Goal: Task Accomplishment & Management: Complete application form

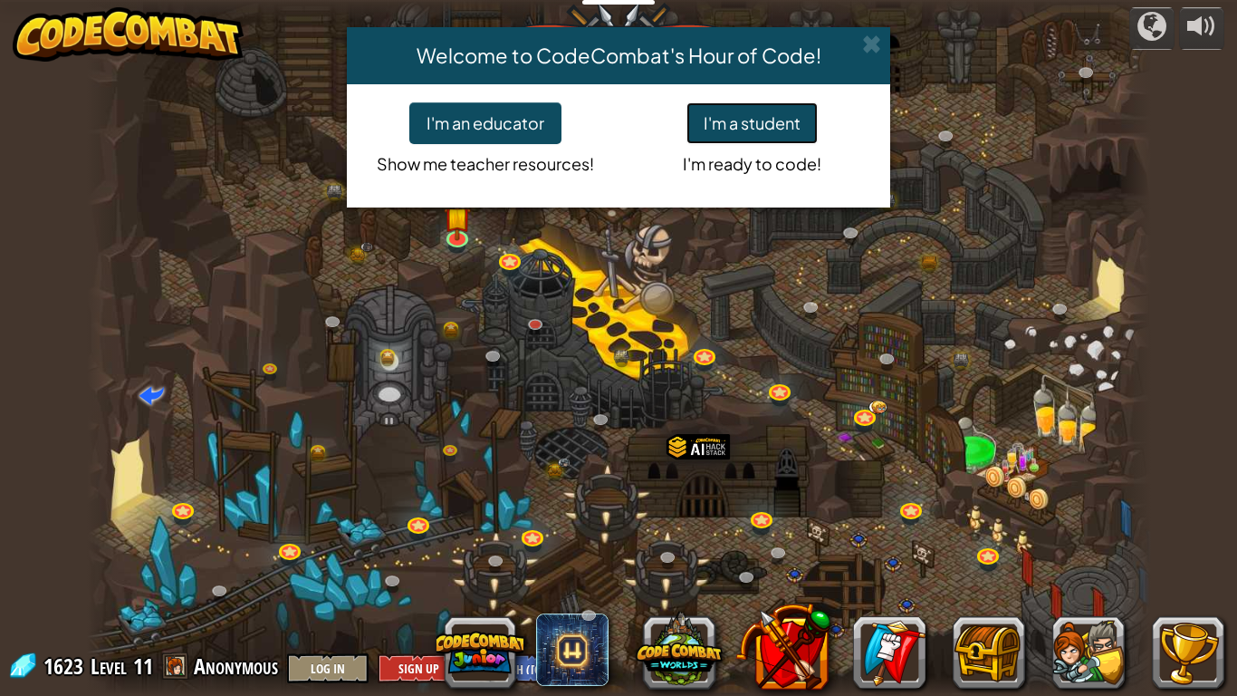
click at [762, 120] on button "I'm a student" at bounding box center [752, 123] width 131 height 42
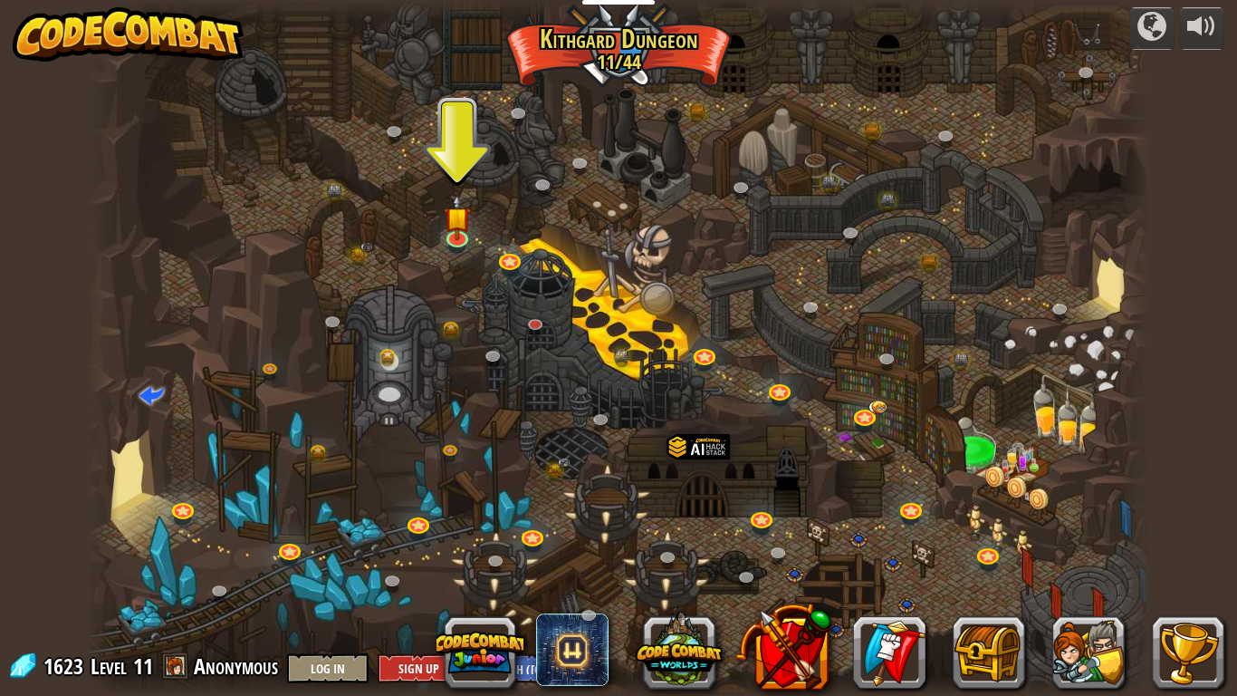
click at [938, 649] on div "Clans" at bounding box center [840, 652] width 770 height 72
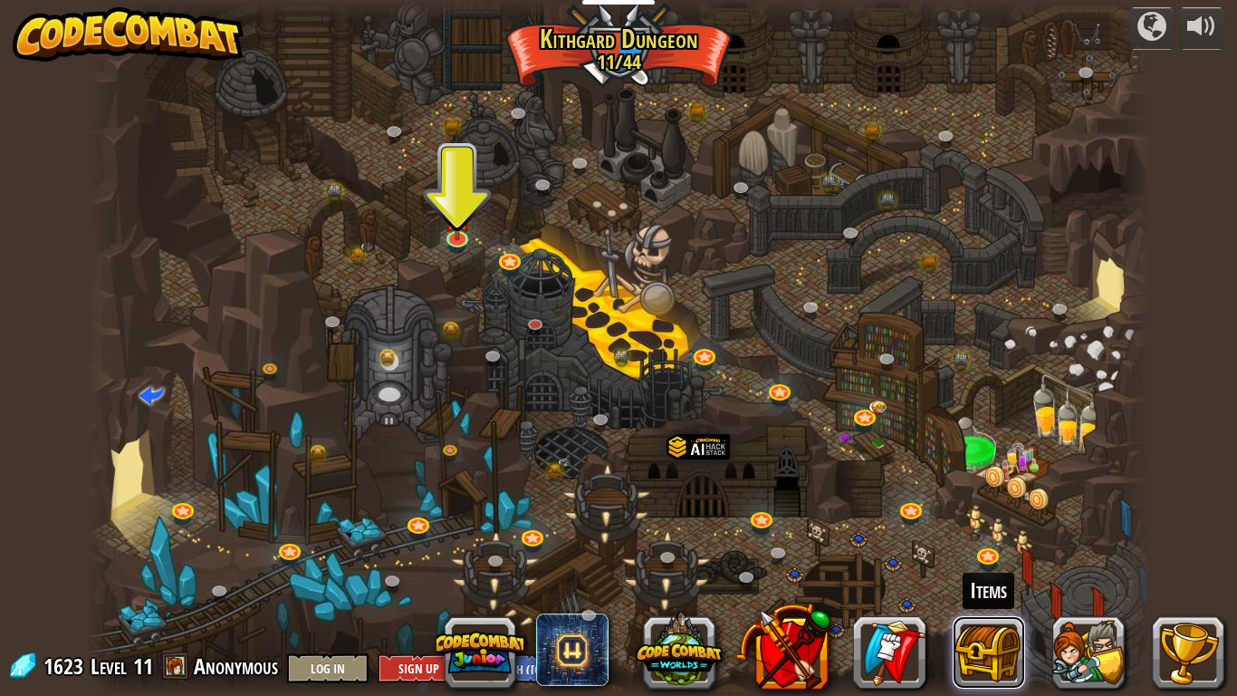
click at [959, 652] on button at bounding box center [989, 652] width 72 height 72
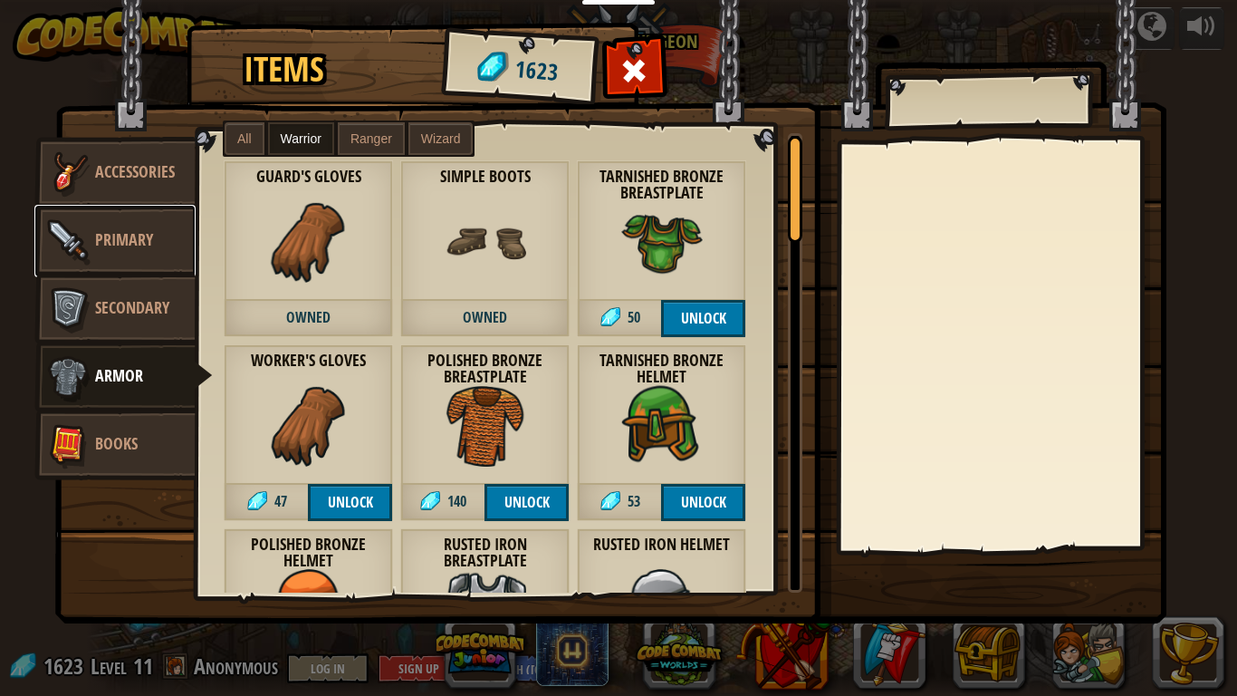
click at [71, 245] on img at bounding box center [68, 241] width 54 height 54
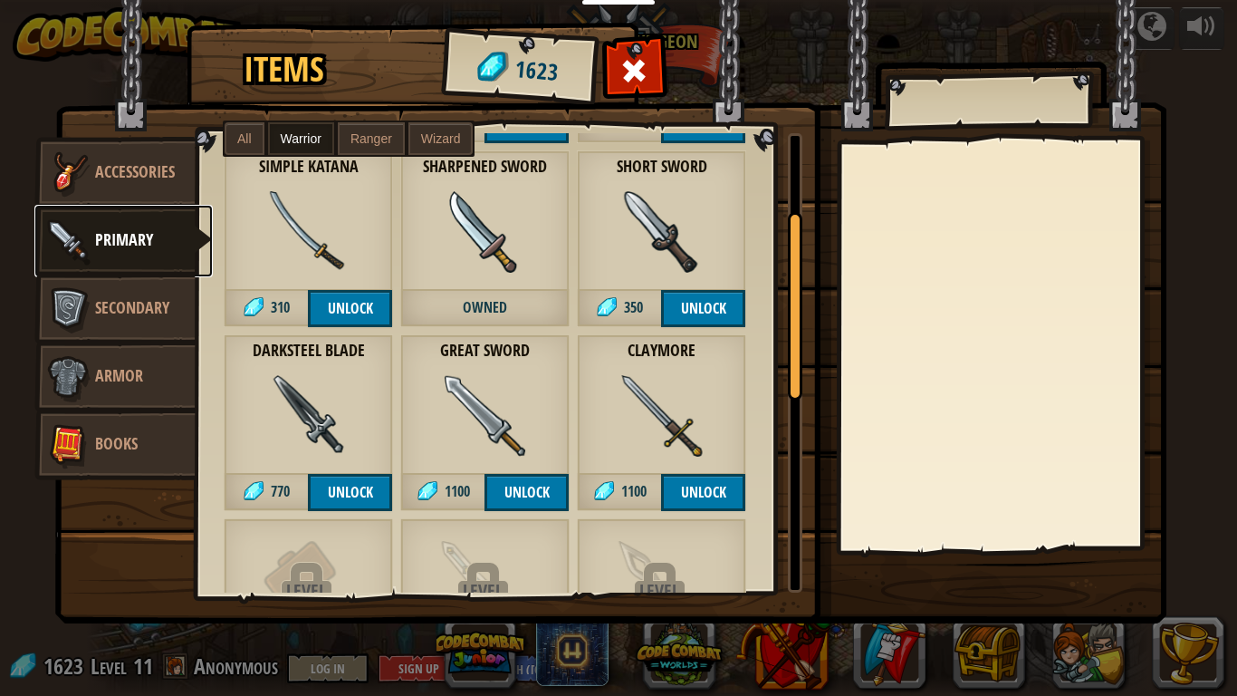
scroll to position [190, 0]
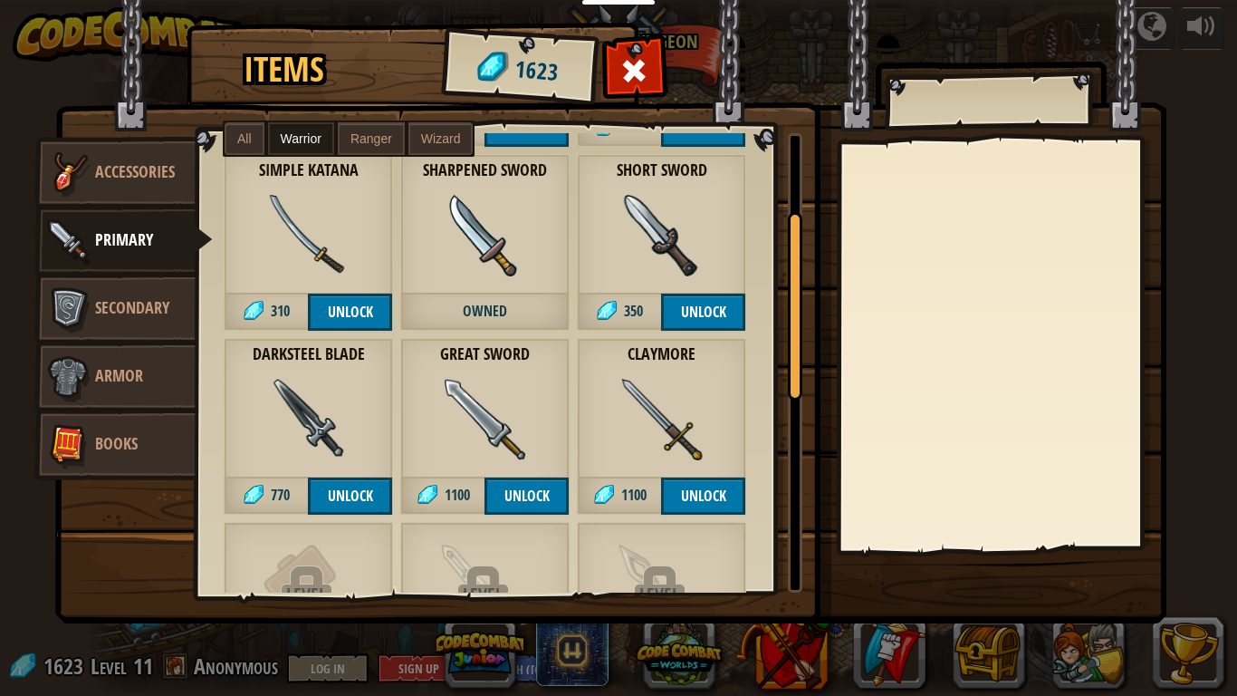
click at [485, 267] on img at bounding box center [486, 236] width 82 height 82
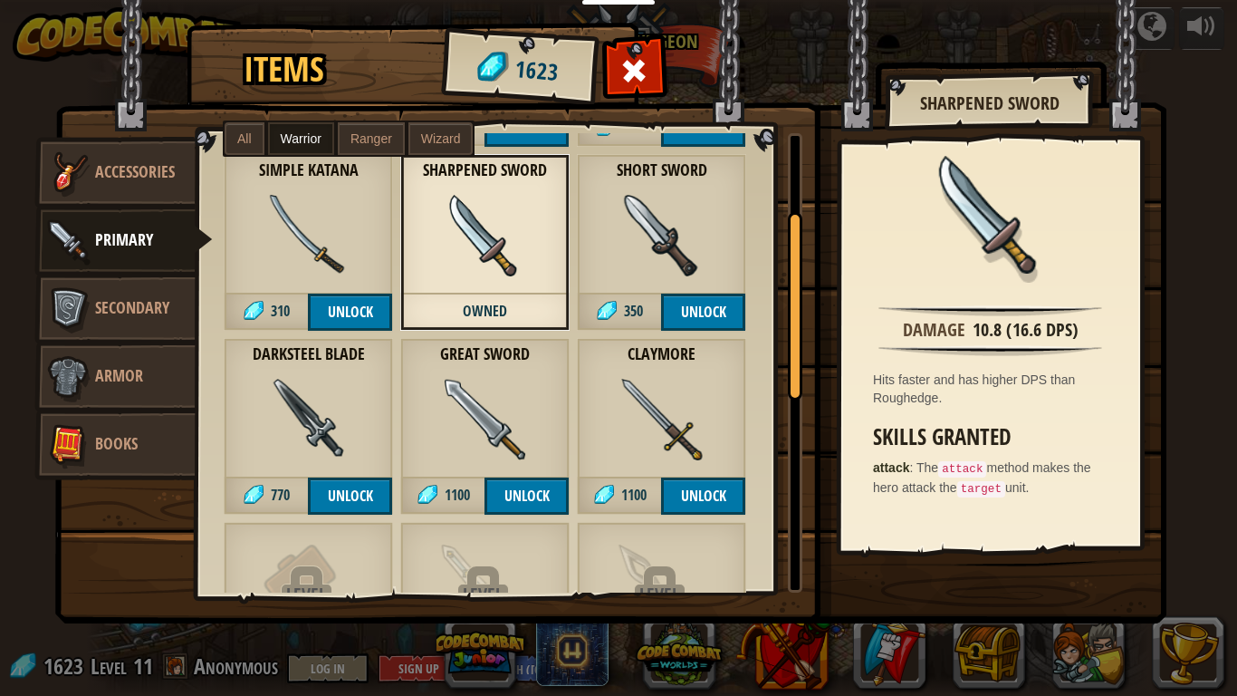
click at [373, 240] on div "Simple Katana 310 Unlock" at bounding box center [308, 242] width 169 height 177
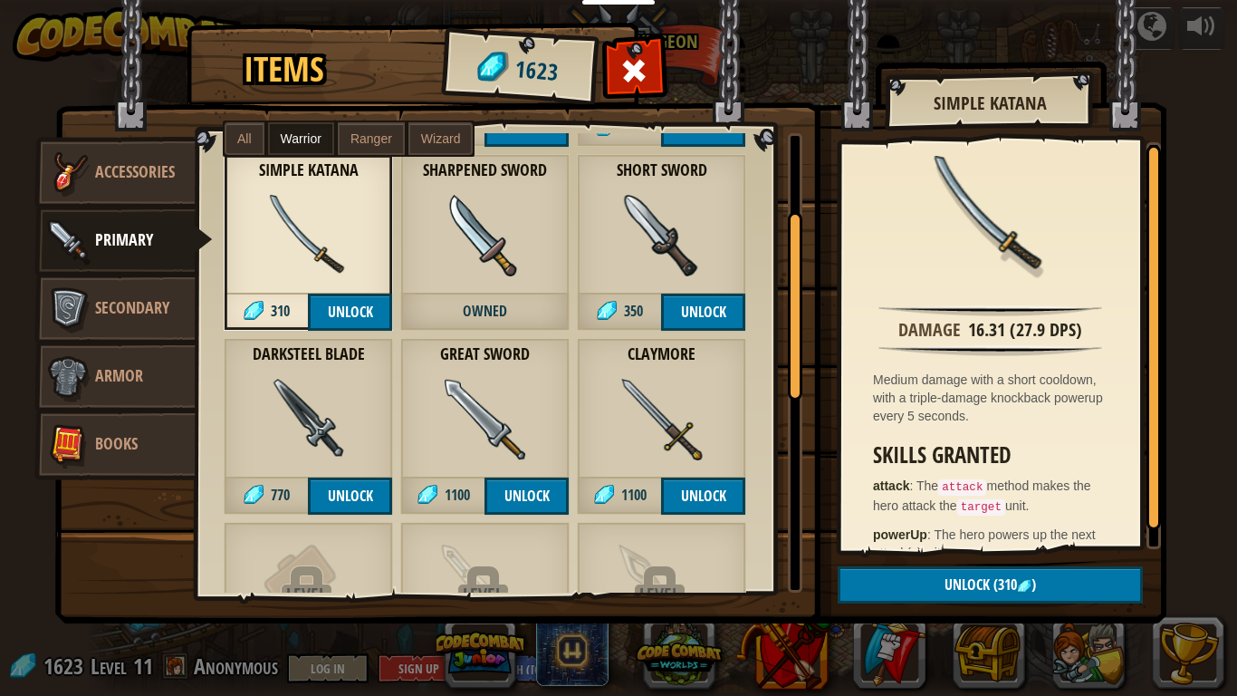
click at [366, 392] on div "Darksteel Blade 770 Unlock" at bounding box center [308, 426] width 169 height 177
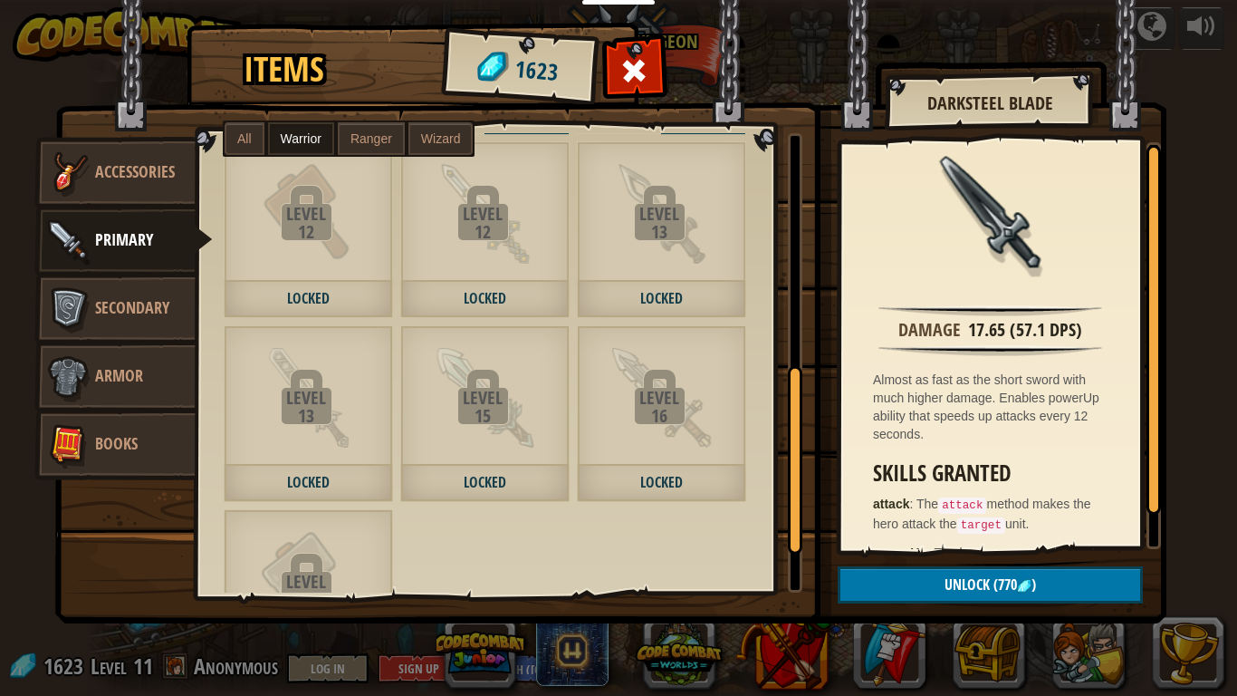
scroll to position [578, 0]
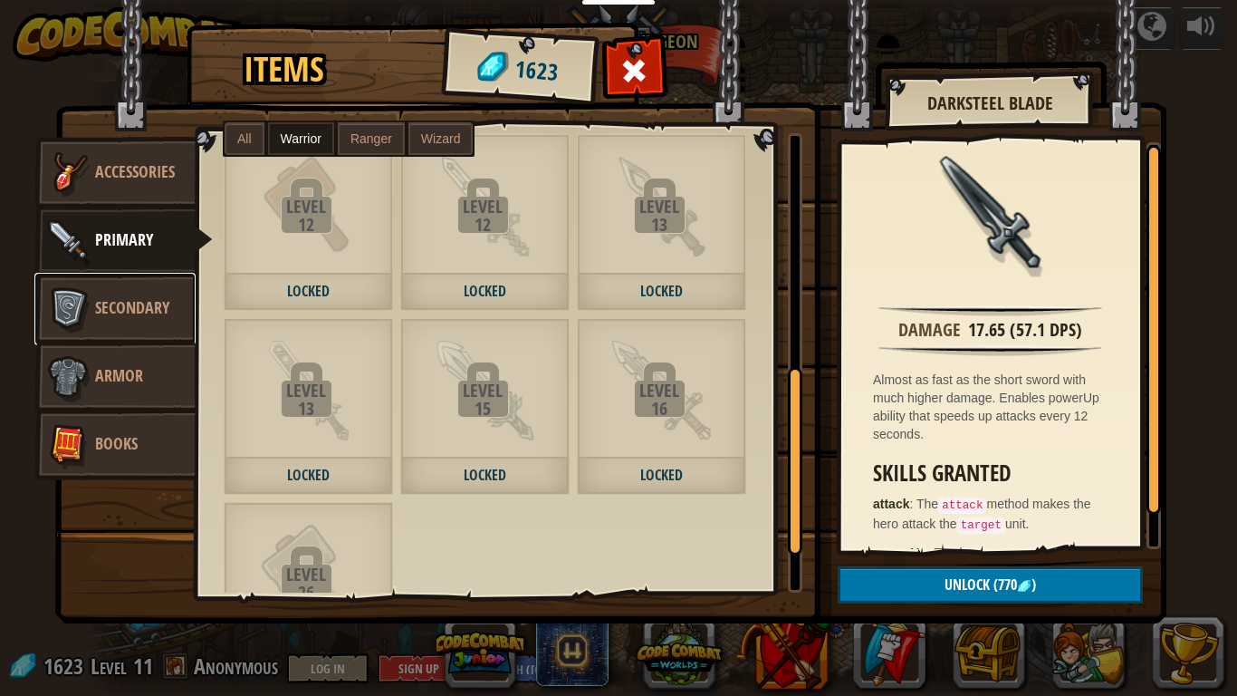
click at [78, 291] on img at bounding box center [68, 309] width 54 height 54
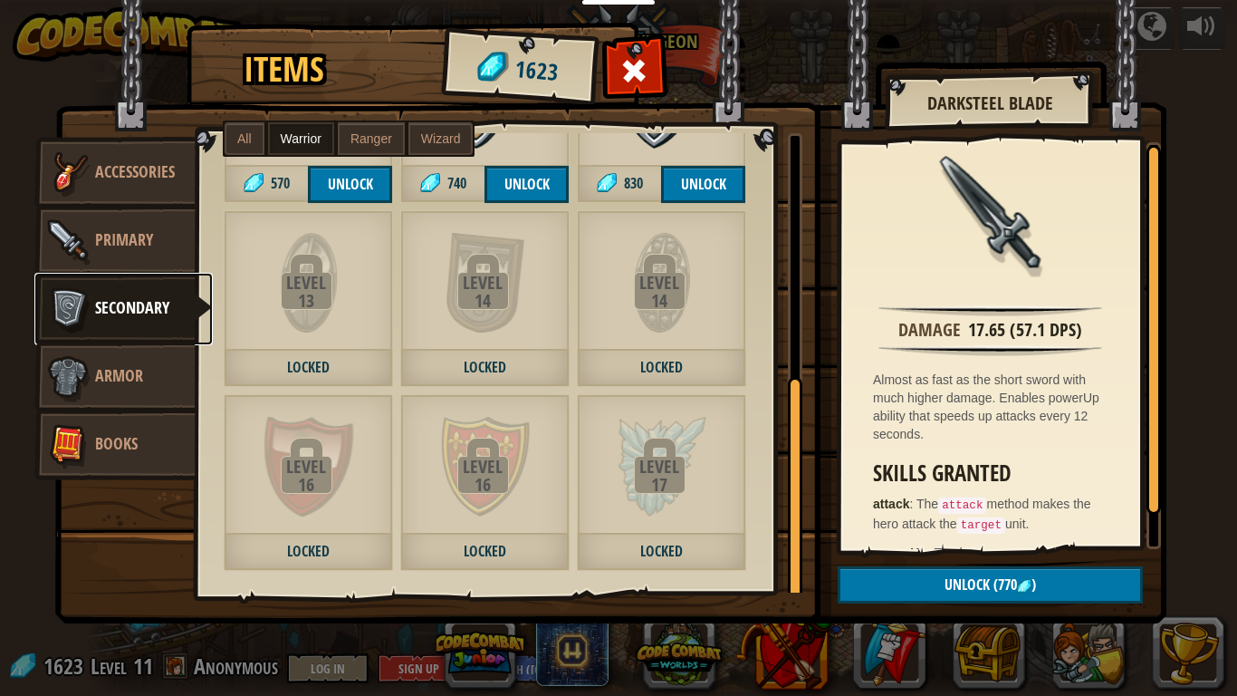
scroll to position [507, 0]
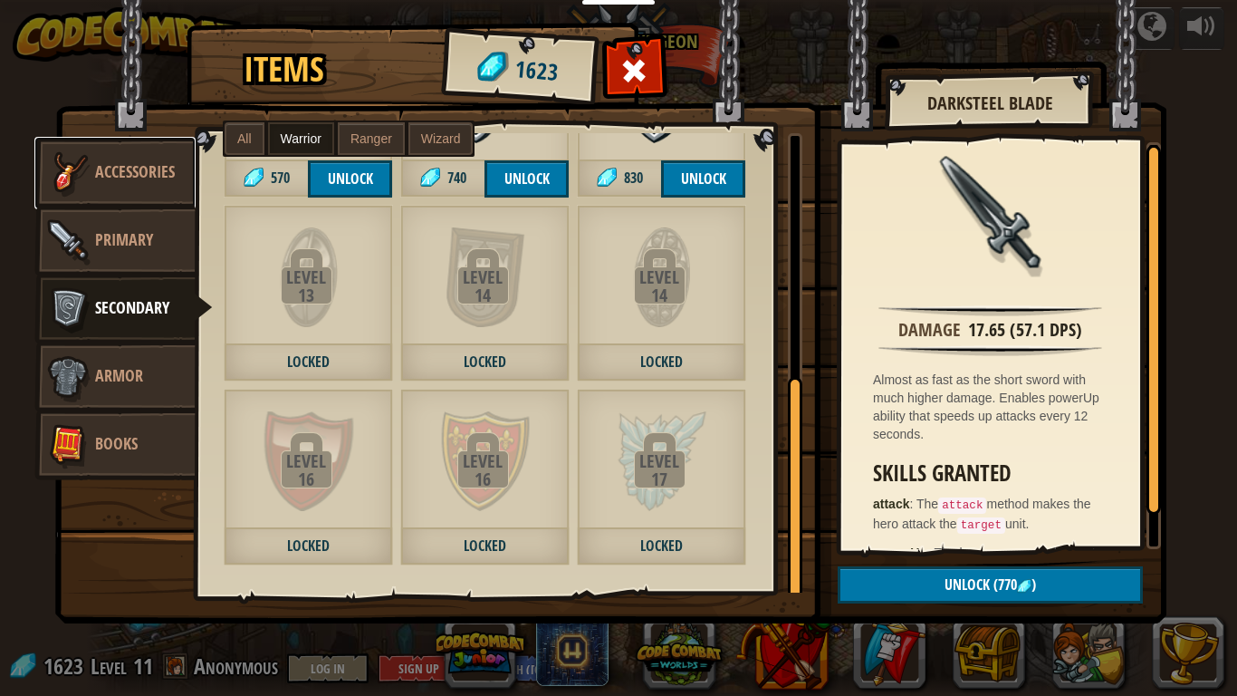
click at [105, 202] on link "Accessories" at bounding box center [114, 173] width 161 height 72
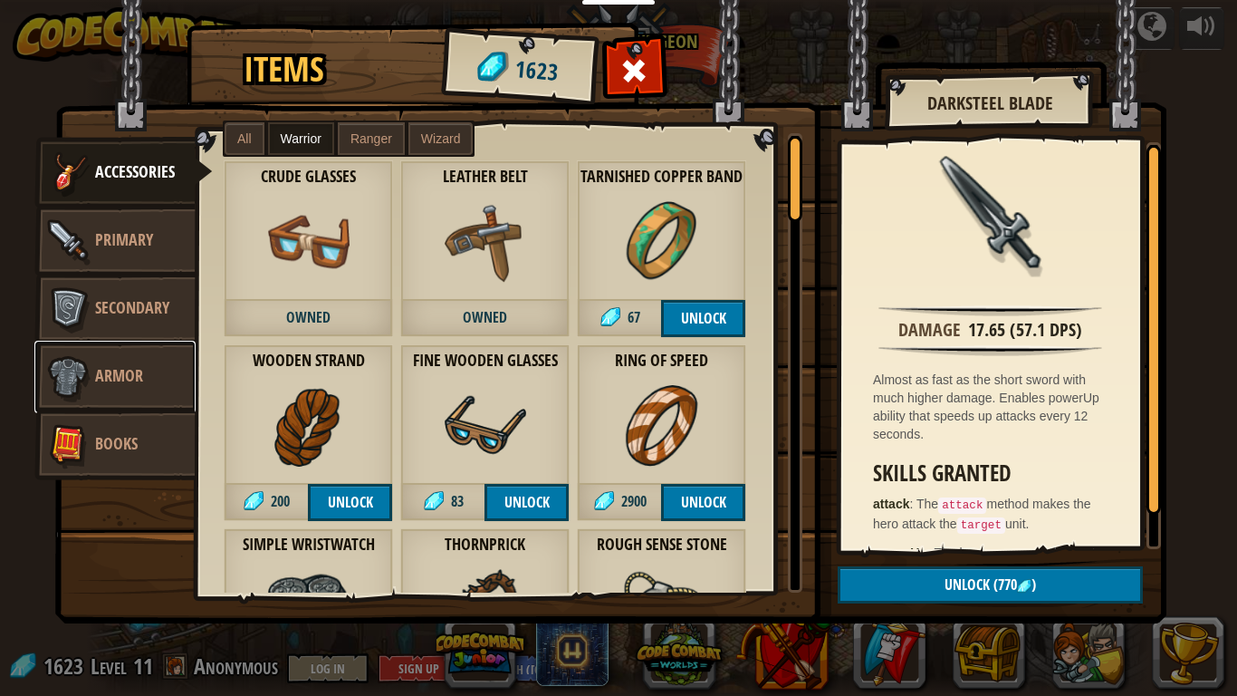
click at [131, 360] on link "Armor" at bounding box center [114, 377] width 161 height 72
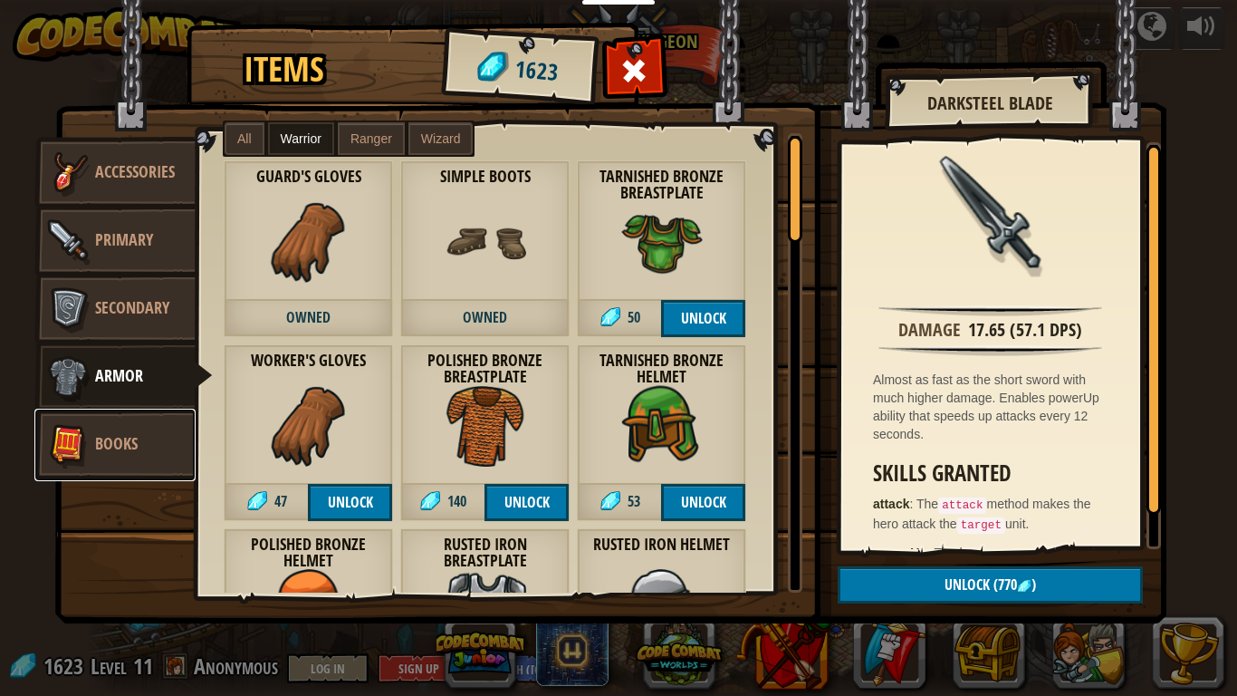
click at [56, 452] on img at bounding box center [68, 445] width 54 height 54
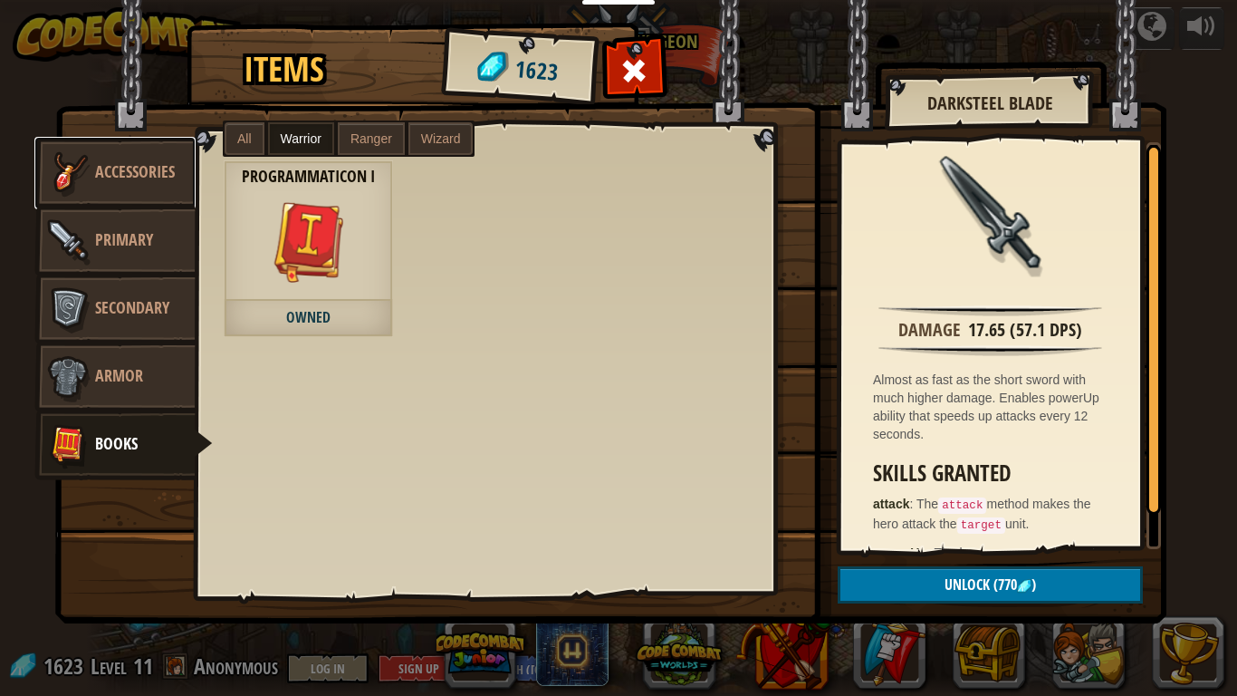
click at [96, 186] on link "Accessories" at bounding box center [114, 173] width 161 height 72
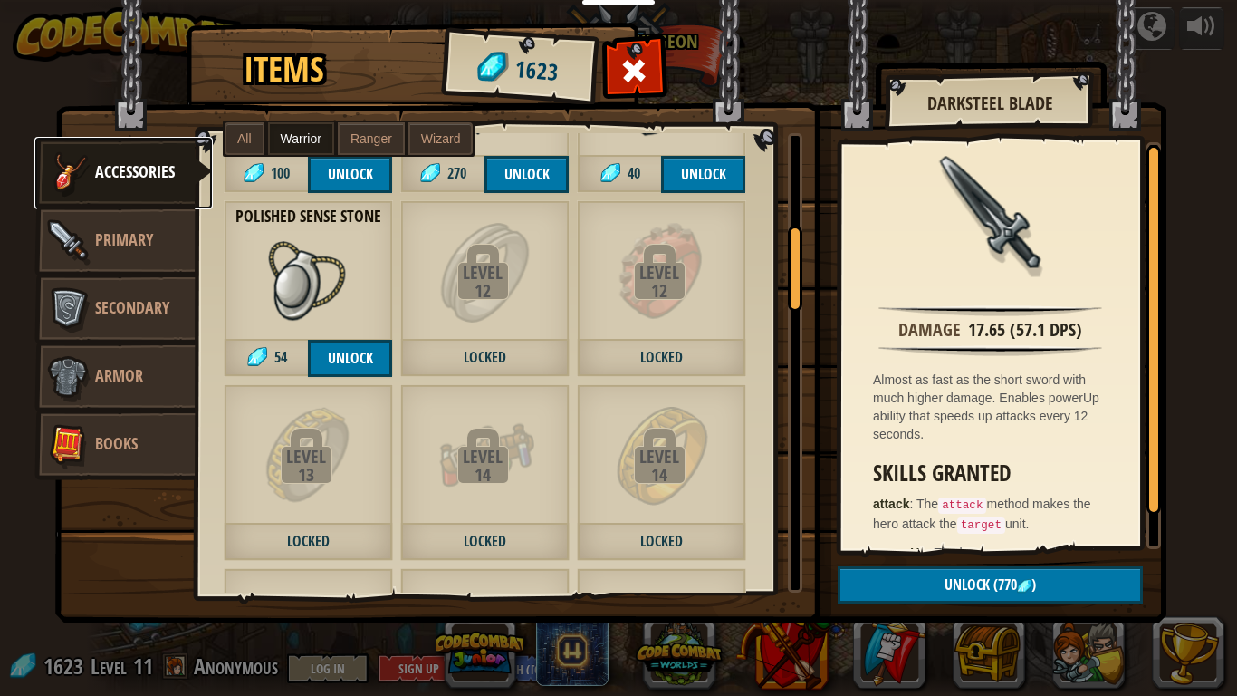
scroll to position [510, 0]
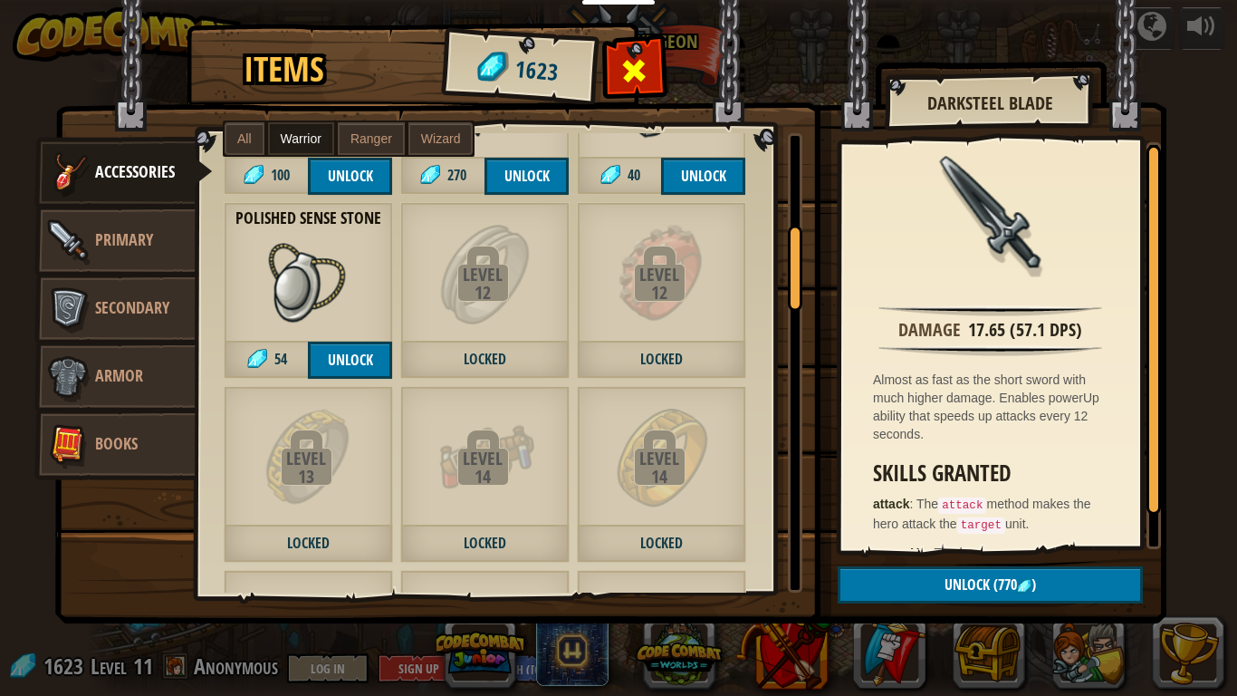
click at [622, 91] on div at bounding box center [634, 75] width 57 height 57
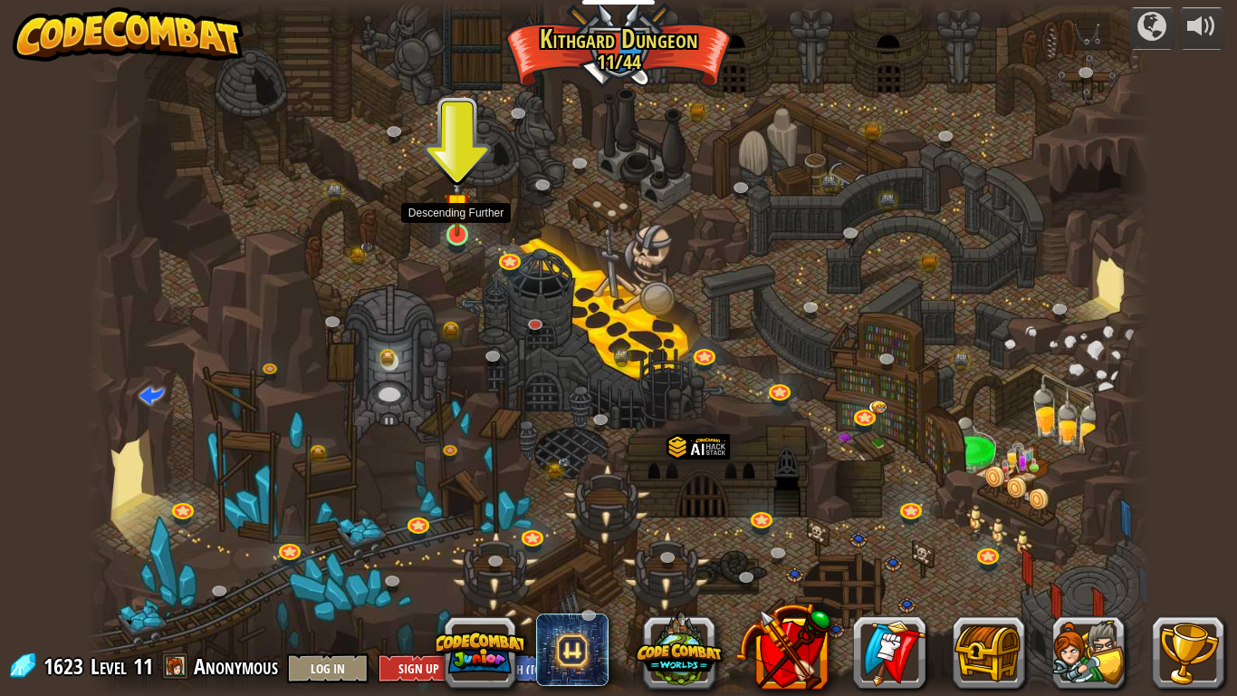
click at [466, 234] on img at bounding box center [457, 206] width 27 height 62
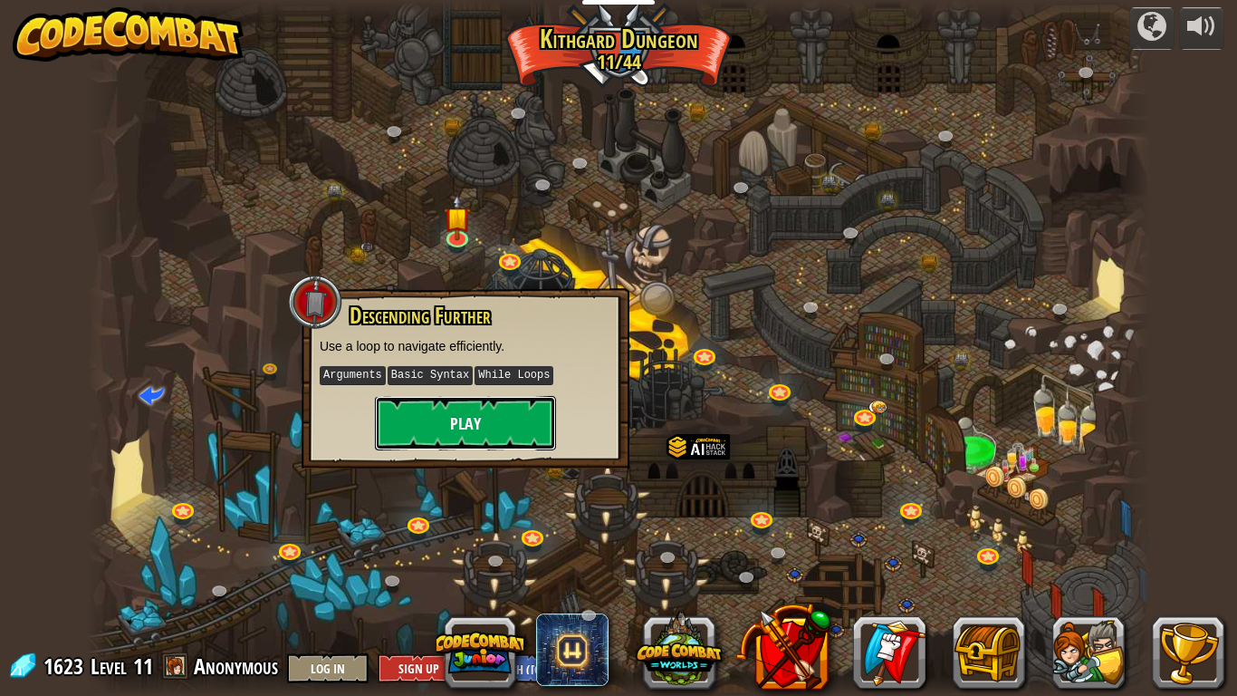
click at [528, 428] on button "Play" at bounding box center [465, 423] width 181 height 54
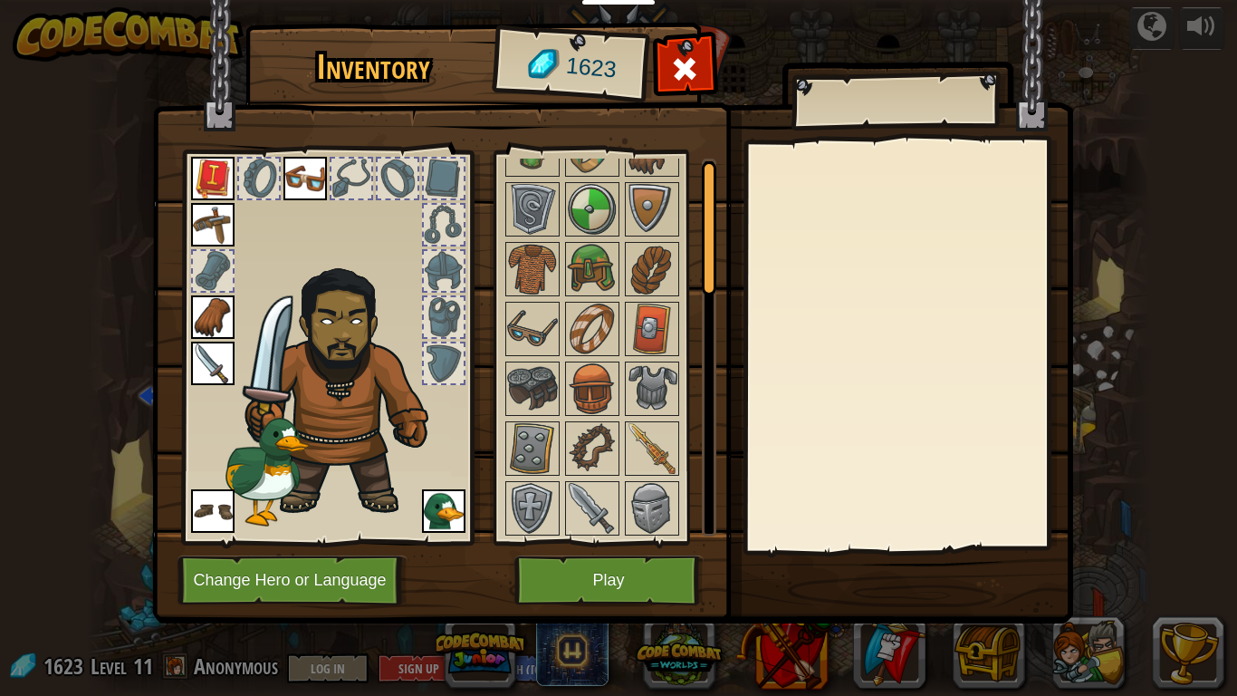
scroll to position [0, 0]
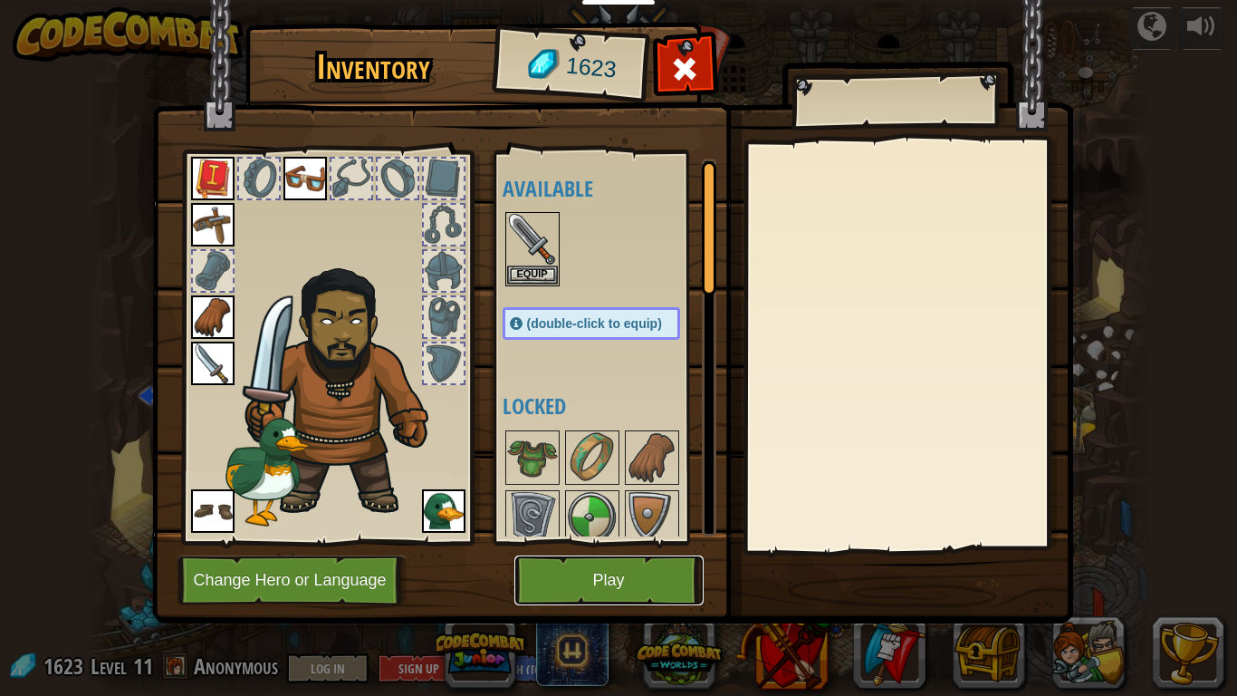
click at [562, 569] on button "Play" at bounding box center [609, 580] width 189 height 50
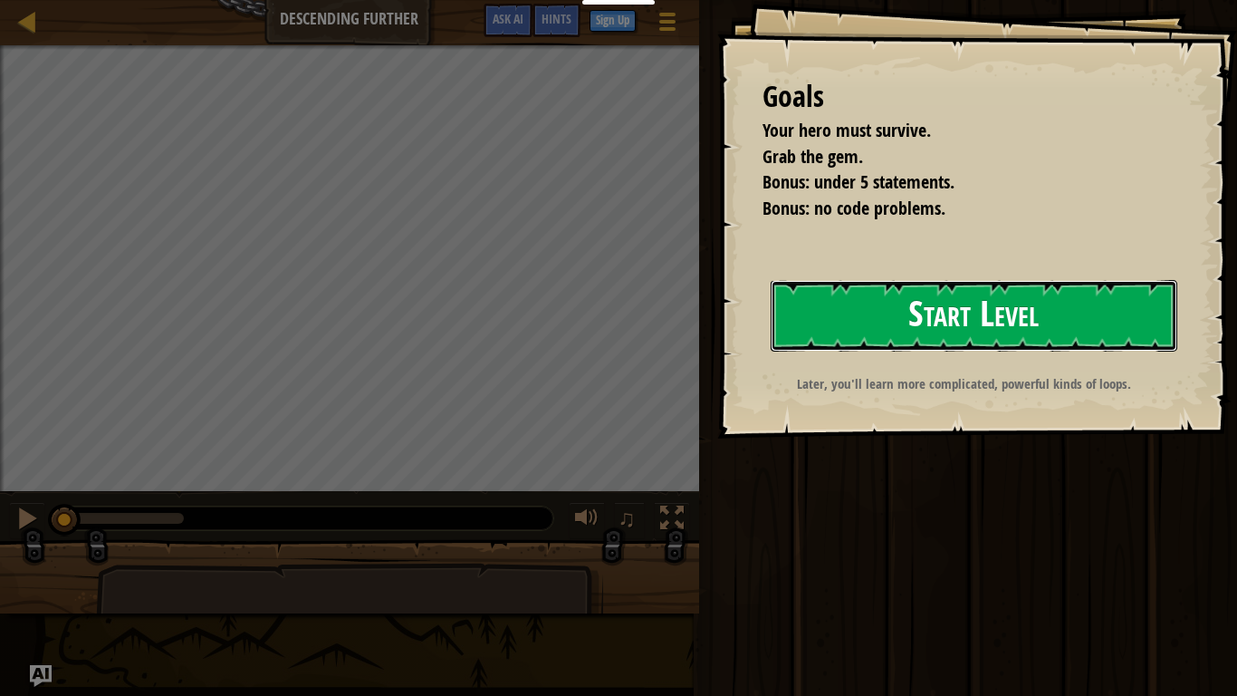
click at [867, 316] on button "Start Level" at bounding box center [974, 316] width 407 height 72
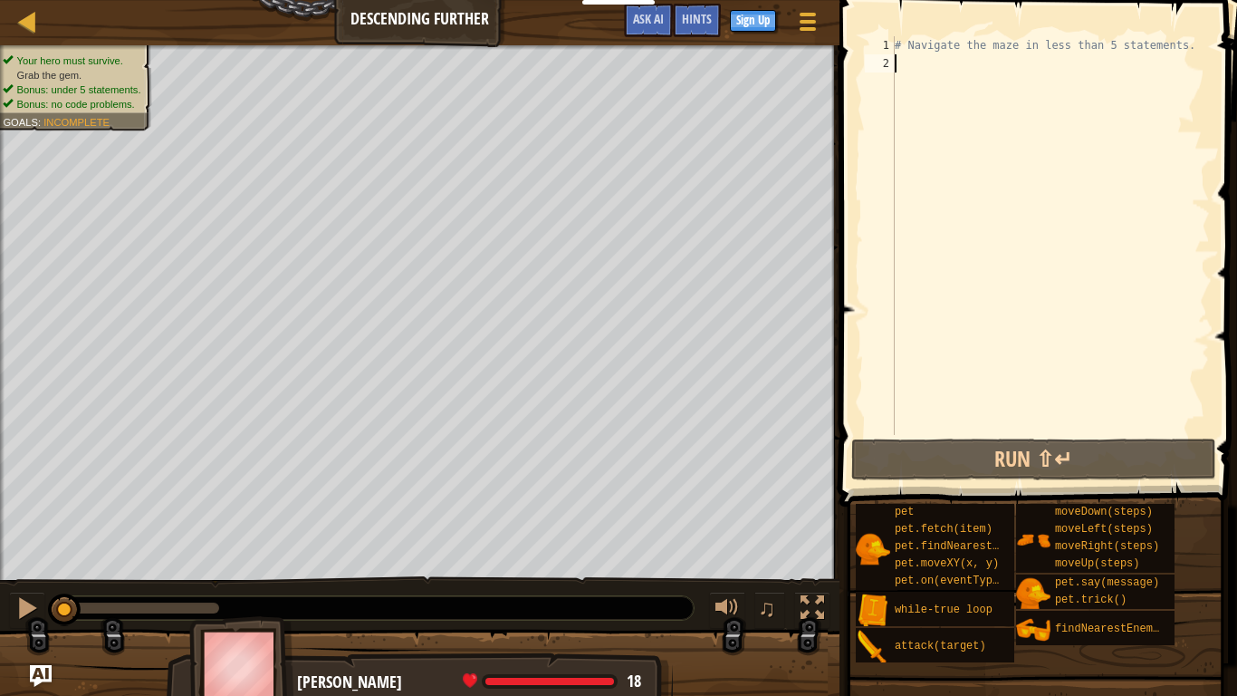
type textarea "w"
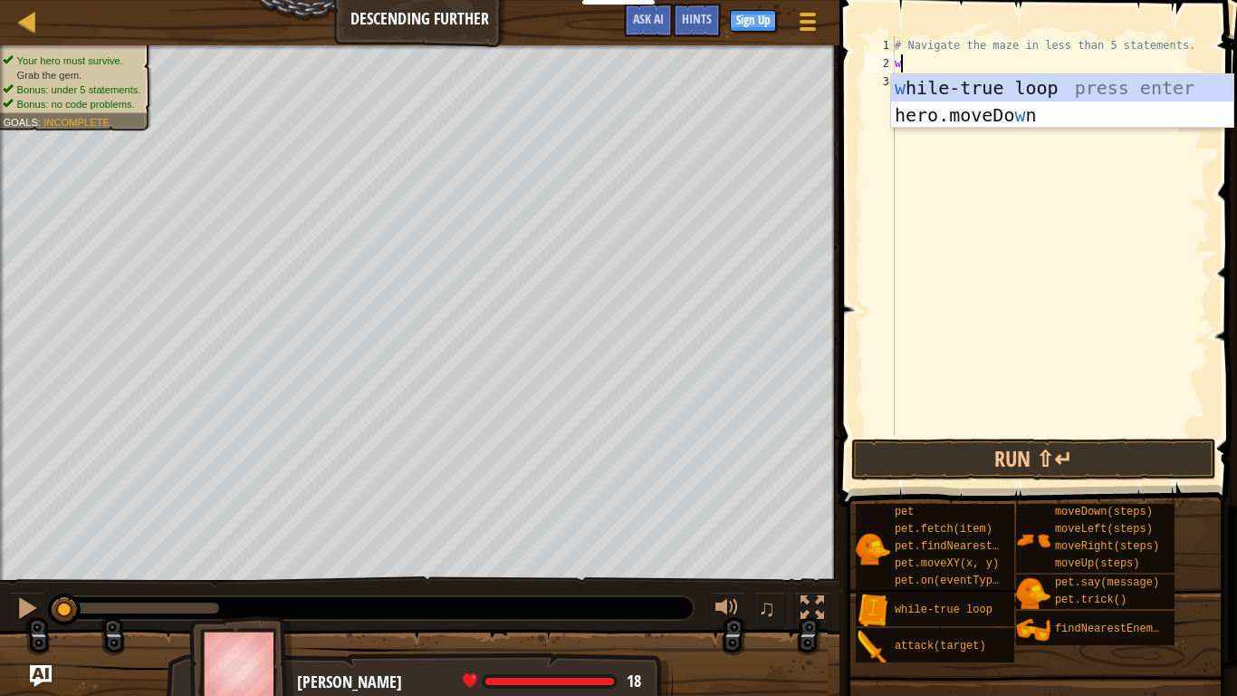
scroll to position [8, 0]
click at [1100, 84] on div "w [PERSON_NAME]-true loop press enter hero.moveDo w n press enter" at bounding box center [1062, 128] width 342 height 109
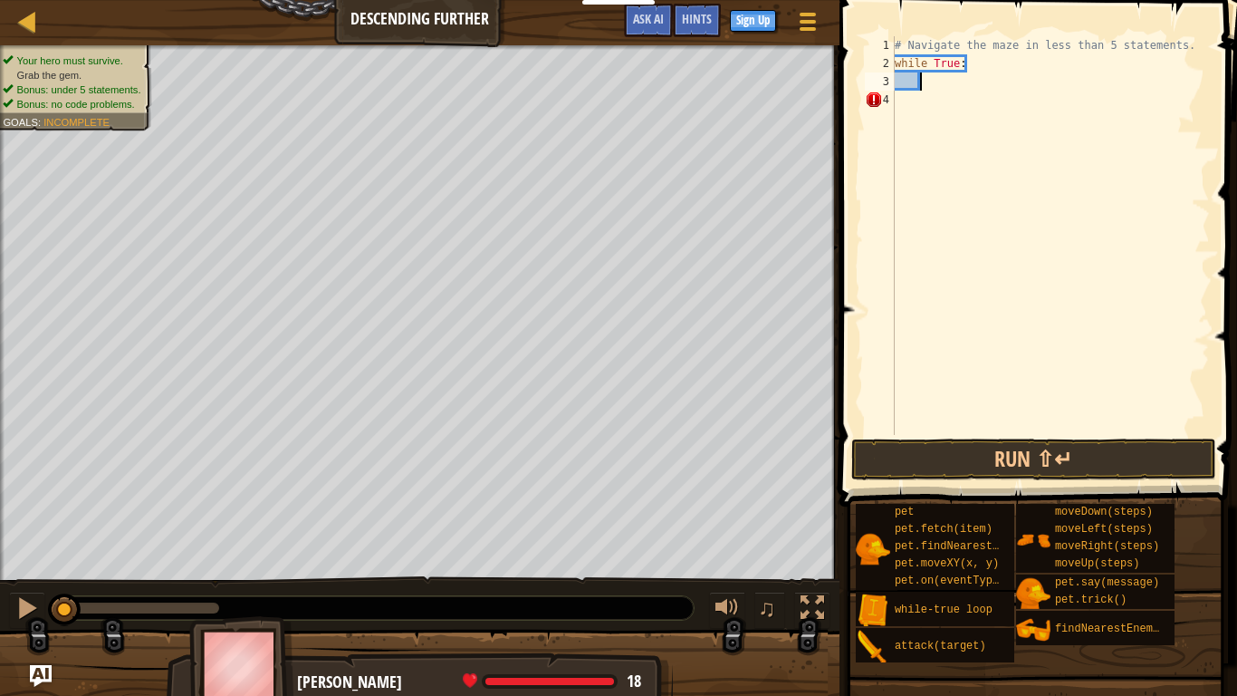
type textarea "h"
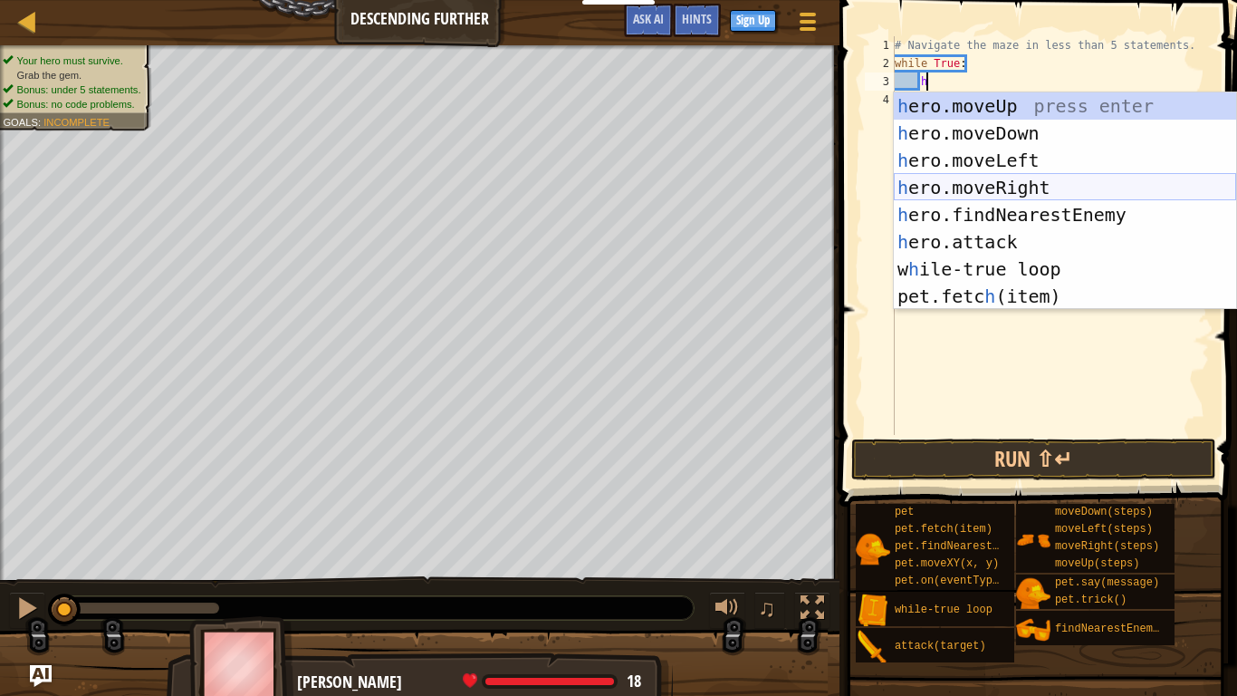
click at [1148, 188] on div "h ero.moveUp press enter h ero.moveDown press enter h ero.moveLeft press enter …" at bounding box center [1065, 228] width 342 height 272
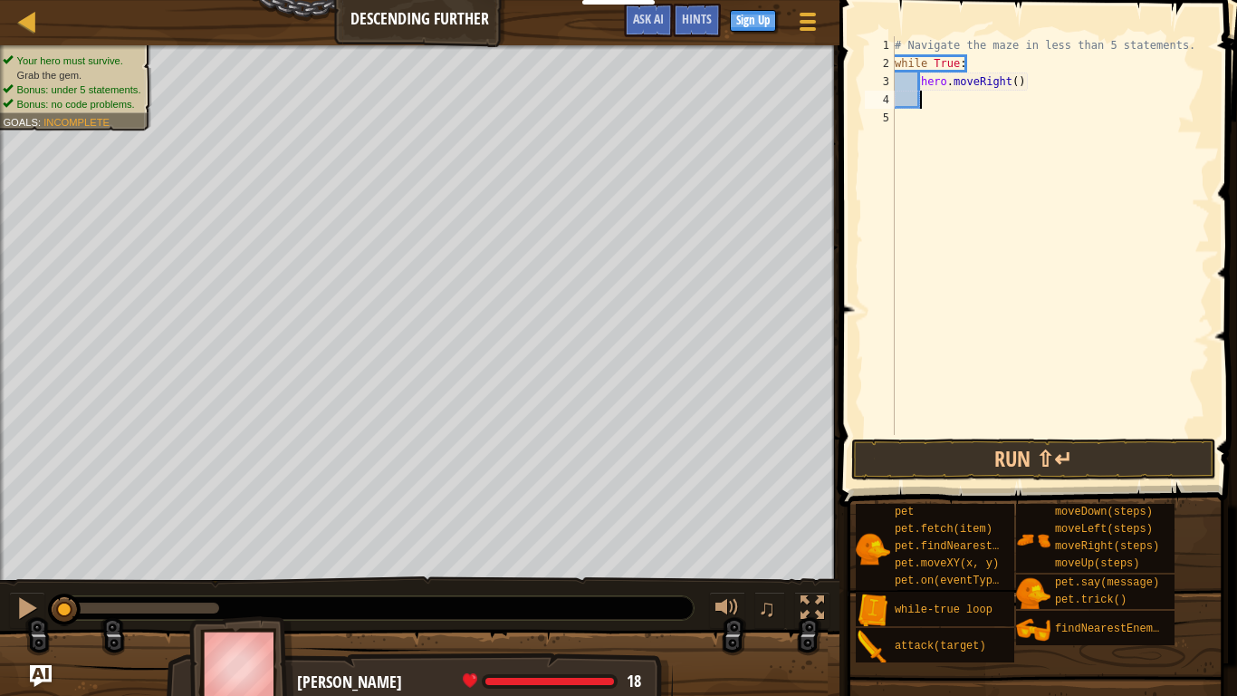
click at [1017, 84] on div "# Navigate the maze in less than 5 statements. while True : hero . moveRight ( )" at bounding box center [1050, 253] width 319 height 435
type textarea "hero.moveRight(2)"
click at [967, 102] on div "# Navigate the maze in less than 5 statements. while True : hero . moveRight ( …" at bounding box center [1050, 253] width 319 height 435
type textarea "h"
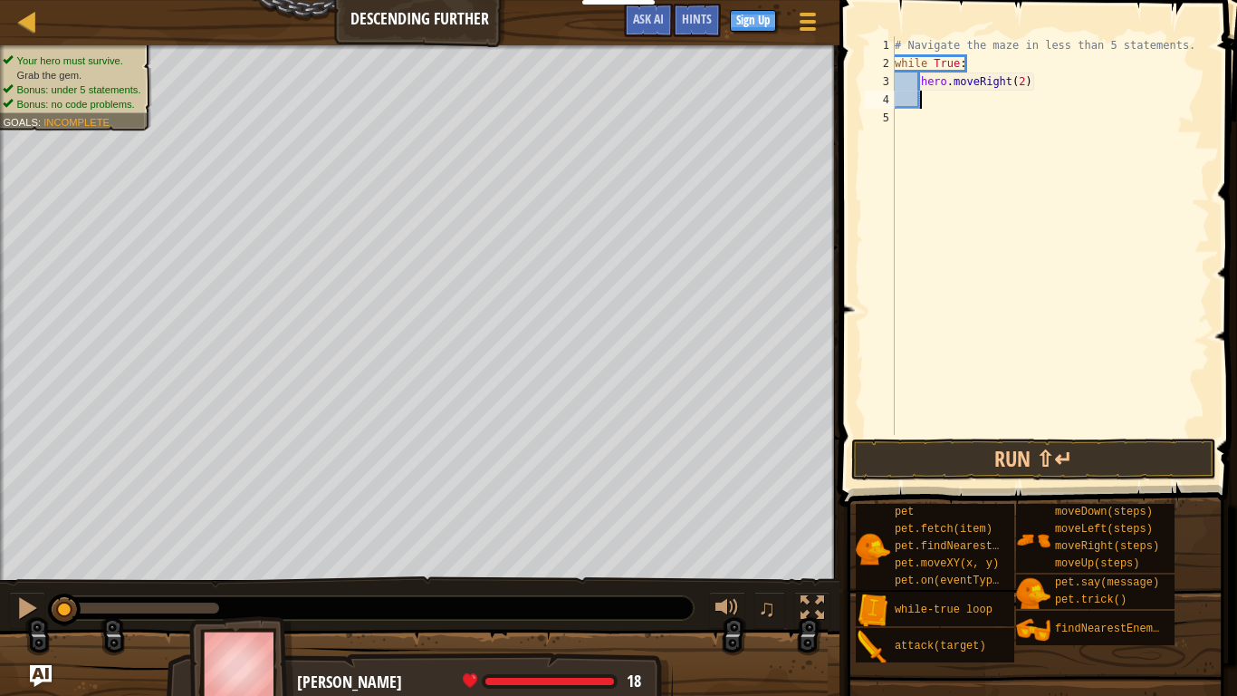
scroll to position [8, 4]
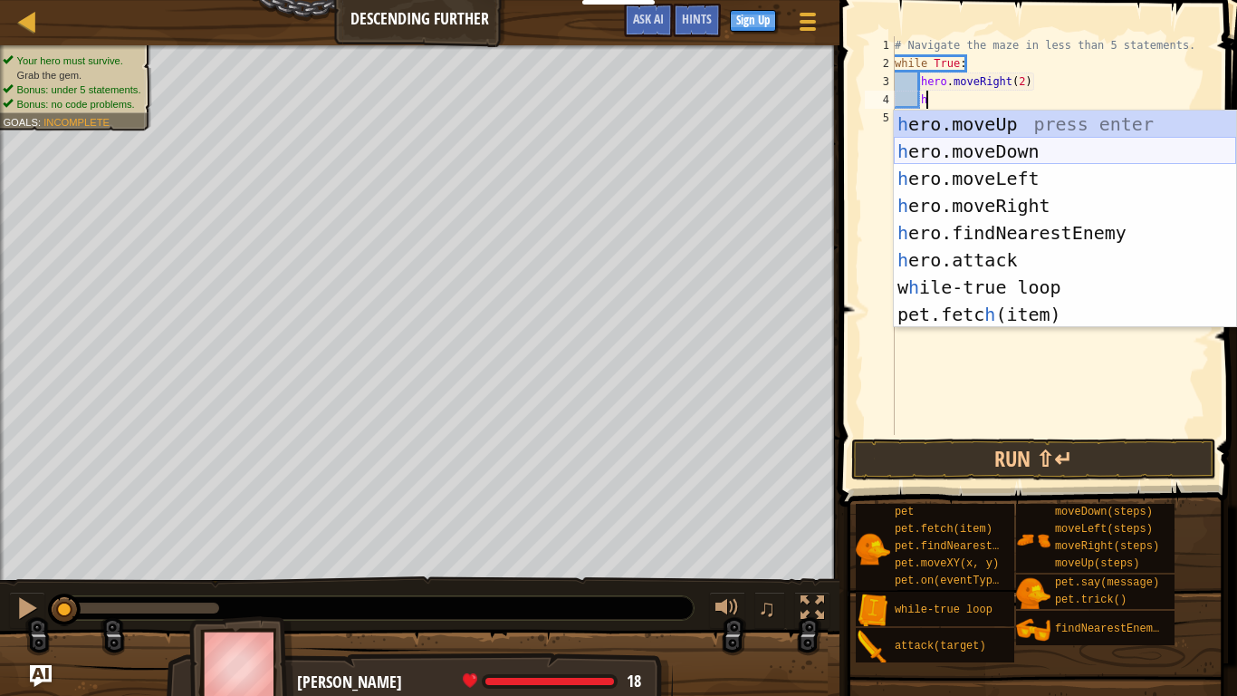
click at [998, 158] on div "h ero.moveUp press enter h ero.moveDown press enter h ero.moveLeft press enter …" at bounding box center [1065, 247] width 342 height 272
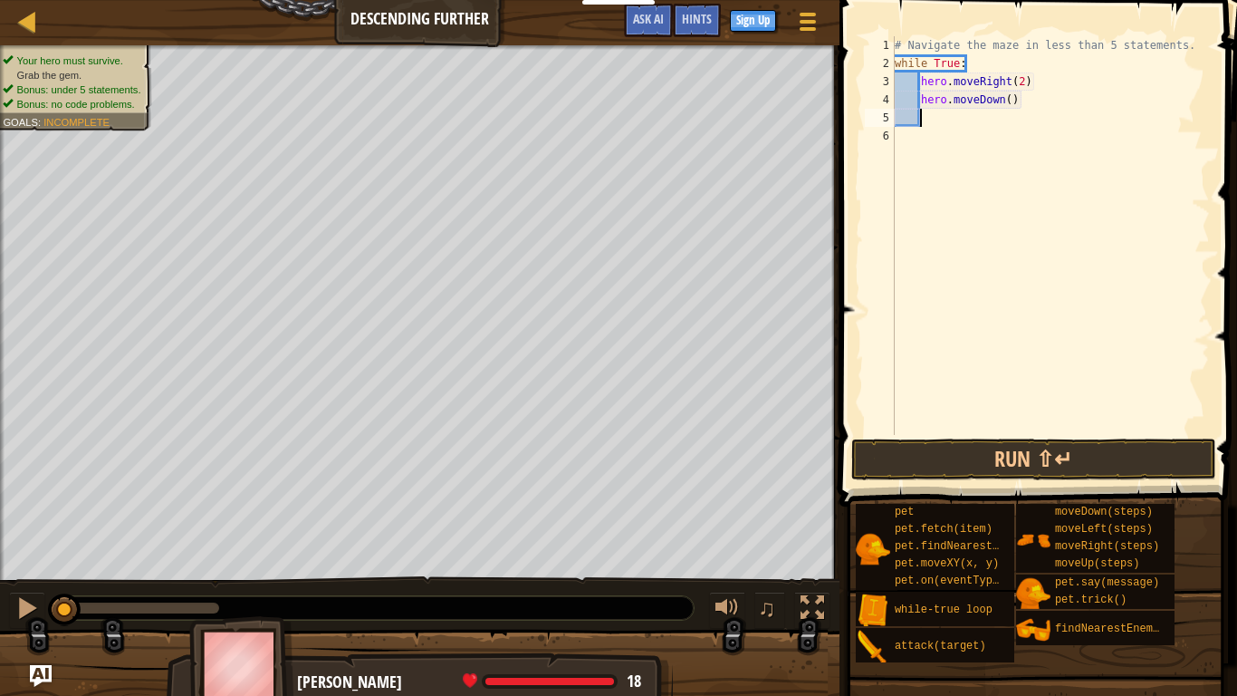
scroll to position [8, 3]
click at [1008, 102] on div "# Navigate the maze in less than 5 statements. while True : hero . moveRight ( …" at bounding box center [1050, 253] width 319 height 435
type textarea "hero.moveDown()"
click at [949, 454] on button "Run ⇧↵" at bounding box center [1034, 459] width 365 height 42
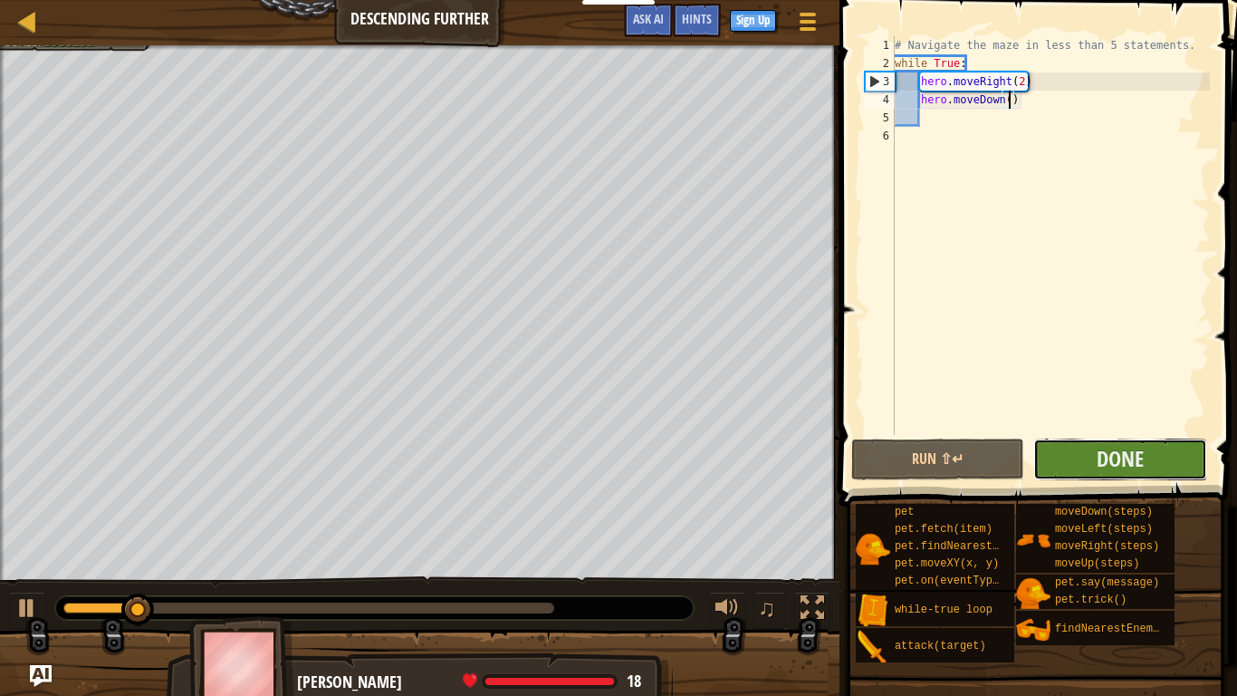
click at [1075, 459] on button "Done" at bounding box center [1120, 459] width 173 height 42
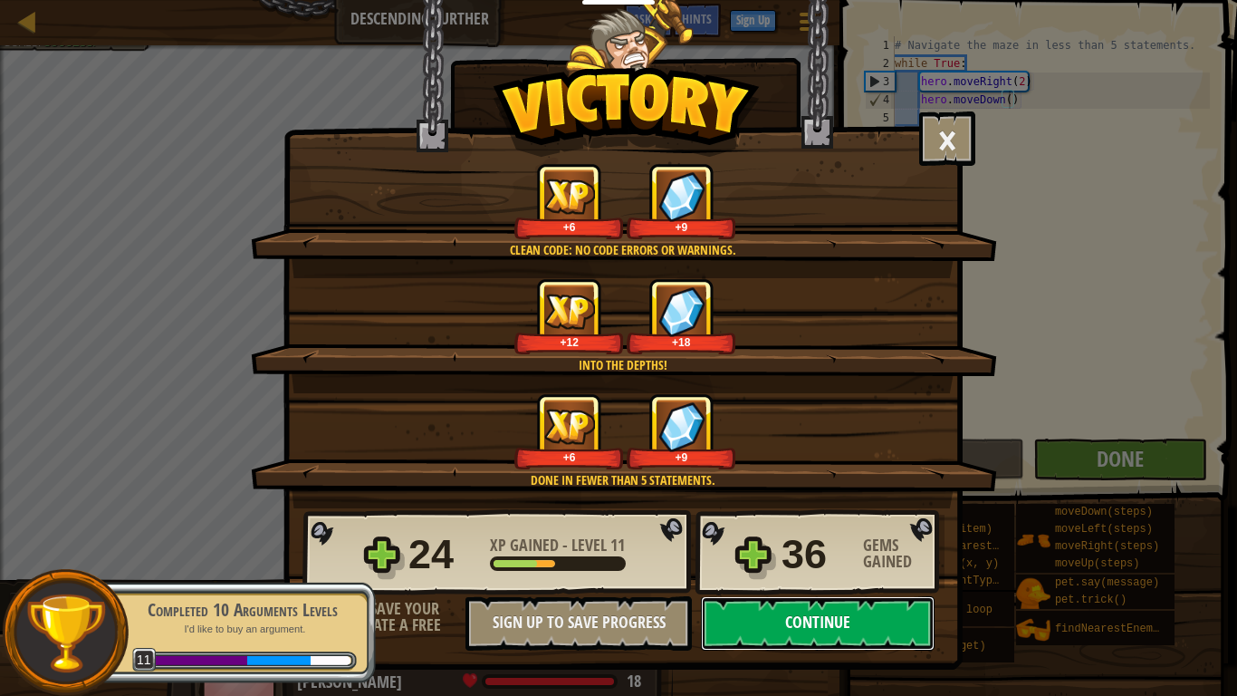
click at [811, 636] on button "Continue" at bounding box center [818, 623] width 234 height 54
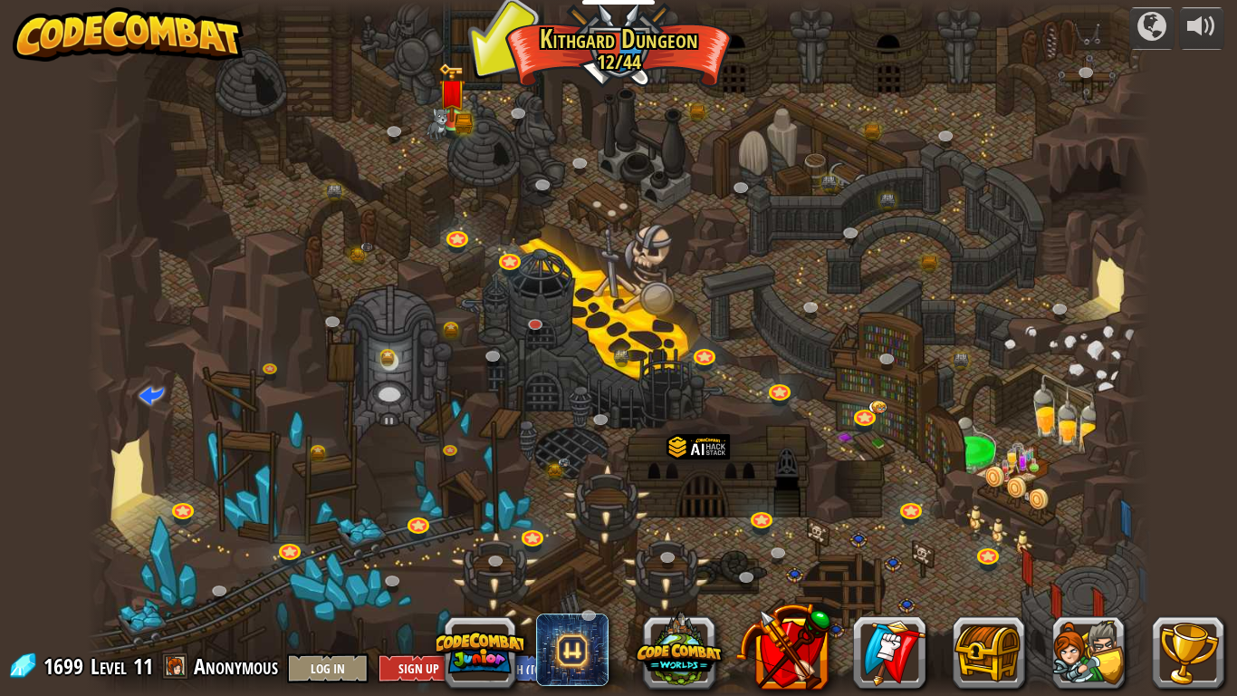
click at [449, 115] on img at bounding box center [451, 92] width 27 height 59
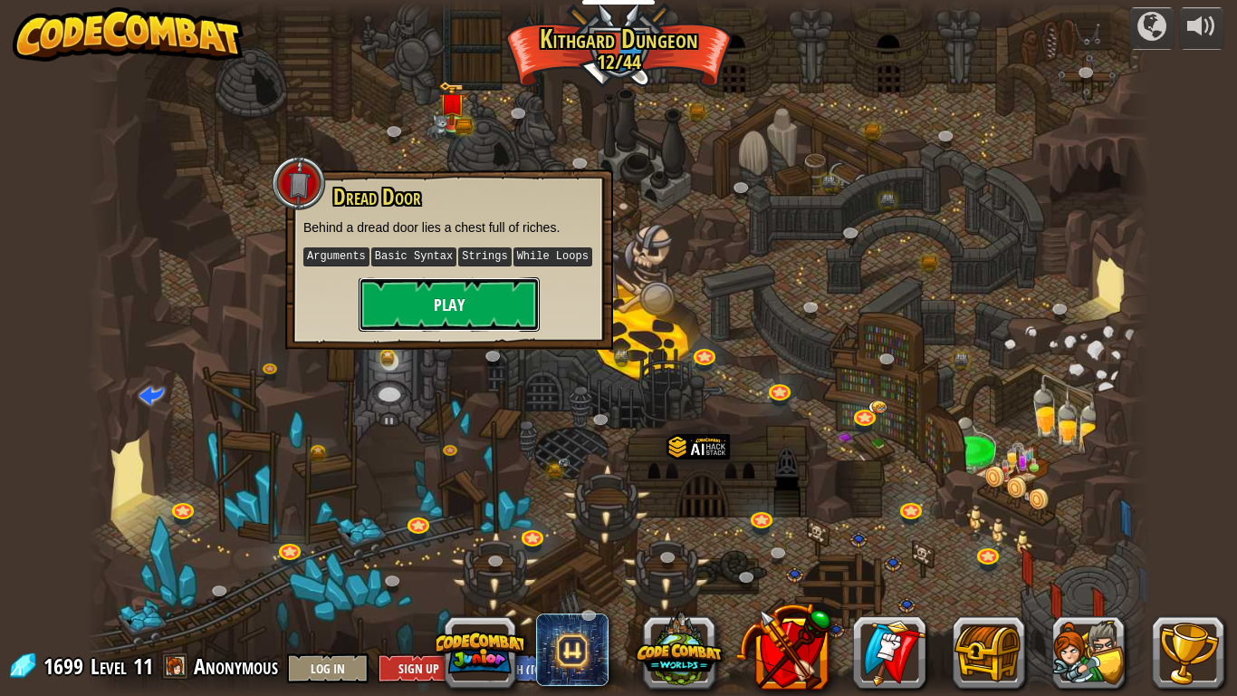
click at [475, 315] on button "Play" at bounding box center [449, 304] width 181 height 54
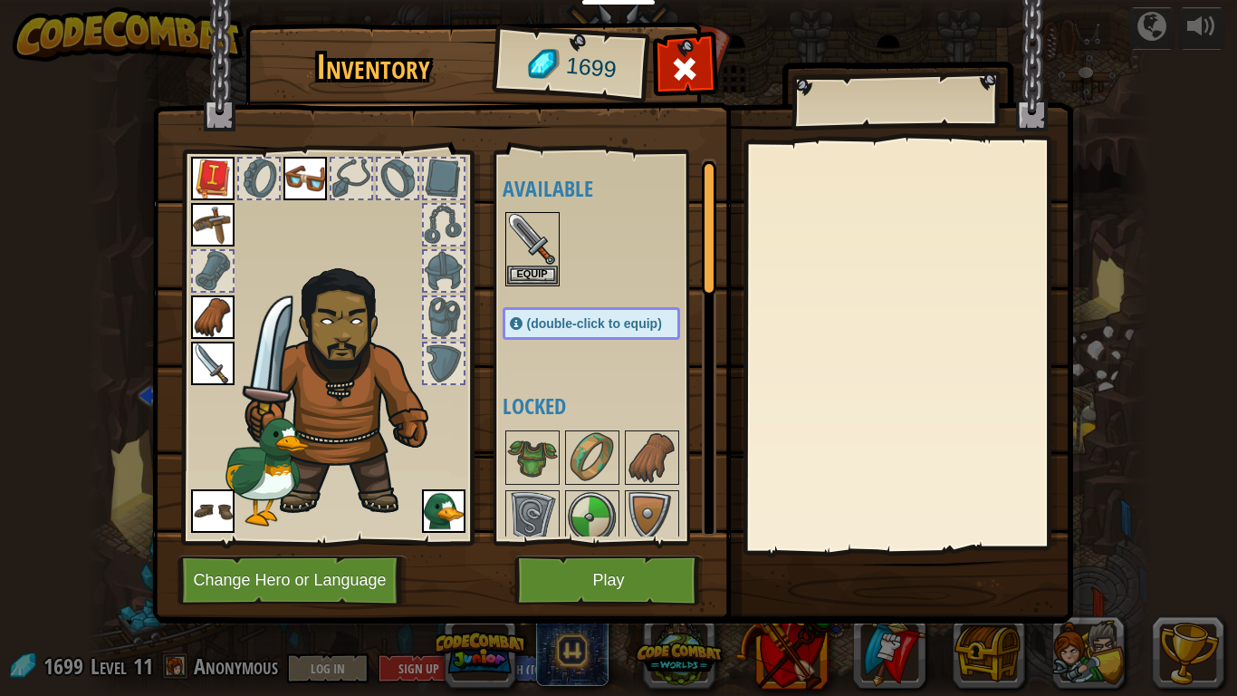
click at [567, 327] on span "(double-click to equip)" at bounding box center [594, 323] width 135 height 14
click at [605, 324] on span "(double-click to equip)" at bounding box center [594, 323] width 135 height 14
click at [544, 272] on button "Equip" at bounding box center [532, 274] width 51 height 19
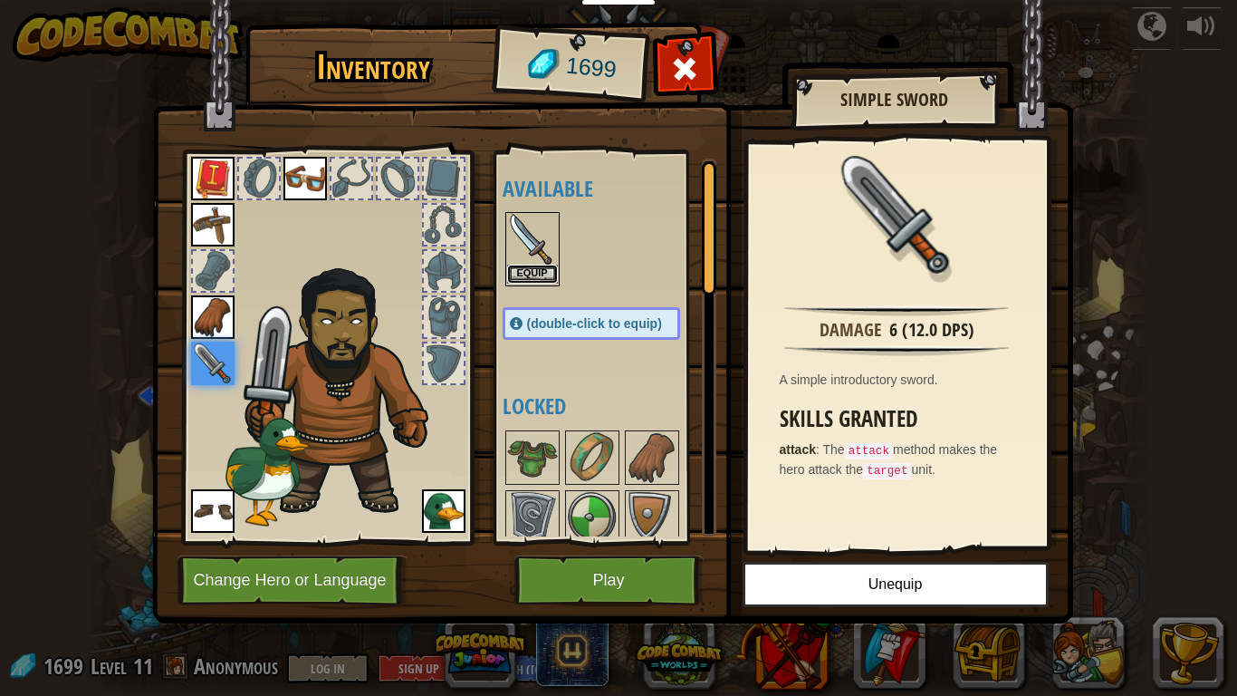
click at [544, 274] on button "Equip" at bounding box center [532, 274] width 51 height 19
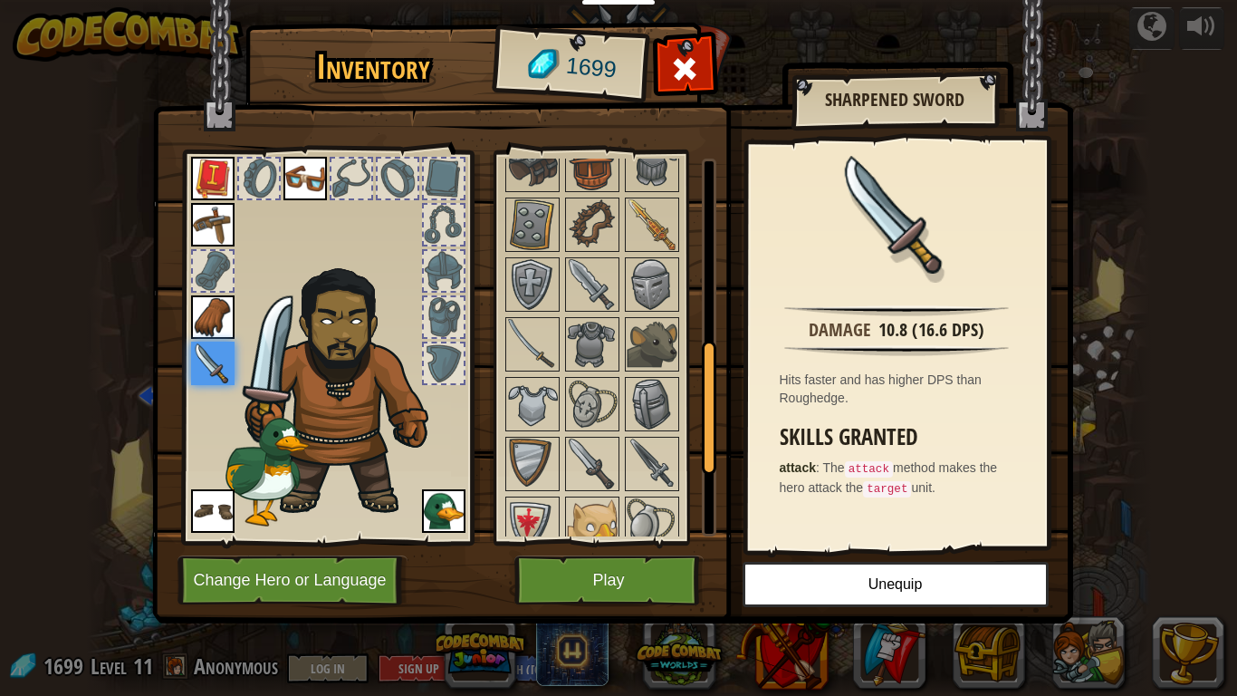
scroll to position [536, 0]
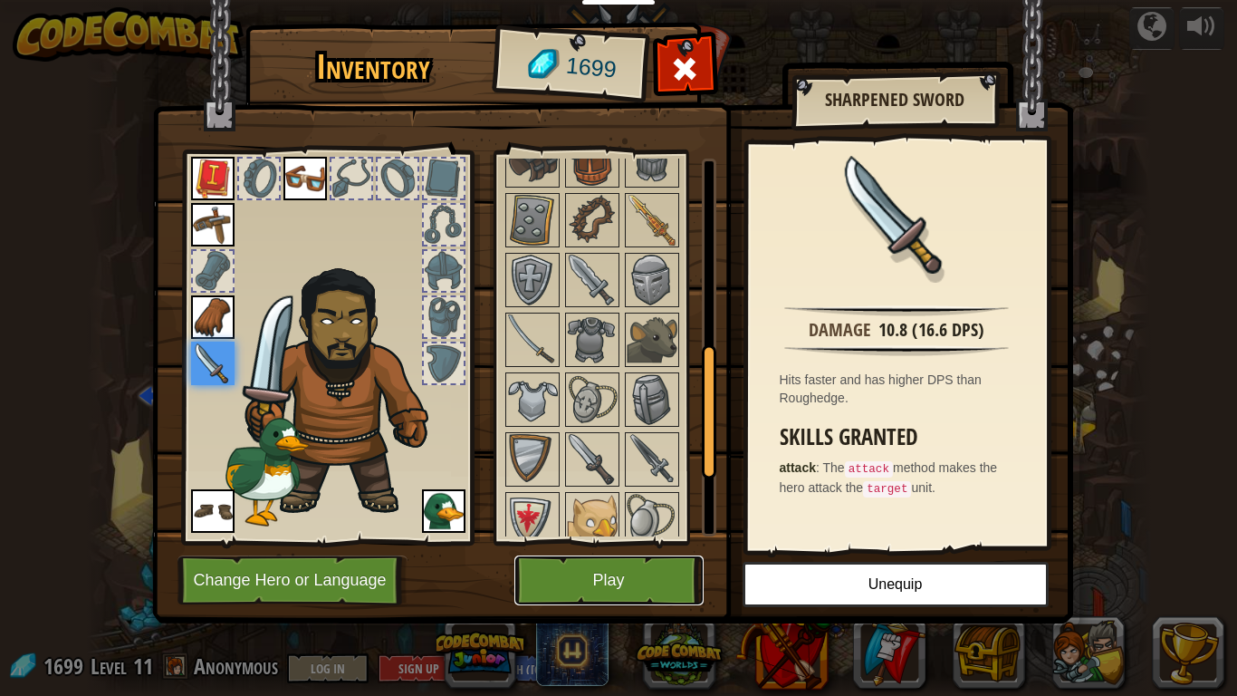
click at [632, 590] on button "Play" at bounding box center [609, 580] width 189 height 50
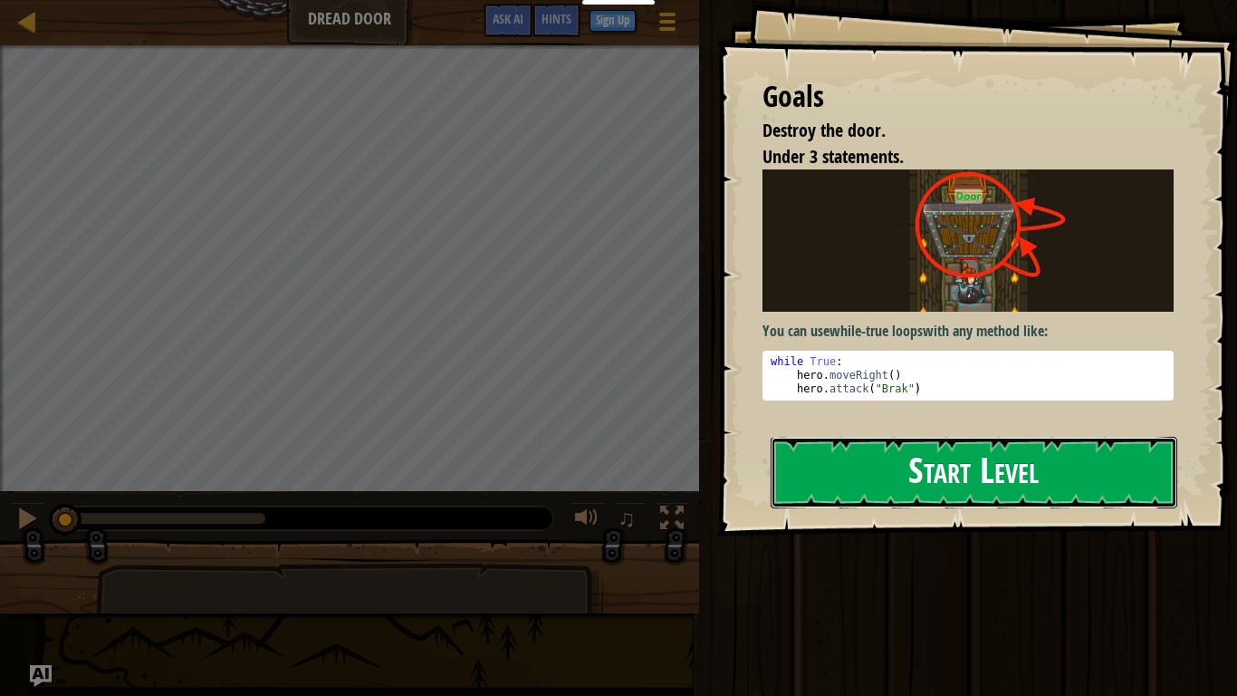
click at [810, 461] on button "Start Level" at bounding box center [974, 473] width 407 height 72
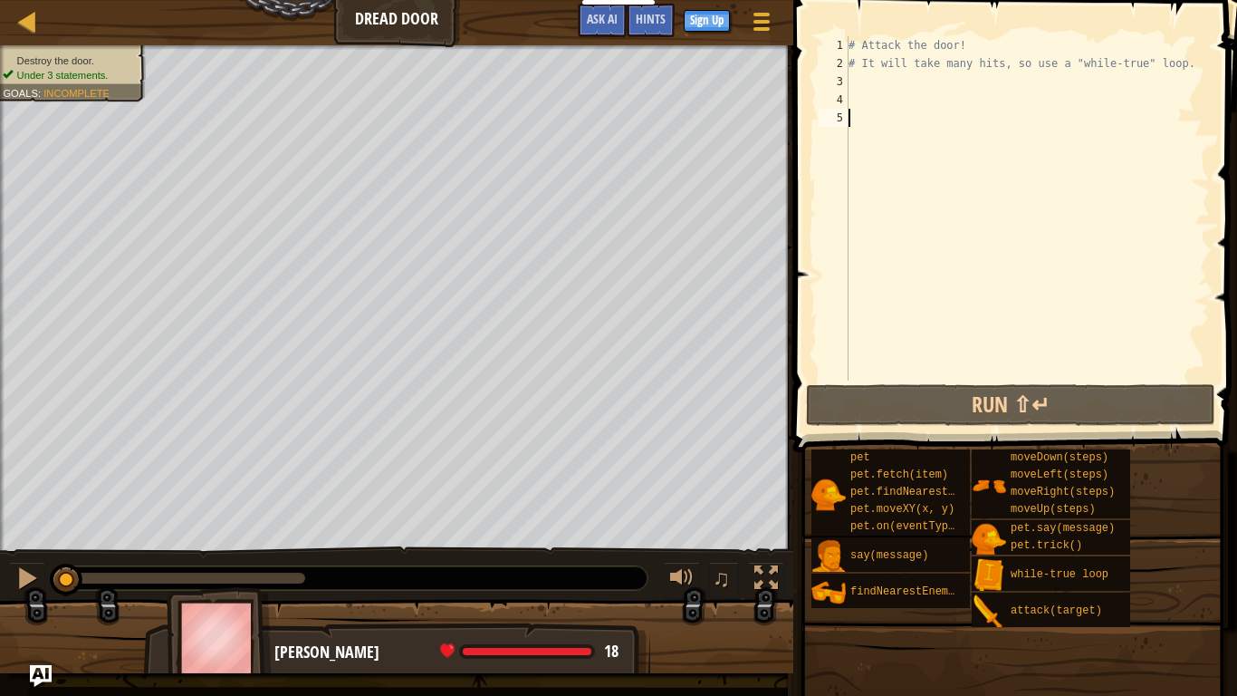
click at [916, 102] on div "# Attack the door! # It will take many hits, so use a "while-true" loop." at bounding box center [1027, 226] width 365 height 380
click at [904, 87] on div "# Attack the door! # It will take many hits, so use a "while-true" loop." at bounding box center [1027, 226] width 365 height 380
type textarea "w"
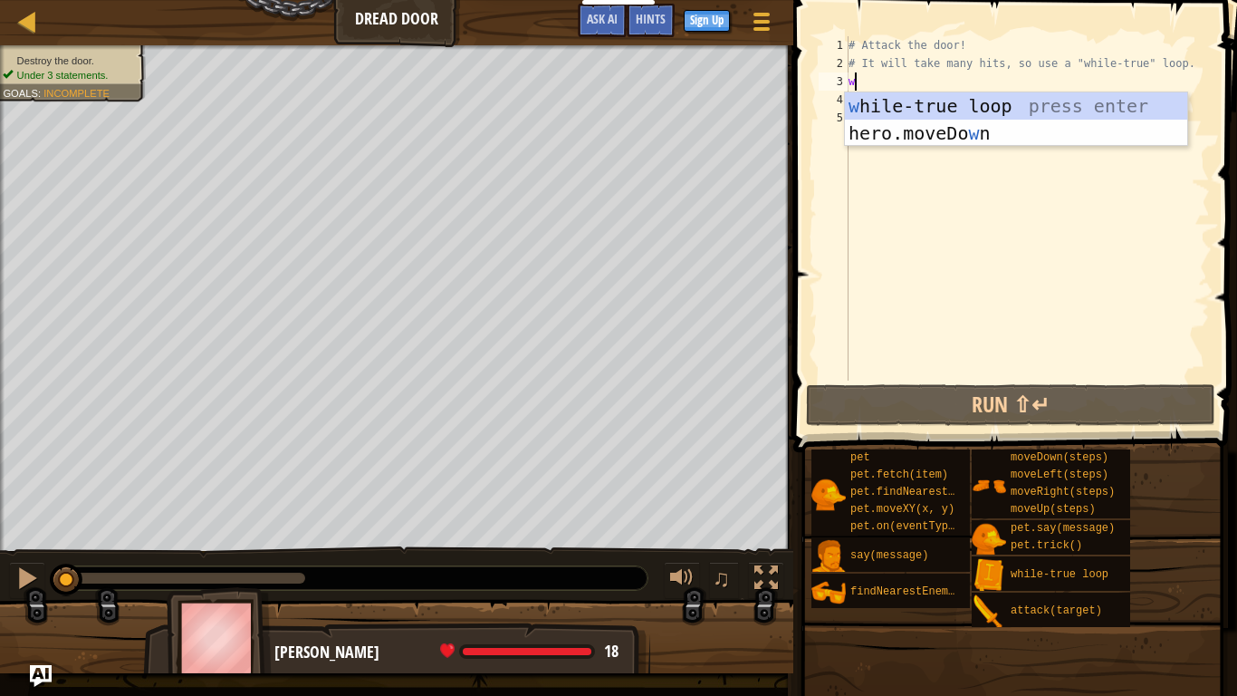
scroll to position [8, 0]
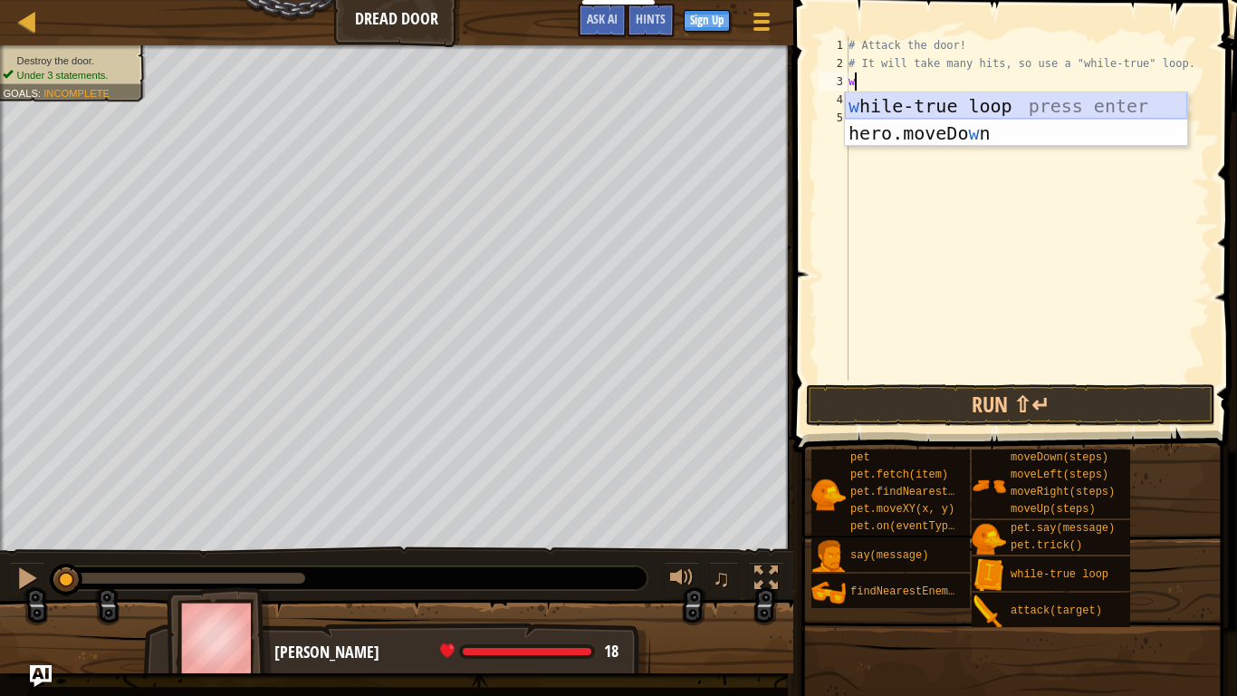
click at [1107, 97] on div "w [PERSON_NAME]-true loop press enter hero.moveDo w n press enter" at bounding box center [1016, 146] width 342 height 109
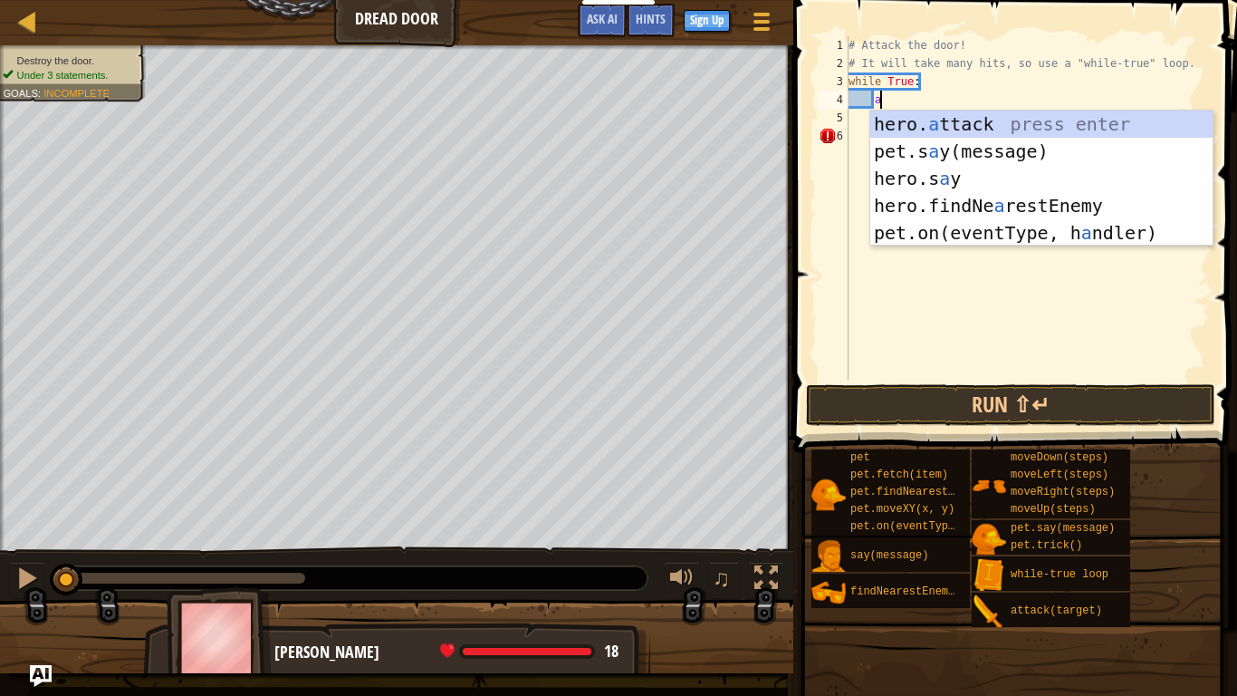
scroll to position [8, 4]
click at [957, 122] on div "hero. a ttack press enter pet.s a y(message) press enter hero.s a y press enter…" at bounding box center [1042, 206] width 342 height 190
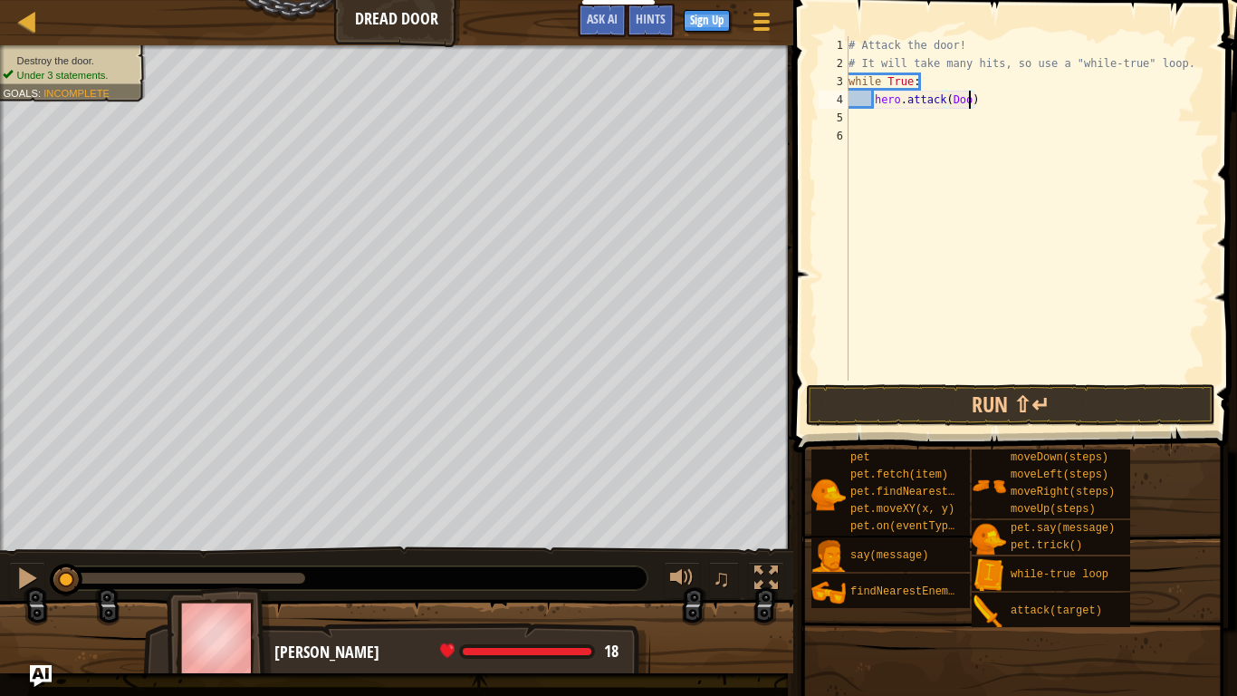
scroll to position [8, 18]
click at [996, 408] on button "Run ⇧↵" at bounding box center [1010, 405] width 409 height 42
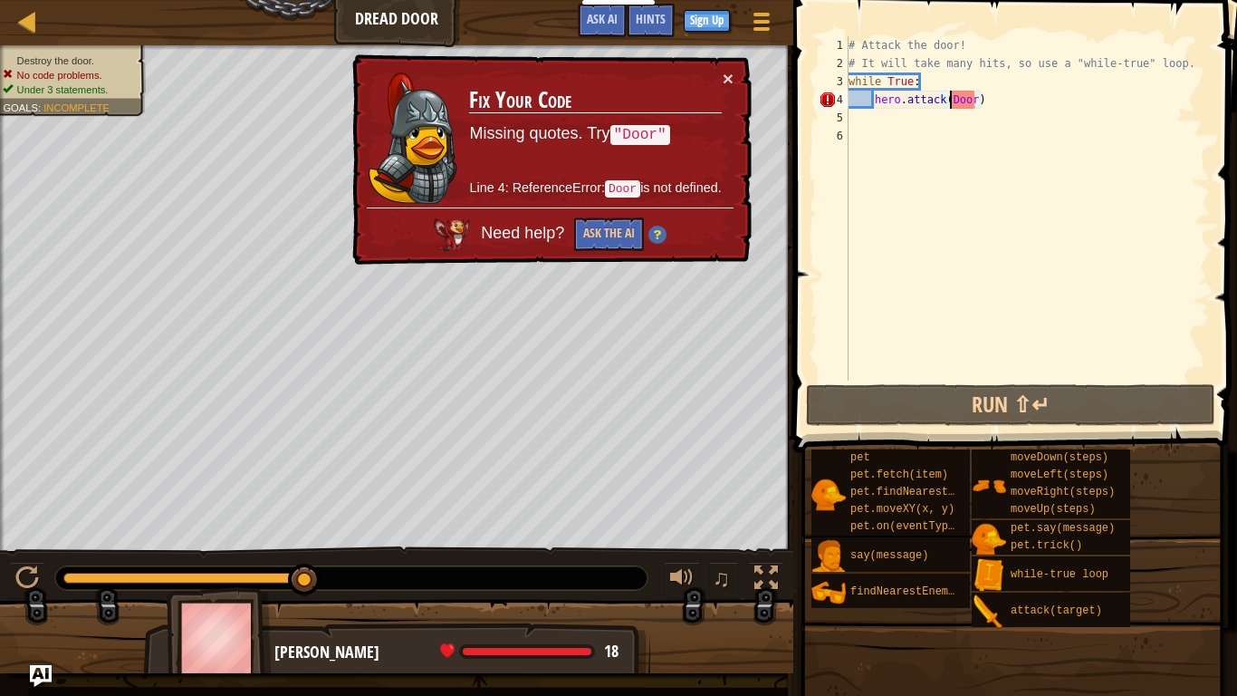
click at [951, 101] on div "# Attack the door! # It will take many hits, so use a "while-true" loop. while …" at bounding box center [1027, 226] width 365 height 380
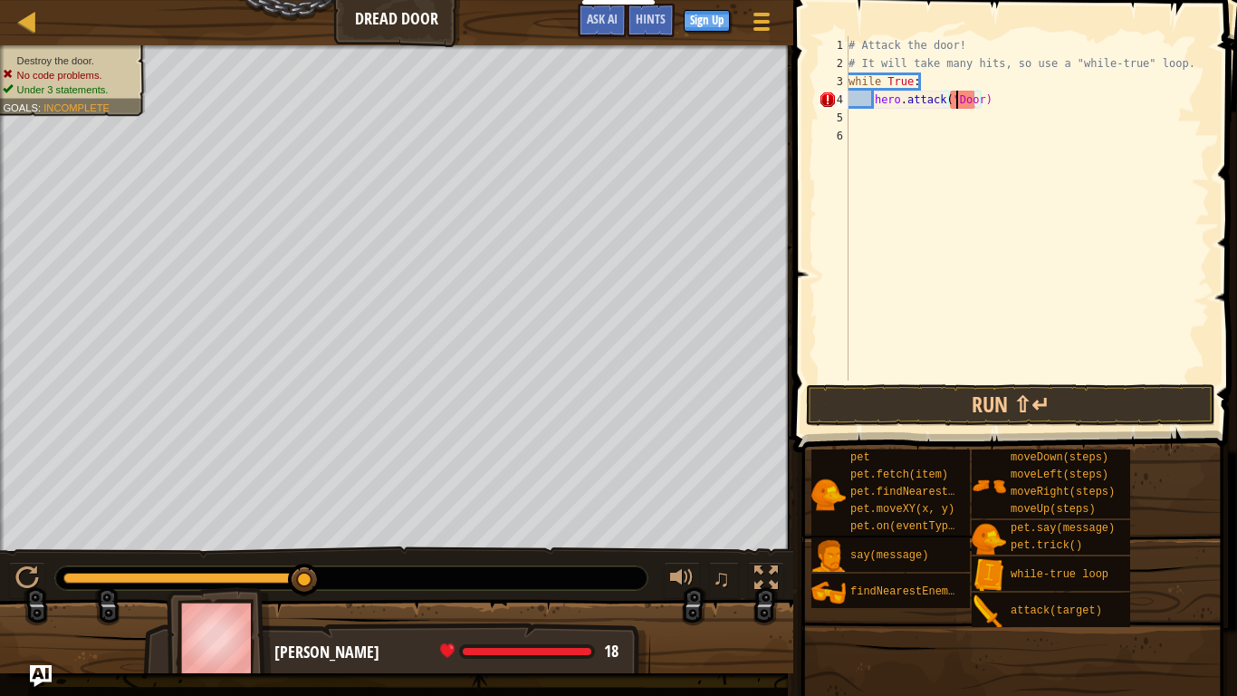
scroll to position [8, 16]
click at [985, 99] on div "# Attack the door! # It will take many hits, so use a "while-true" loop. while …" at bounding box center [1027, 226] width 365 height 380
type textarea "hero.attack("Door")"
click at [940, 390] on button "Run ⇧↵" at bounding box center [1010, 405] width 409 height 42
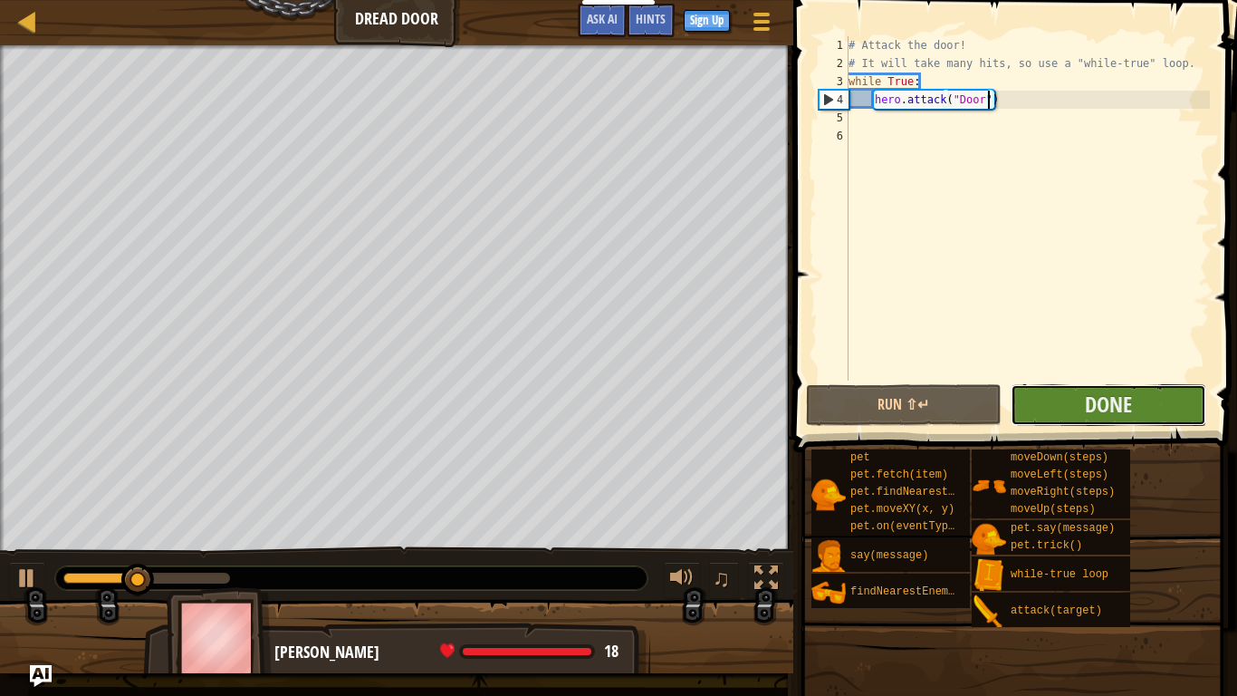
click at [1069, 404] on button "Done" at bounding box center [1109, 405] width 196 height 42
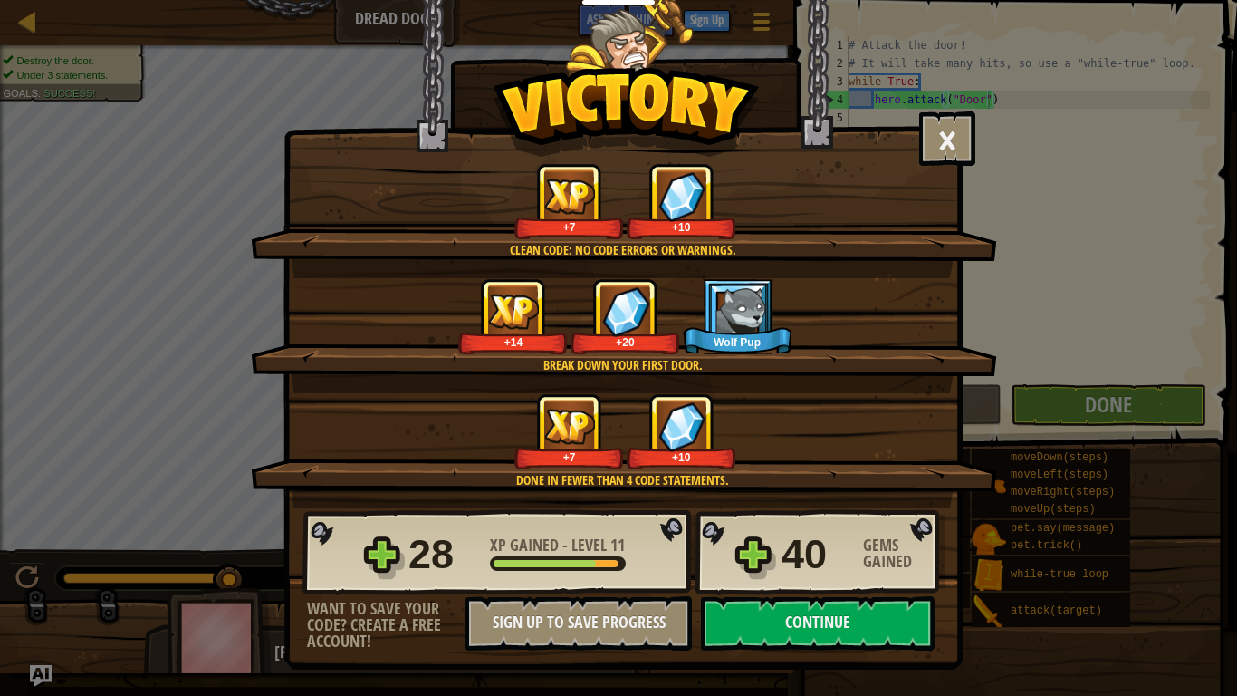
click at [1145, 418] on div "× You can see more clearly in the murk; use the gift wisely. How fun was this l…" at bounding box center [618, 348] width 1237 height 696
click at [876, 610] on button "Continue" at bounding box center [818, 623] width 234 height 54
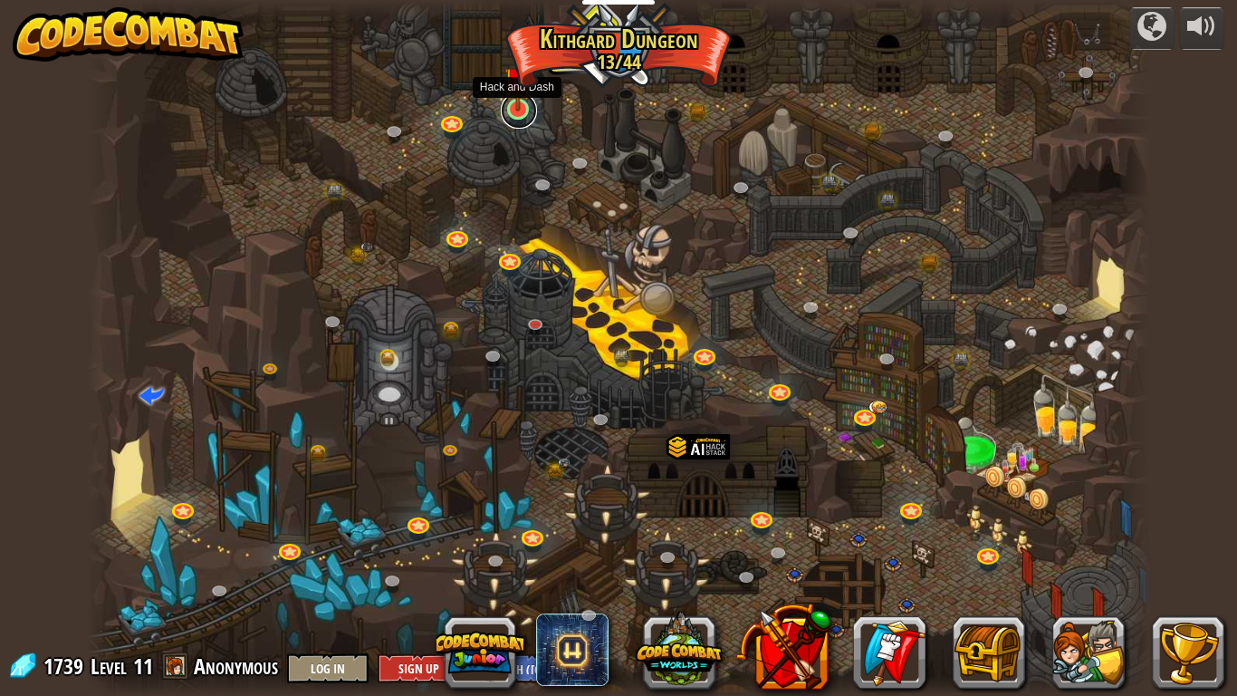
click at [513, 115] on link at bounding box center [519, 110] width 36 height 36
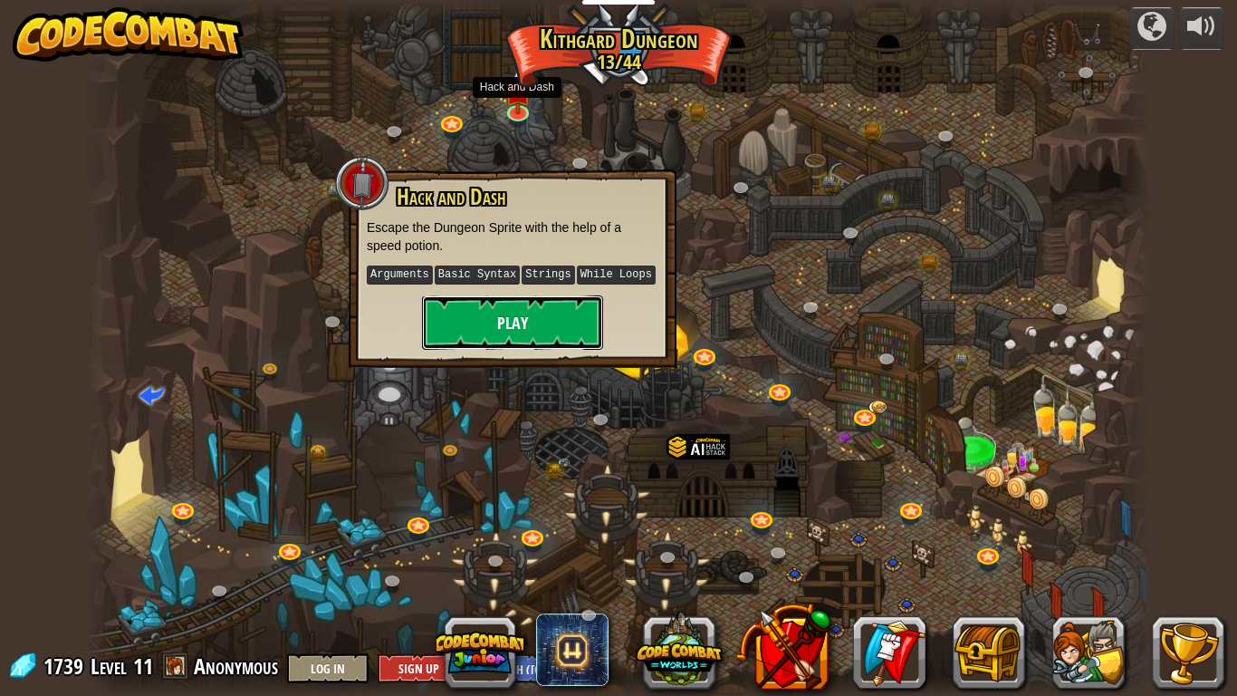
click at [564, 312] on button "Play" at bounding box center [512, 322] width 181 height 54
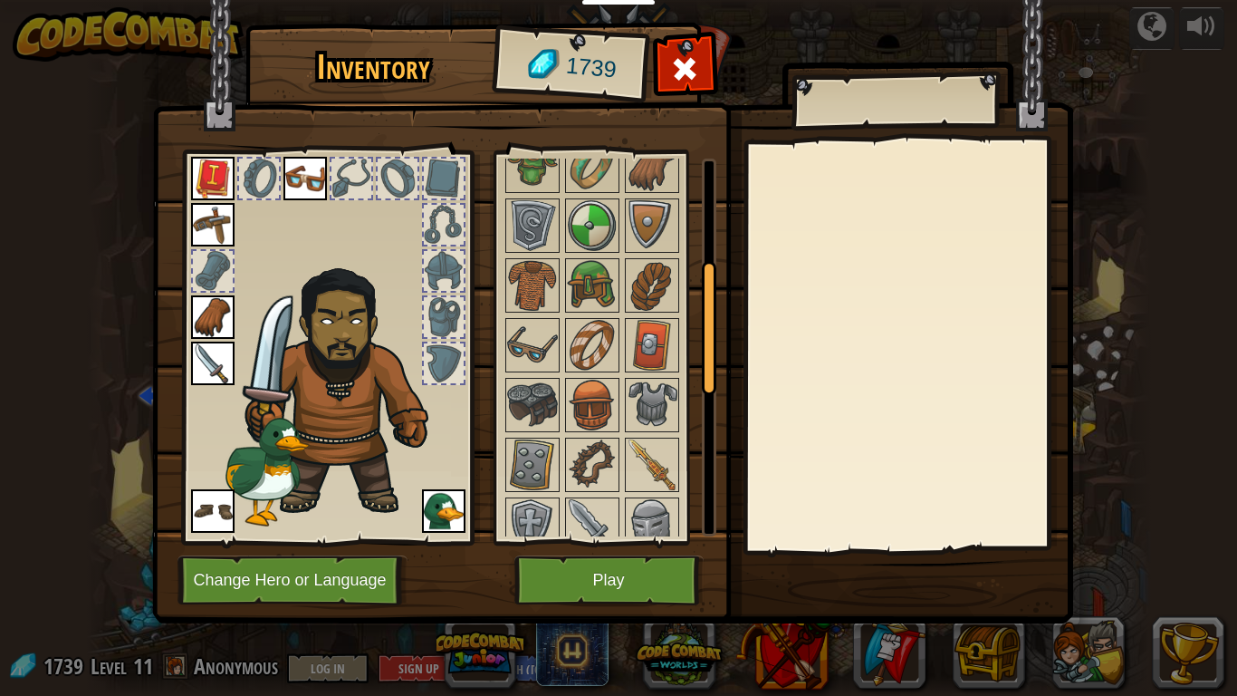
scroll to position [293, 0]
click at [611, 595] on button "Play" at bounding box center [609, 580] width 189 height 50
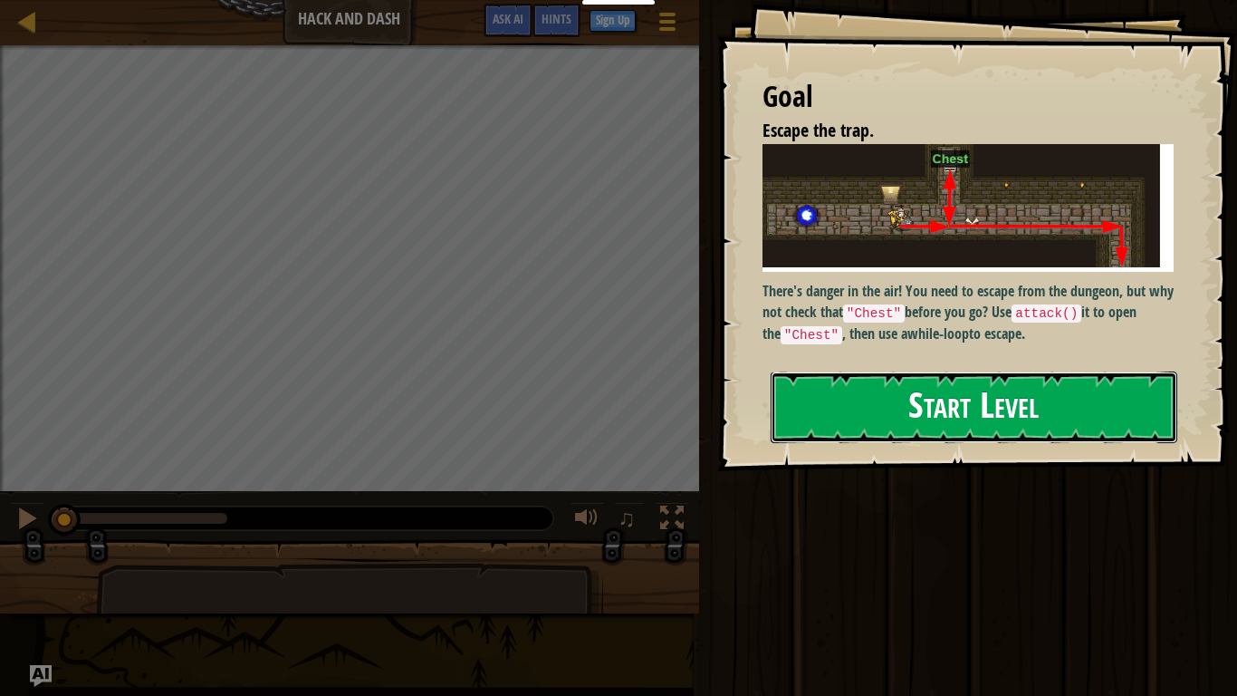
click at [864, 424] on button "Start Level" at bounding box center [974, 407] width 407 height 72
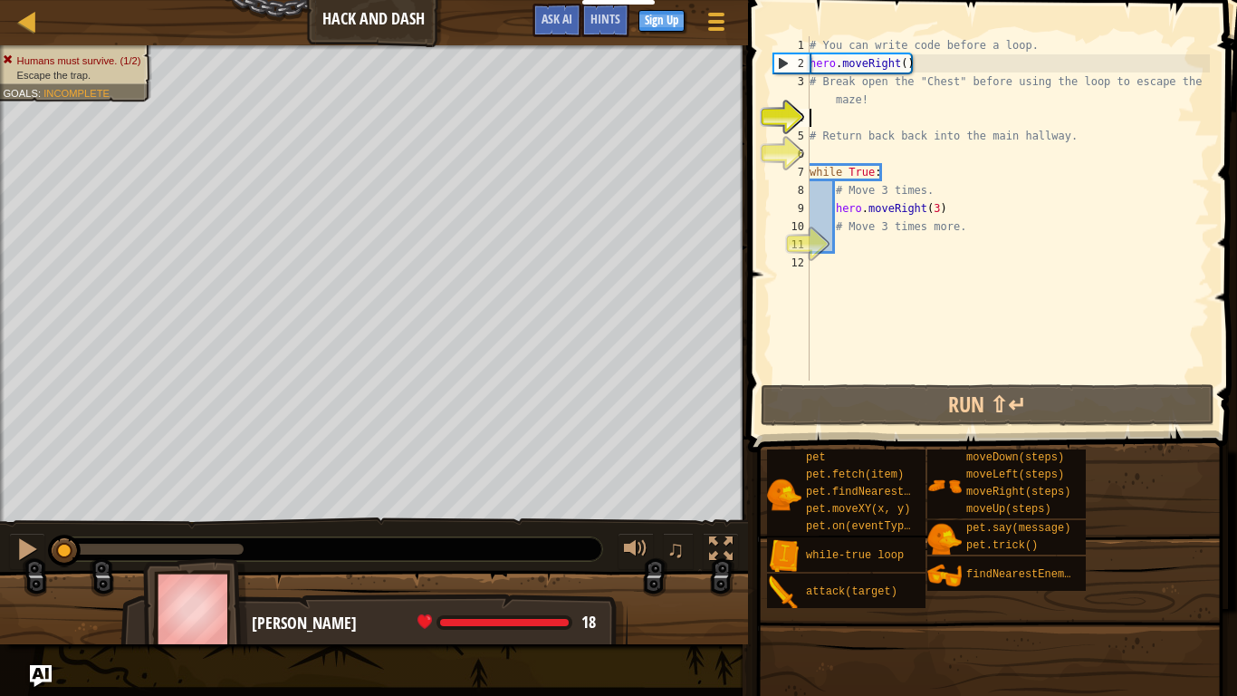
click at [877, 115] on div "# You can write code before a loop. hero . moveRight ( ) # Break open the "Ches…" at bounding box center [1008, 226] width 404 height 380
type textarea "h"
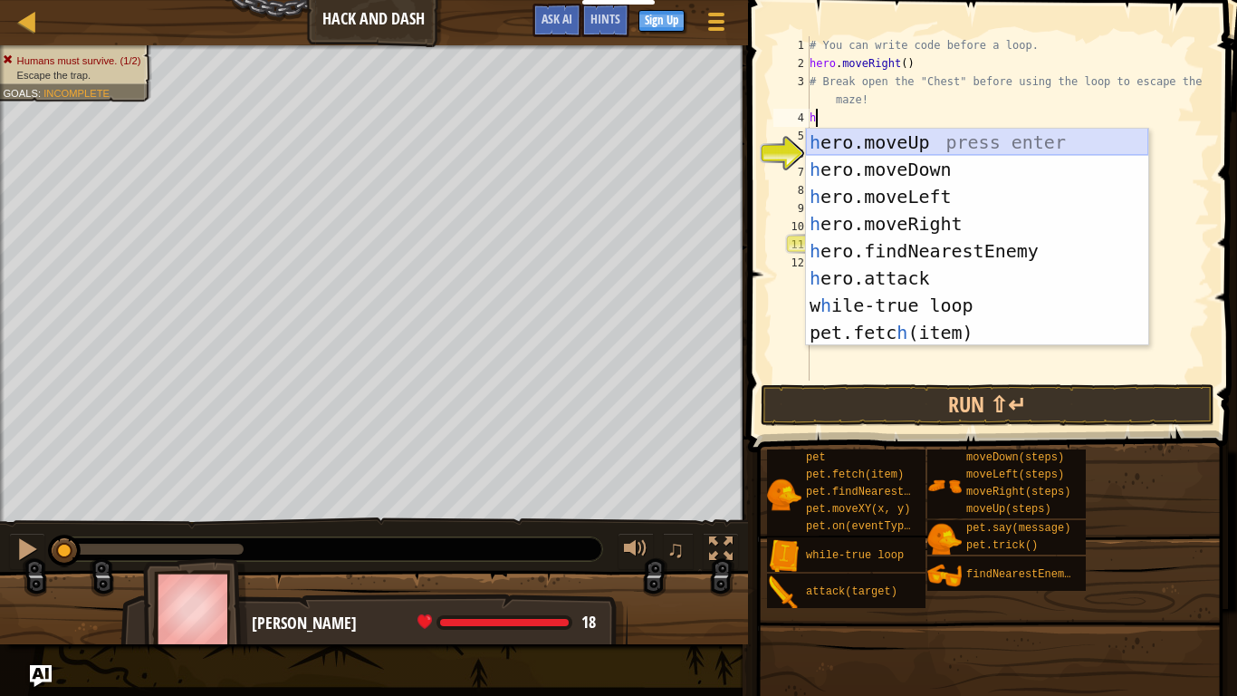
click at [891, 137] on div "h ero.moveUp press enter h ero.moveDown press enter h ero.moveLeft press enter …" at bounding box center [977, 265] width 342 height 272
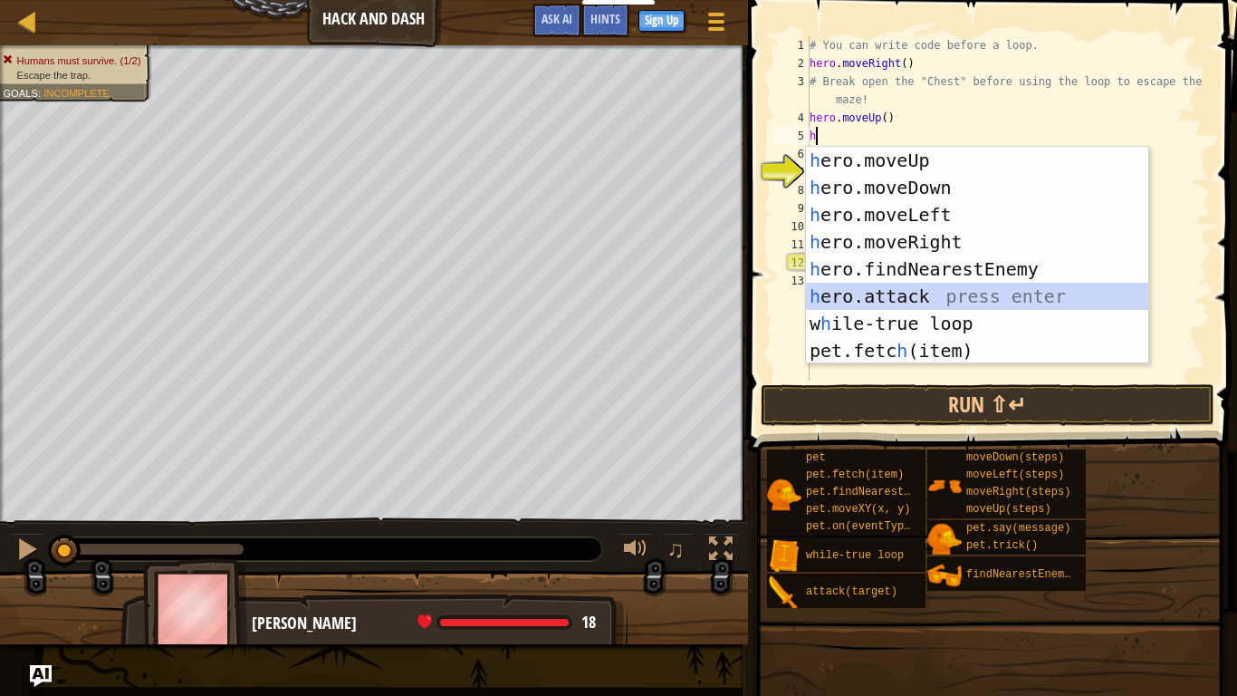
click at [980, 297] on div "h ero.moveUp press enter h ero.moveDown press enter h ero.moveLeft press enter …" at bounding box center [977, 283] width 342 height 272
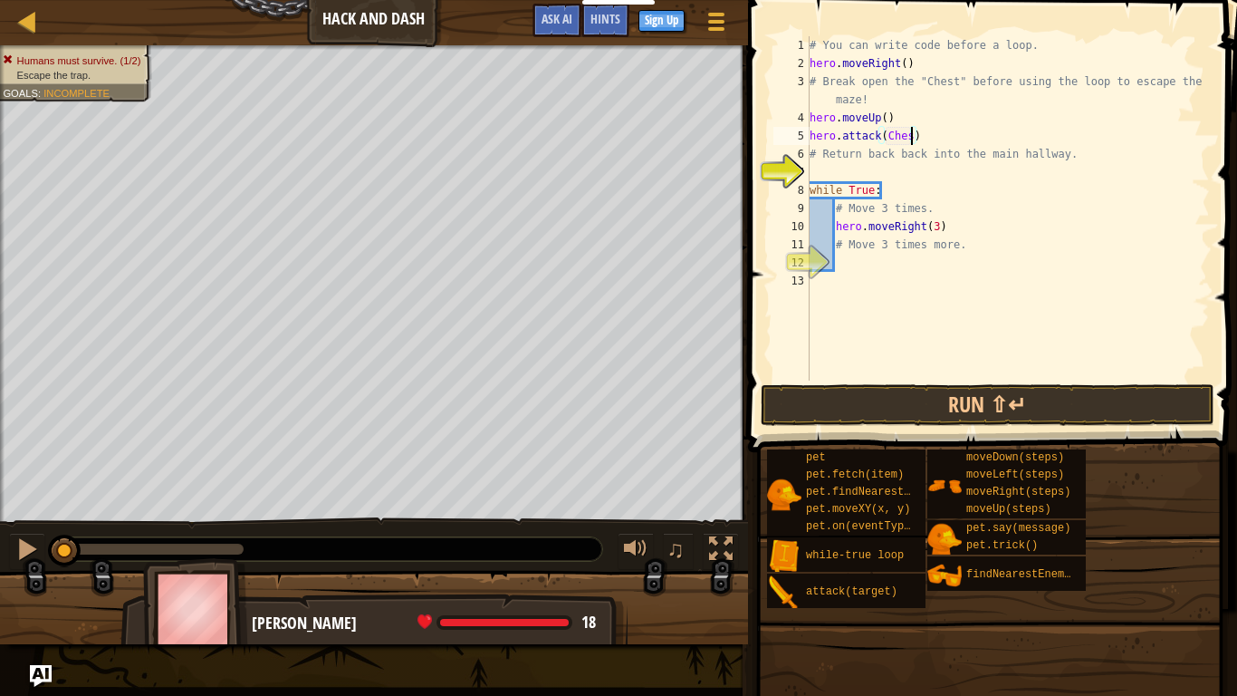
scroll to position [8, 15]
click at [933, 66] on div "# You can write code before a loop. hero . moveRight ( ) # Break open the "Ches…" at bounding box center [1008, 226] width 404 height 380
type textarea "hero.moveRight()"
click at [940, 265] on div "# You can write code before a loop. hero . moveRight ( ) # Break open the "Ches…" at bounding box center [1008, 226] width 404 height 380
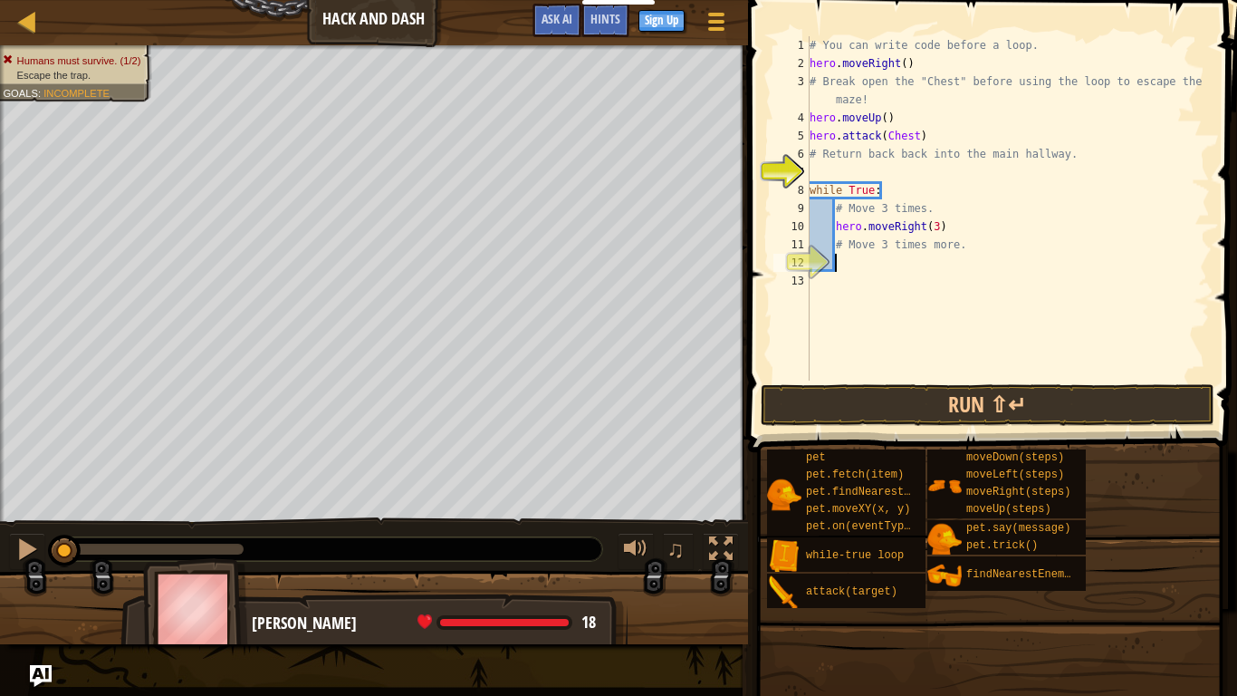
type textarea "h"
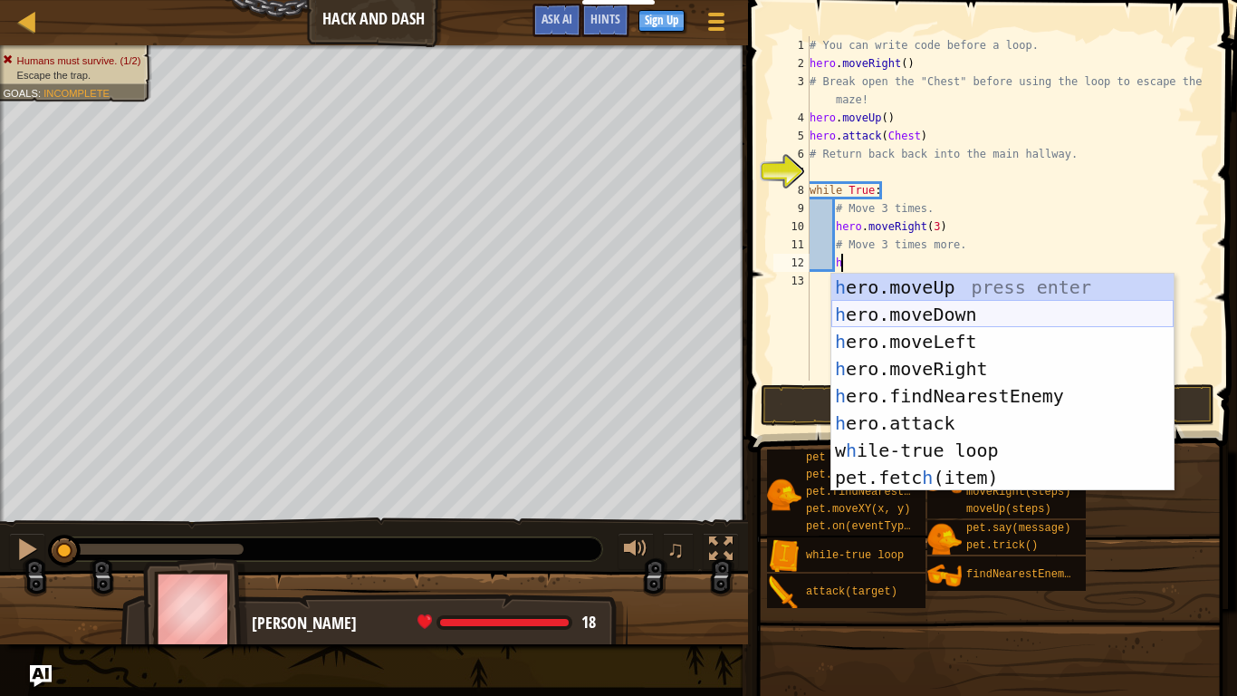
click at [966, 313] on div "h ero.moveUp press enter h ero.moveDown press enter h ero.moveLeft press enter …" at bounding box center [1003, 410] width 342 height 272
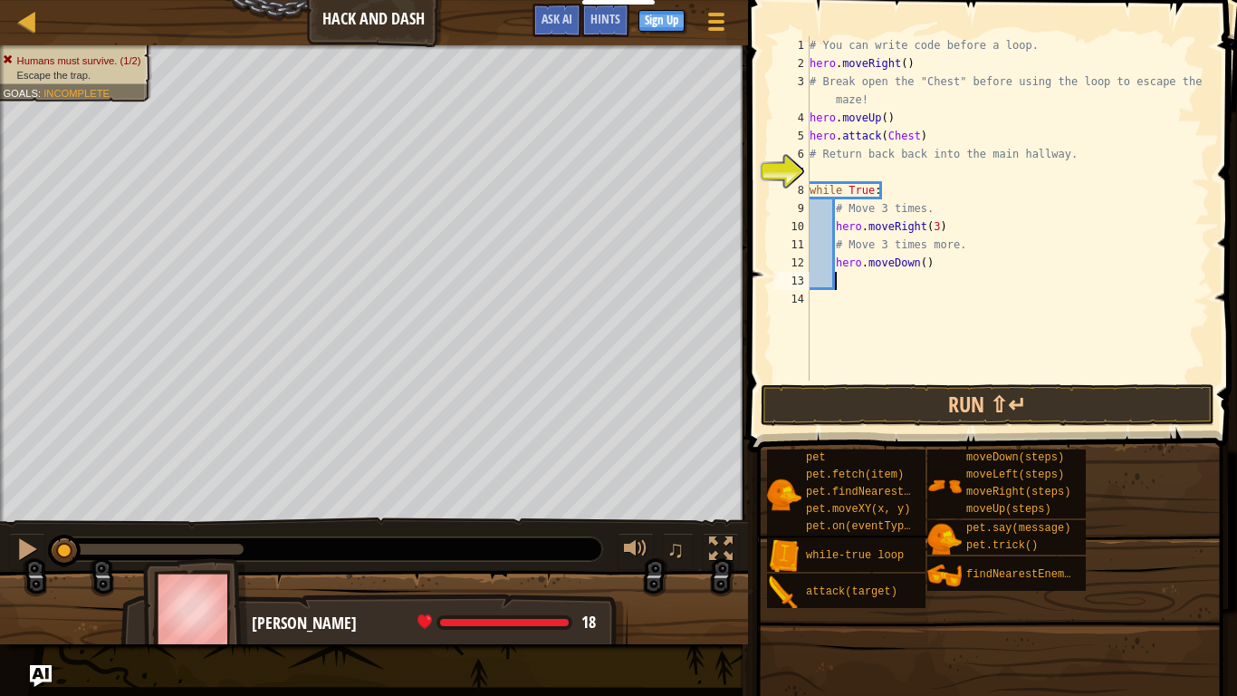
scroll to position [8, 3]
click at [925, 264] on div "# You can write code before a loop. hero . moveRight ( ) # Break open the "Ches…" at bounding box center [1008, 226] width 404 height 380
click at [963, 414] on button "Run ⇧↵" at bounding box center [988, 405] width 454 height 42
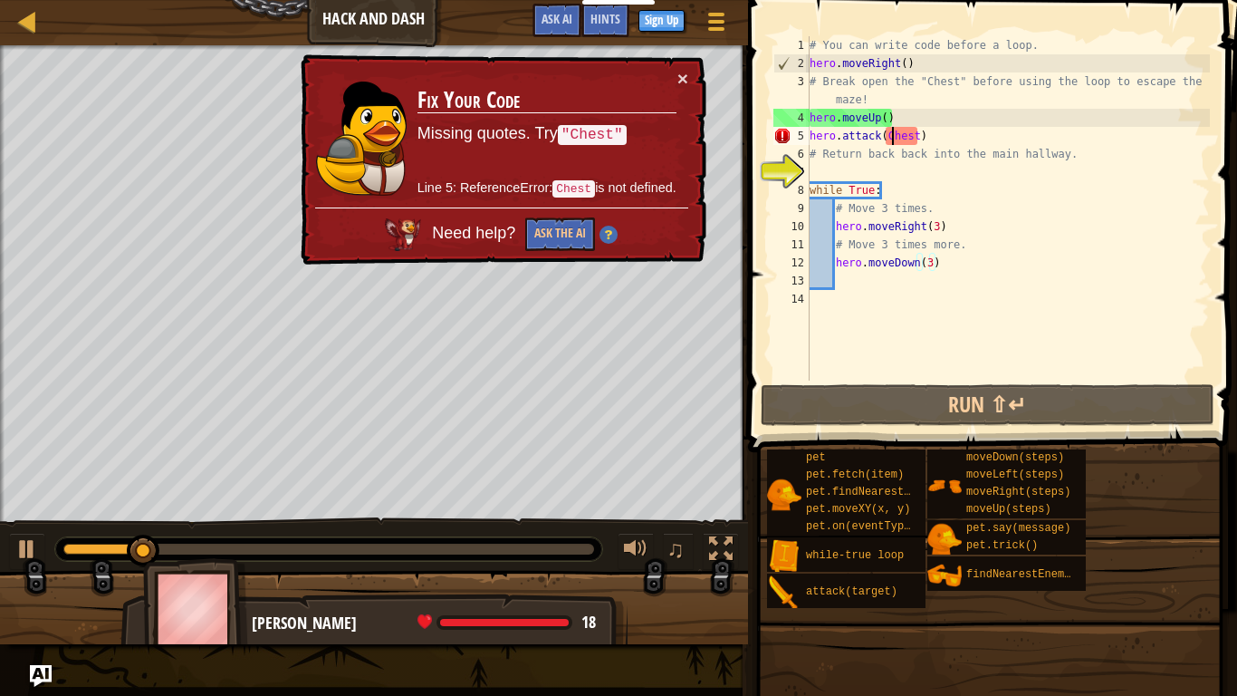
click at [891, 135] on div "# You can write code before a loop. hero . moveRight ( ) # Break open the "Ches…" at bounding box center [1008, 226] width 404 height 380
click at [889, 136] on div "# You can write code before a loop. hero . moveRight ( ) # Break open the "Ches…" at bounding box center [1008, 226] width 404 height 380
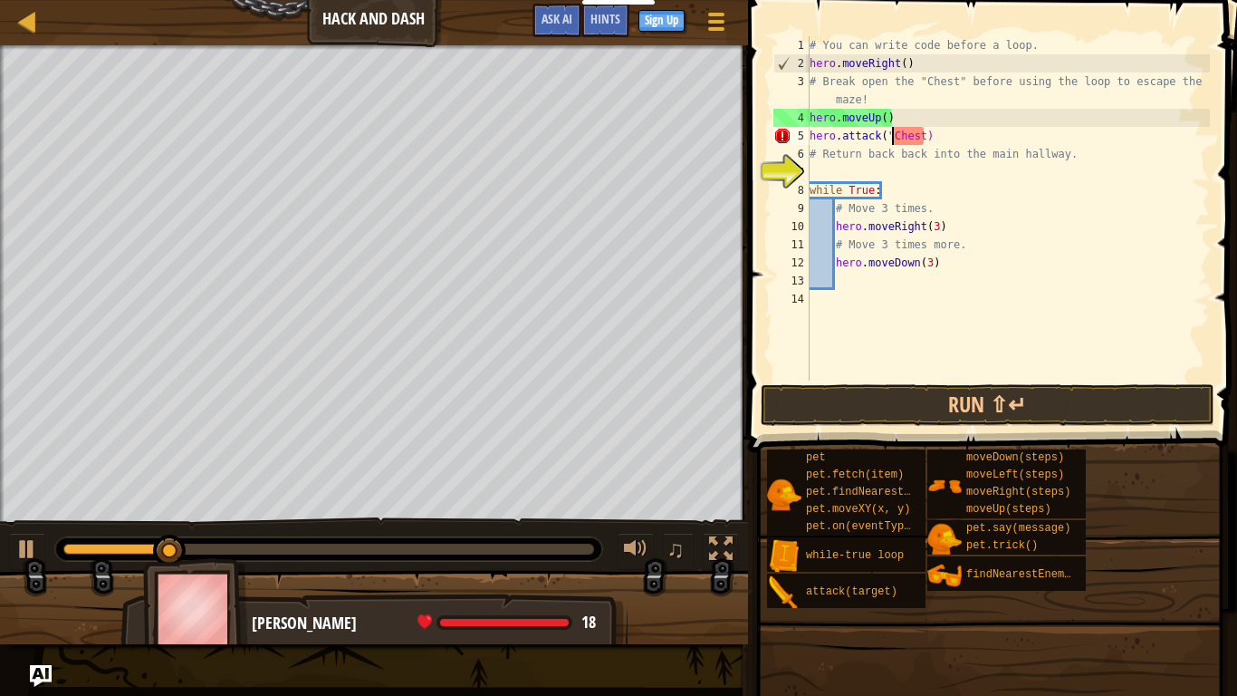
scroll to position [8, 12]
click at [923, 137] on div "# You can write code before a loop. hero . moveRight ( ) # Break open the "Ches…" at bounding box center [1008, 226] width 404 height 380
type textarea "hero.attack("Chest")"
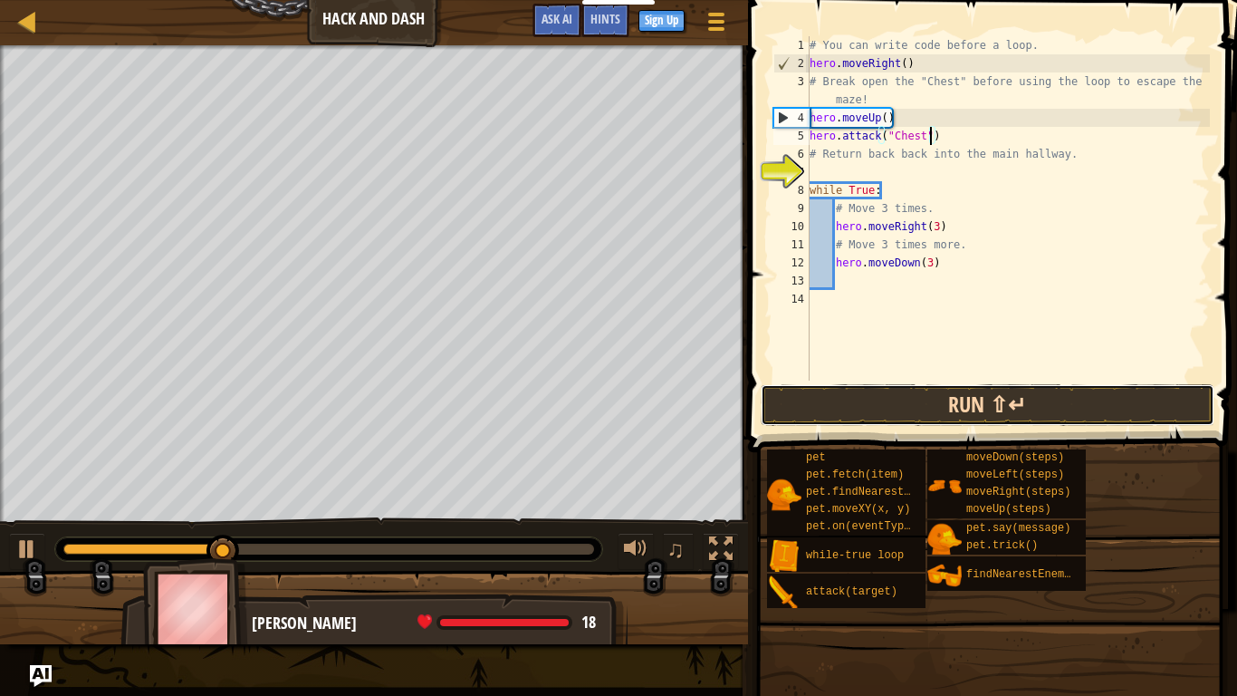
click at [1012, 408] on button "Run ⇧↵" at bounding box center [988, 405] width 454 height 42
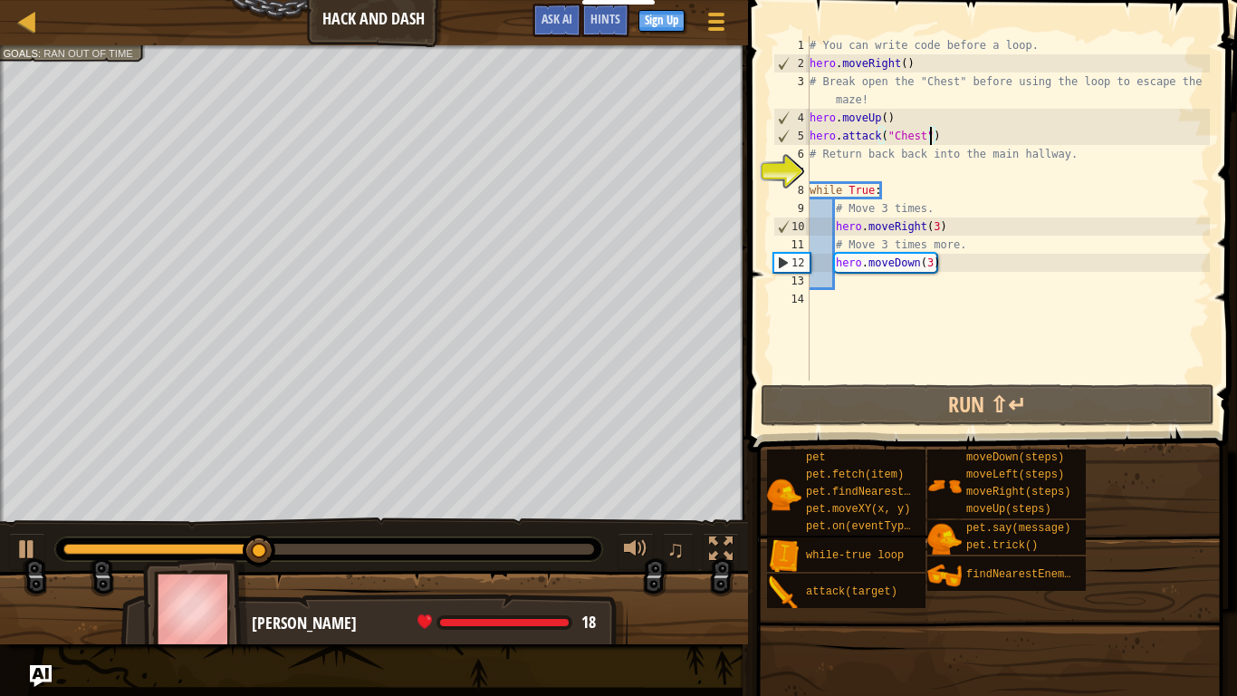
click at [948, 137] on div "# You can write code before a loop. hero . moveRight ( ) # Break open the "Ches…" at bounding box center [1008, 226] width 404 height 380
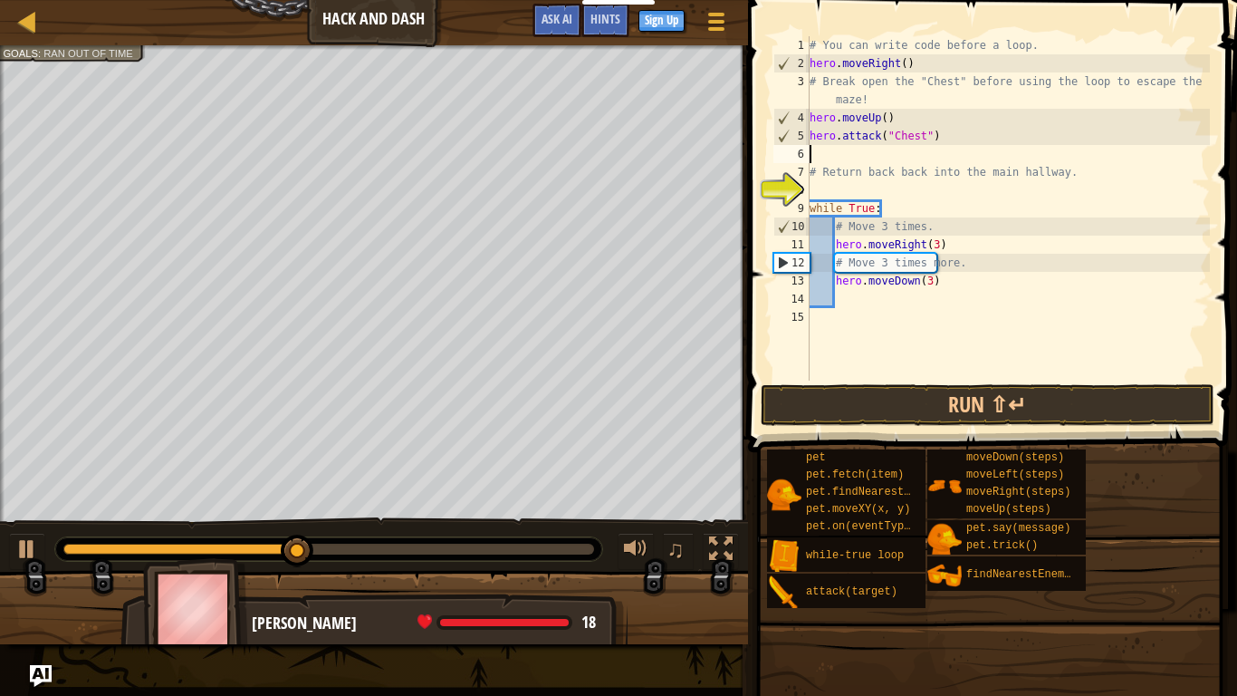
type textarea "h"
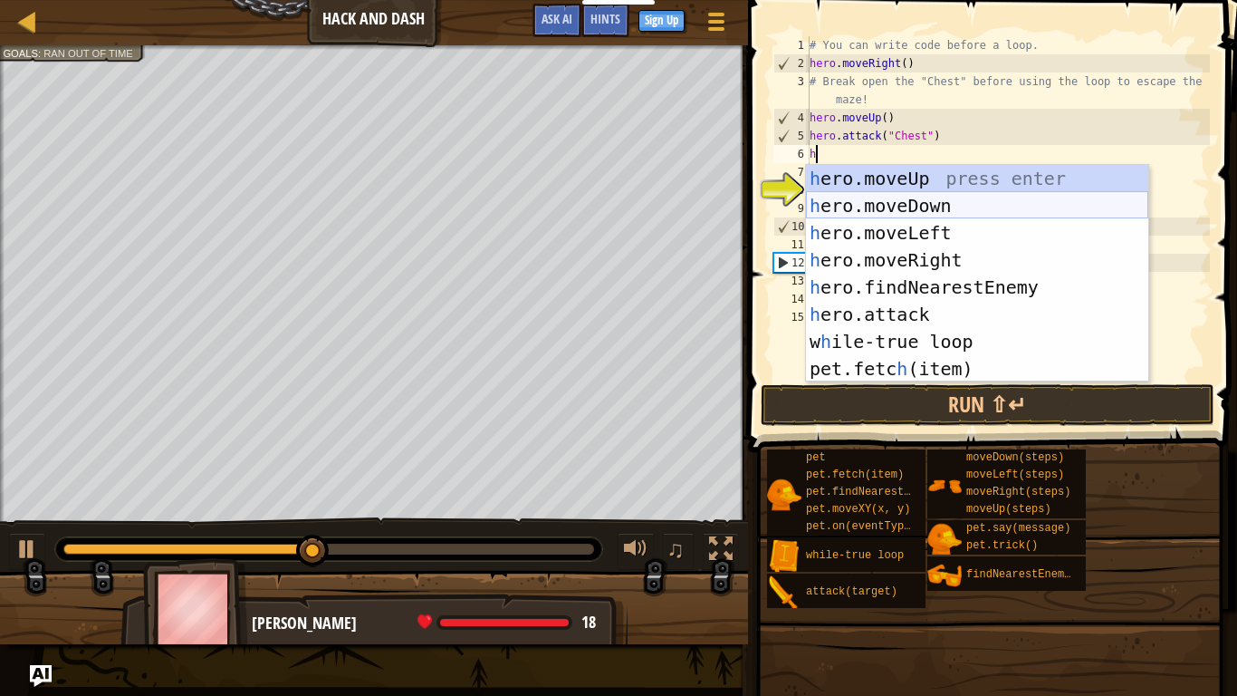
click at [986, 204] on div "h ero.moveUp press enter h ero.moveDown press enter h ero.moveLeft press enter …" at bounding box center [977, 301] width 342 height 272
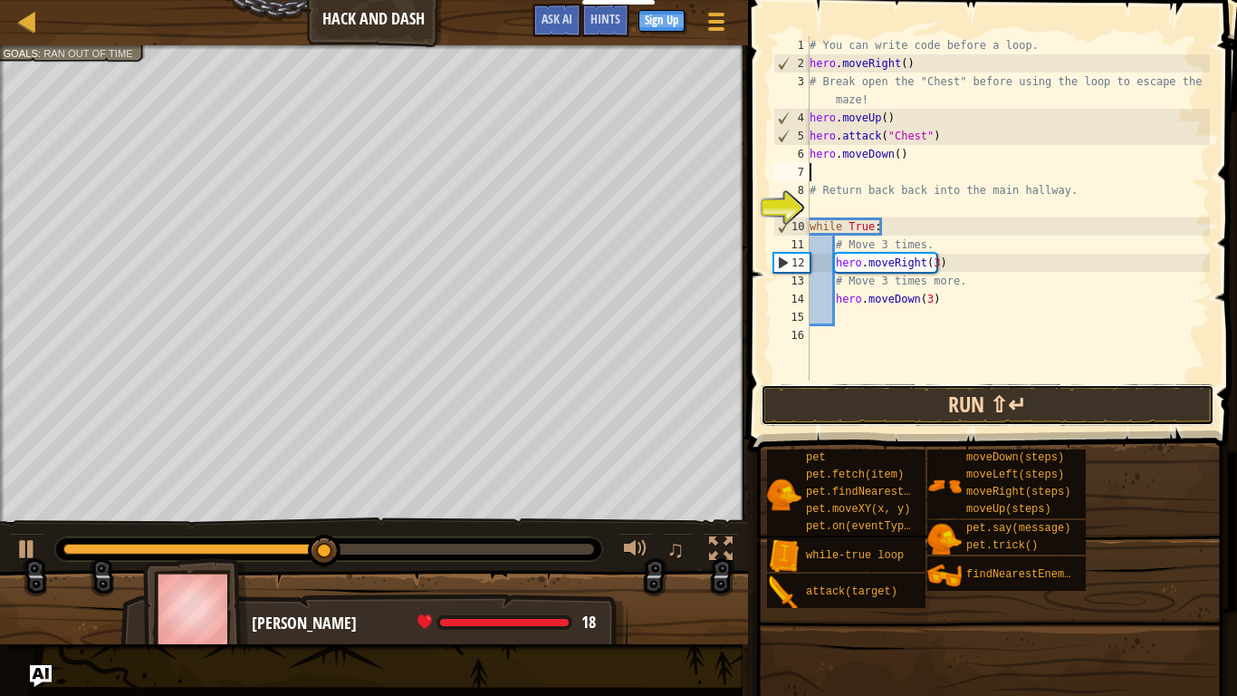
click at [995, 392] on button "Run ⇧↵" at bounding box center [988, 405] width 454 height 42
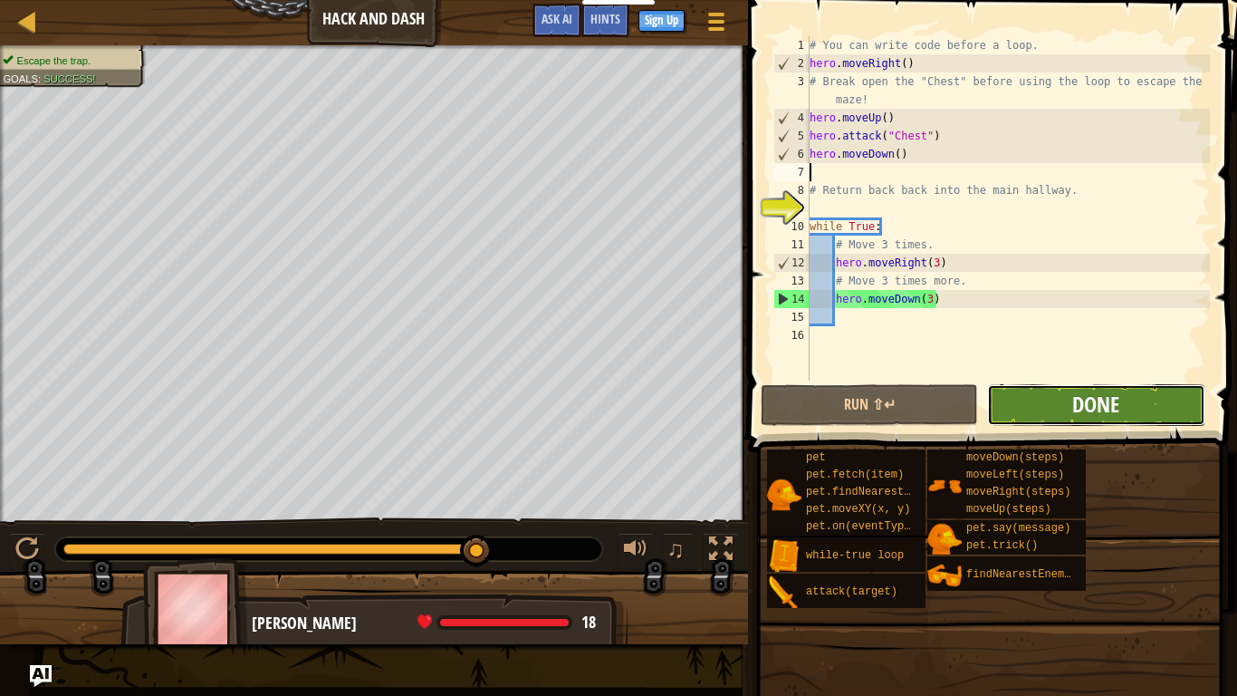
click at [1084, 414] on span "Done" at bounding box center [1096, 404] width 47 height 29
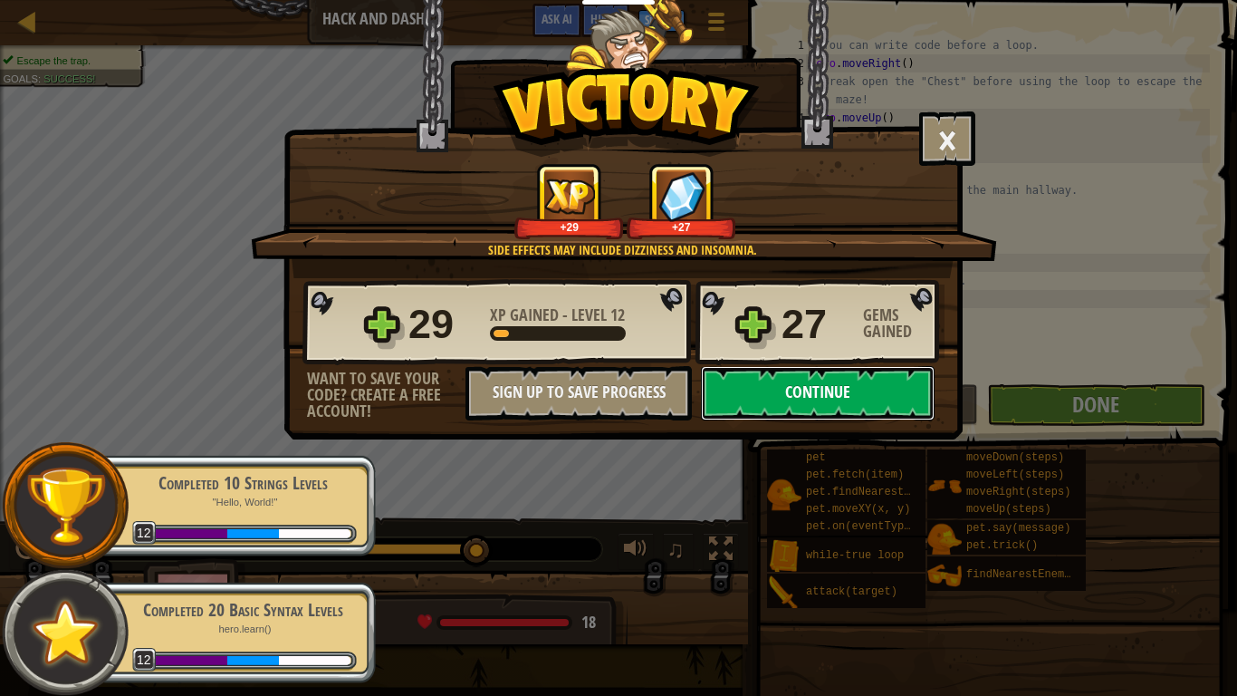
click at [828, 381] on button "Continue" at bounding box center [818, 393] width 234 height 54
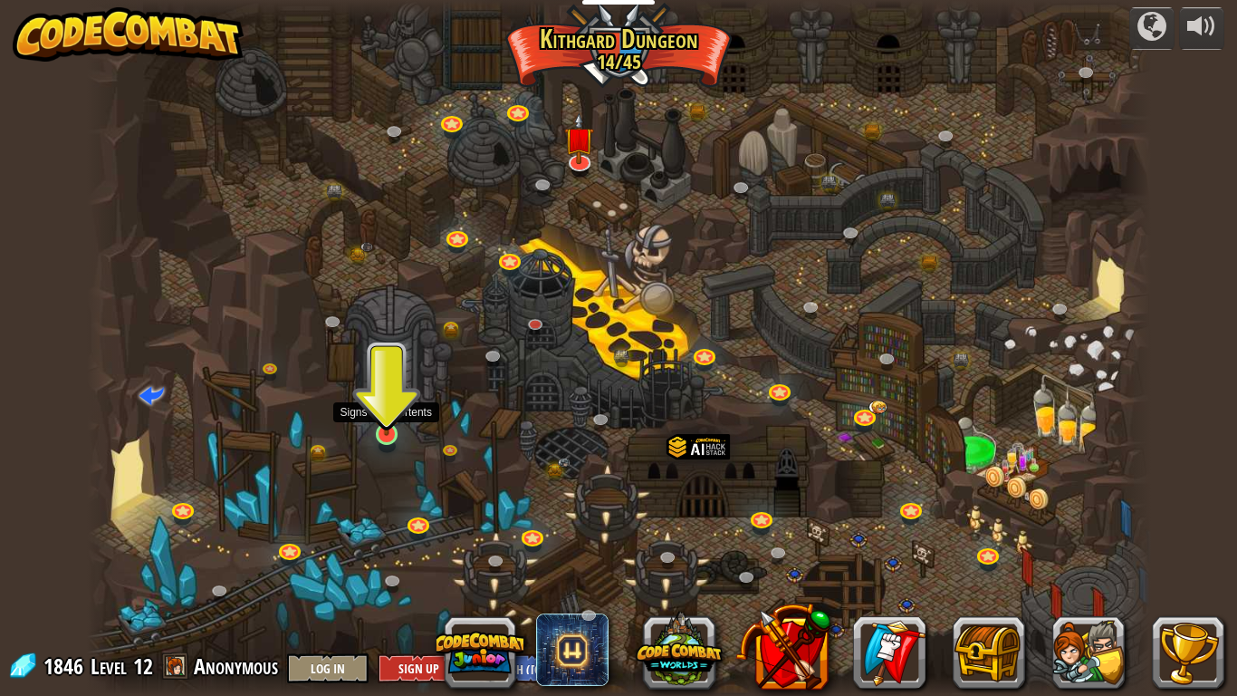
click at [392, 435] on img at bounding box center [386, 405] width 27 height 62
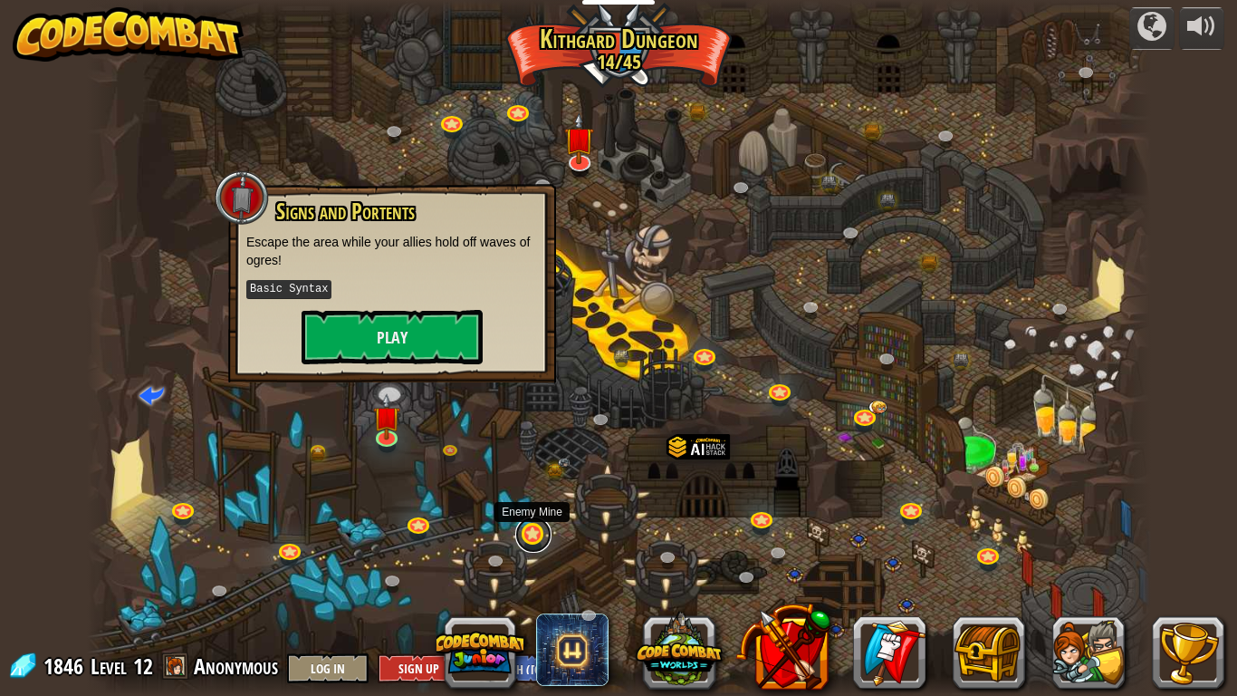
click at [523, 529] on link at bounding box center [533, 534] width 36 height 36
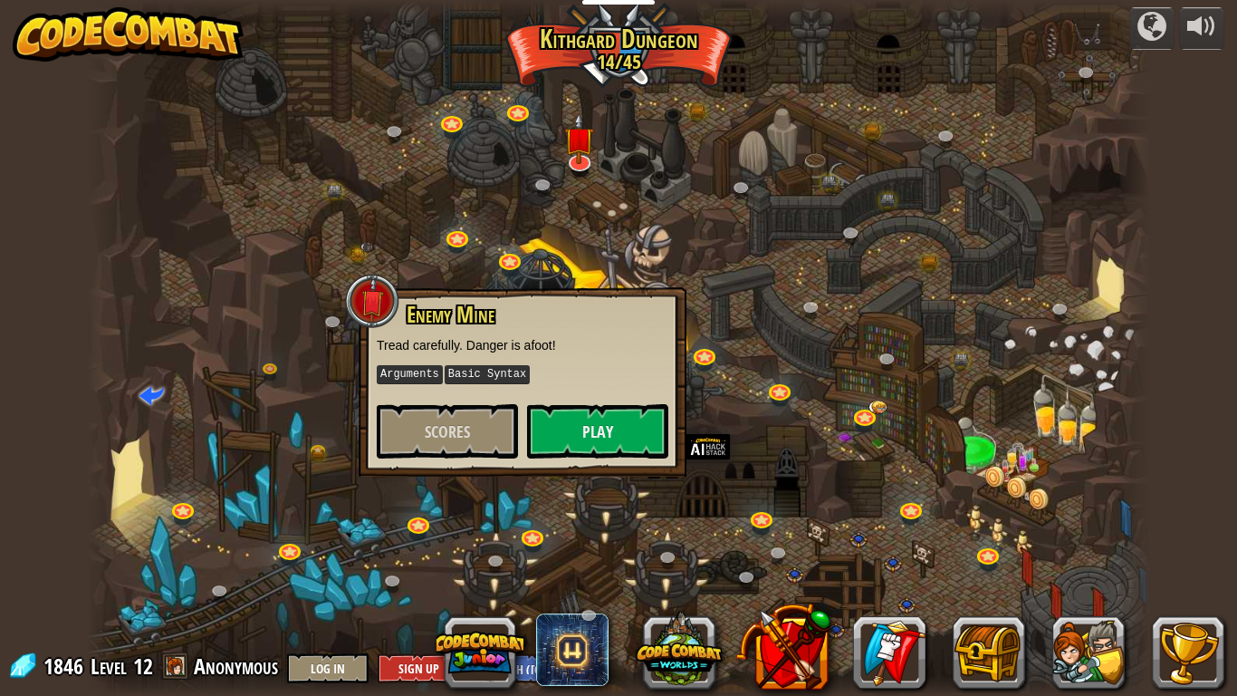
click at [736, 436] on div at bounding box center [619, 348] width 1064 height 696
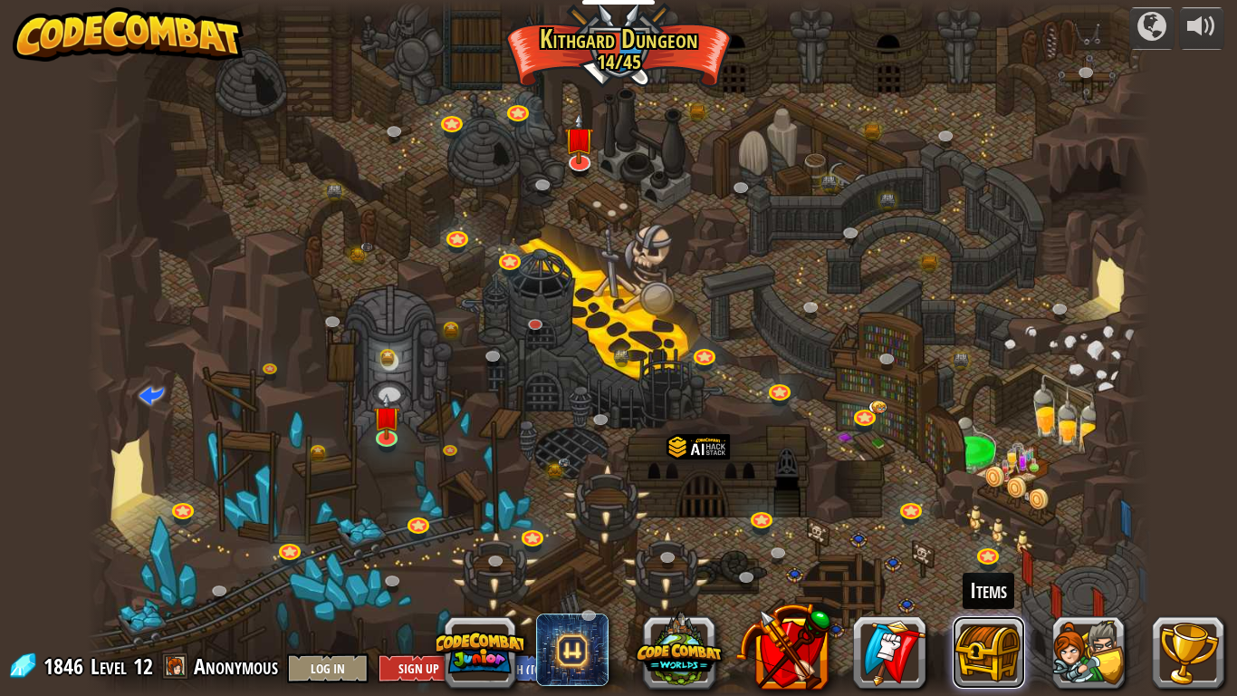
click at [965, 641] on button at bounding box center [989, 652] width 72 height 72
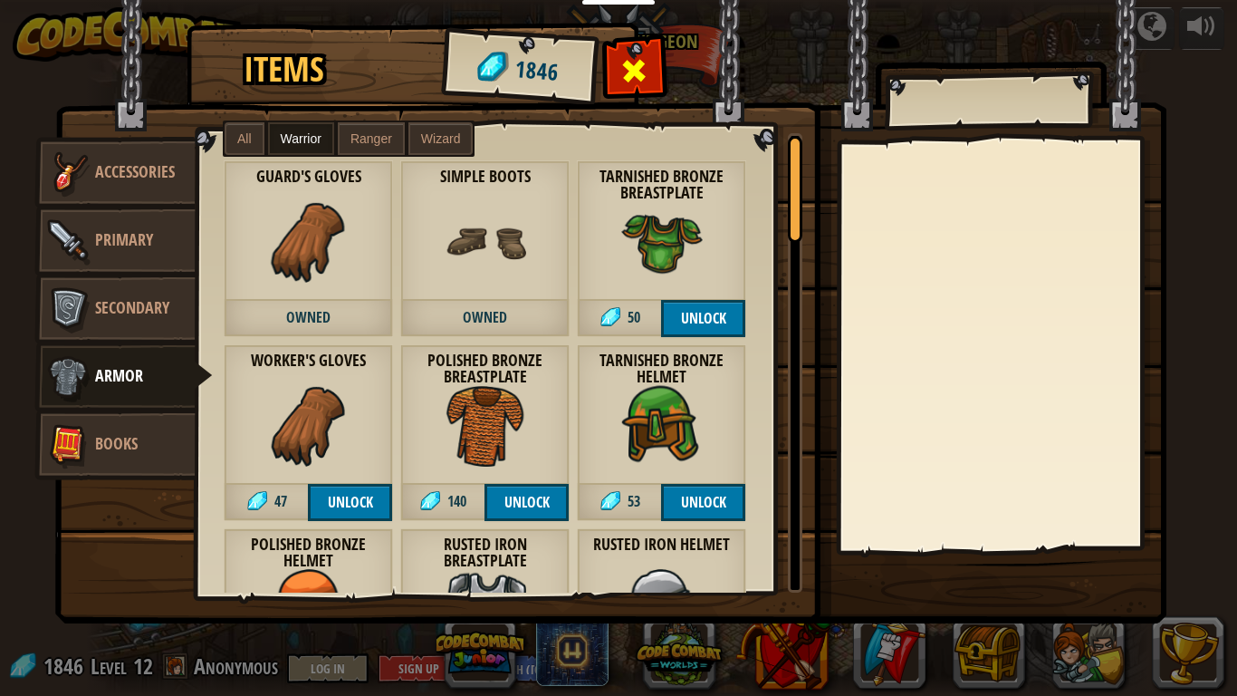
click at [611, 73] on div at bounding box center [634, 75] width 57 height 57
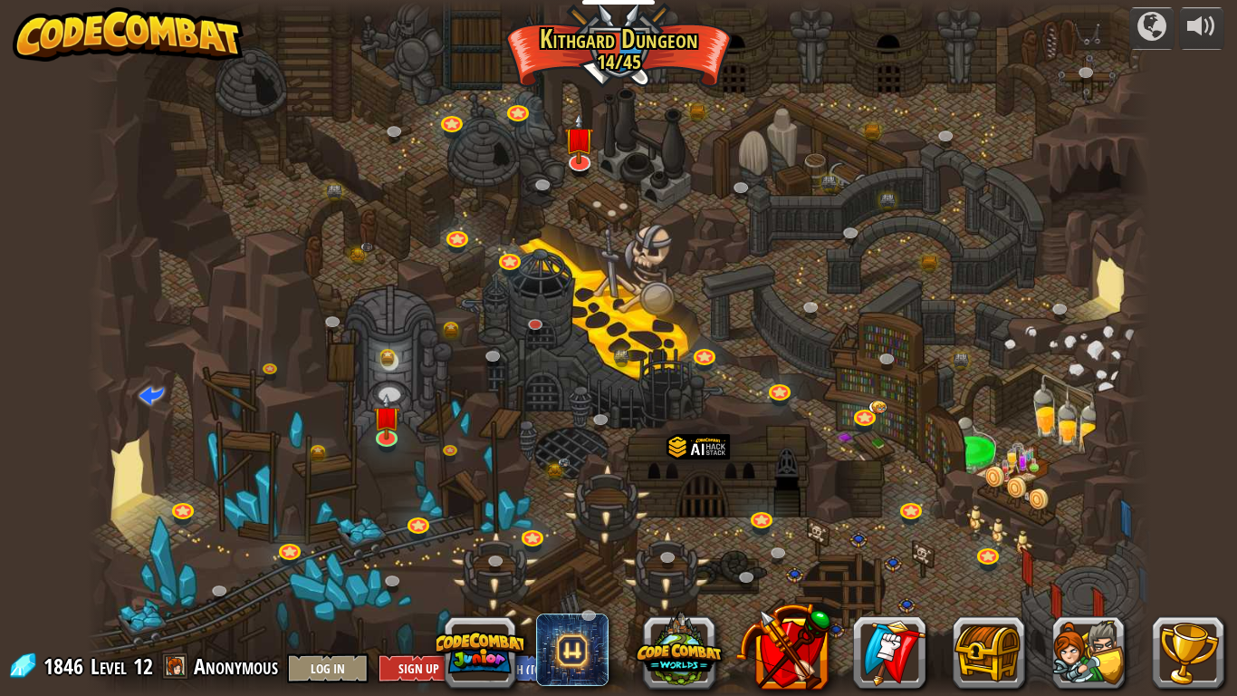
click at [581, 178] on div at bounding box center [619, 348] width 1064 height 696
click at [581, 173] on div "Twisted Canyon (Locked) Challenge: collect the most gold using all the programm…" at bounding box center [619, 348] width 1064 height 696
click at [374, 436] on link at bounding box center [388, 435] width 36 height 36
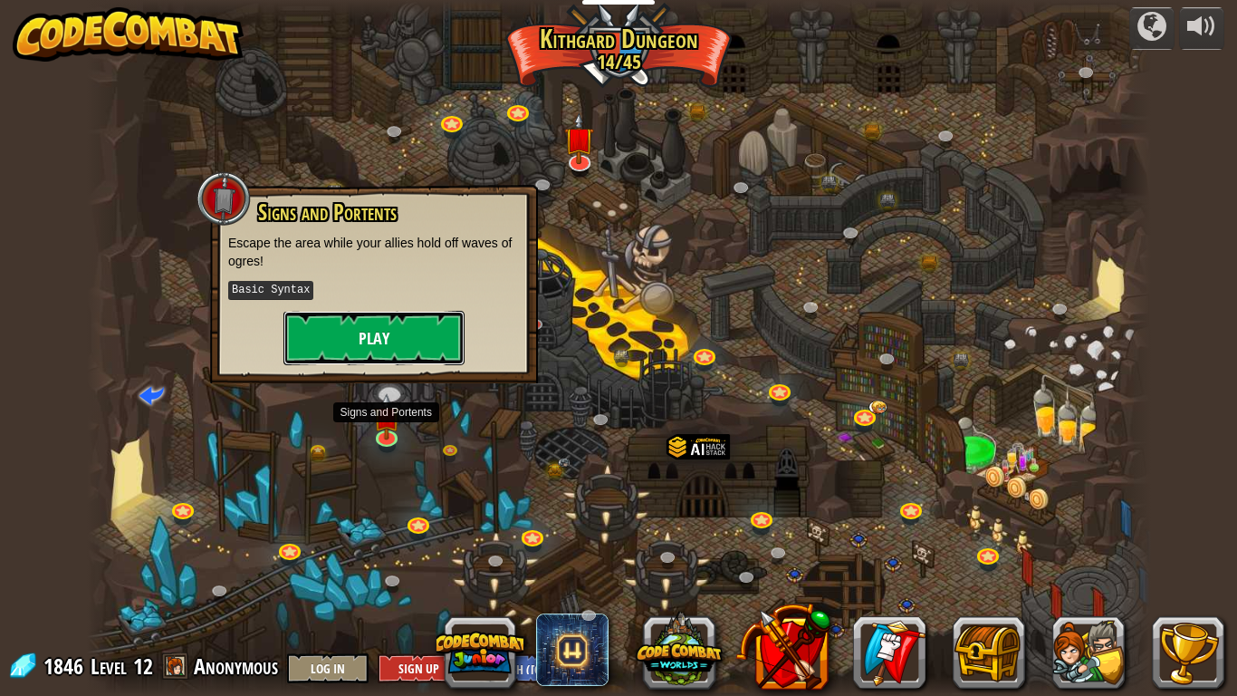
click at [446, 341] on button "Play" at bounding box center [374, 338] width 181 height 54
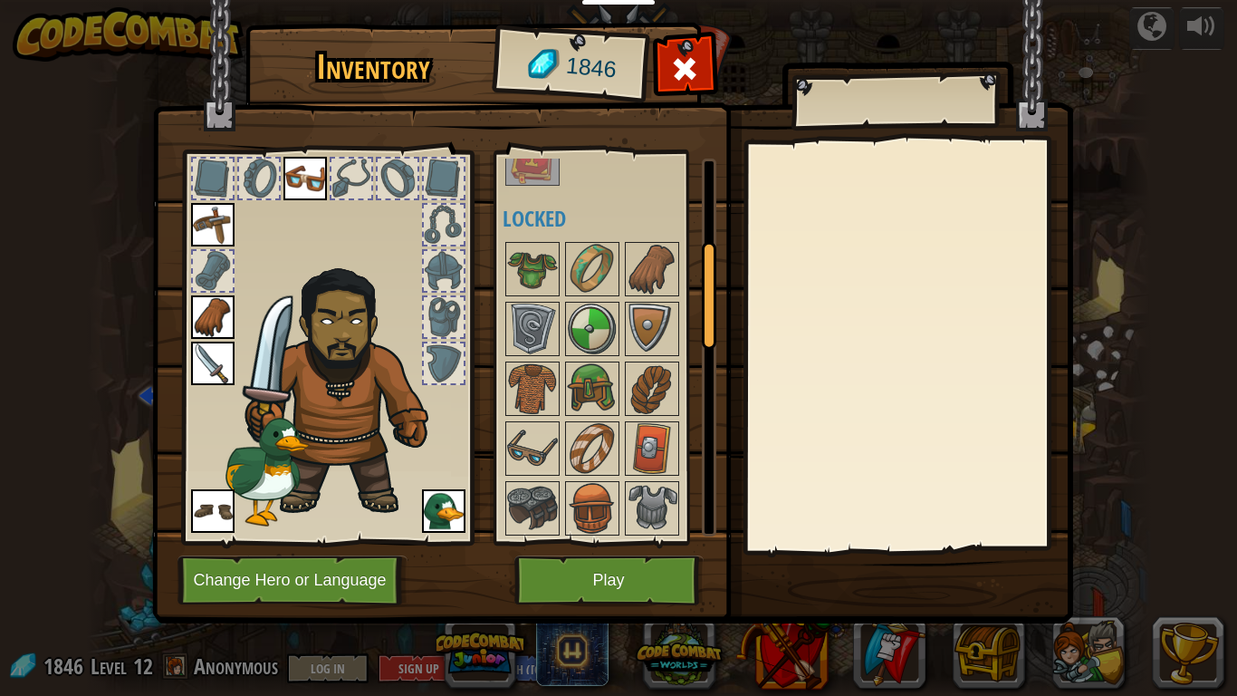
scroll to position [297, 0]
click at [602, 582] on button "Play" at bounding box center [609, 580] width 189 height 50
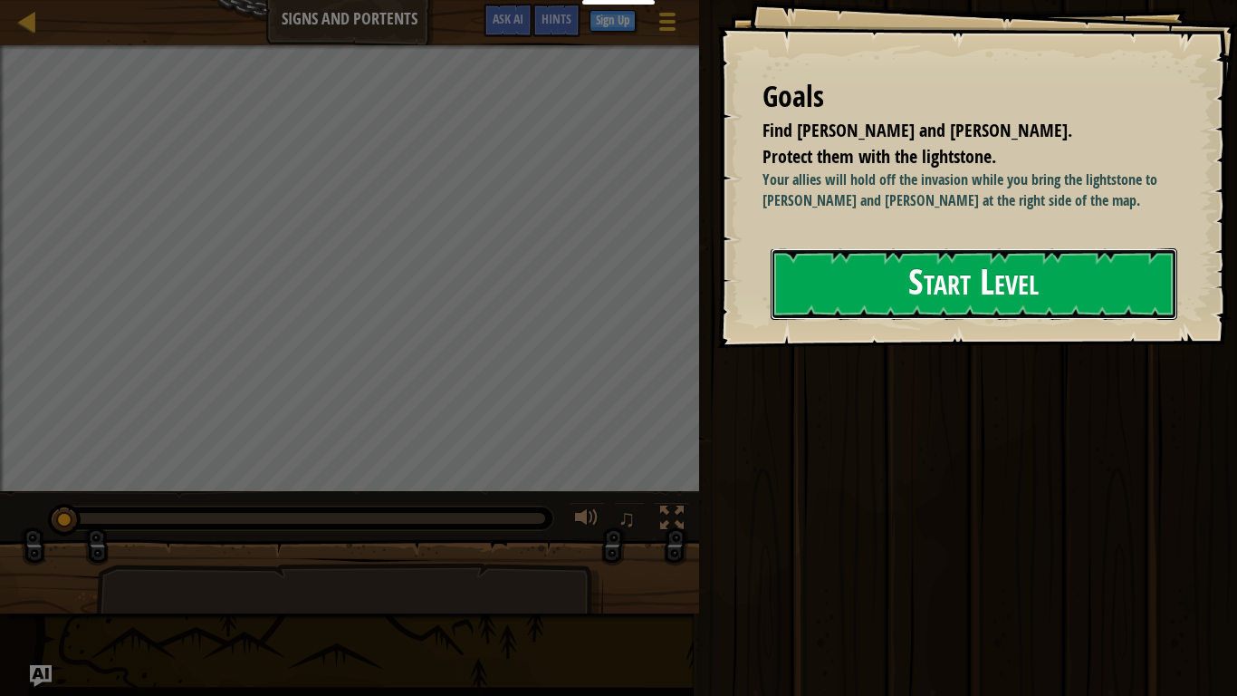
click at [934, 284] on button "Start Level" at bounding box center [974, 284] width 407 height 72
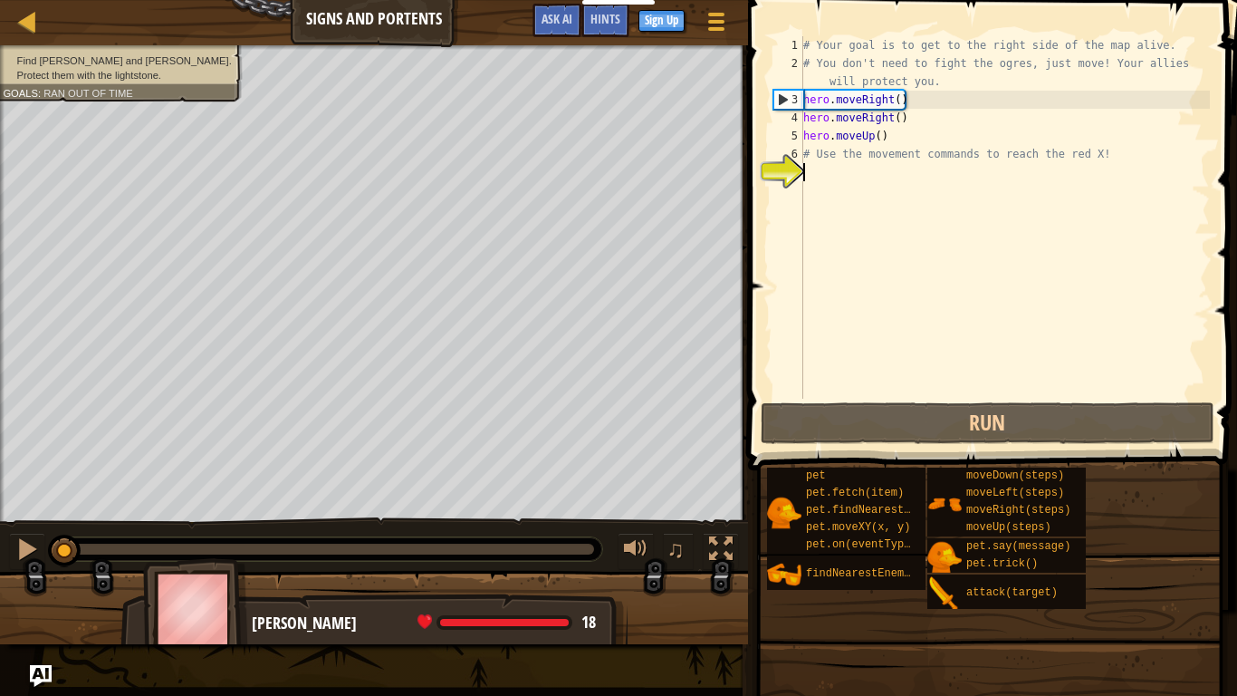
click at [900, 140] on div "# Your goal is to get to the right side of the map alive. # You don't need to f…" at bounding box center [1005, 235] width 410 height 399
type textarea "hero.moveUp()"
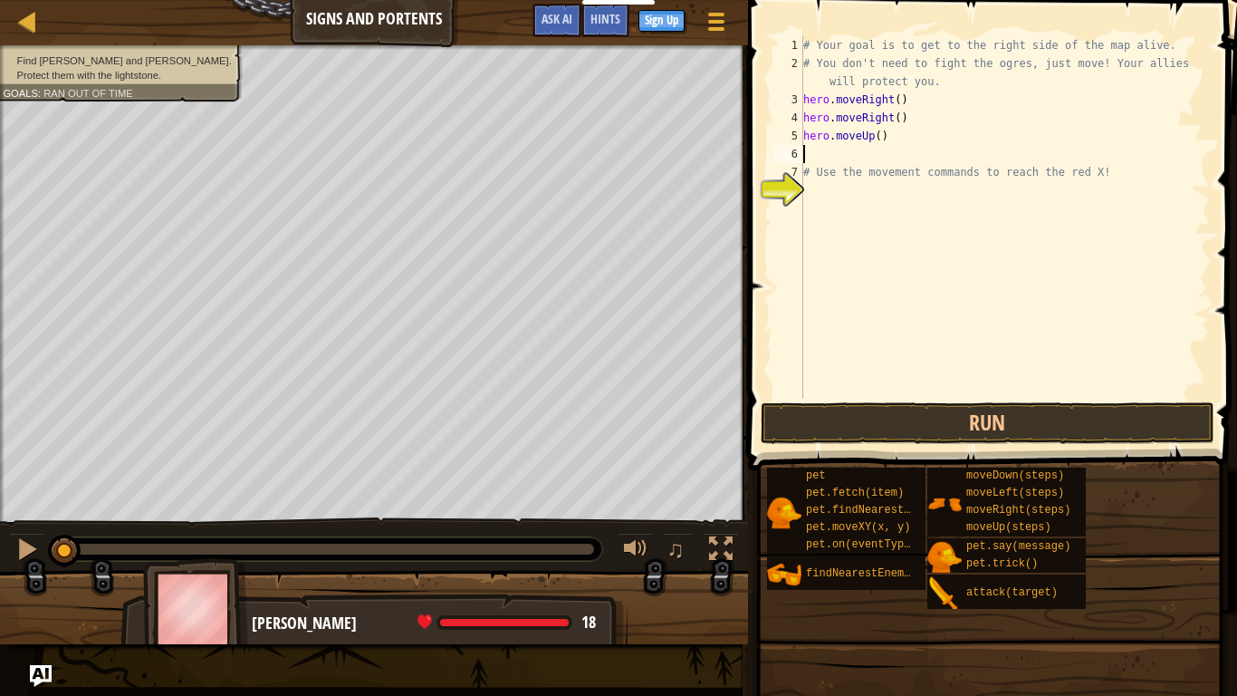
type textarea "h"
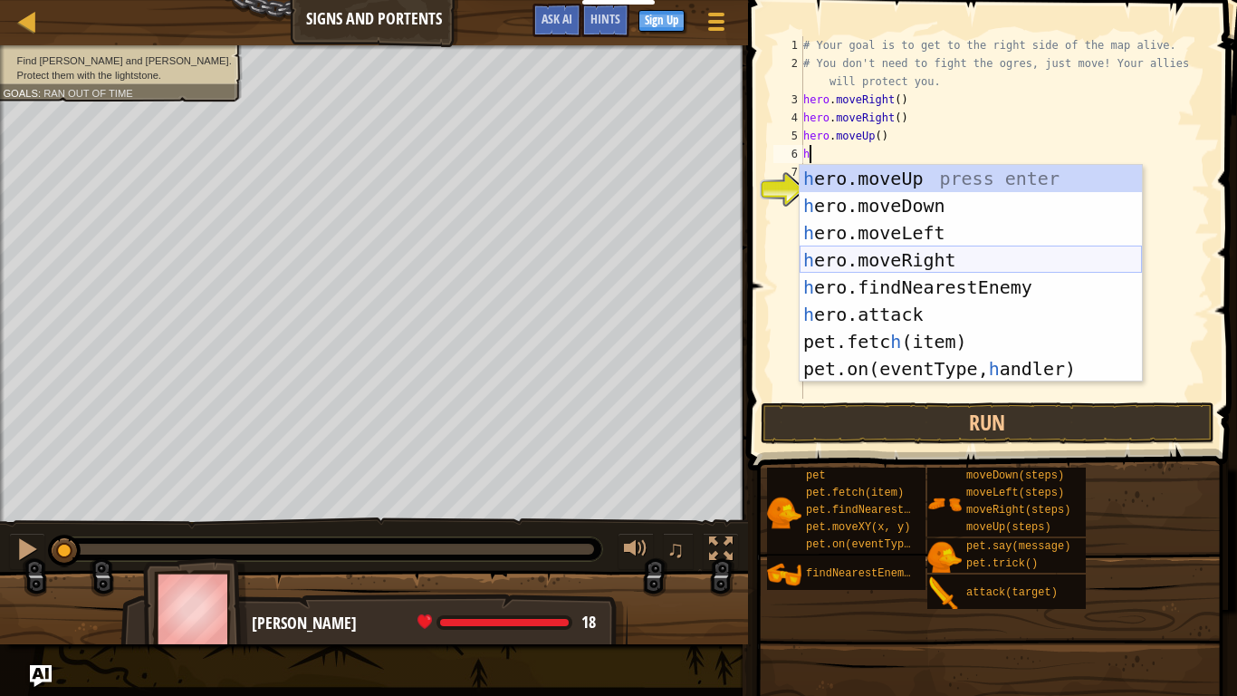
click at [935, 255] on div "h ero.moveUp press enter h ero.moveDown press enter h ero.moveLeft press enter …" at bounding box center [971, 301] width 342 height 272
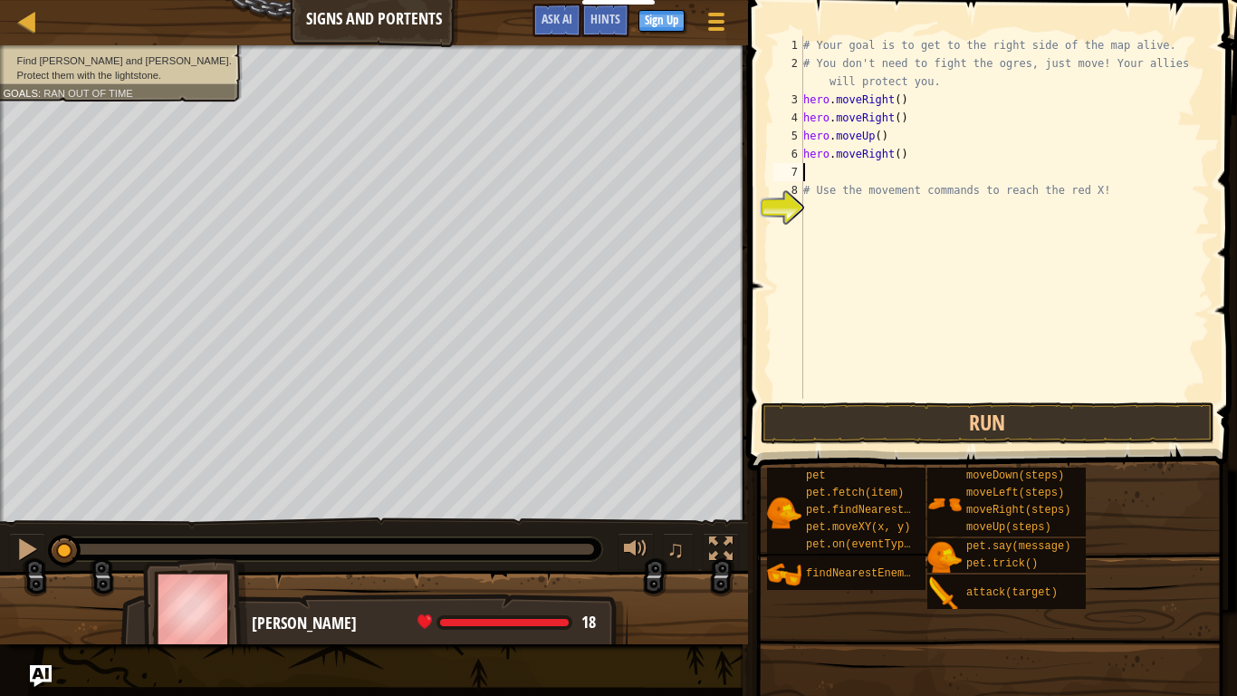
click at [901, 156] on div "# Your goal is to get to the right side of the map alive. # You don't need to f…" at bounding box center [1005, 235] width 410 height 399
type textarea "hero.moveRight(3)"
click at [994, 409] on button "Run" at bounding box center [988, 423] width 454 height 42
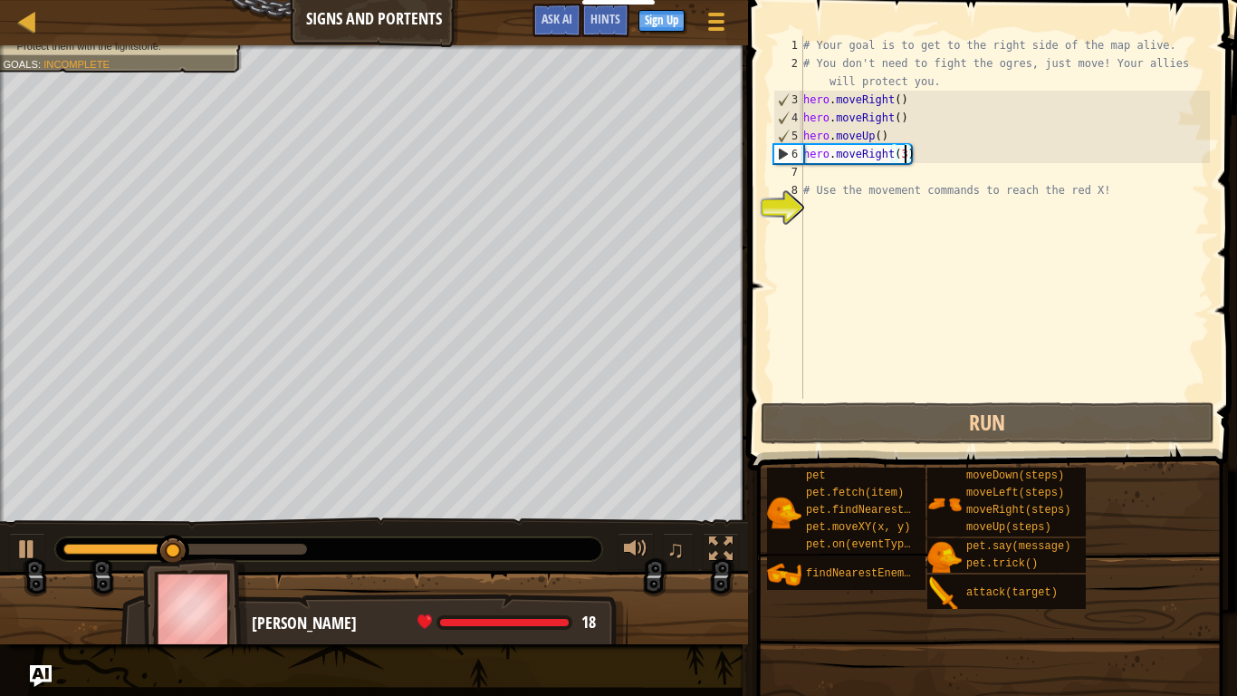
click at [953, 147] on div "# Your goal is to get to the right side of the map alive. # You don't need to f…" at bounding box center [1005, 235] width 410 height 399
click at [916, 155] on div "# Your goal is to get to the right side of the map alive. # You don't need to f…" at bounding box center [1005, 235] width 410 height 399
click at [871, 170] on div "# Your goal is to get to the right side of the map alive. # You don't need to f…" at bounding box center [1005, 235] width 410 height 399
type textarea "h"
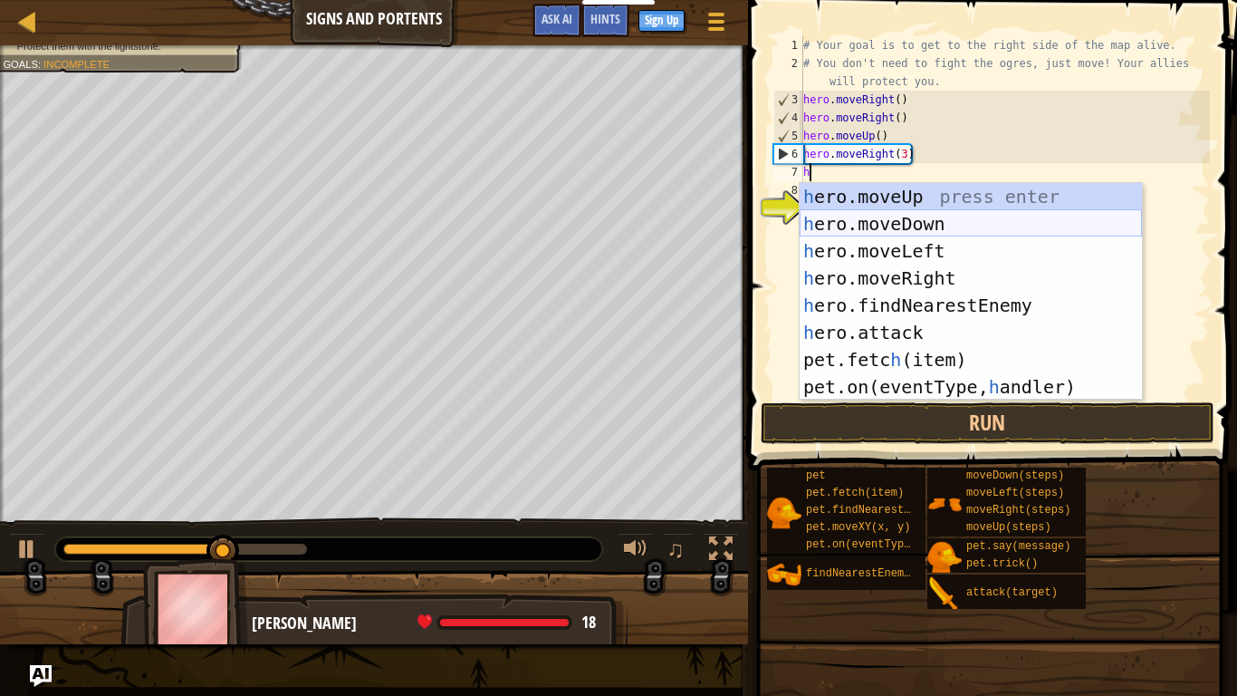
click at [916, 228] on div "h ero.moveUp press enter h ero.moveDown press enter h ero.moveLeft press enter …" at bounding box center [971, 319] width 342 height 272
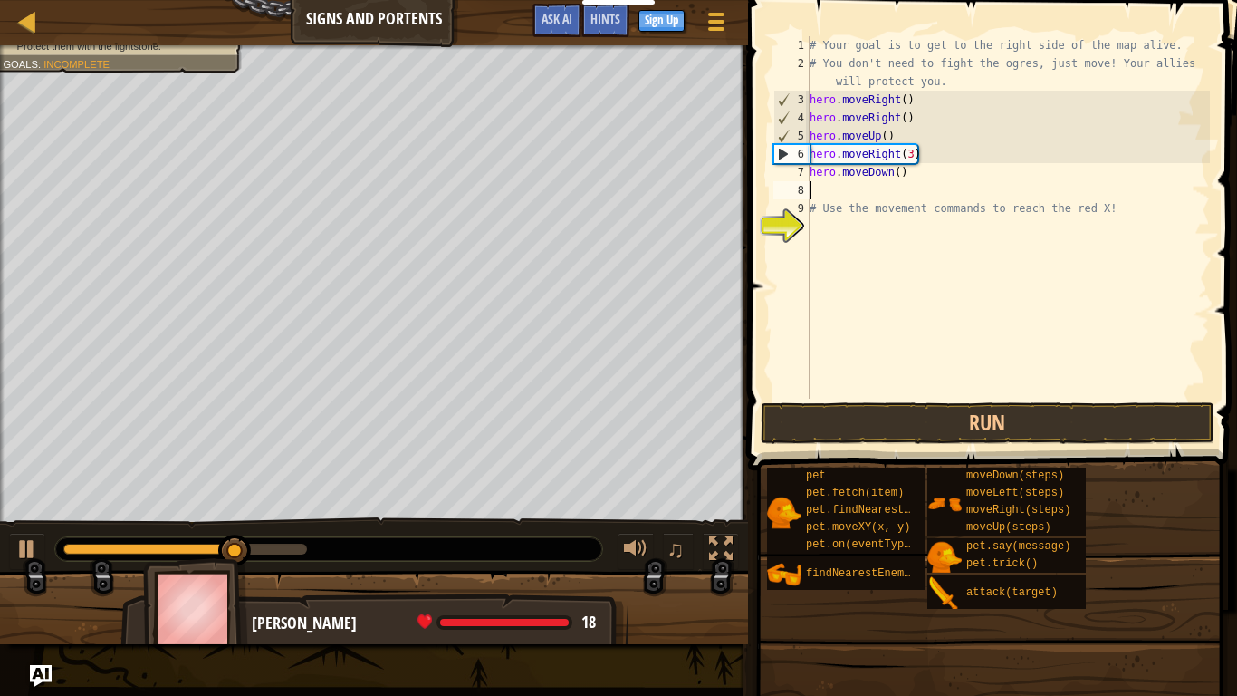
click at [864, 188] on div "# Your goal is to get to the right side of the map alive. # You don't need to f…" at bounding box center [1008, 235] width 404 height 399
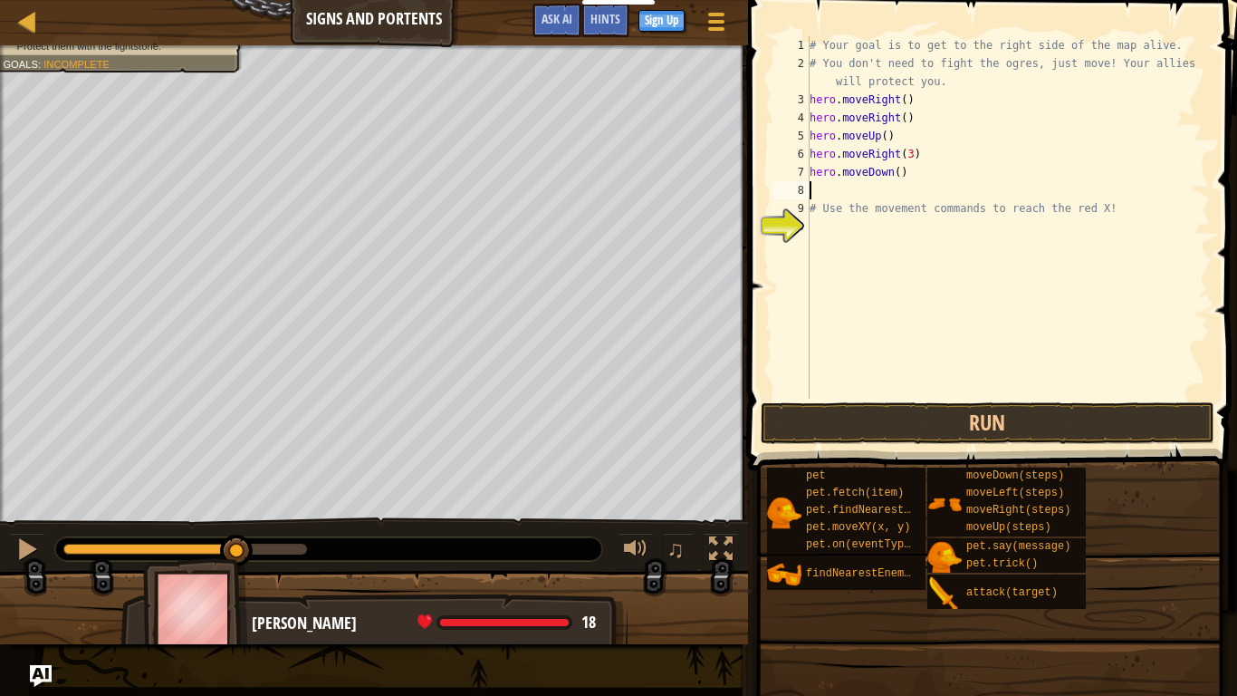
type textarea "h"
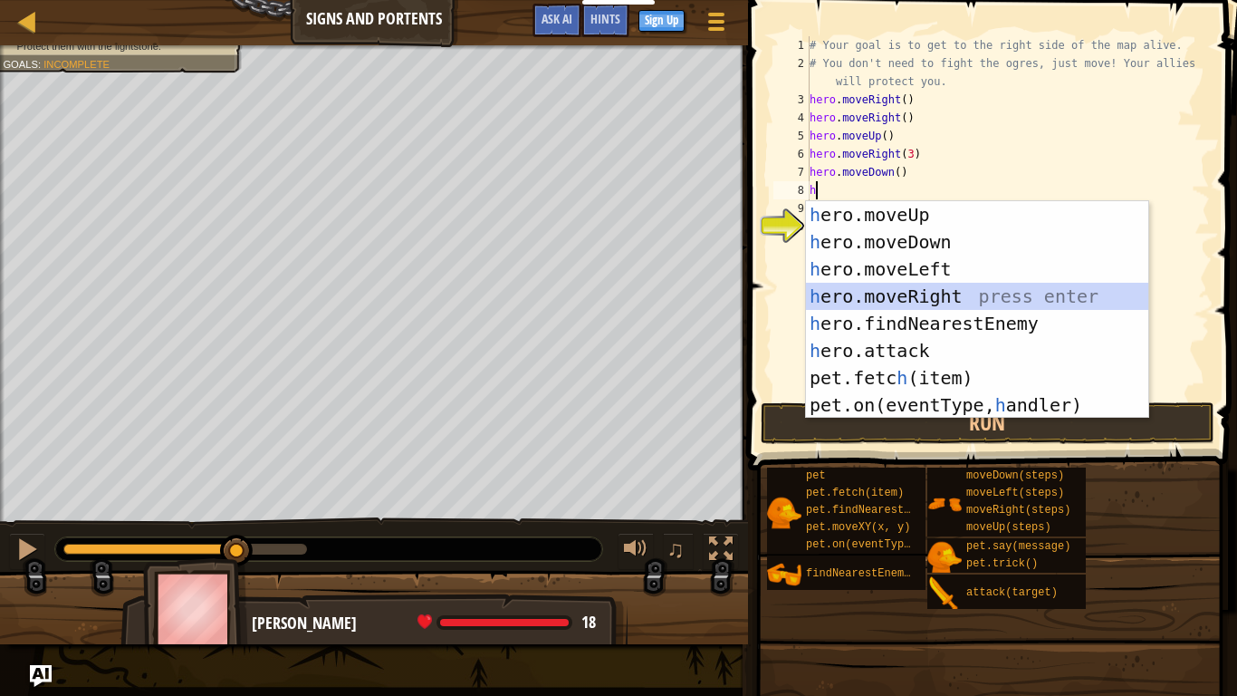
click at [925, 293] on div "h ero.moveUp press enter h ero.moveDown press enter h ero.moveLeft press enter …" at bounding box center [977, 337] width 342 height 272
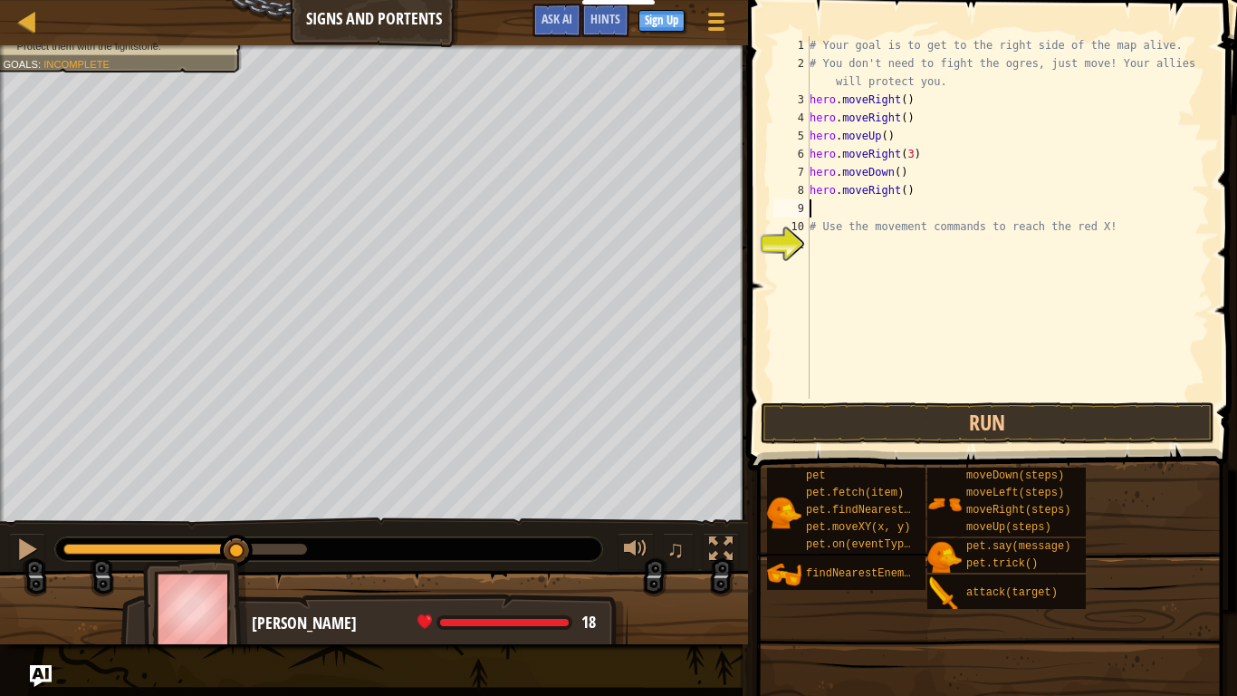
type textarea "h"
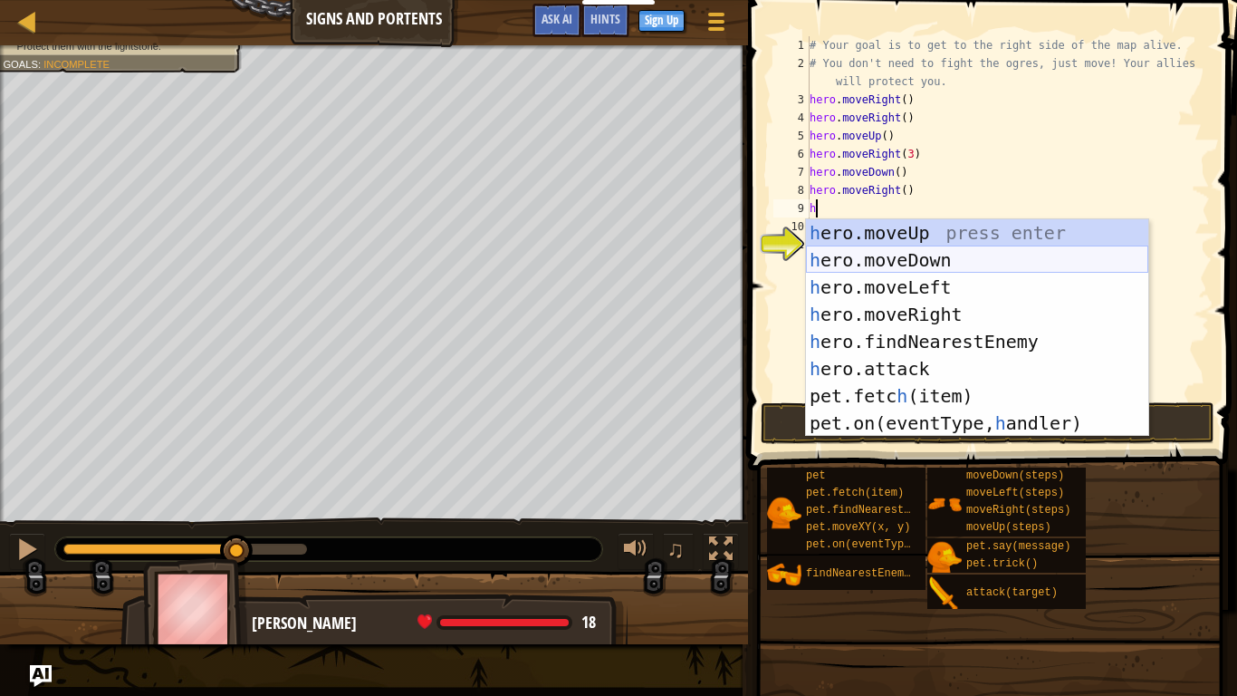
click at [924, 266] on div "h ero.moveUp press enter h ero.moveDown press enter h ero.moveLeft press enter …" at bounding box center [977, 355] width 342 height 272
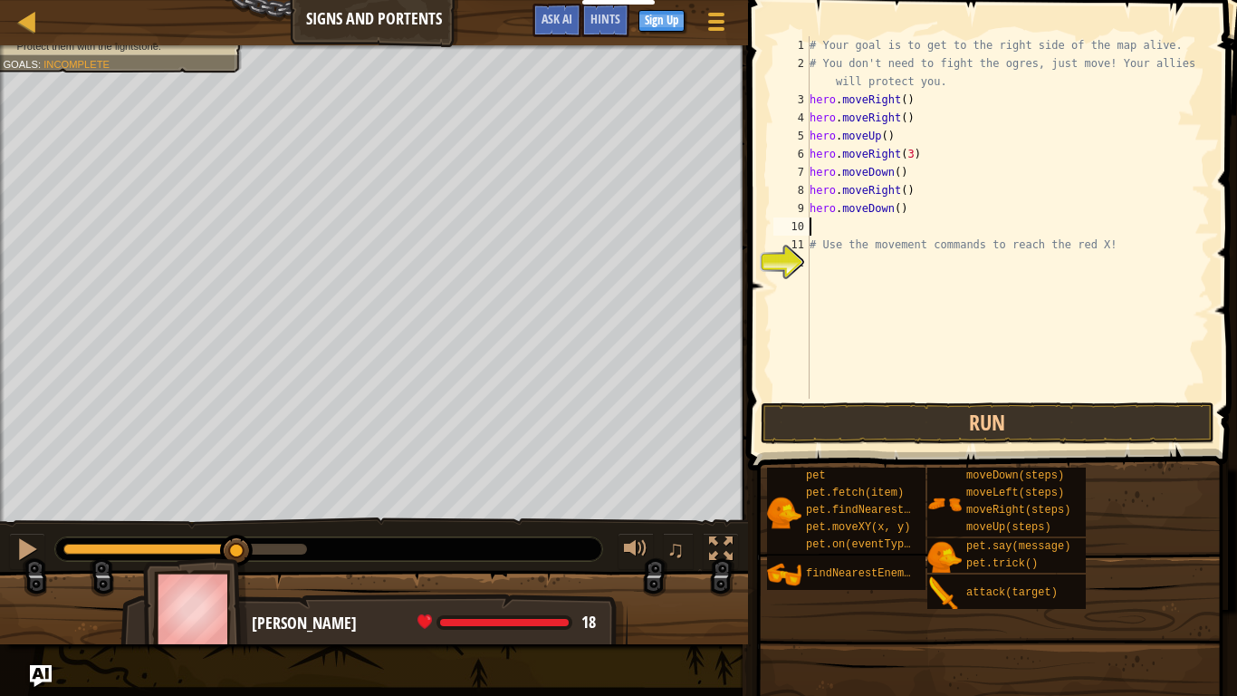
type textarea "h"
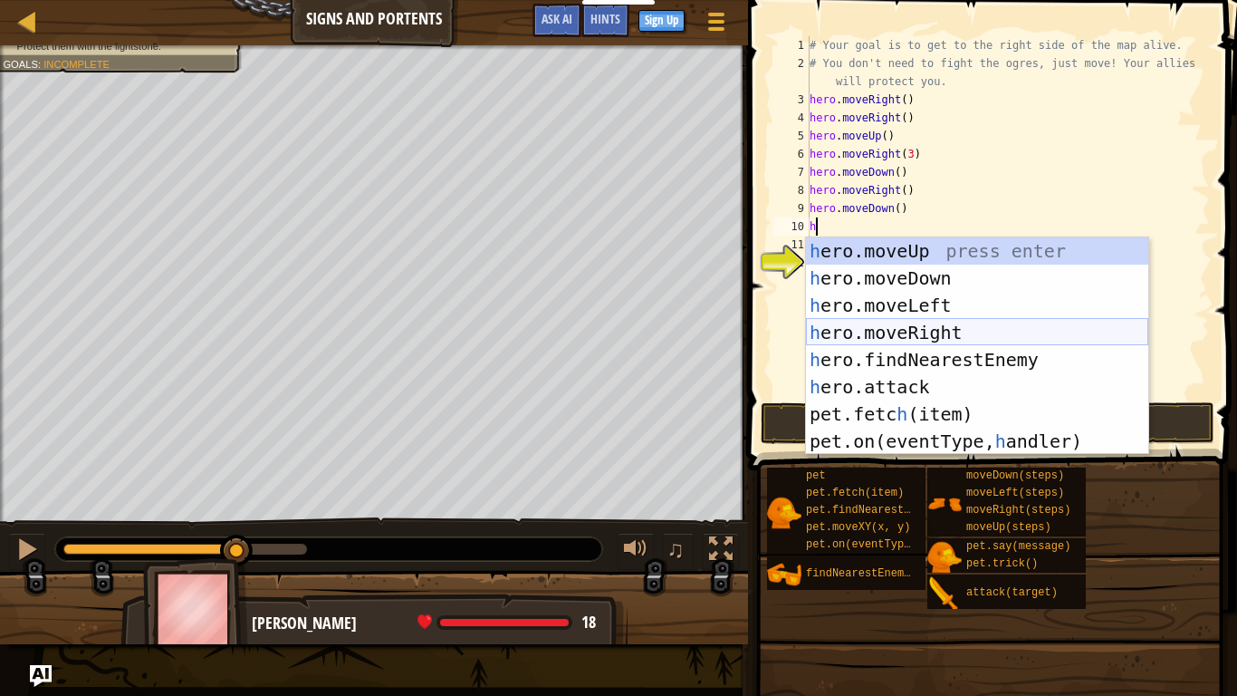
click at [951, 332] on div "h ero.moveUp press enter h ero.moveDown press enter h ero.moveLeft press enter …" at bounding box center [977, 373] width 342 height 272
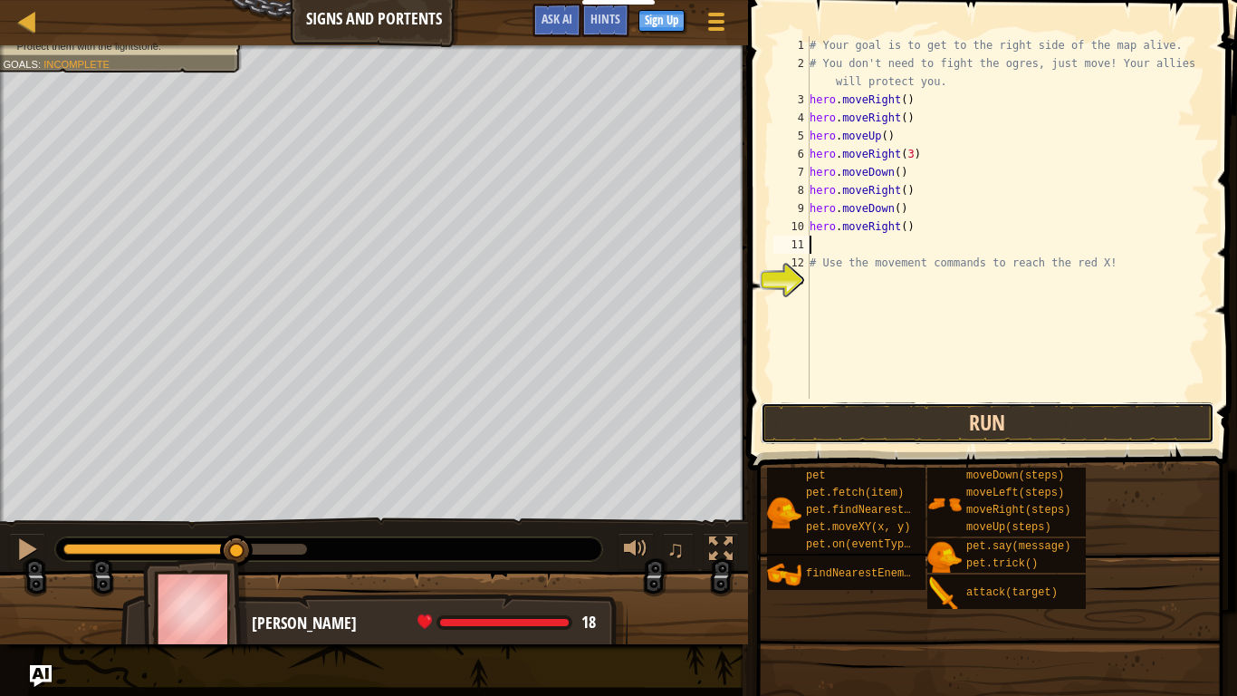
click at [967, 428] on button "Run" at bounding box center [988, 423] width 454 height 42
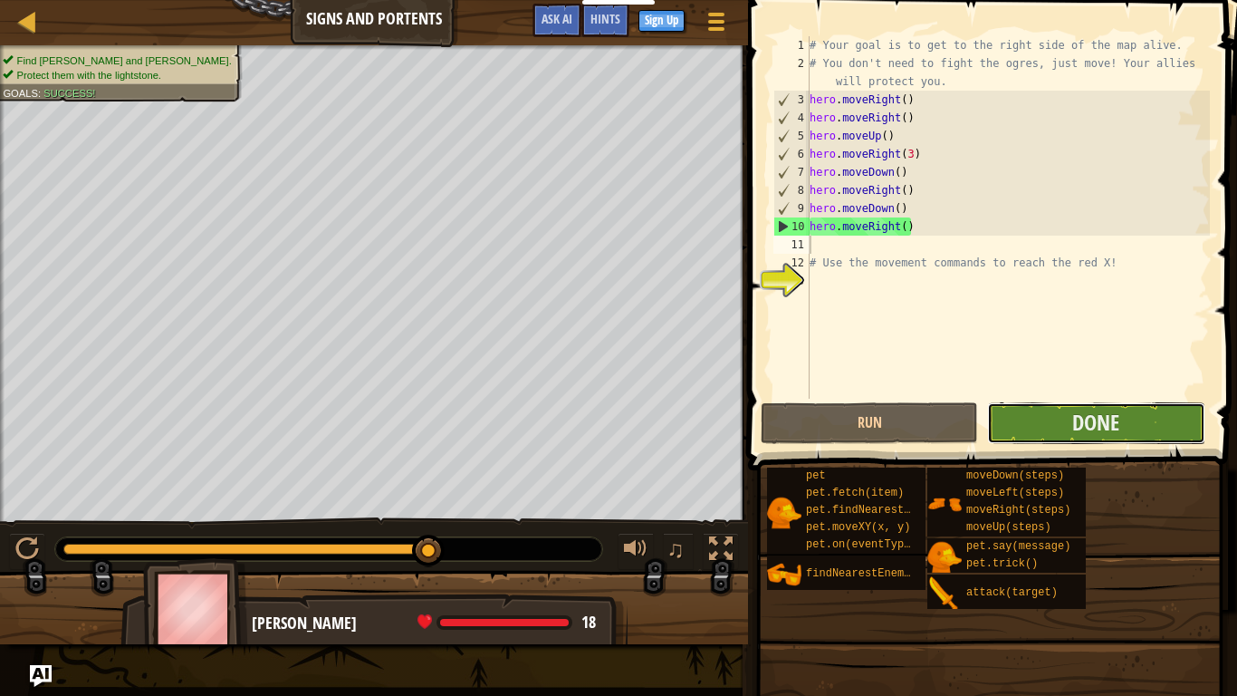
click at [1053, 428] on button "Done" at bounding box center [1095, 423] width 217 height 42
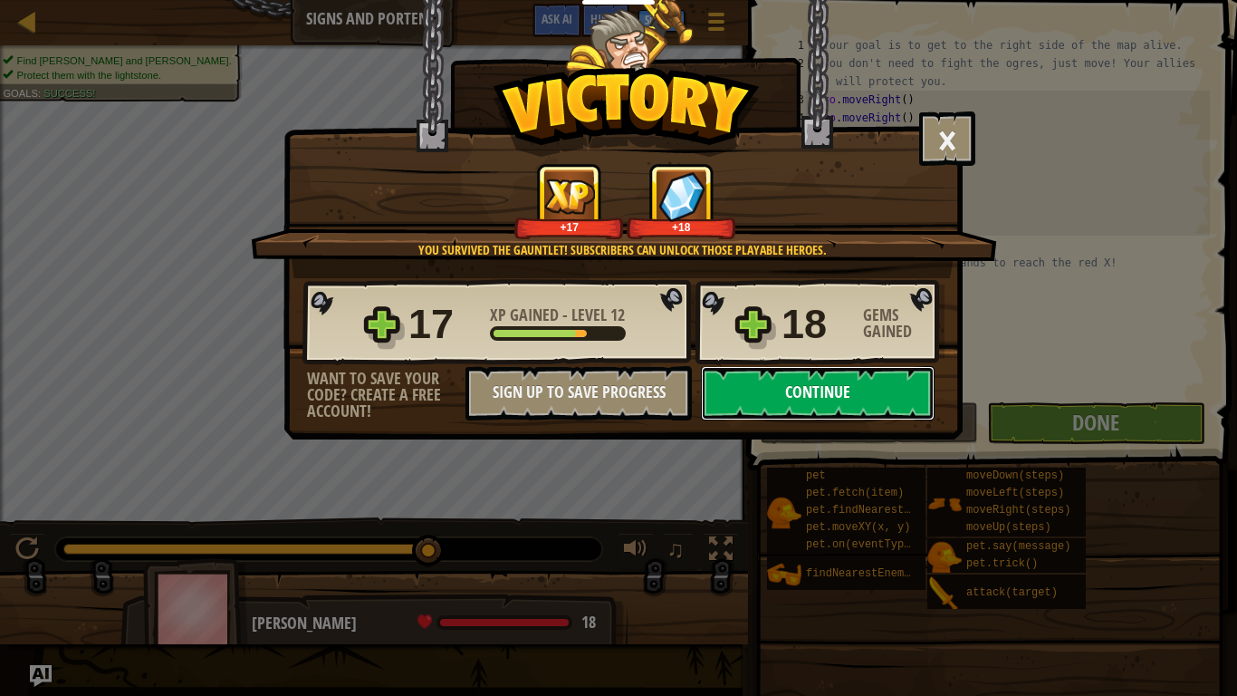
click at [882, 399] on button "Continue" at bounding box center [818, 393] width 234 height 54
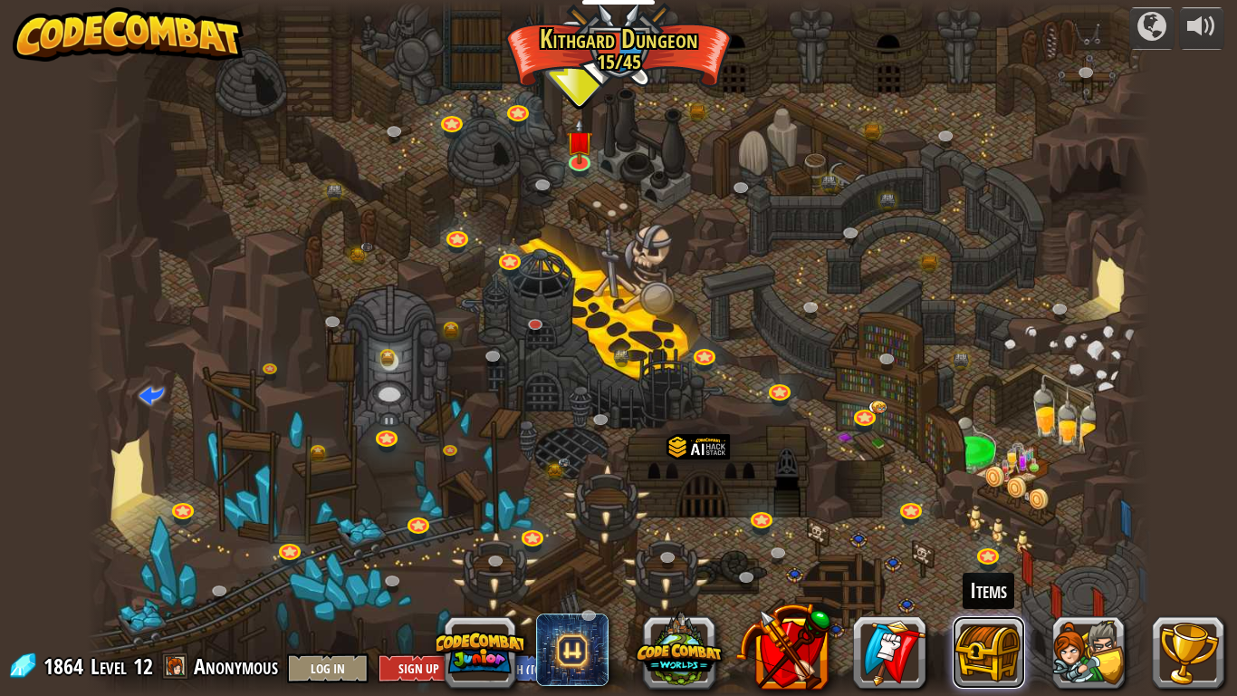
click at [990, 640] on button at bounding box center [989, 652] width 72 height 72
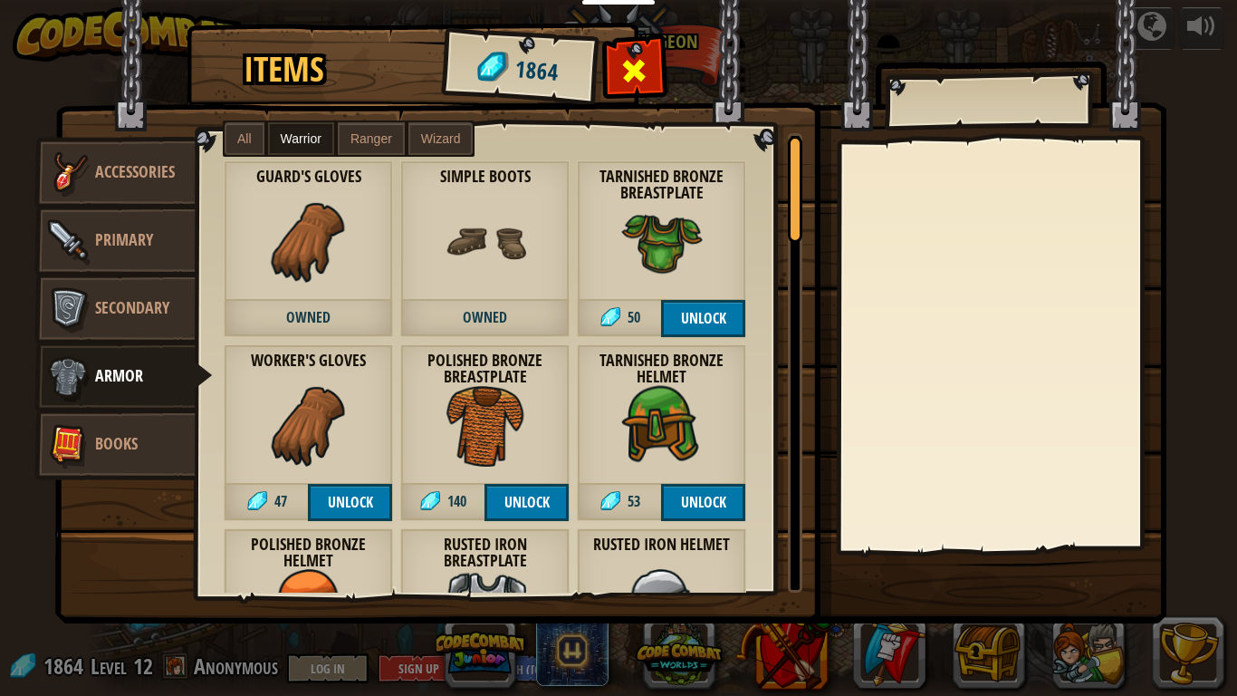
click at [627, 60] on span at bounding box center [635, 70] width 29 height 29
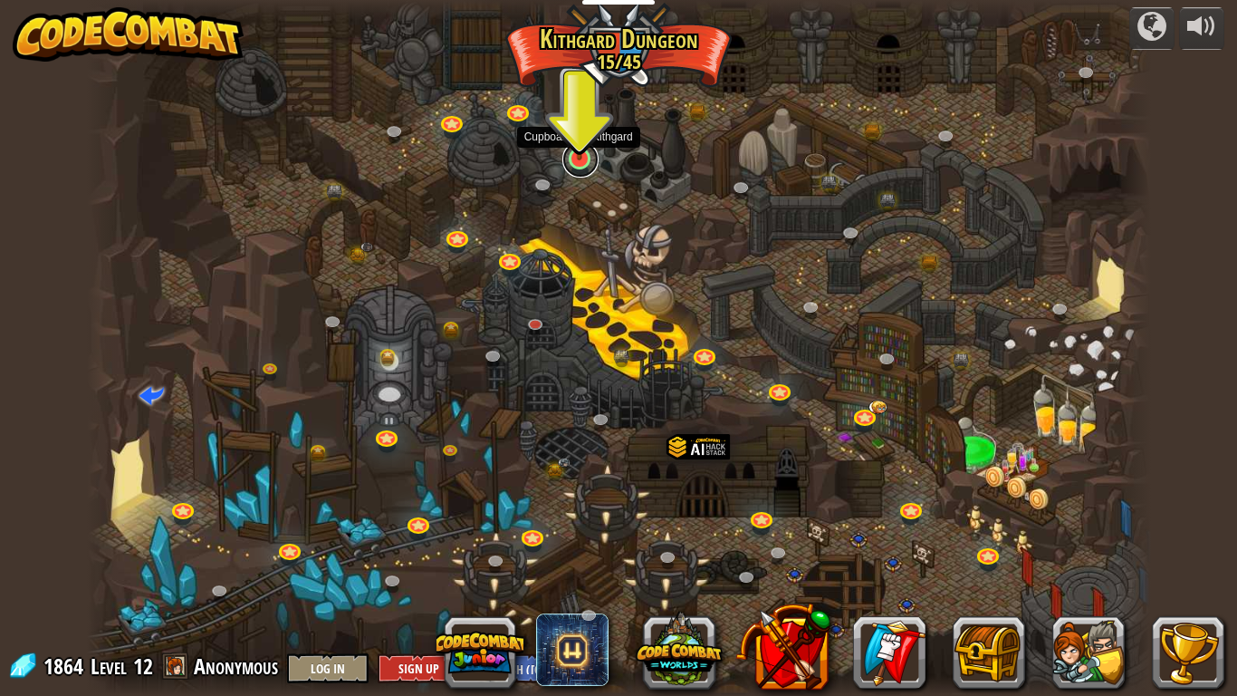
click at [581, 160] on link at bounding box center [581, 159] width 36 height 36
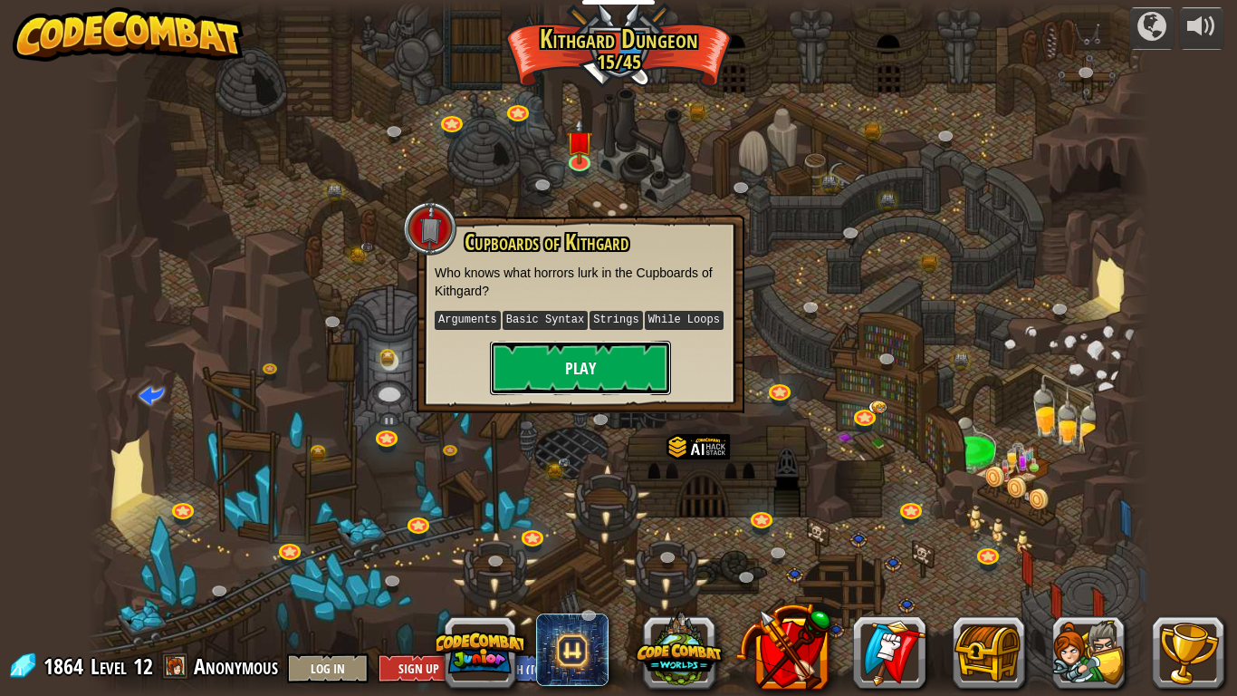
click at [656, 360] on button "Play" at bounding box center [580, 368] width 181 height 54
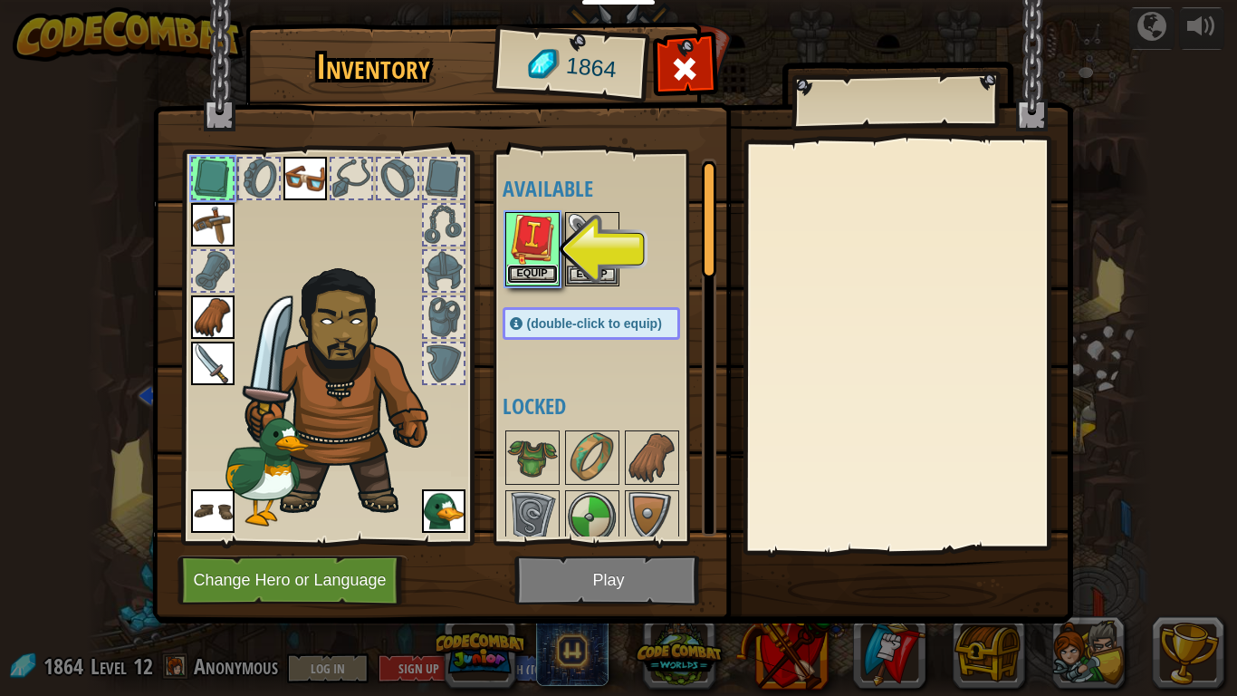
click at [547, 275] on button "Equip" at bounding box center [532, 274] width 51 height 19
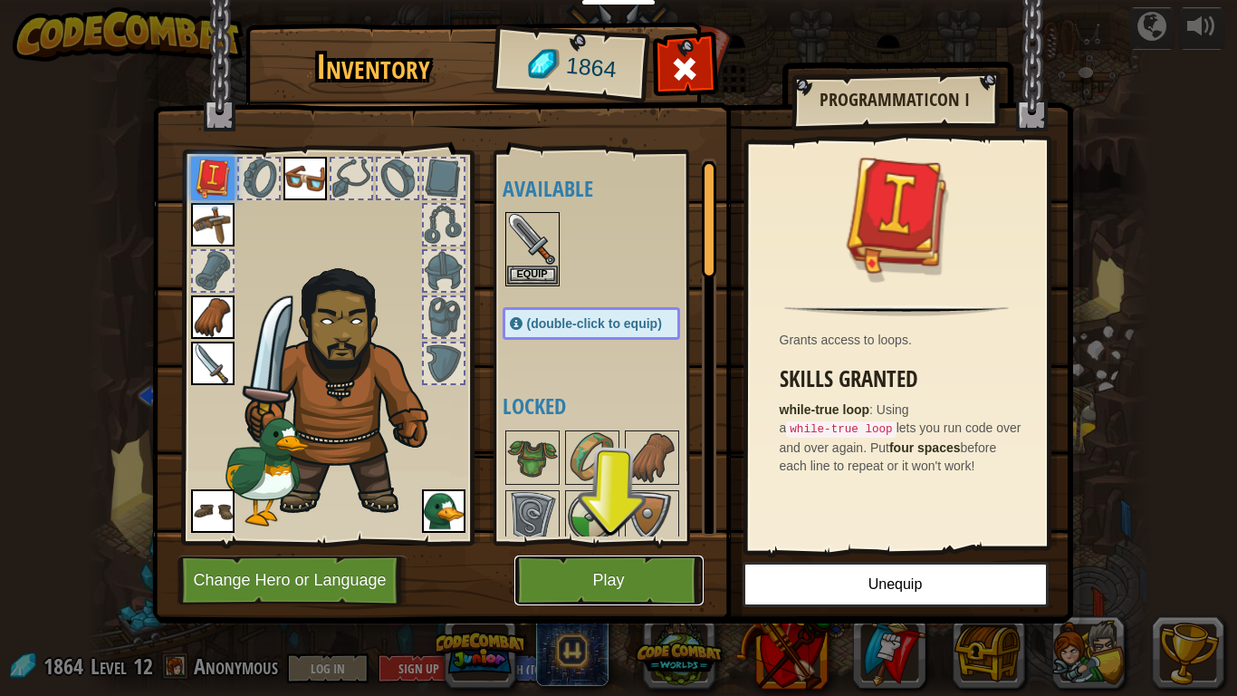
click at [680, 579] on button "Play" at bounding box center [609, 580] width 189 height 50
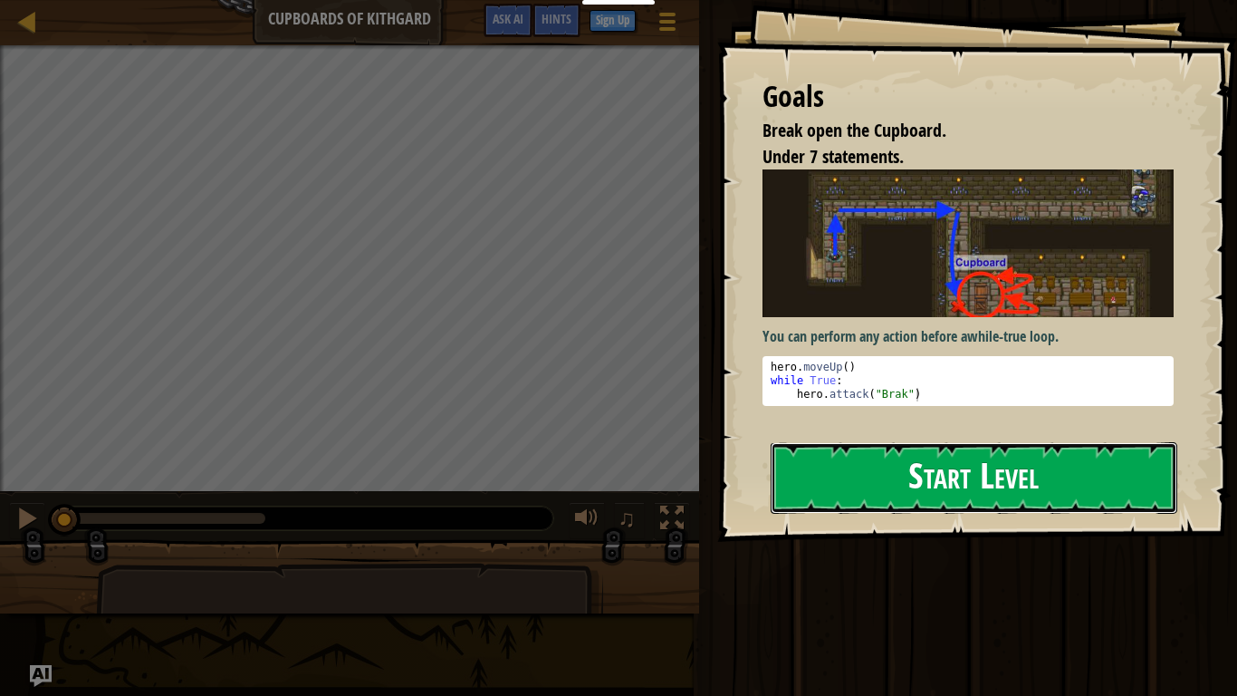
click at [919, 461] on button "Start Level" at bounding box center [974, 478] width 407 height 72
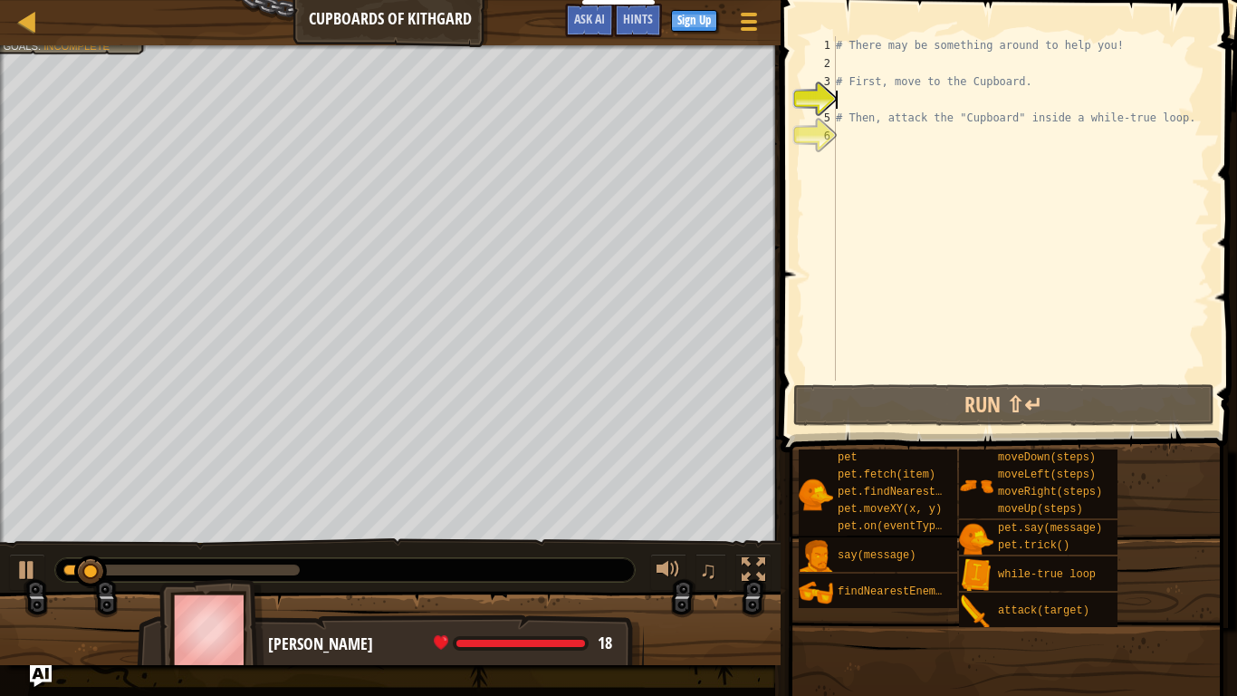
click at [893, 63] on div "# There may be something around to help you! # First, move to the Cupboard. # T…" at bounding box center [1021, 226] width 378 height 380
type textarea "h"
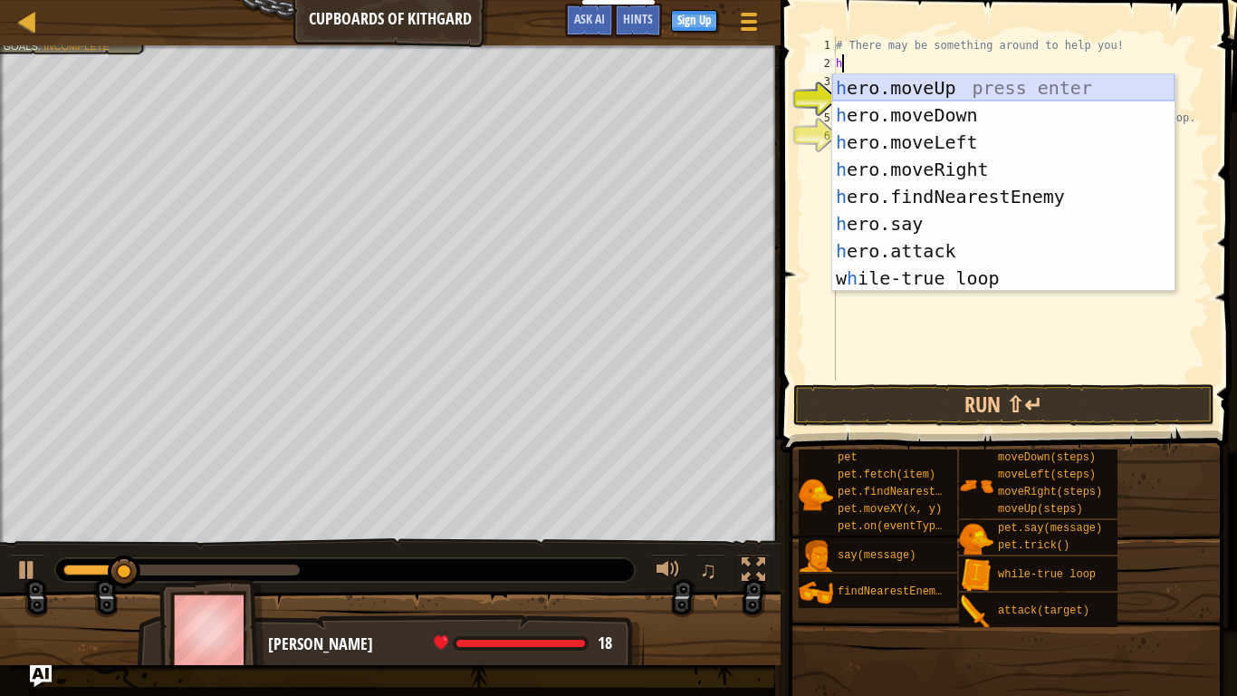
click at [929, 91] on div "h ero.moveUp press enter h ero.moveDown press enter h ero.moveLeft press enter …" at bounding box center [1003, 210] width 342 height 272
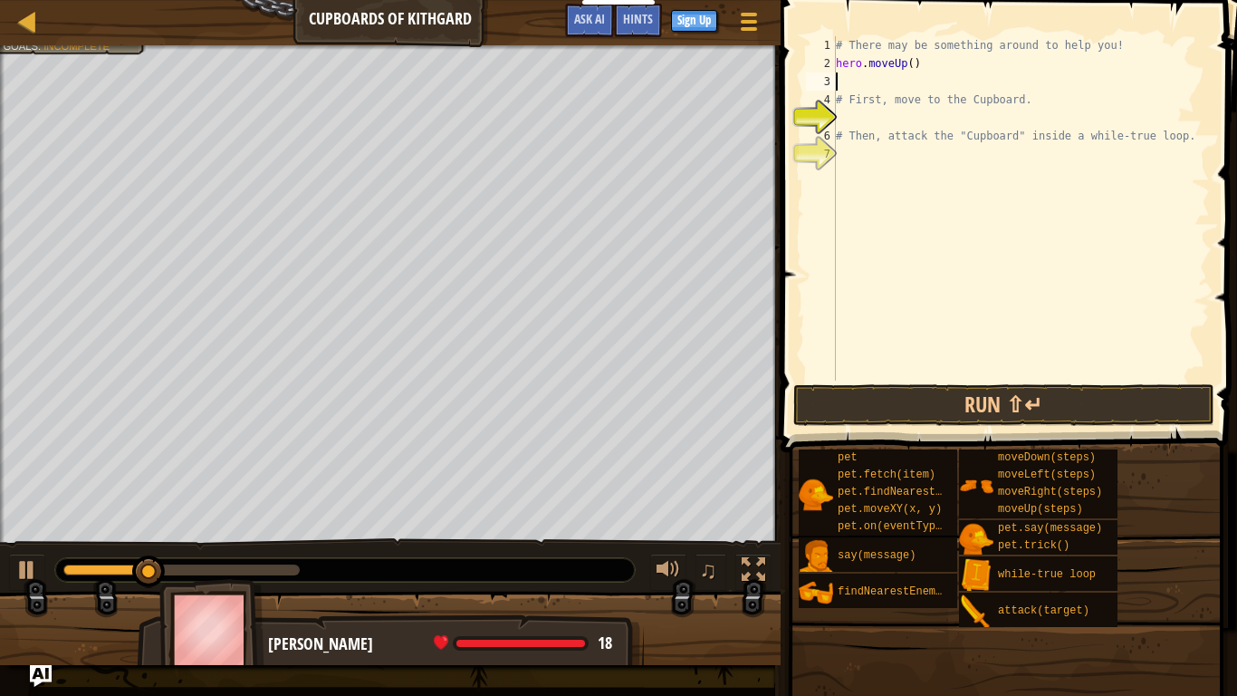
click at [877, 81] on div "# There may be something around to help you! hero . moveUp ( ) # First, move to…" at bounding box center [1021, 226] width 378 height 380
type textarea "h"
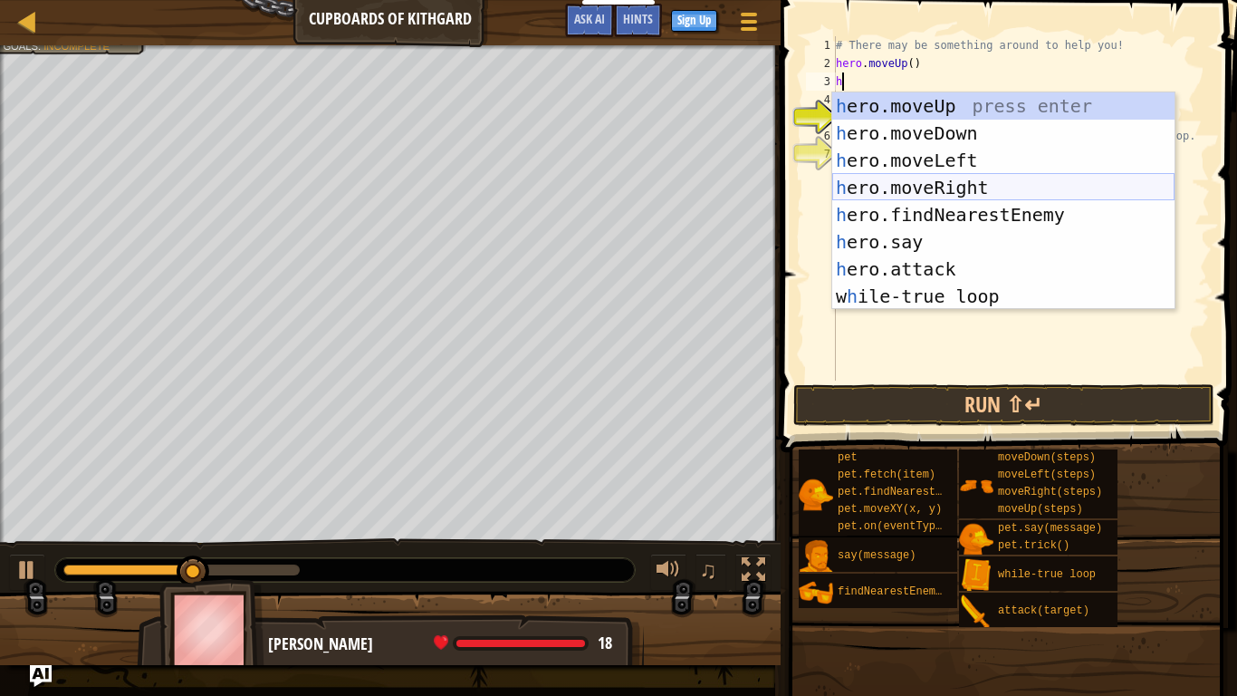
click at [934, 188] on div "h ero.moveUp press enter h ero.moveDown press enter h ero.moveLeft press enter …" at bounding box center [1003, 228] width 342 height 272
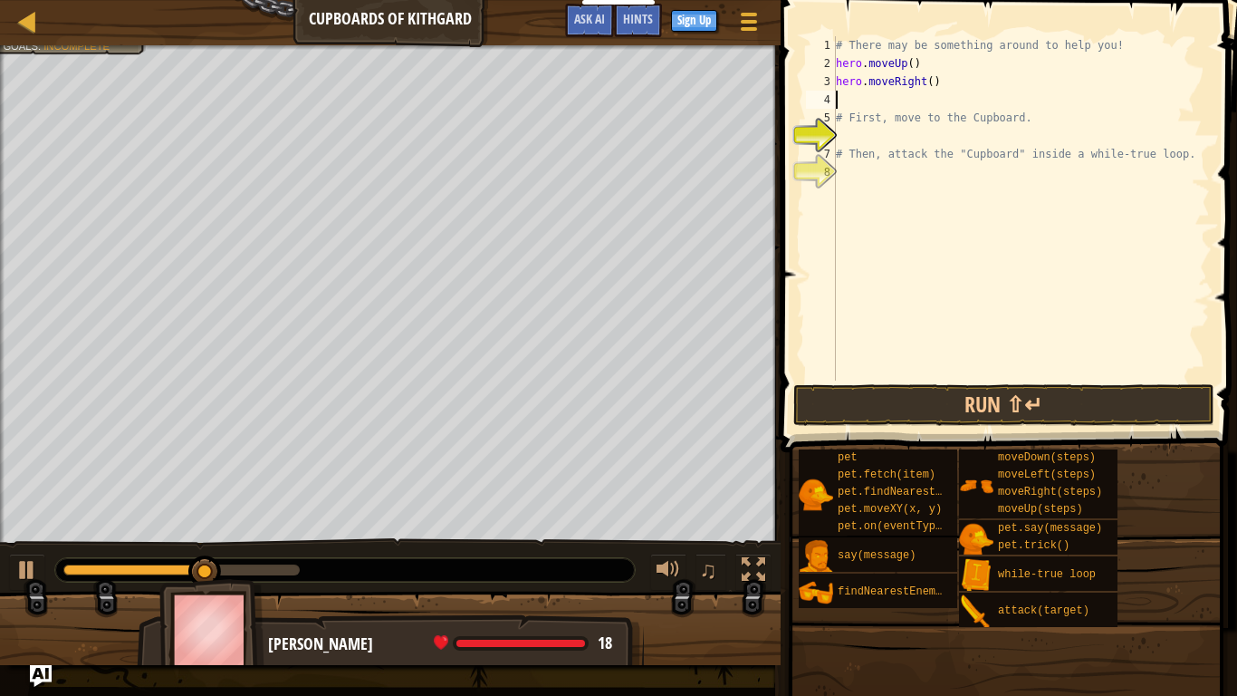
click at [929, 82] on div "# There may be something around to help you! hero . moveUp ( ) hero . moveRight…" at bounding box center [1021, 226] width 378 height 380
type textarea "hero.moveRight(2)"
click at [917, 105] on div "# There may be something around to help you! hero . moveUp ( ) hero . moveRight…" at bounding box center [1021, 226] width 378 height 380
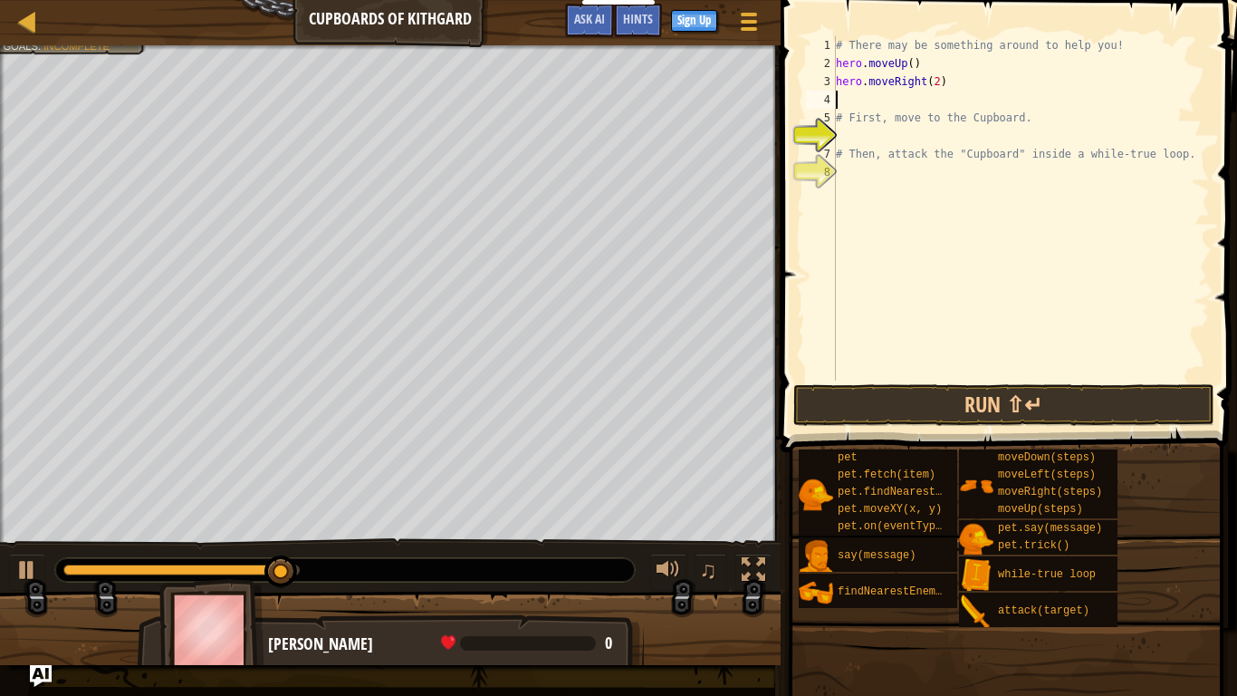
type textarea "h"
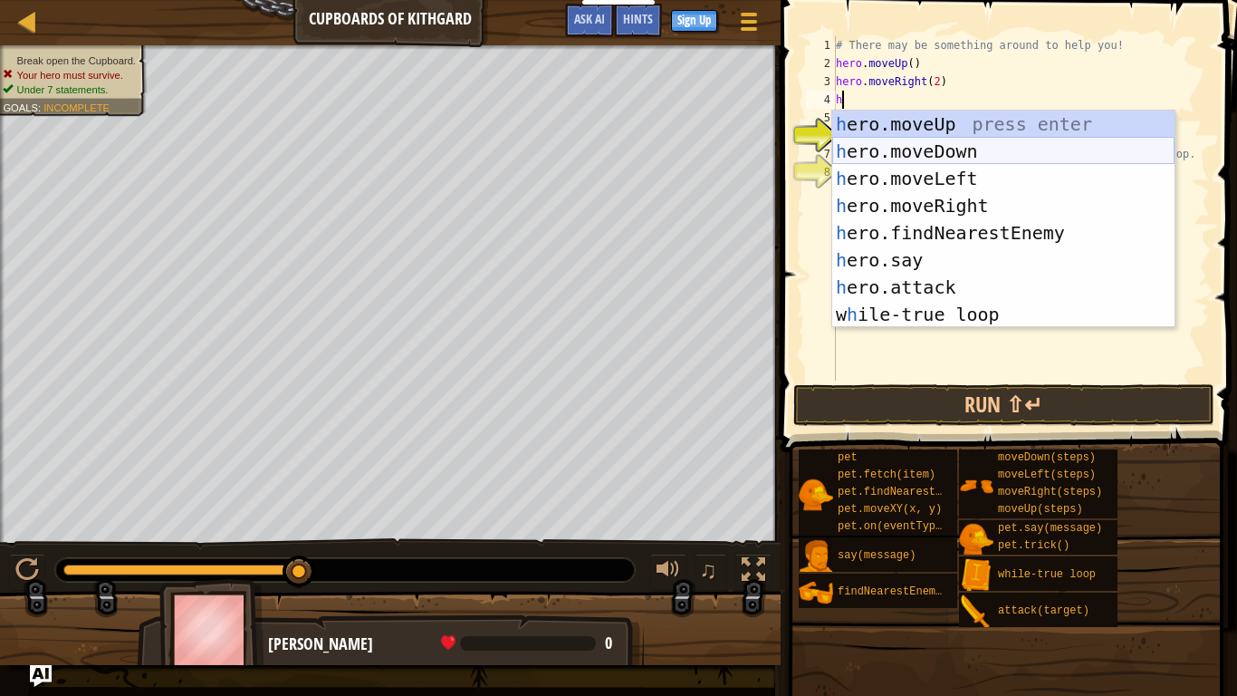
click at [936, 153] on div "h ero.moveUp press enter h ero.moveDown press enter h ero.moveLeft press enter …" at bounding box center [1003, 247] width 342 height 272
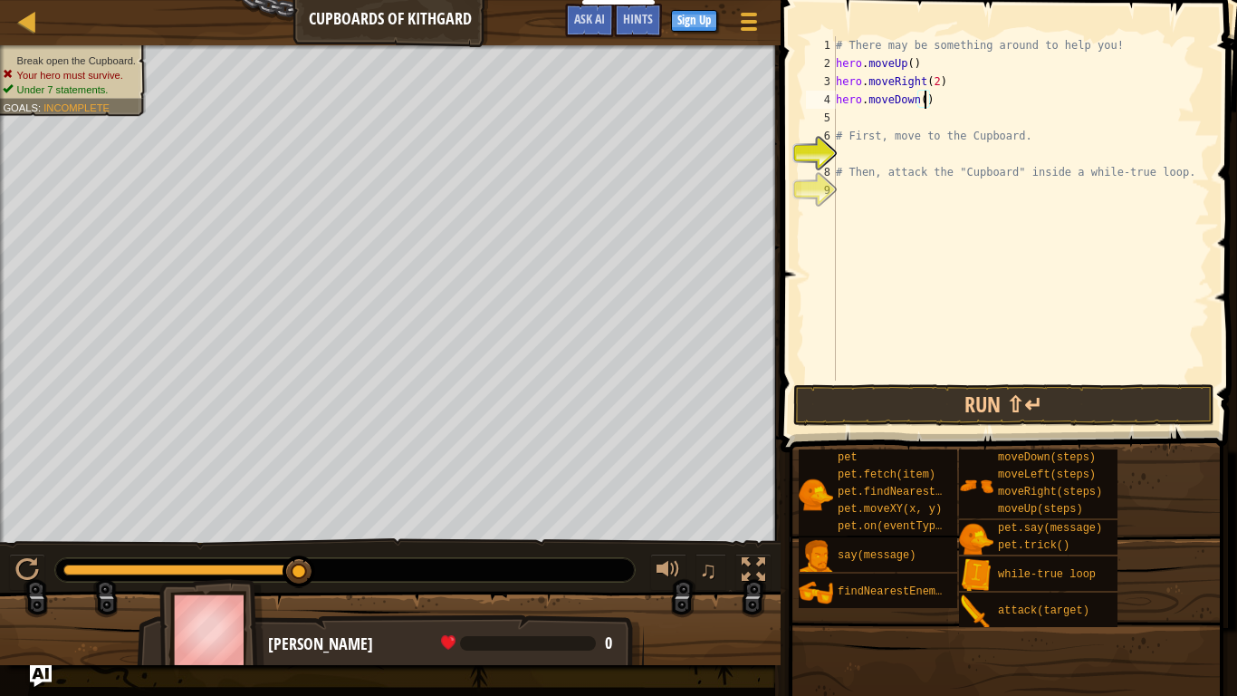
click at [927, 100] on div "# There may be something around to help you! hero . moveUp ( ) hero . moveRight…" at bounding box center [1021, 226] width 378 height 380
type textarea "hero.moveDown(2)"
click at [919, 116] on div "# There may be something around to help you! hero . moveUp ( ) hero . moveRight…" at bounding box center [1021, 226] width 378 height 380
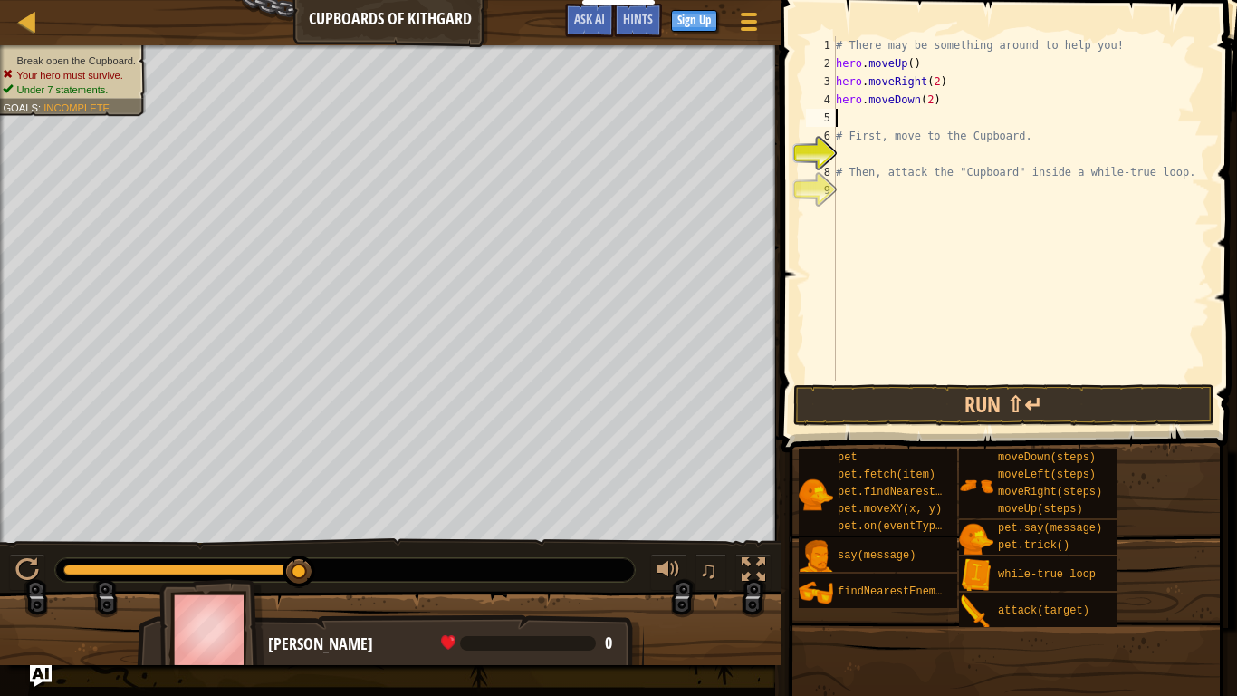
click at [912, 146] on div "# There may be something around to help you! hero . moveUp ( ) hero . moveRight…" at bounding box center [1021, 226] width 378 height 380
type textarea "w"
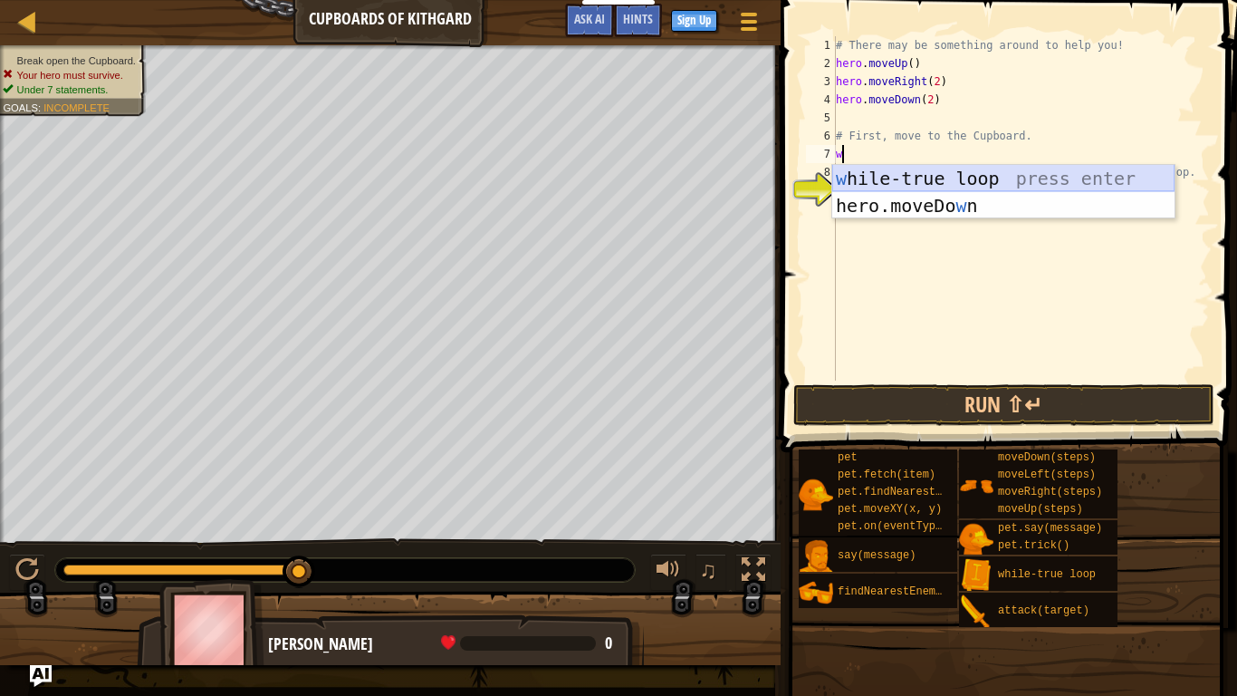
click at [936, 179] on div "w [PERSON_NAME]-true loop press enter hero.moveDo w n press enter" at bounding box center [1003, 219] width 342 height 109
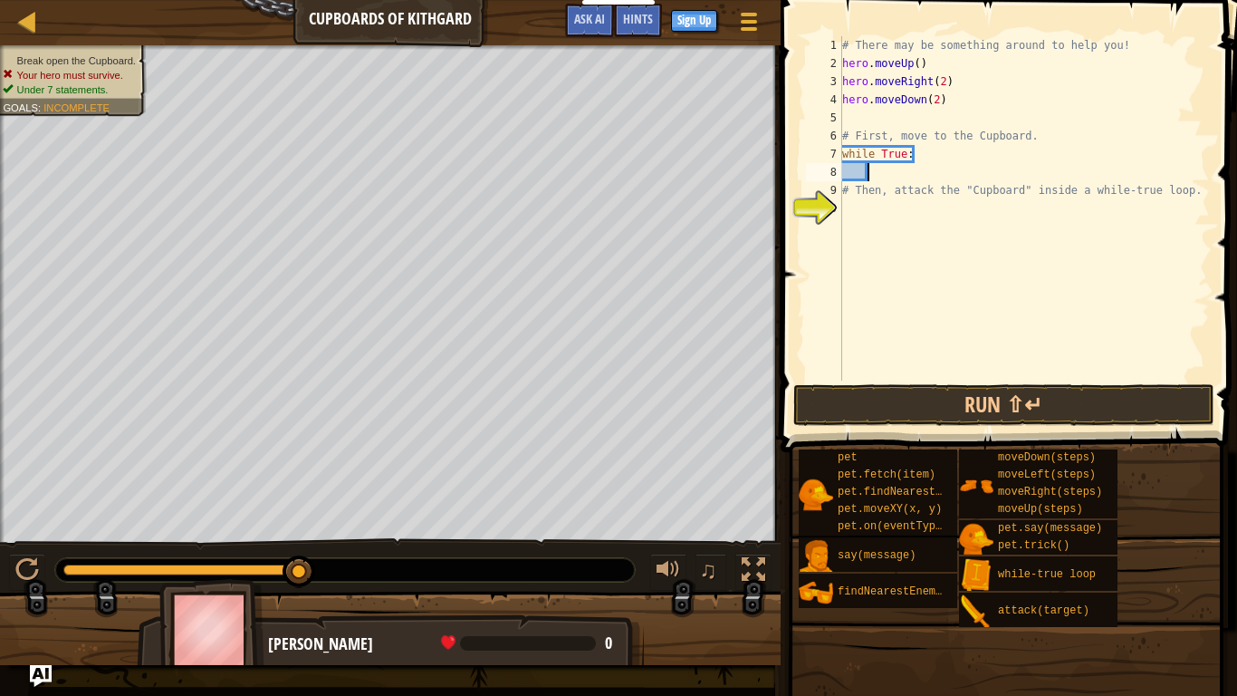
scroll to position [8, 4]
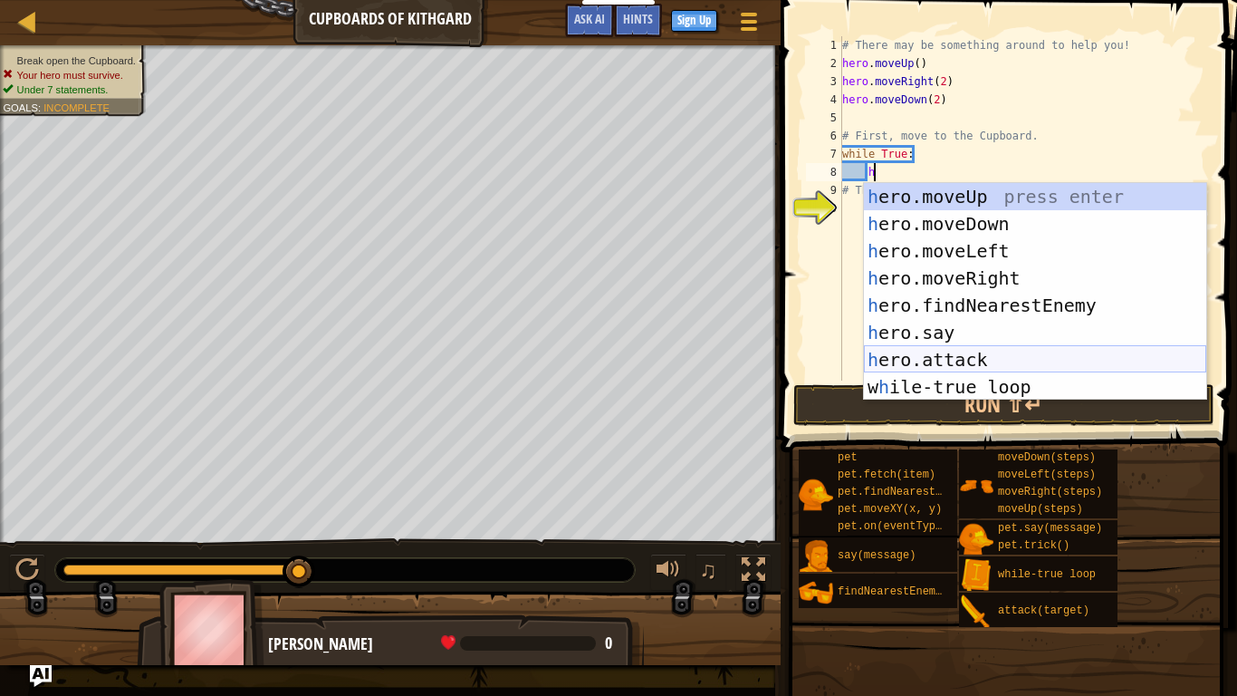
click at [1096, 351] on div "h ero.moveUp press enter h ero.moveDown press enter h ero.moveLeft press enter …" at bounding box center [1035, 319] width 342 height 272
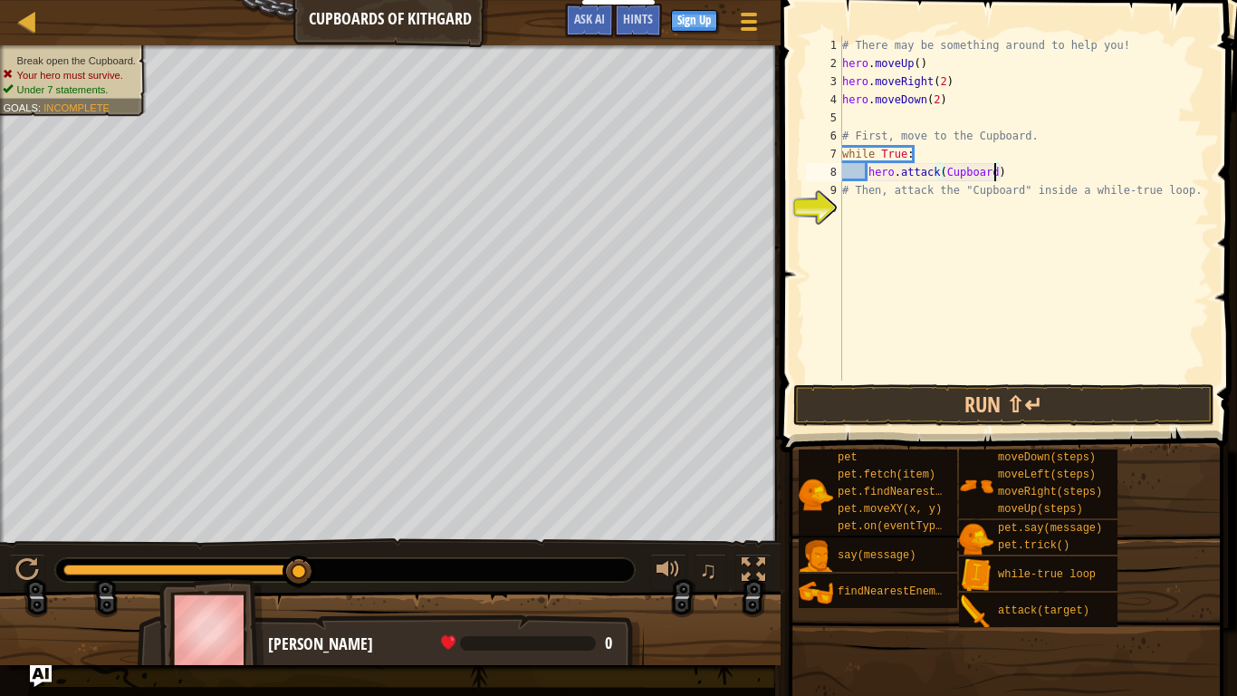
scroll to position [8, 22]
click at [1177, 413] on button "Run ⇧↵" at bounding box center [1005, 405] width 422 height 42
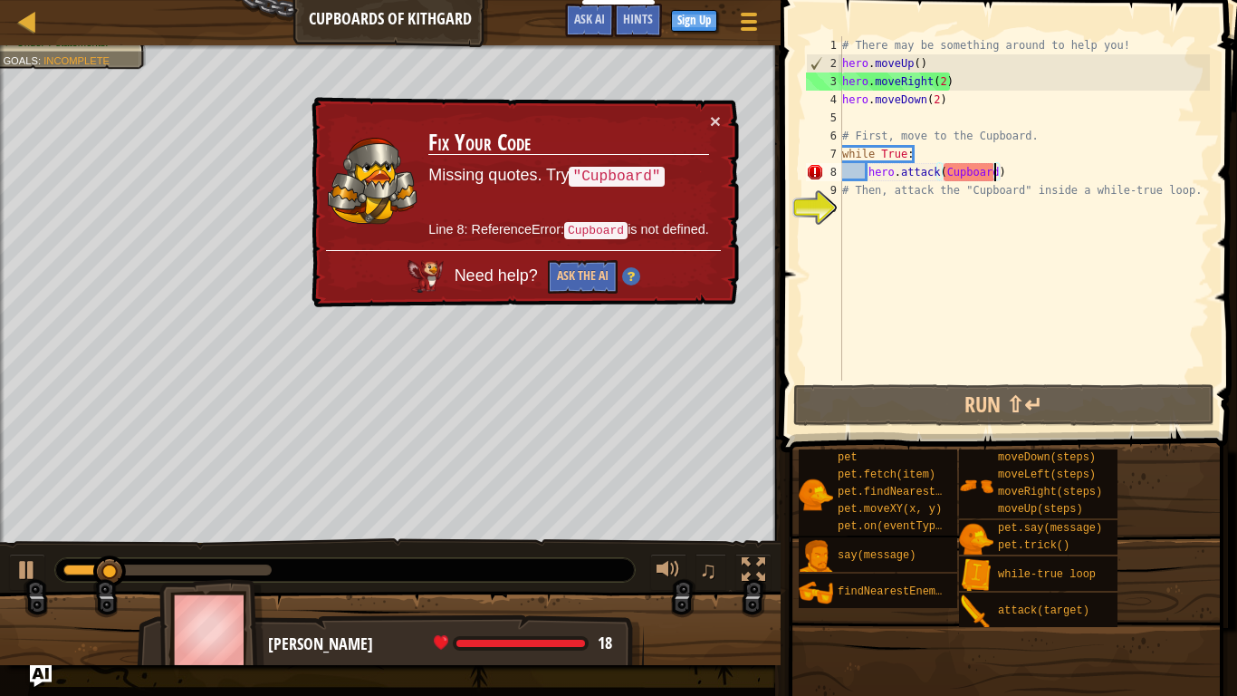
click at [943, 172] on div "# There may be something around to help you! hero . moveUp ( ) hero . moveRight…" at bounding box center [1024, 226] width 371 height 380
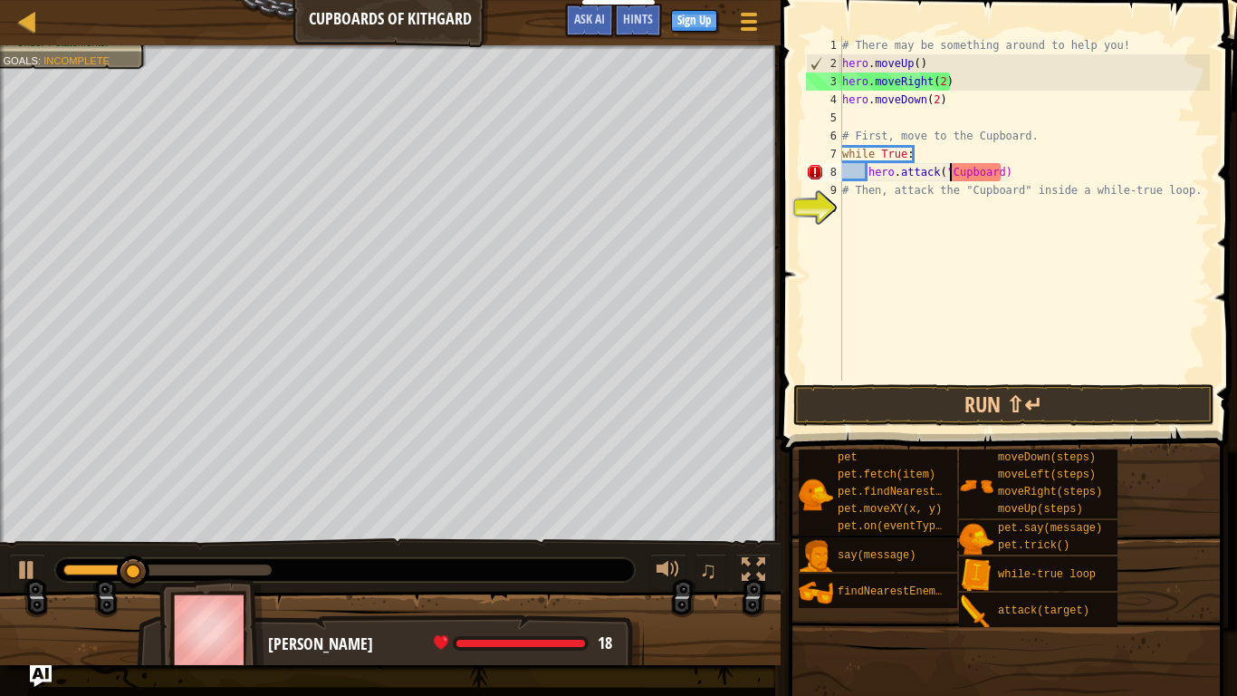
scroll to position [8, 15]
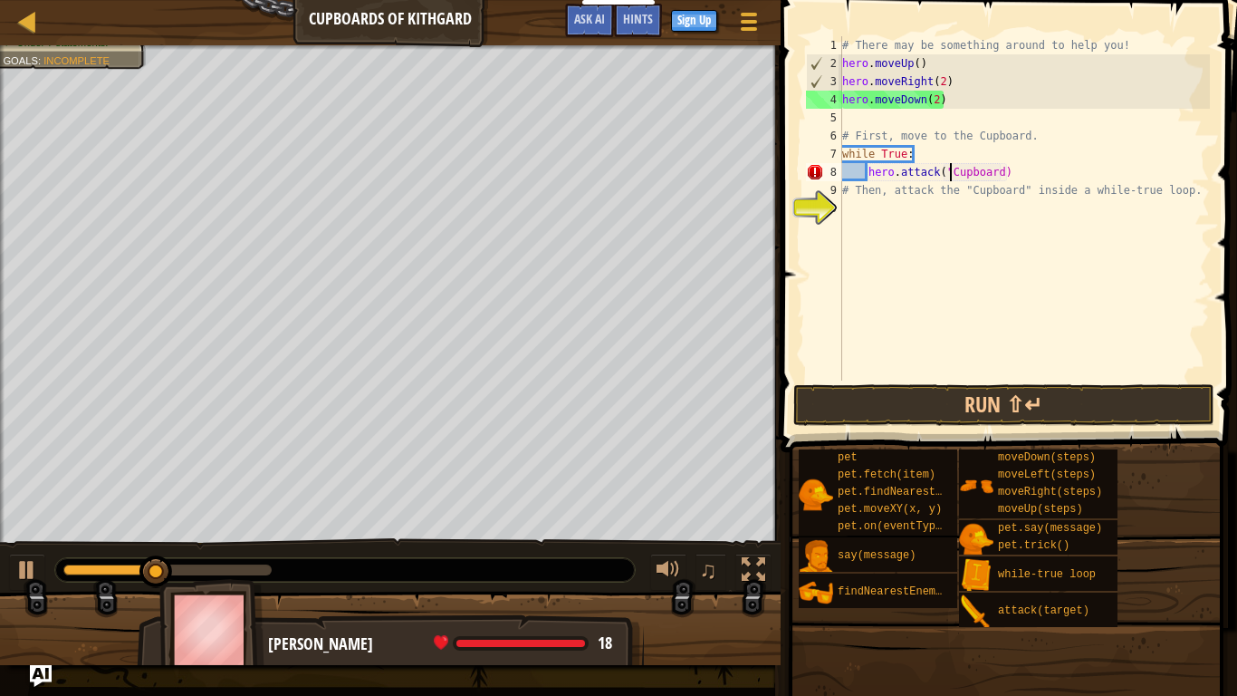
click at [999, 174] on div "# There may be something around to help you! hero . moveUp ( ) hero . moveRight…" at bounding box center [1024, 226] width 371 height 380
type textarea "hero.attack("Cupboard")"
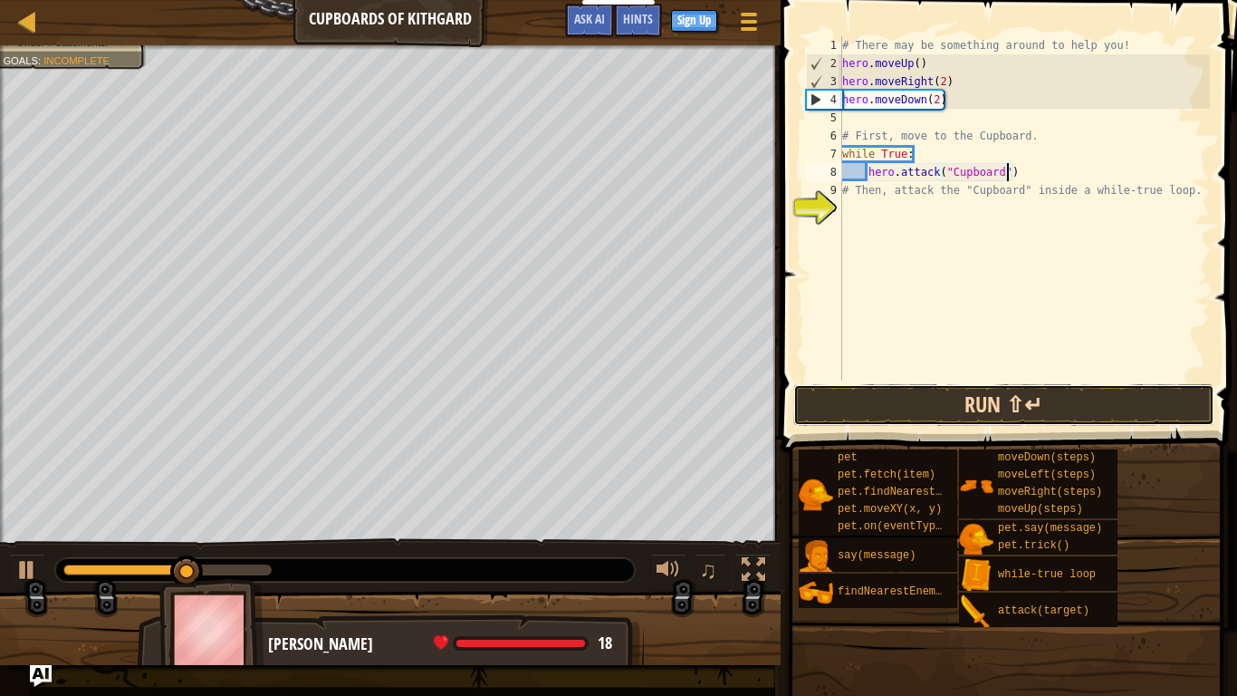
click at [1031, 403] on button "Run ⇧↵" at bounding box center [1005, 405] width 422 height 42
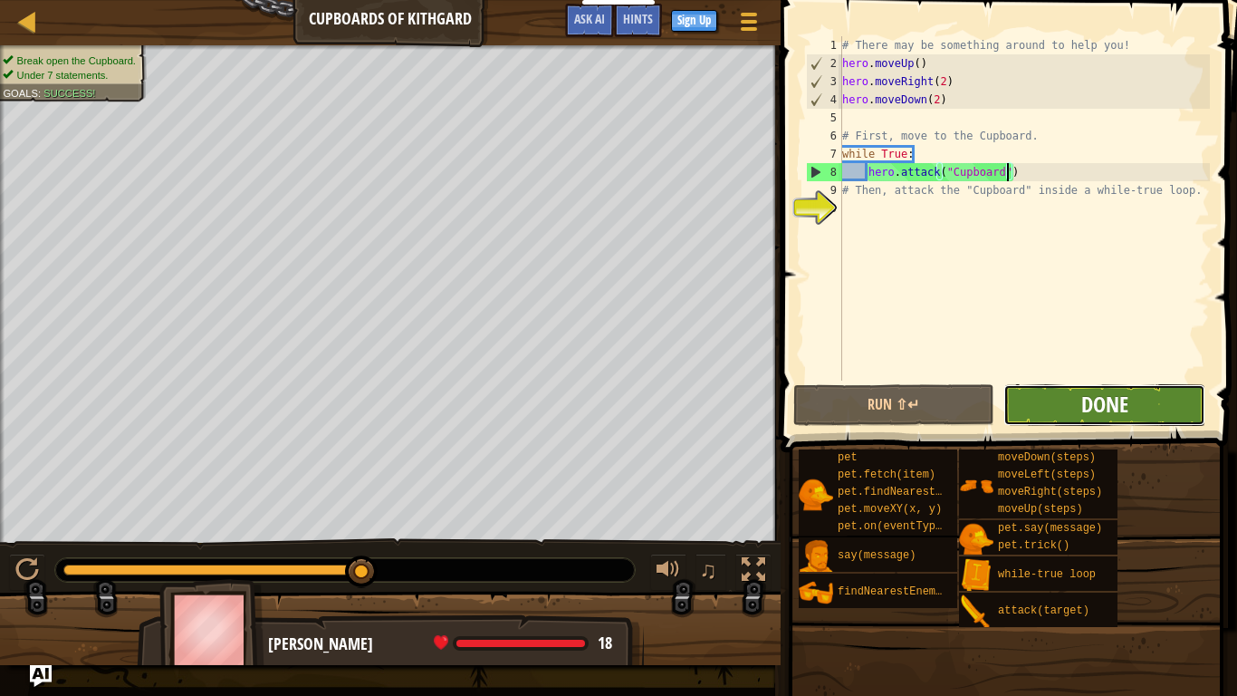
click at [1103, 413] on span "Done" at bounding box center [1105, 404] width 47 height 29
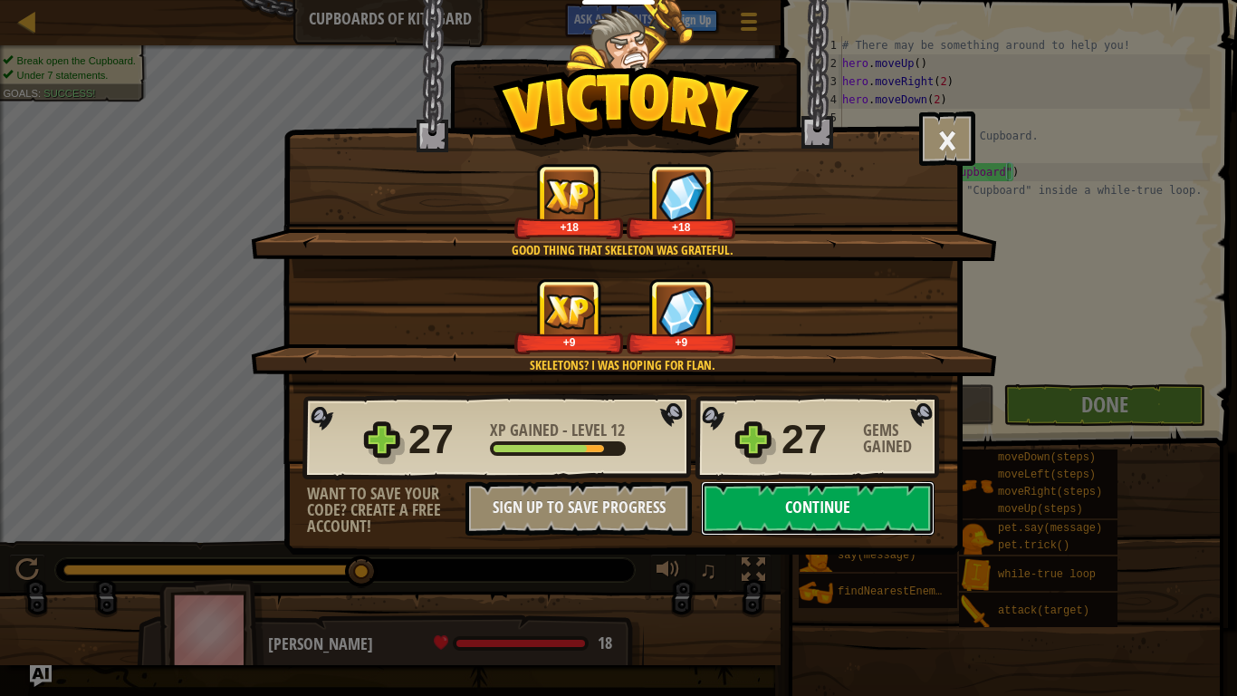
click at [767, 488] on button "Continue" at bounding box center [818, 508] width 234 height 54
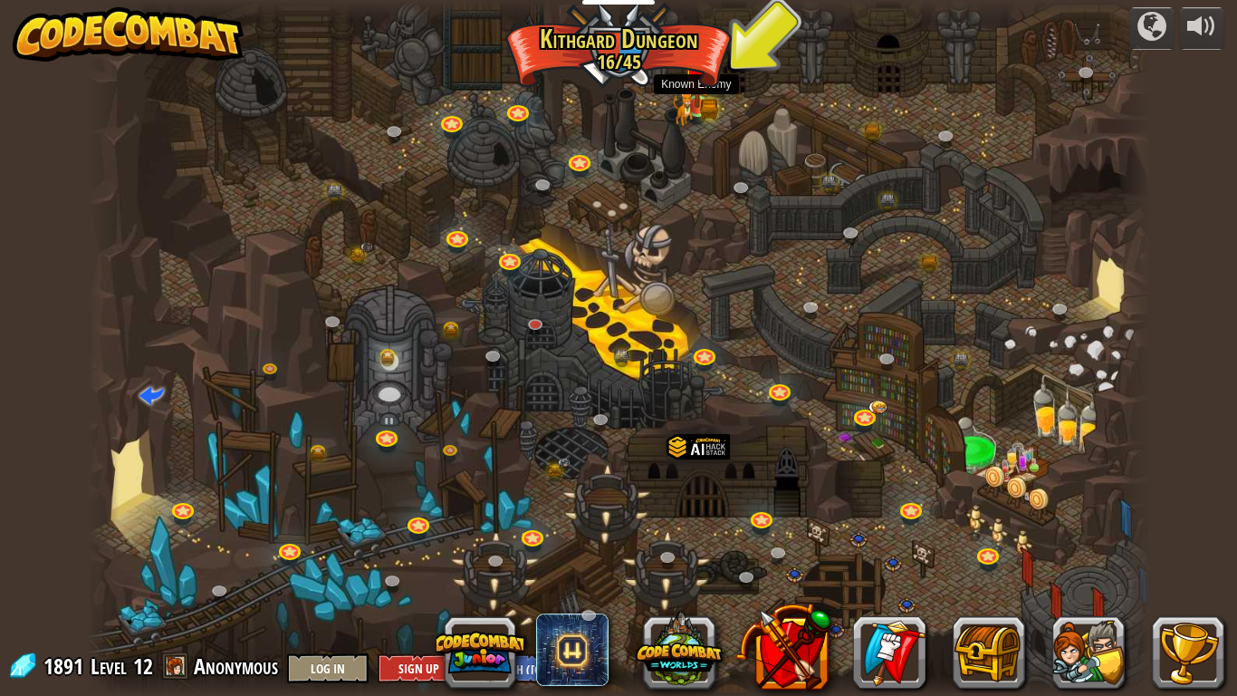
click at [686, 120] on img at bounding box center [682, 109] width 19 height 33
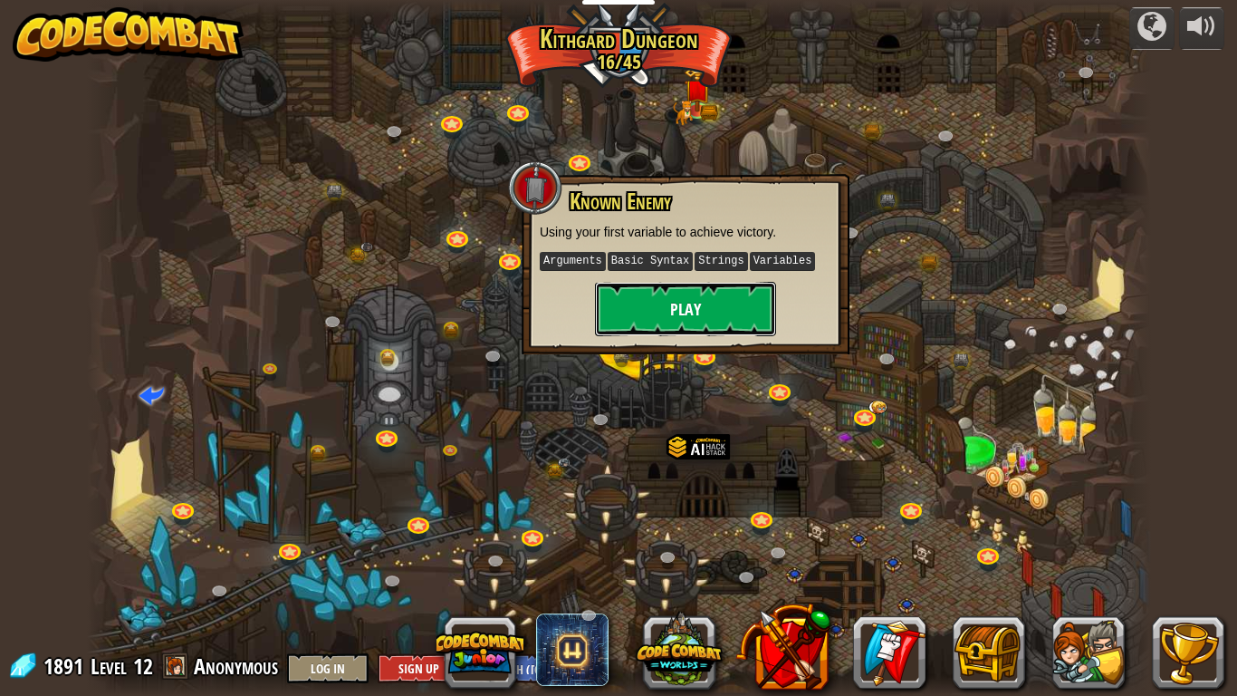
click at [661, 297] on button "Play" at bounding box center [685, 309] width 181 height 54
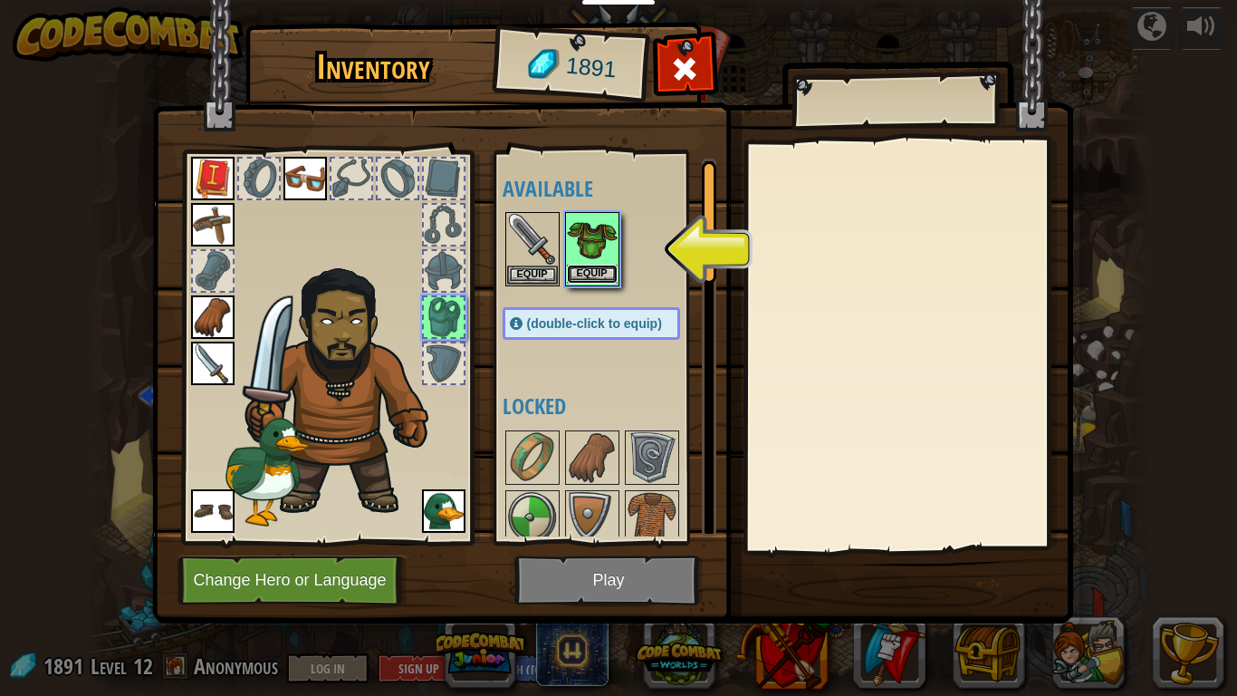
click at [585, 279] on button "Equip" at bounding box center [592, 274] width 51 height 19
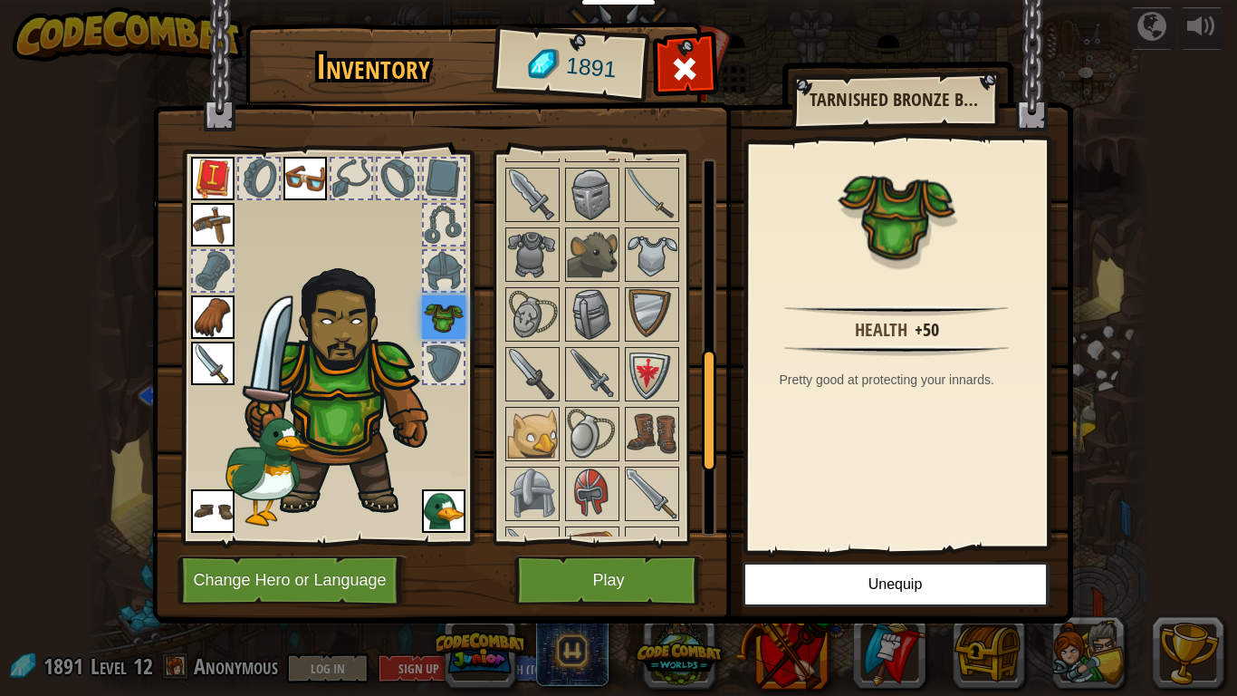
scroll to position [603, 0]
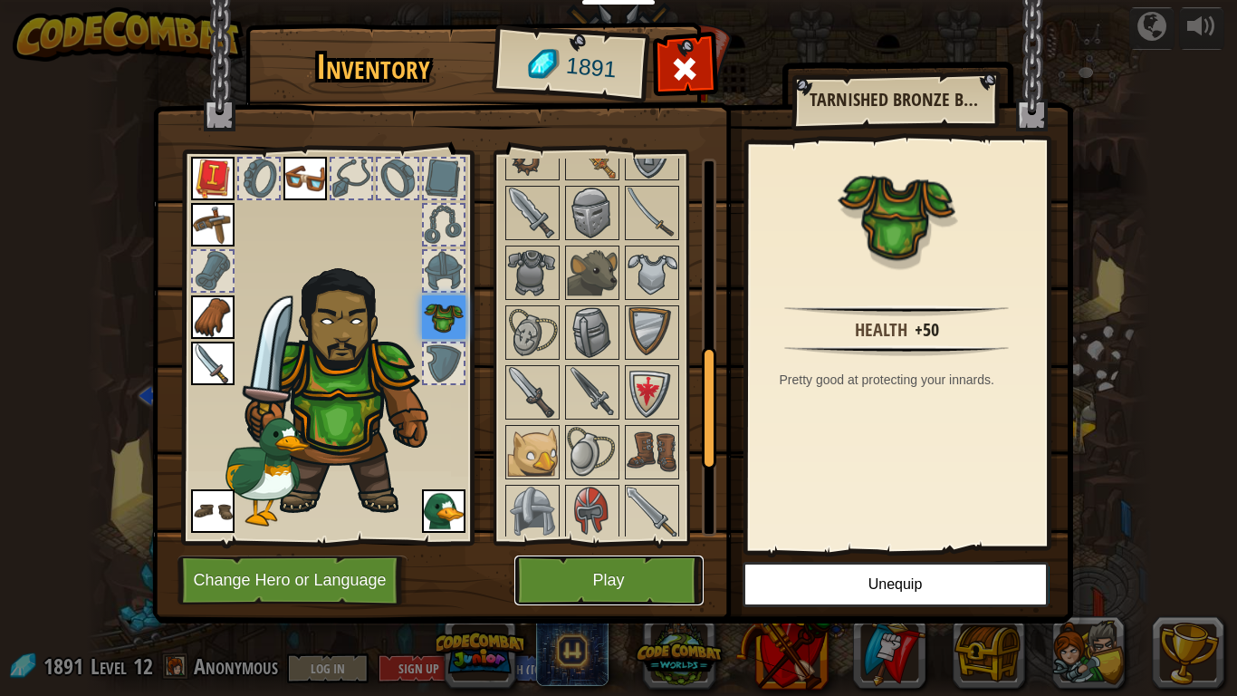
click at [649, 584] on button "Play" at bounding box center [609, 580] width 189 height 50
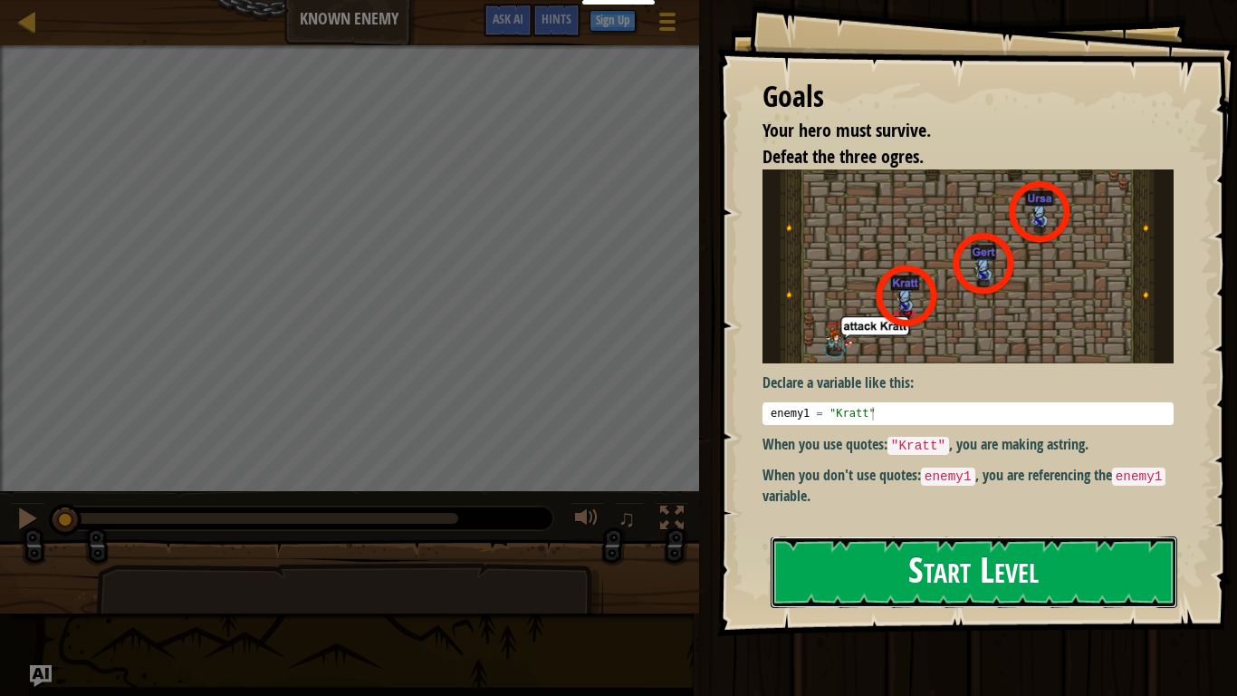
click at [958, 550] on button "Start Level" at bounding box center [974, 572] width 407 height 72
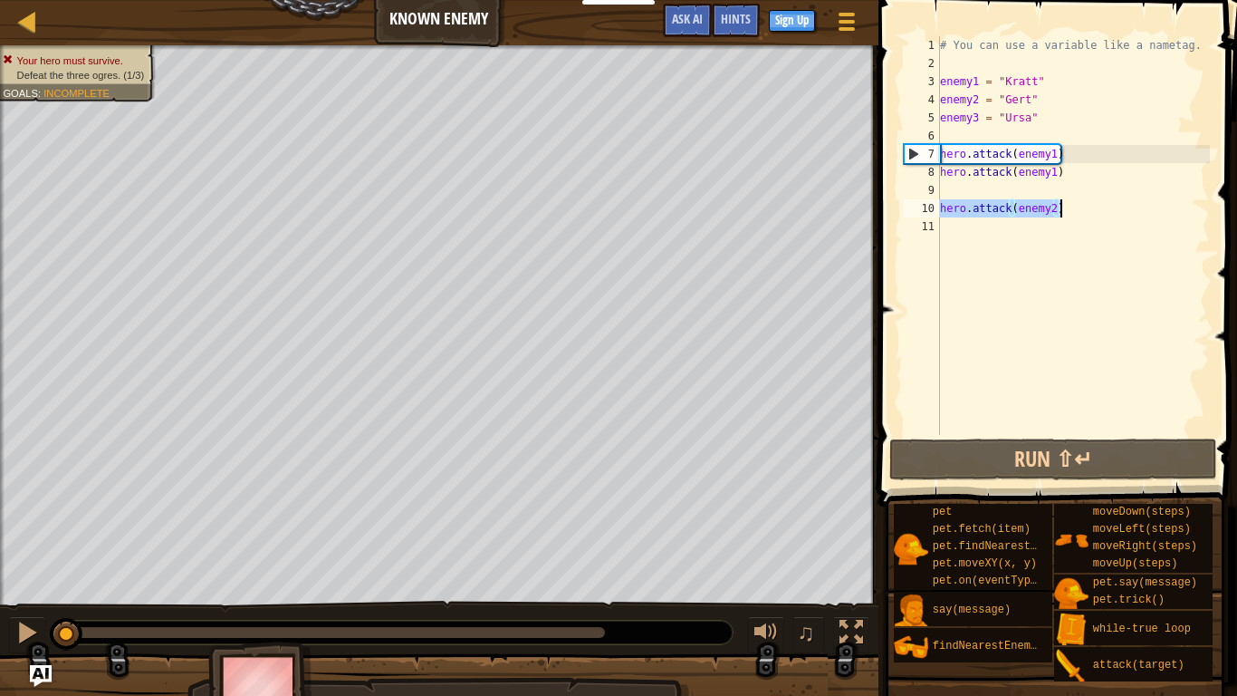
drag, startPoint x: 941, startPoint y: 208, endPoint x: 1062, endPoint y: 210, distance: 120.5
click at [1062, 210] on div "# You can use a variable like a nametag. enemy1 = "[PERSON_NAME]" enemy2 = "[PE…" at bounding box center [1074, 253] width 274 height 435
type textarea "hero.attack(enemy2)"
click at [1043, 226] on div "# You can use a variable like a nametag. enemy1 = "[PERSON_NAME]" enemy2 = "[PE…" at bounding box center [1074, 253] width 274 height 435
type textarea "hero.attack(enemy2)"
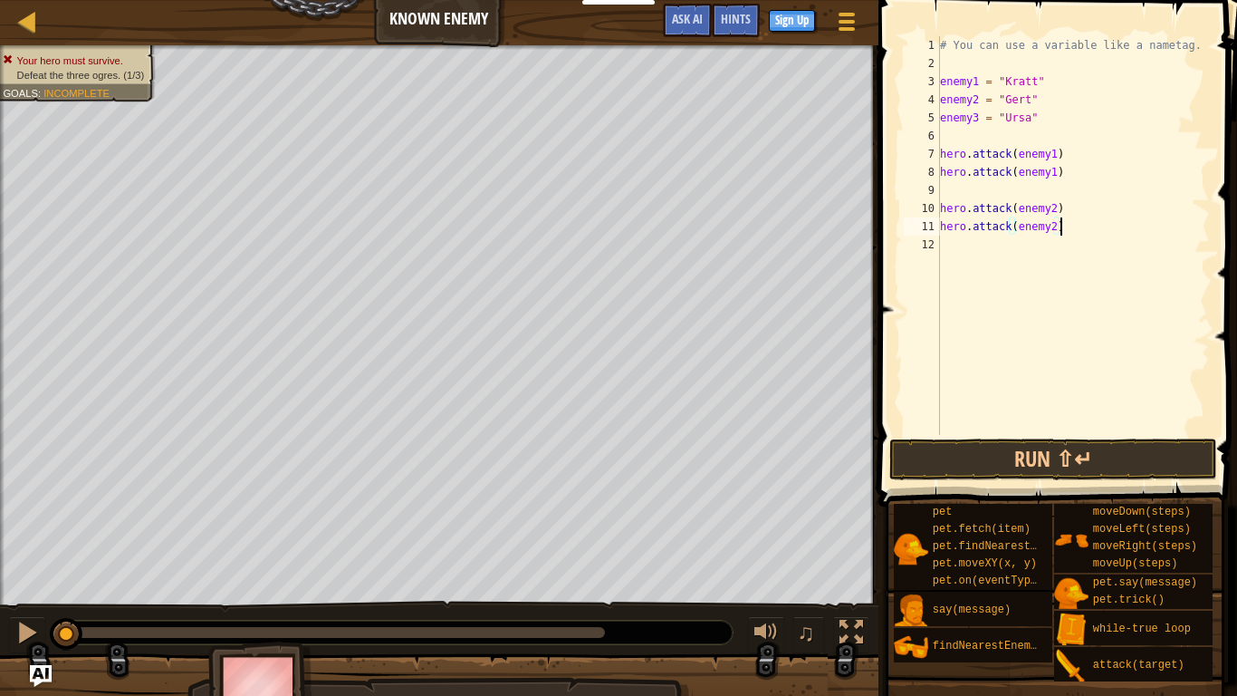
click at [1004, 239] on div "# You can use a variable like a nametag. enemy1 = "[PERSON_NAME]" enemy2 = "[PE…" at bounding box center [1074, 253] width 274 height 435
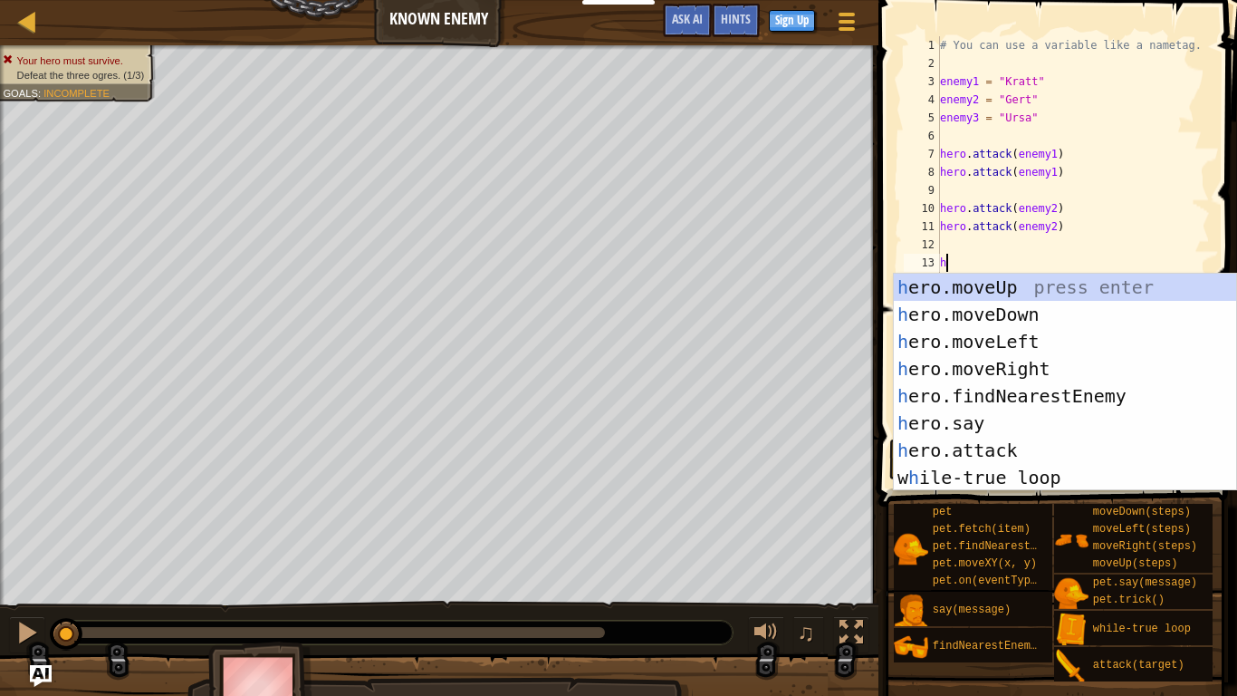
scroll to position [8, 0]
click at [1067, 447] on div "h ero.moveUp press enter h ero.moveDown press enter h ero.moveLeft press enter …" at bounding box center [1065, 410] width 342 height 272
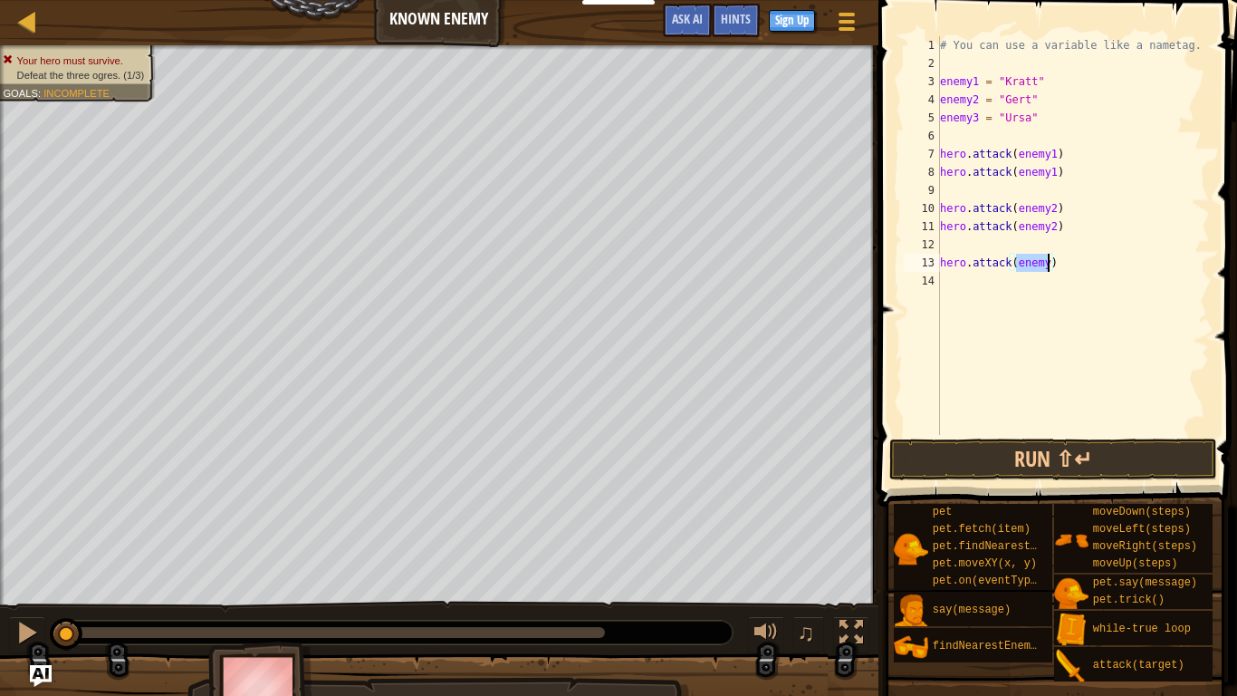
click at [1050, 260] on div "# You can use a variable like a nametag. enemy1 = "[PERSON_NAME]" enemy2 = "[PE…" at bounding box center [1074, 235] width 274 height 399
type textarea "hero.attack(enemy3)"
drag, startPoint x: 1064, startPoint y: 265, endPoint x: 938, endPoint y: 268, distance: 126.9
click at [938, 268] on div "hero.attack(enemy3) 1 2 3 4 5 6 7 8 9 10 11 12 13 14 # You can use a variable l…" at bounding box center [1055, 235] width 310 height 399
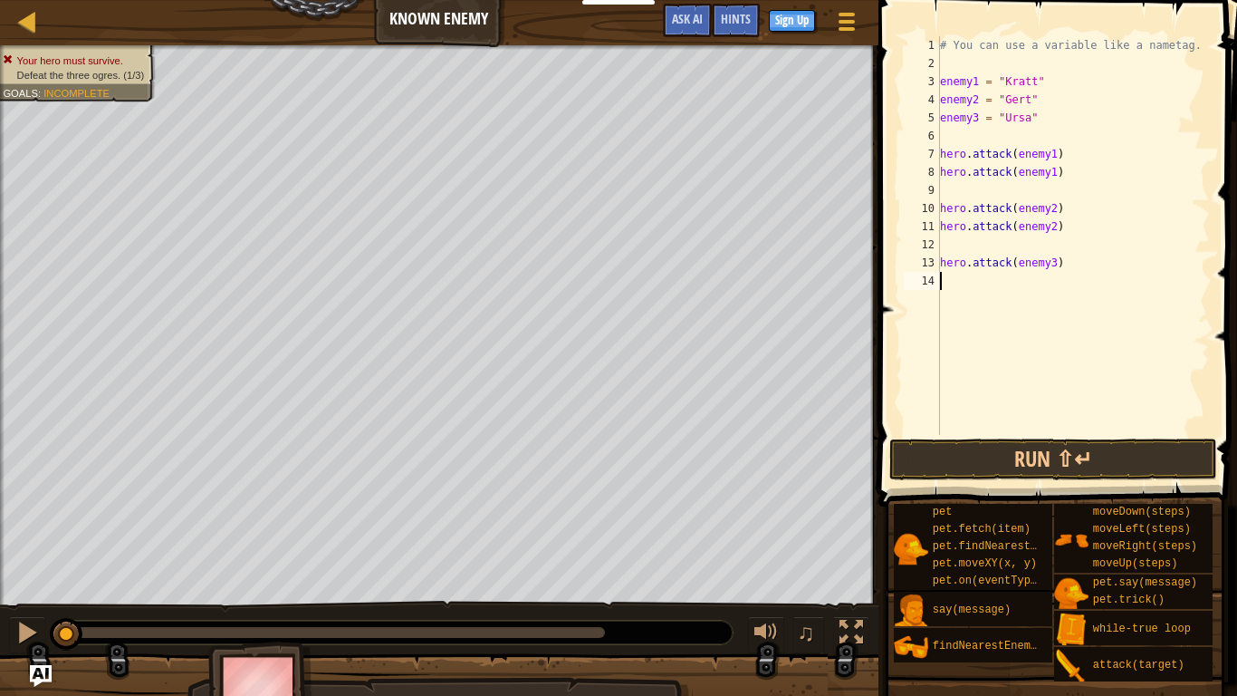
click at [947, 276] on div "# You can use a variable like a nametag. enemy1 = "[PERSON_NAME]" enemy2 = "[PE…" at bounding box center [1074, 253] width 274 height 435
paste textarea "hero.attack(enemy3)"
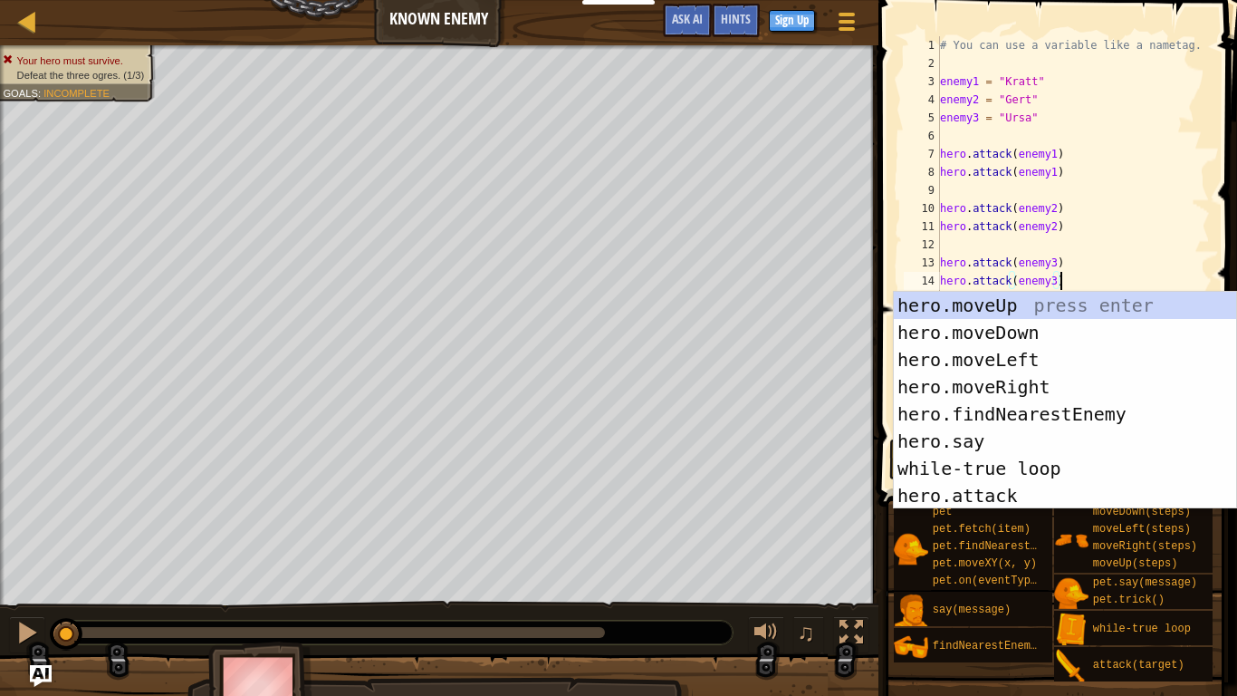
click at [1076, 273] on div "# You can use a variable like a nametag. enemy1 = "[PERSON_NAME]" enemy2 = "[PE…" at bounding box center [1074, 253] width 274 height 435
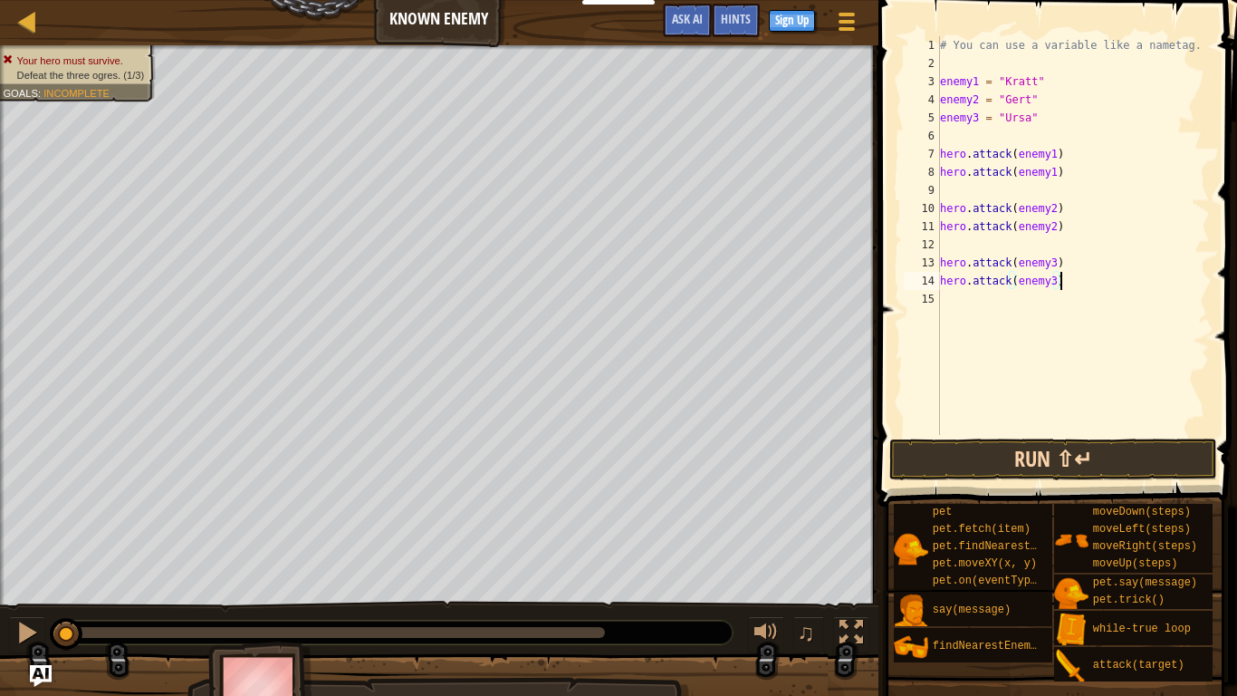
type textarea "hero.attack(enemy3)"
click at [1058, 447] on button "Run ⇧↵" at bounding box center [1053, 459] width 327 height 42
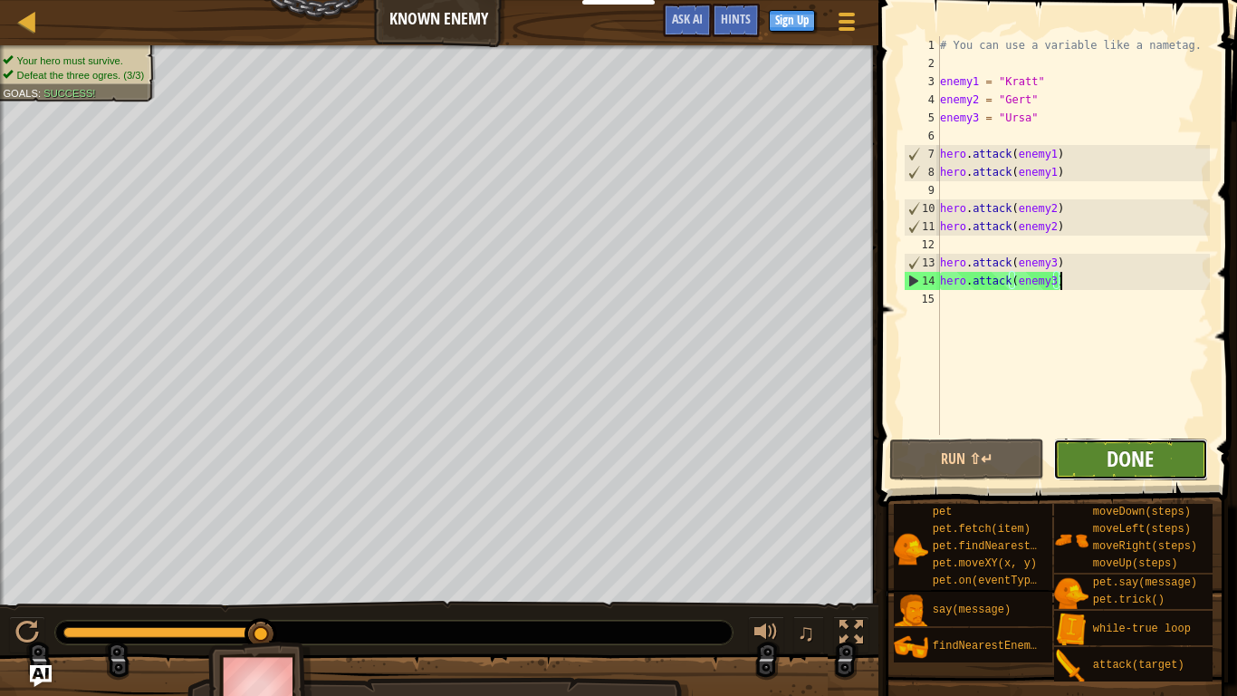
click at [1149, 462] on span "Done" at bounding box center [1130, 458] width 47 height 29
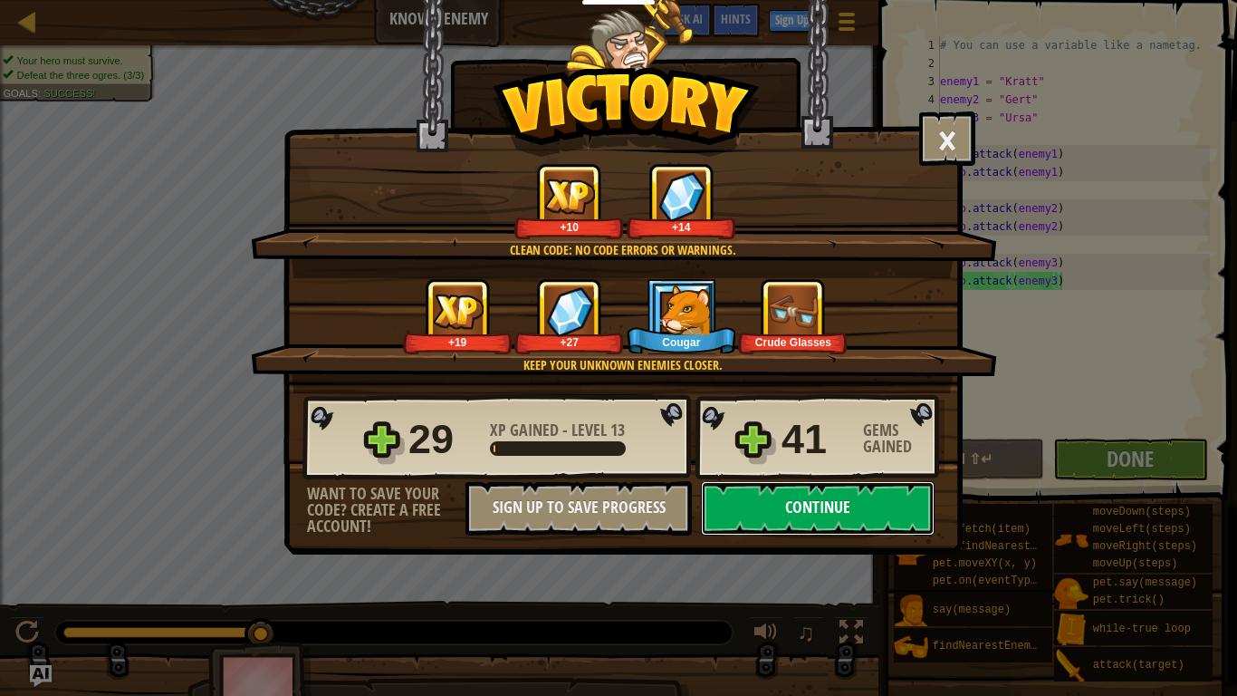
click at [817, 504] on button "Continue" at bounding box center [818, 508] width 234 height 54
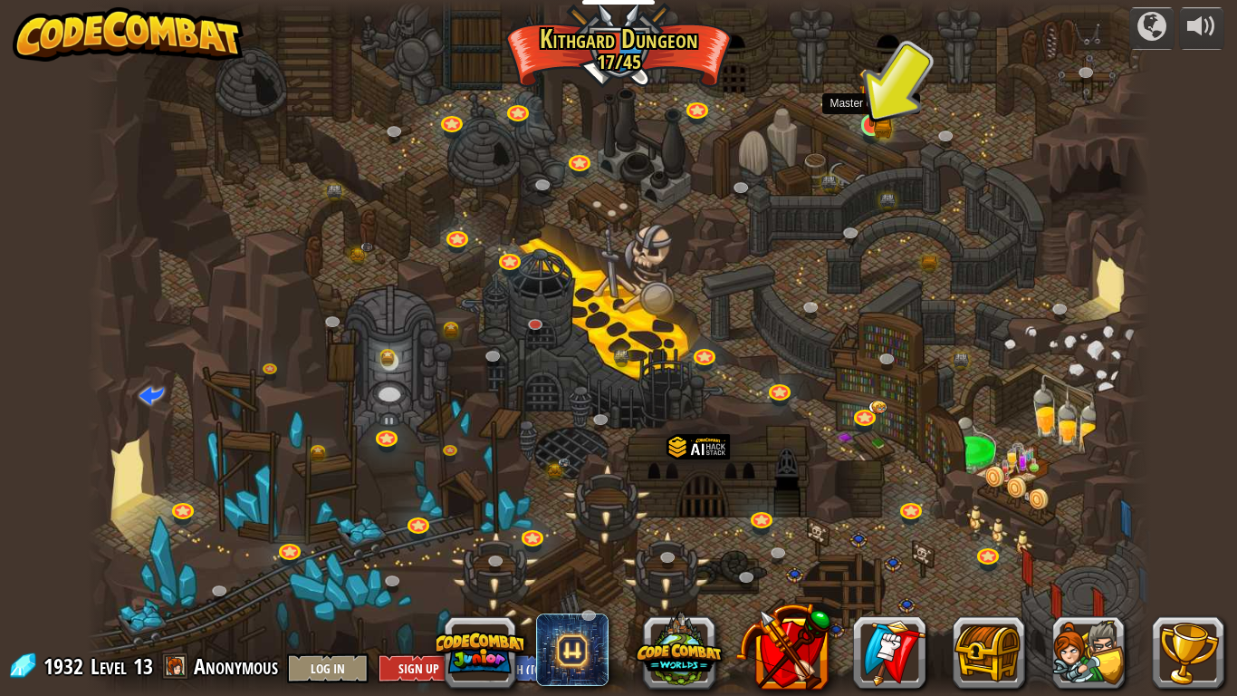
click at [871, 121] on img at bounding box center [872, 97] width 27 height 59
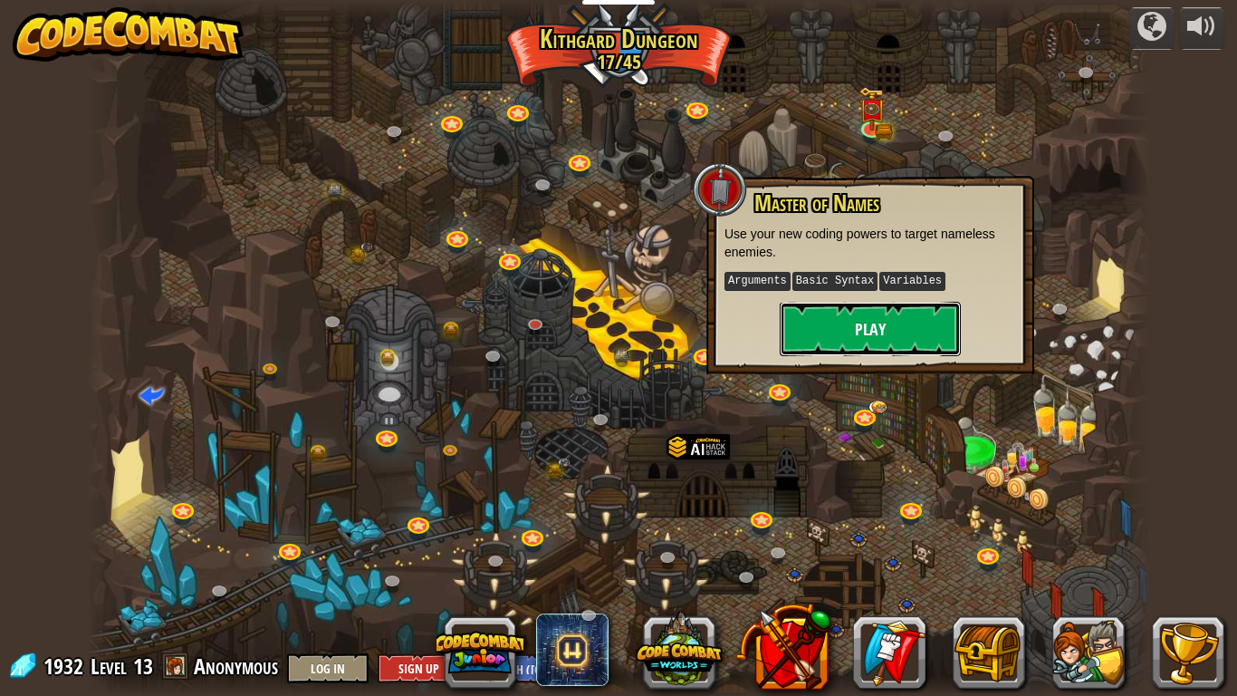
click at [871, 347] on button "Play" at bounding box center [870, 329] width 181 height 54
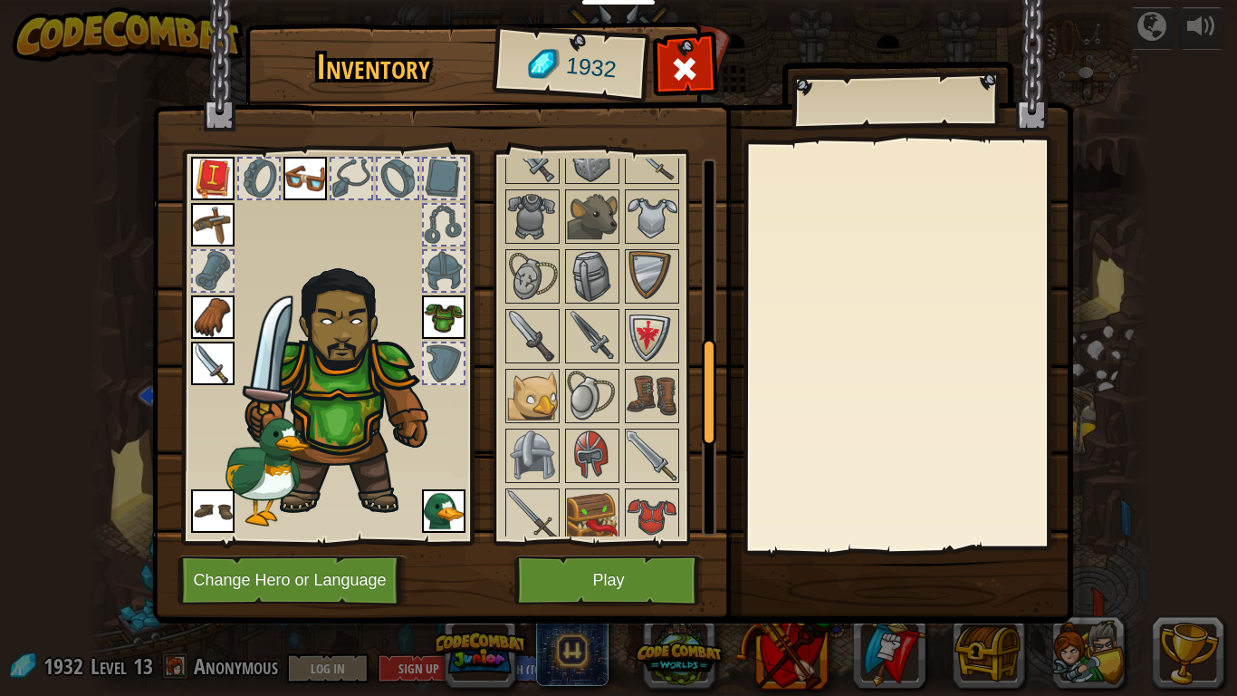
scroll to position [1027, 0]
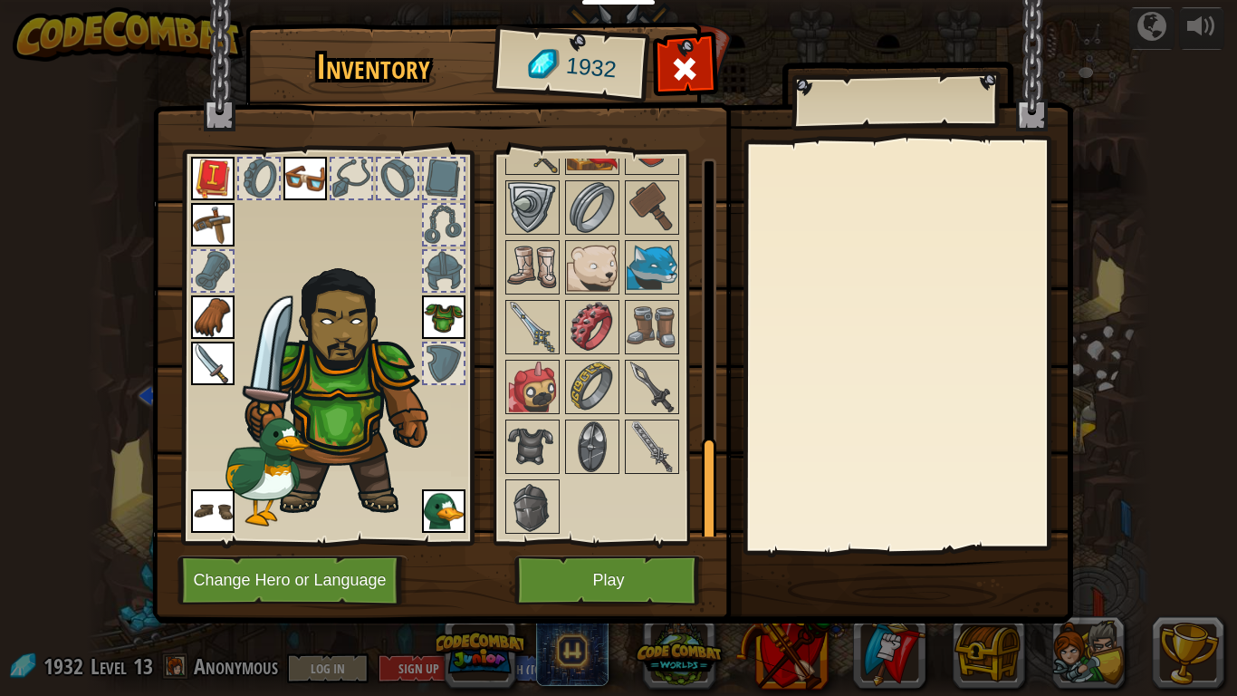
click at [448, 501] on img at bounding box center [443, 510] width 43 height 43
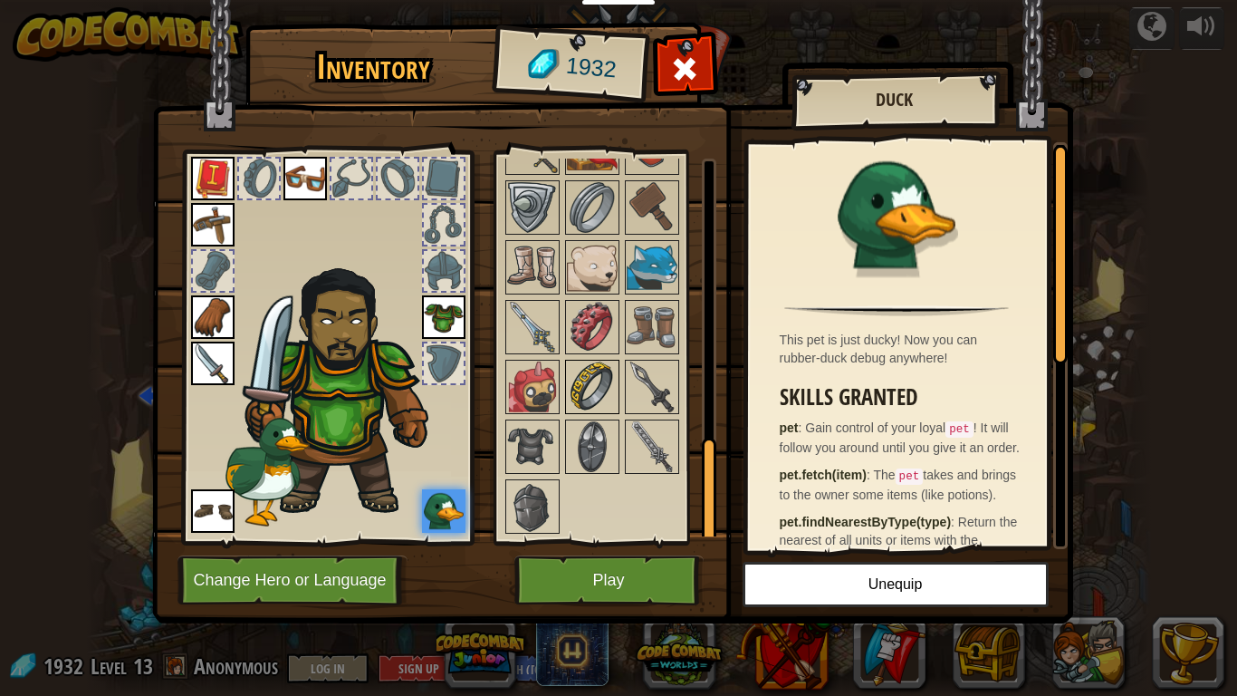
click at [584, 402] on img at bounding box center [592, 386] width 51 height 51
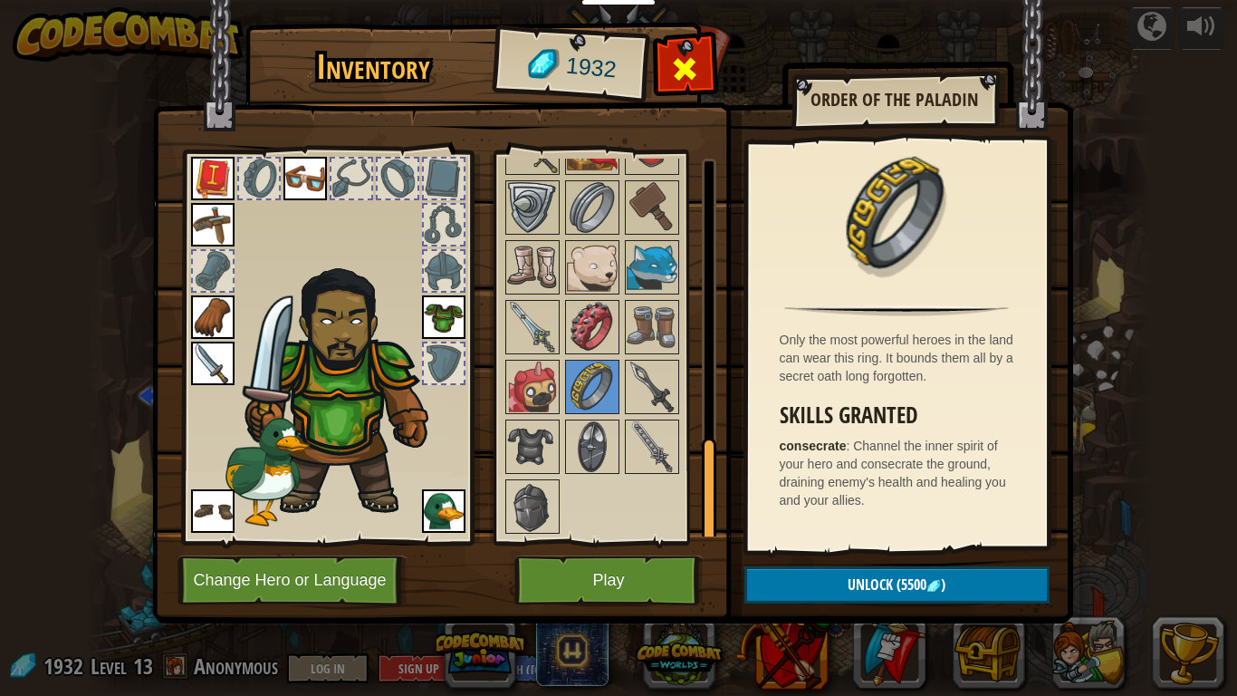
click at [682, 64] on span at bounding box center [684, 68] width 29 height 29
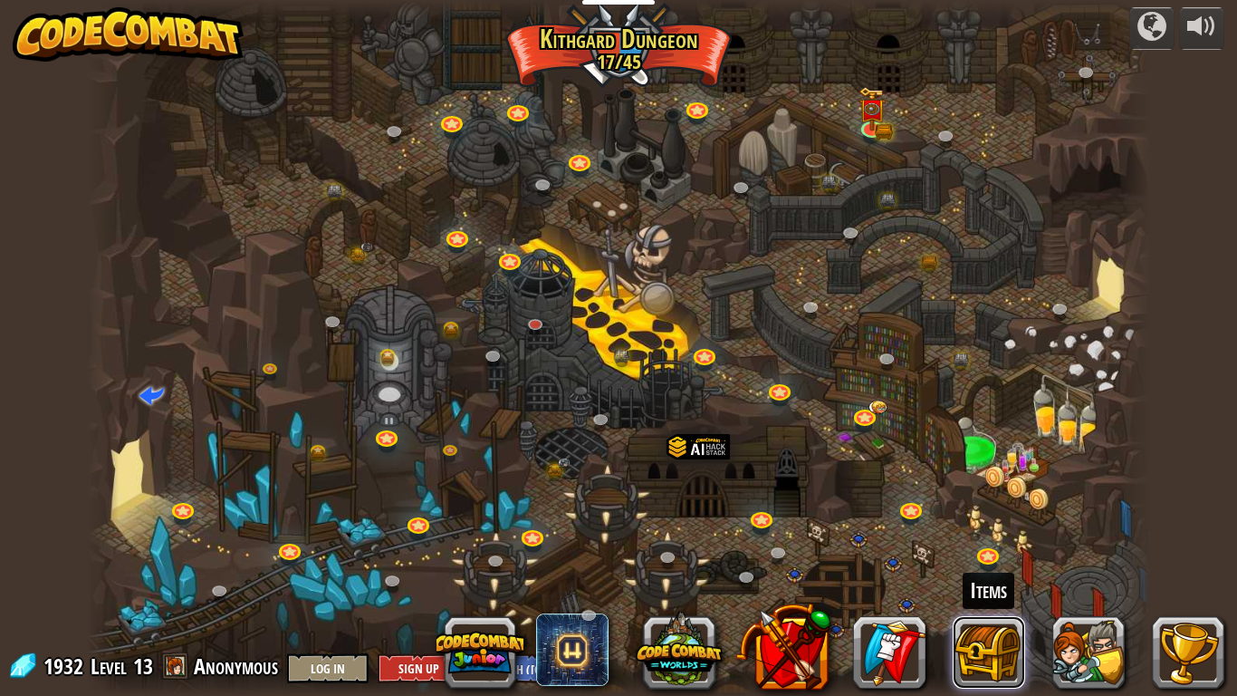
click at [986, 662] on button at bounding box center [989, 652] width 72 height 72
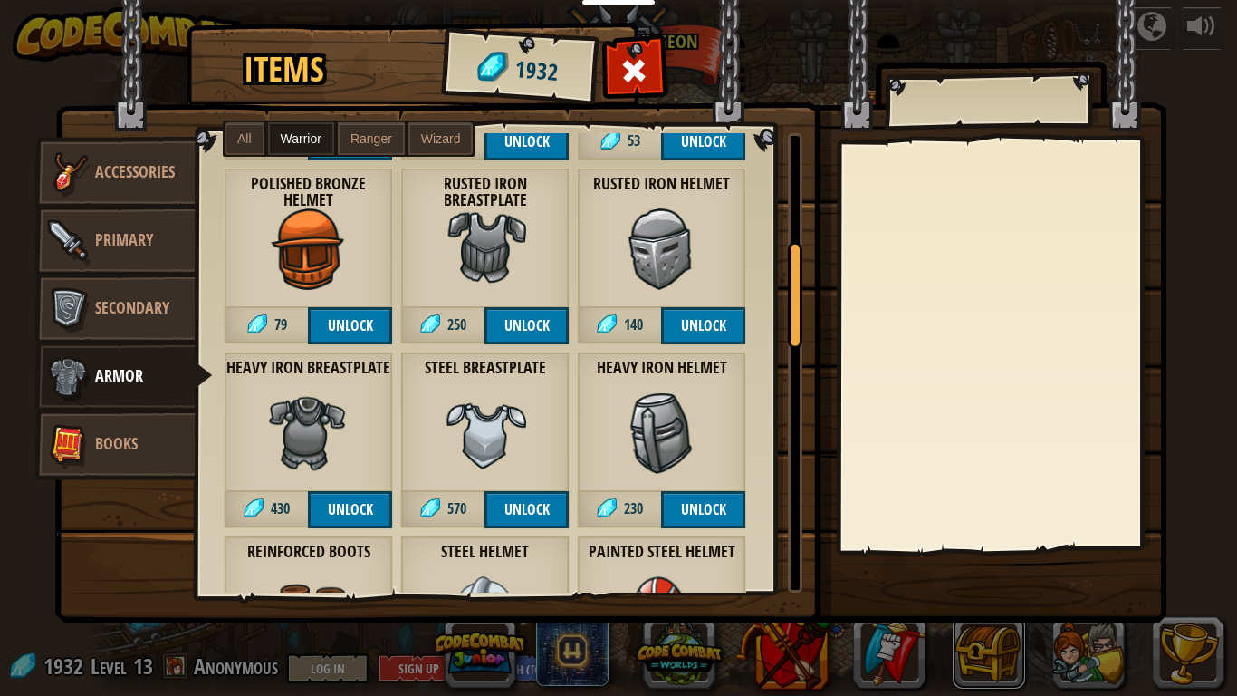
scroll to position [273, 0]
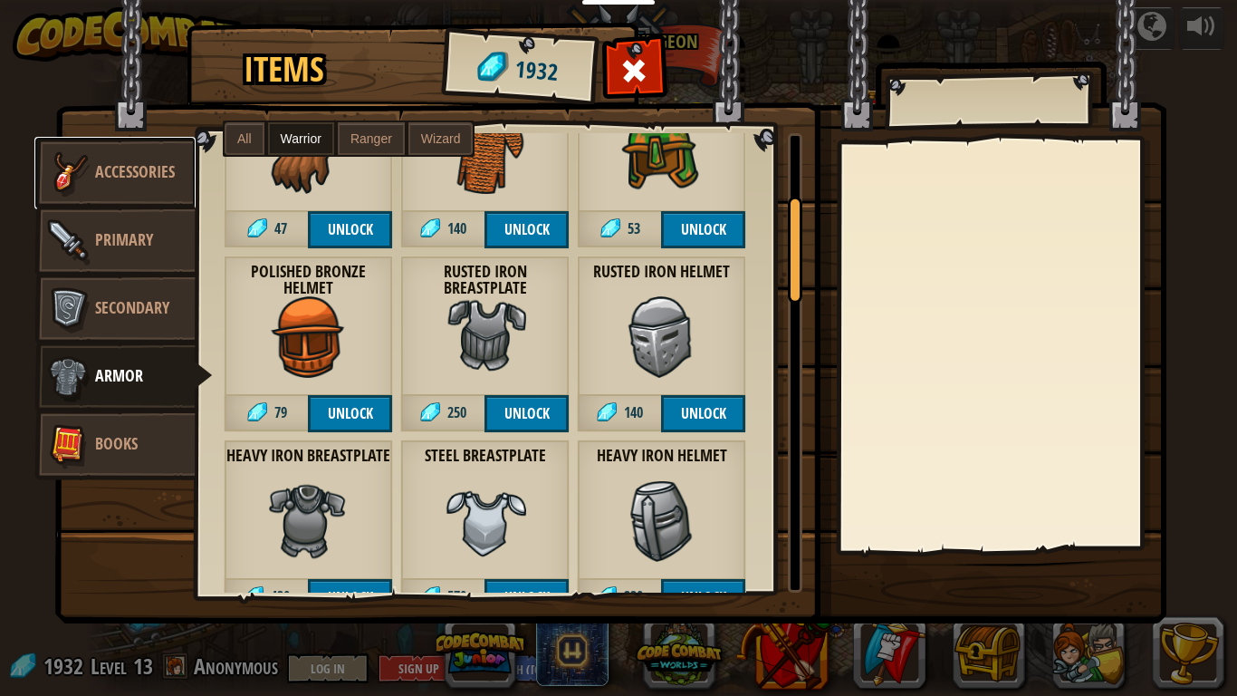
click at [74, 155] on img at bounding box center [68, 173] width 54 height 54
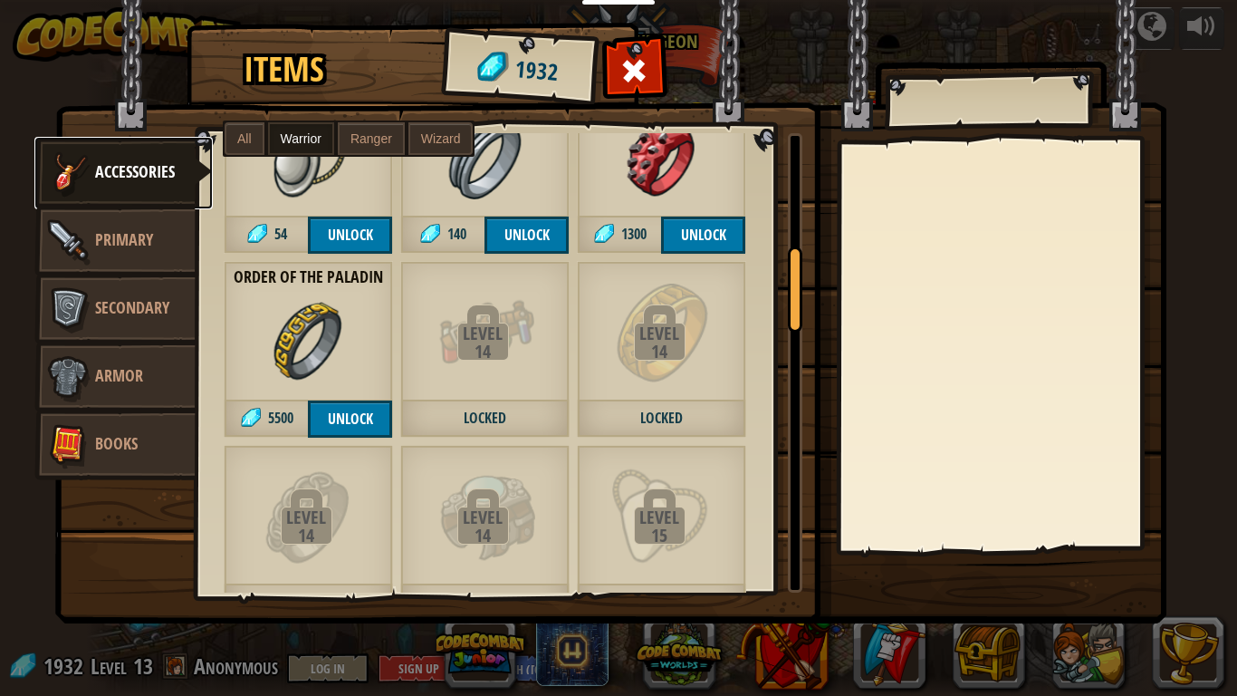
scroll to position [644, 0]
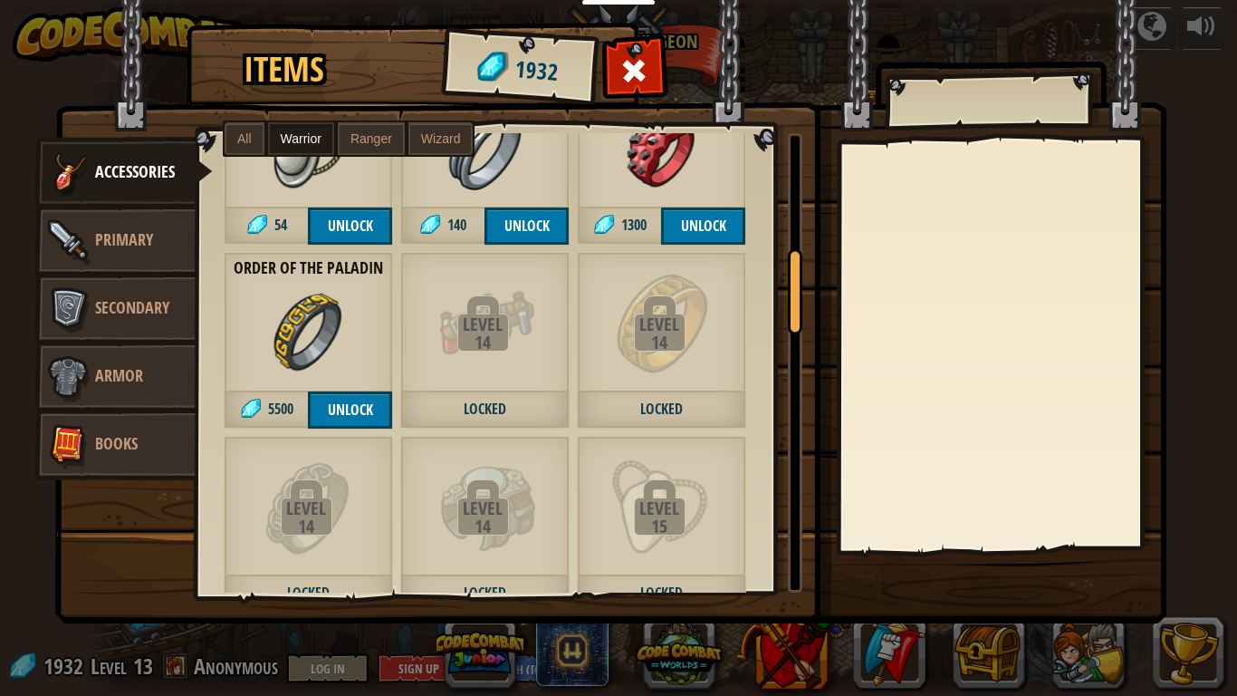
click at [319, 320] on img at bounding box center [309, 334] width 82 height 82
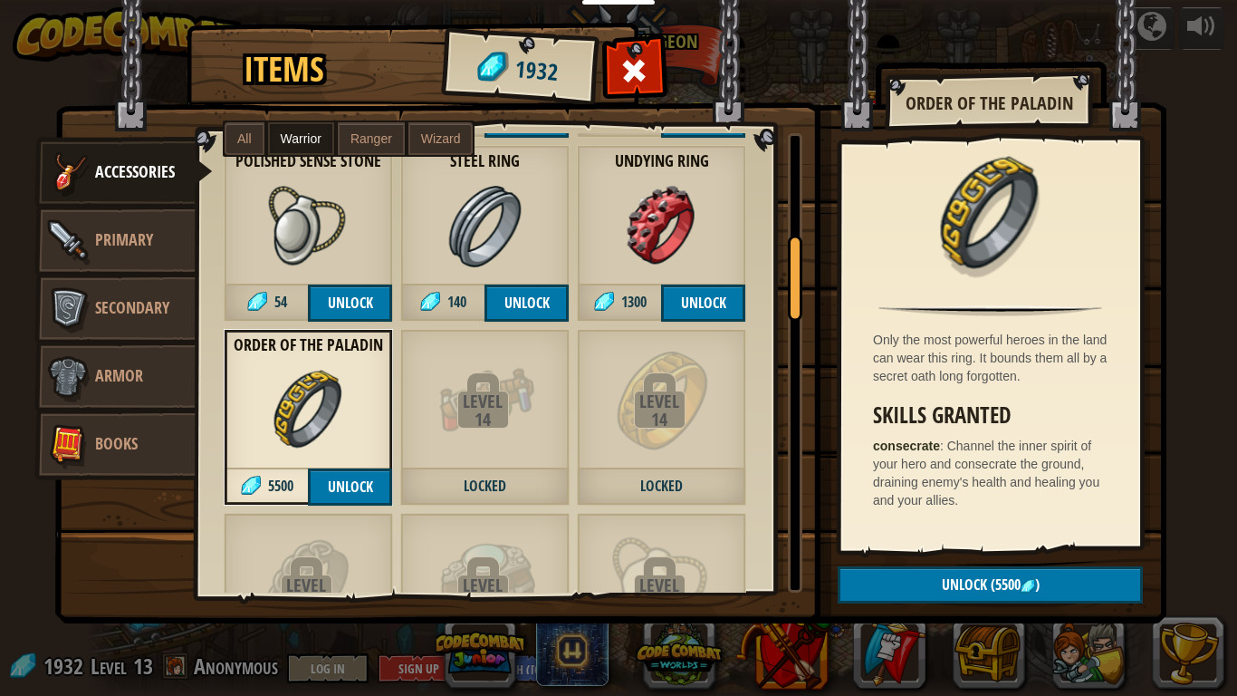
scroll to position [562, 0]
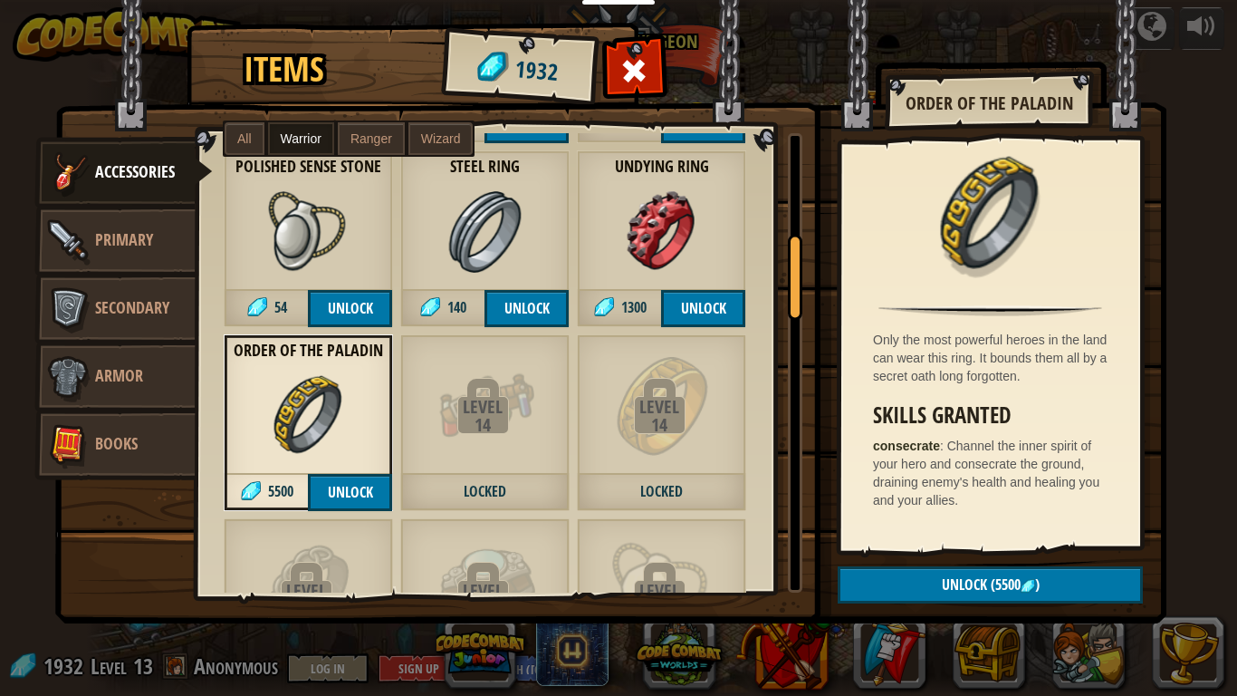
click at [698, 256] on img at bounding box center [662, 232] width 82 height 82
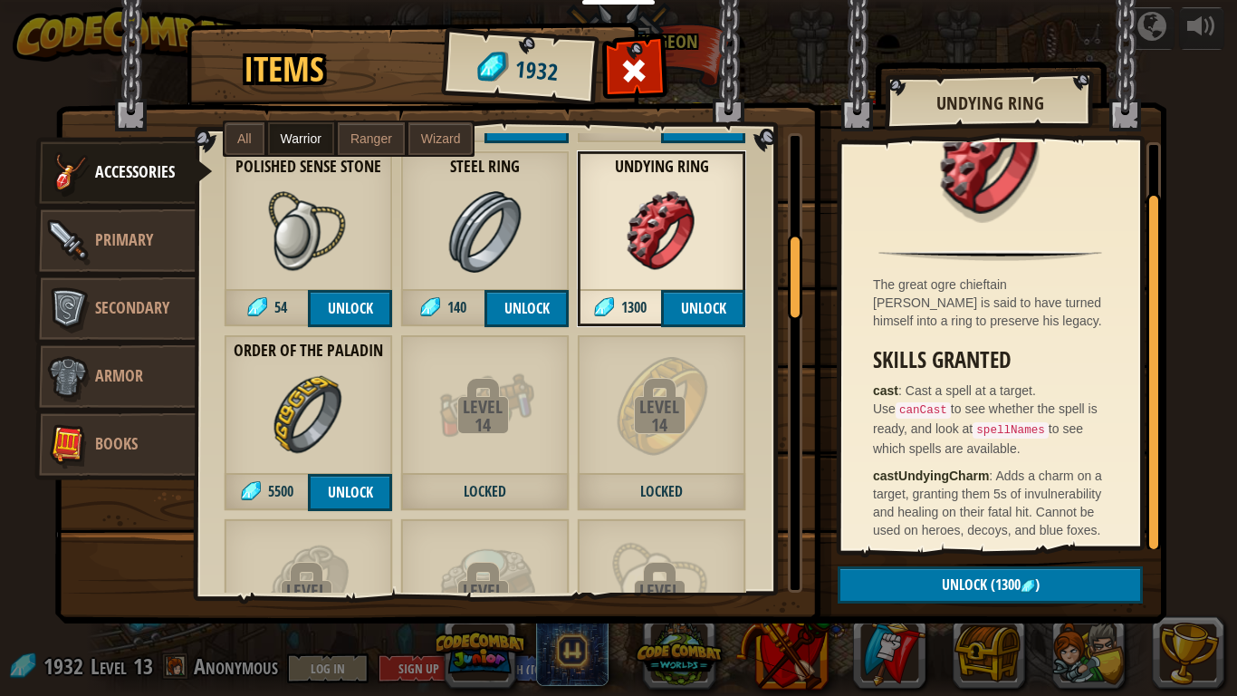
scroll to position [62, 0]
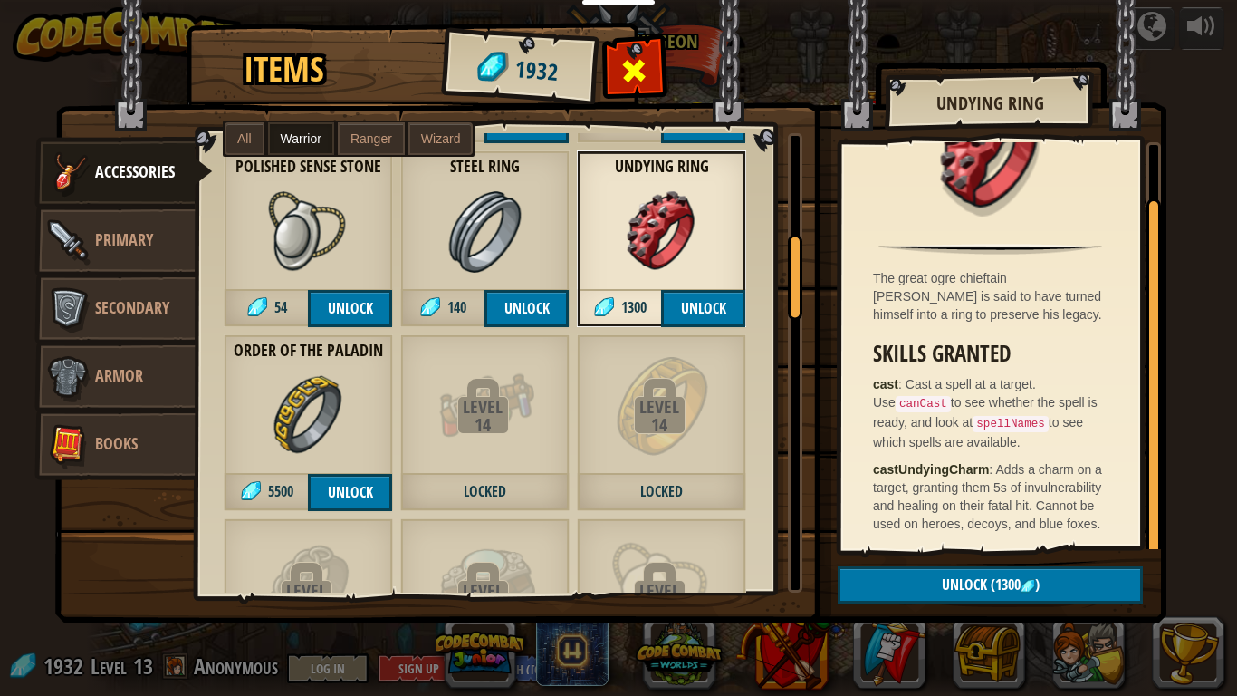
click at [626, 80] on span at bounding box center [635, 70] width 29 height 29
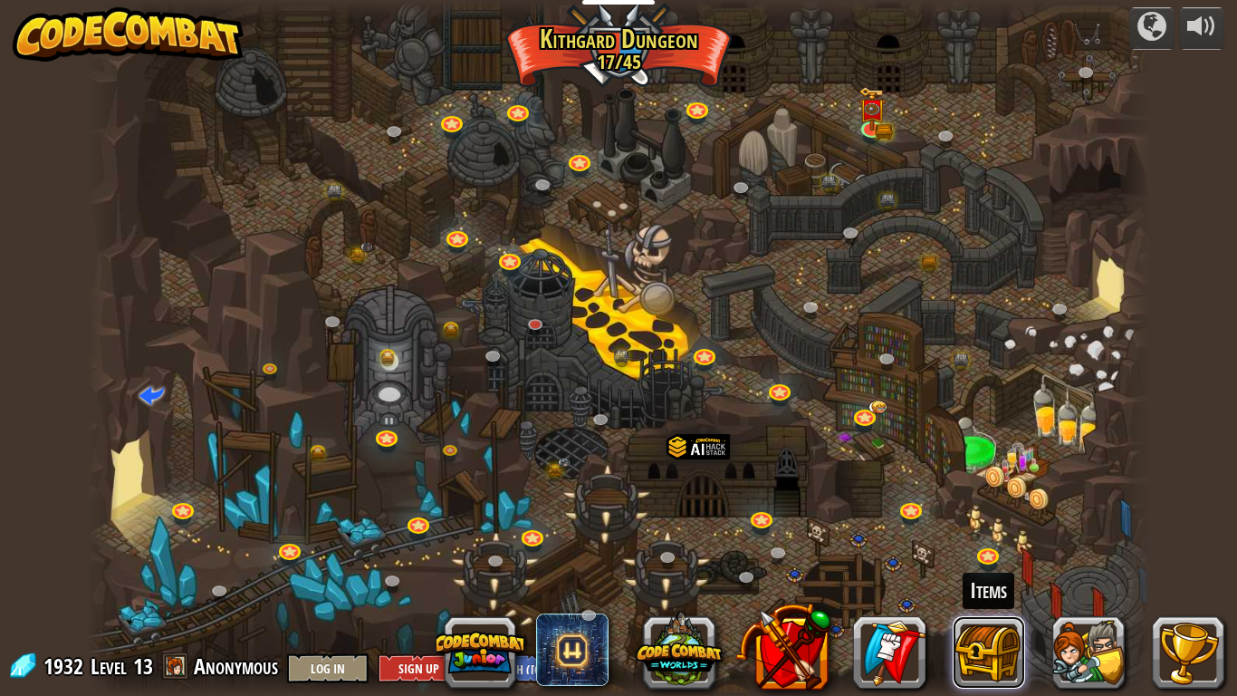
click at [989, 654] on button at bounding box center [989, 652] width 72 height 72
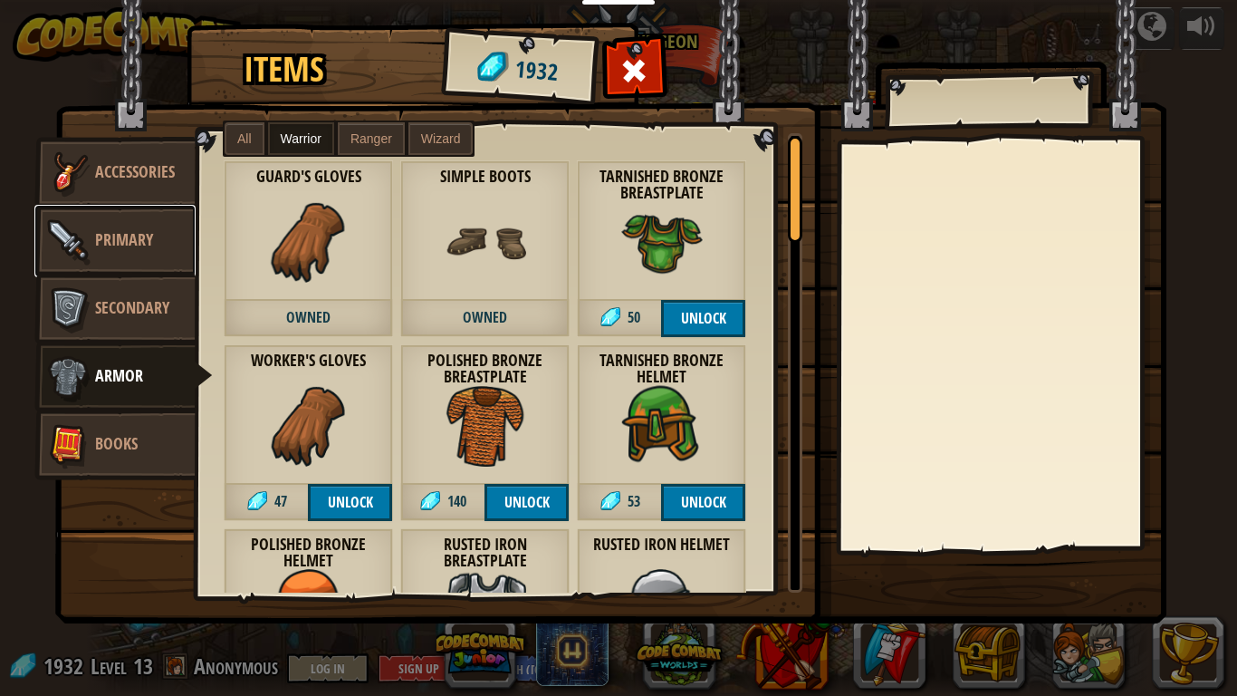
click at [152, 230] on span "Primary" at bounding box center [124, 239] width 58 height 23
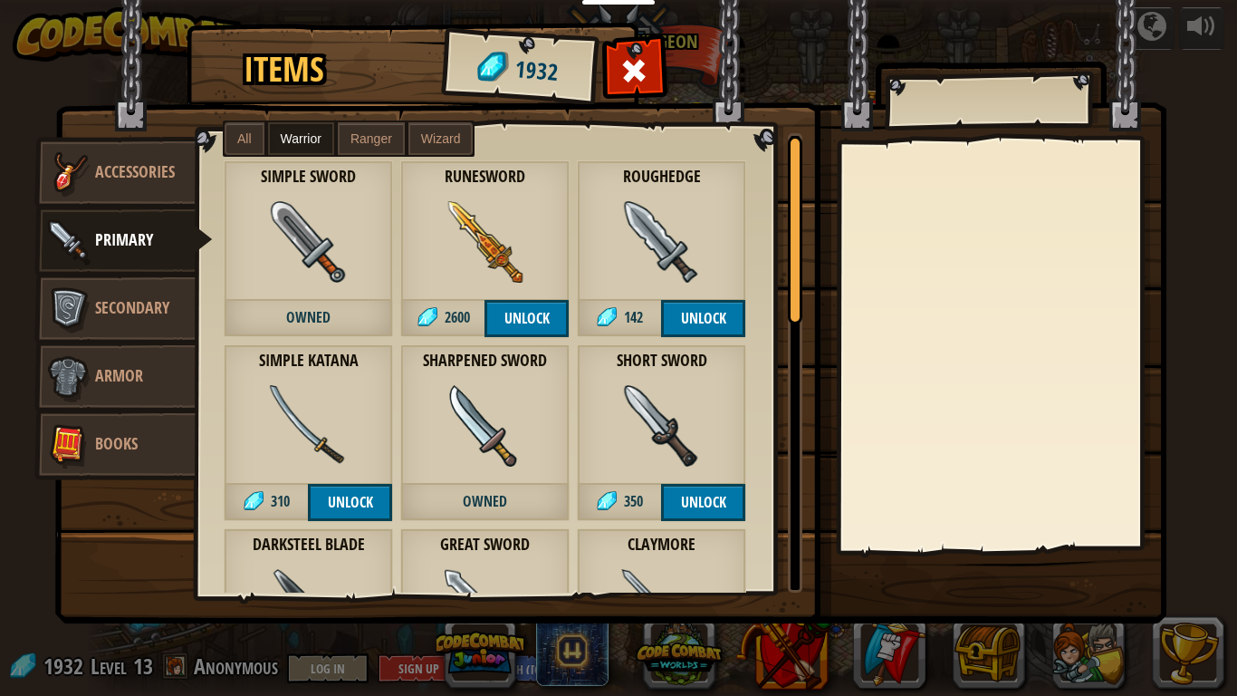
click at [435, 131] on span "Wizard" at bounding box center [441, 138] width 40 height 14
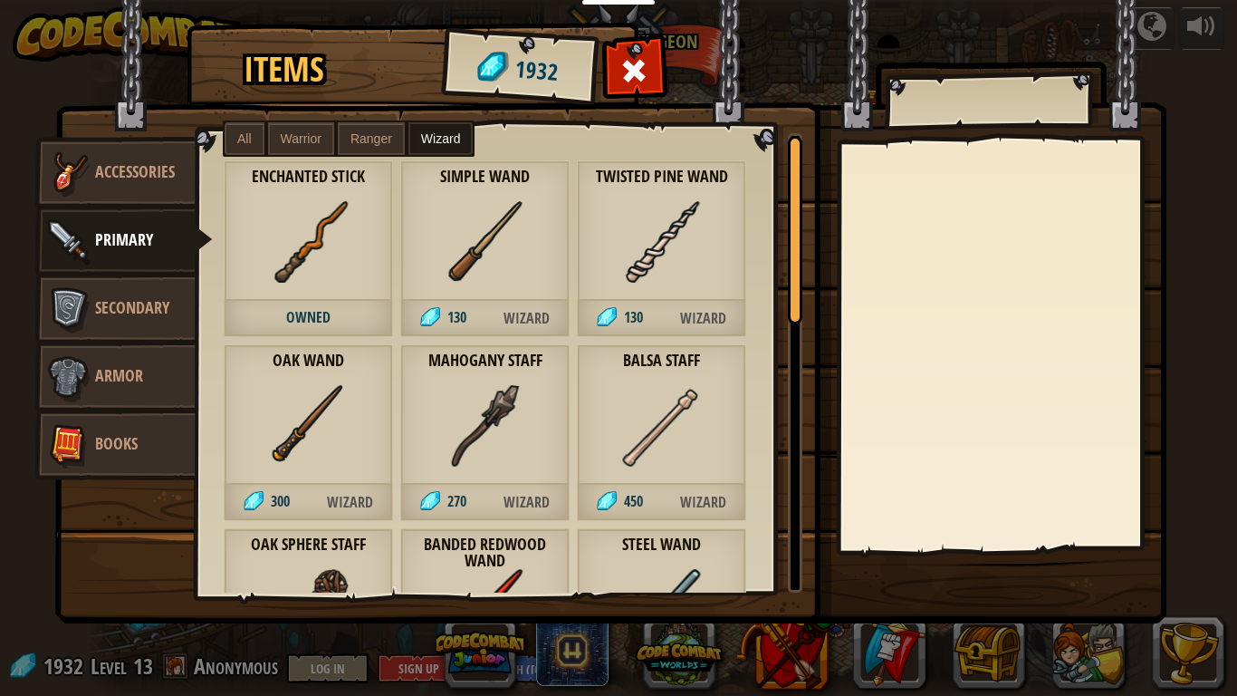
click at [385, 140] on span "Ranger" at bounding box center [372, 138] width 42 height 14
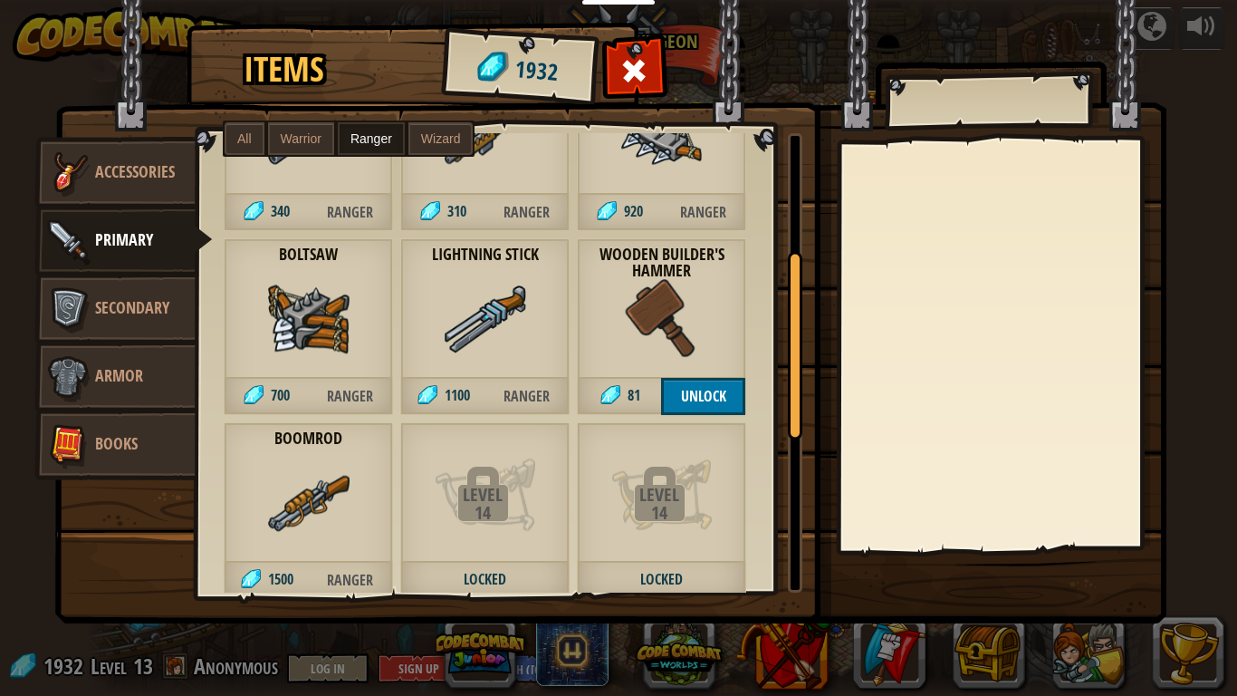
scroll to position [289, 0]
click at [468, 369] on div "Lightning Stick 1100 Ranger" at bounding box center [484, 327] width 169 height 177
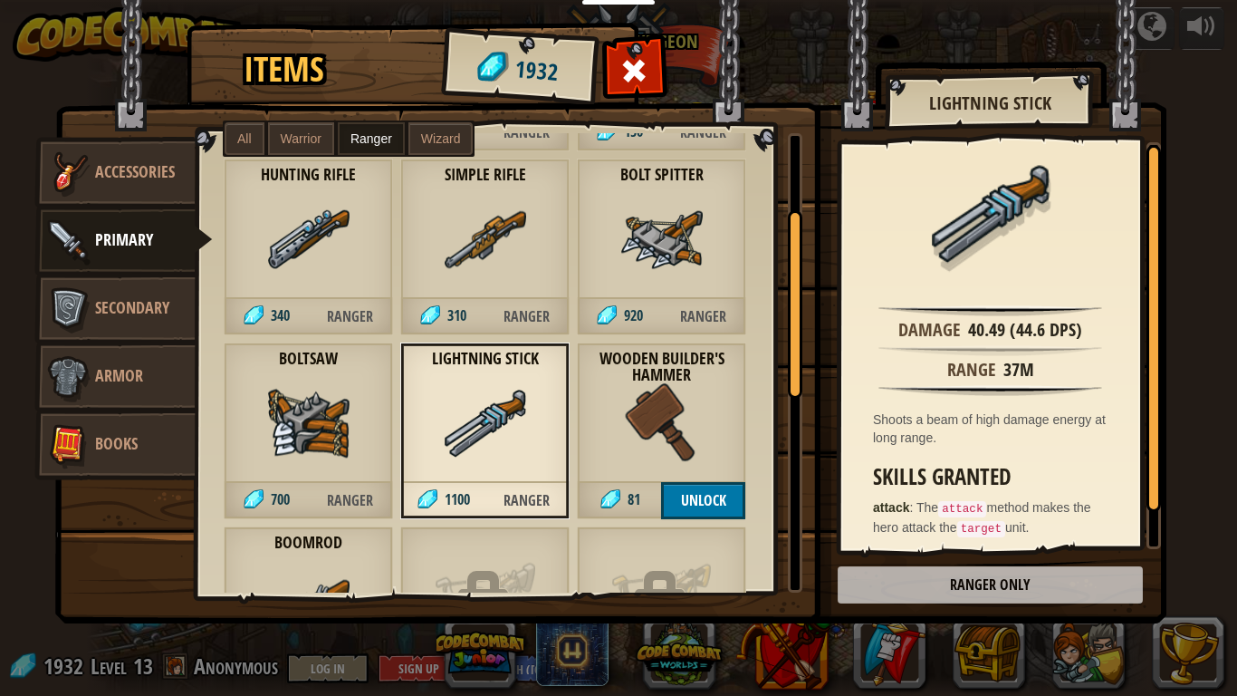
scroll to position [187, 0]
click at [463, 308] on span "310" at bounding box center [456, 314] width 19 height 20
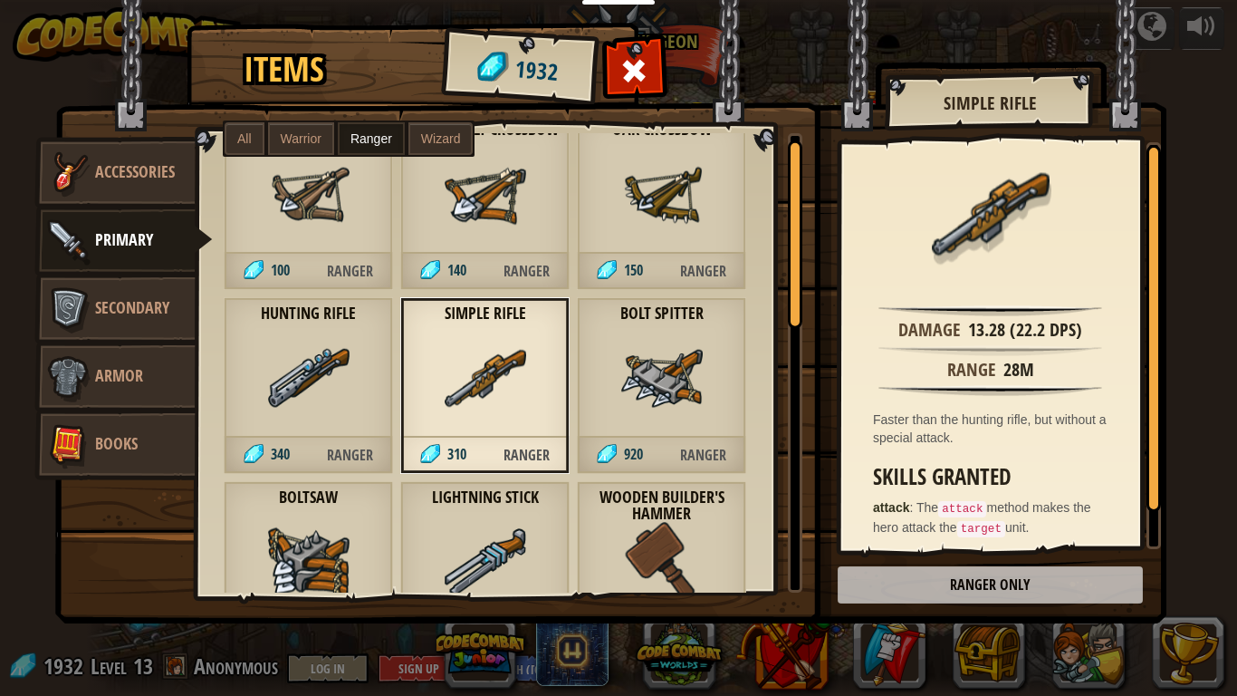
scroll to position [0, 0]
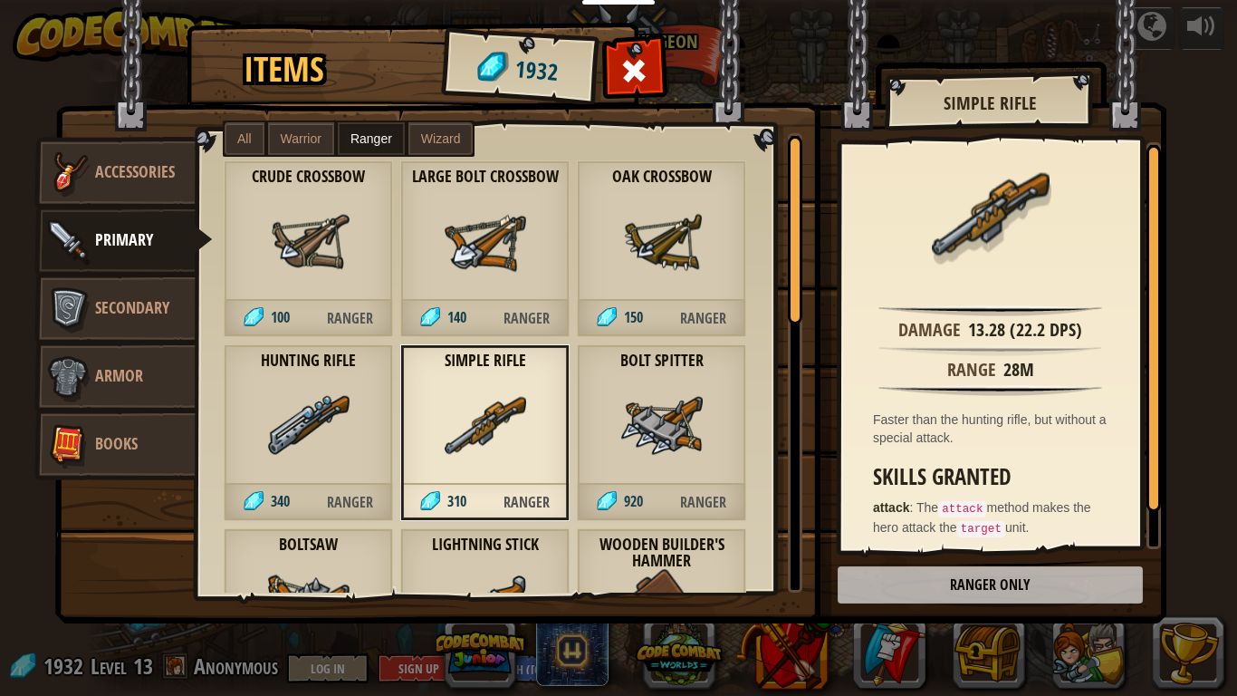
click at [361, 270] on div "Crude Crossbow 100 Ranger" at bounding box center [308, 248] width 169 height 177
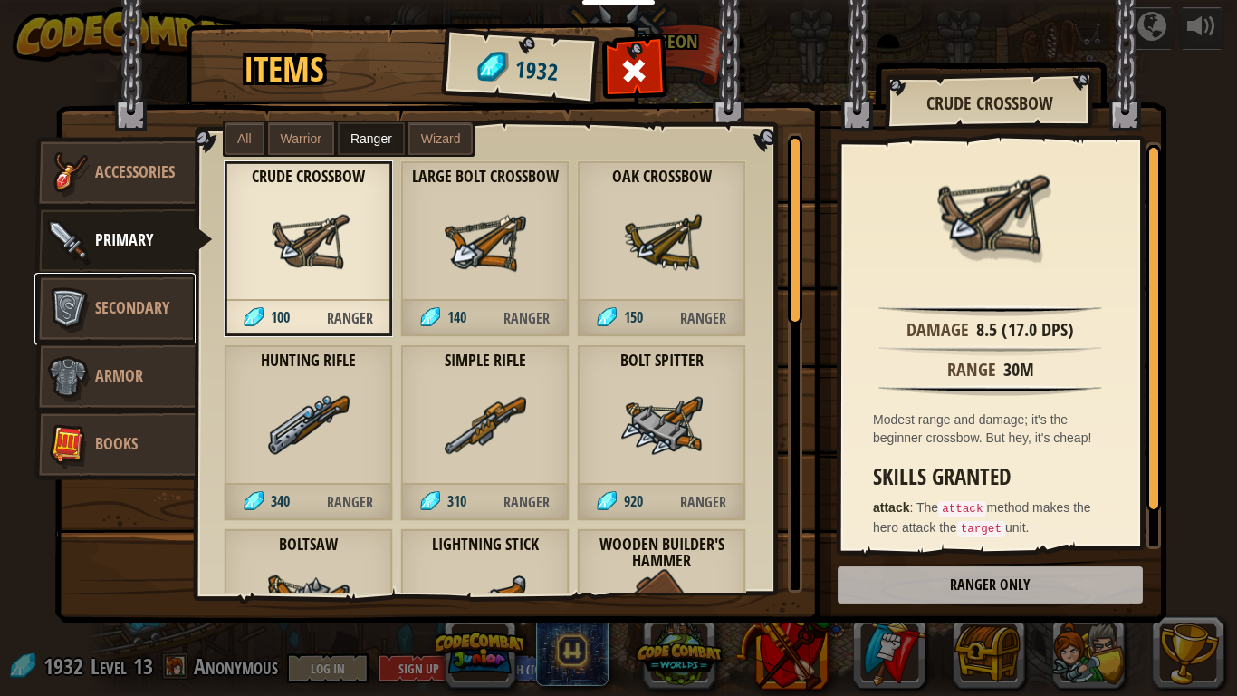
click at [119, 293] on link "Secondary" at bounding box center [114, 309] width 161 height 72
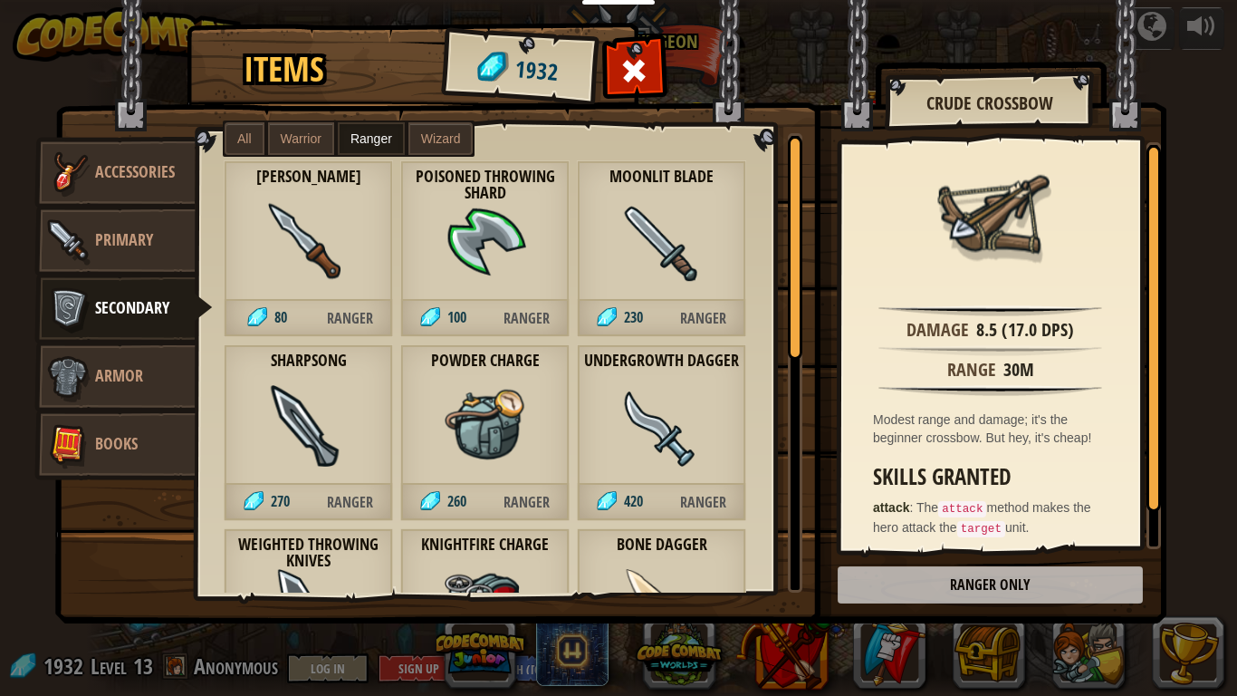
click at [506, 394] on img at bounding box center [486, 426] width 82 height 82
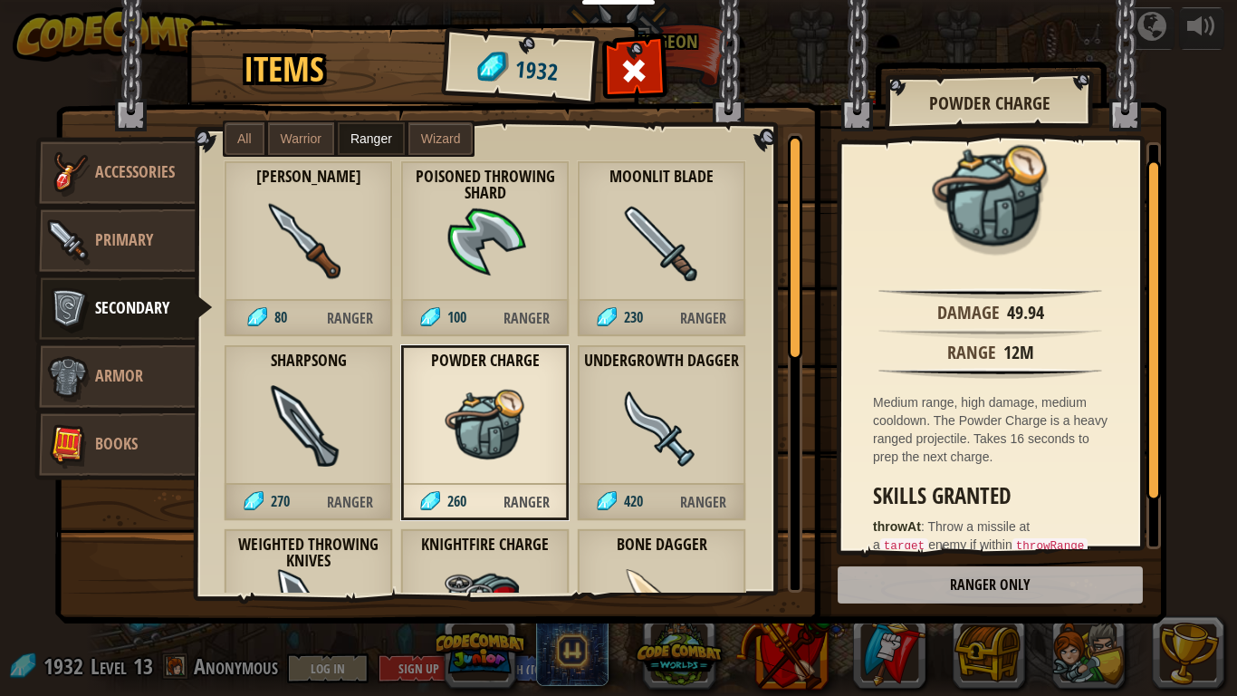
scroll to position [18, 0]
click at [317, 209] on img at bounding box center [309, 242] width 82 height 82
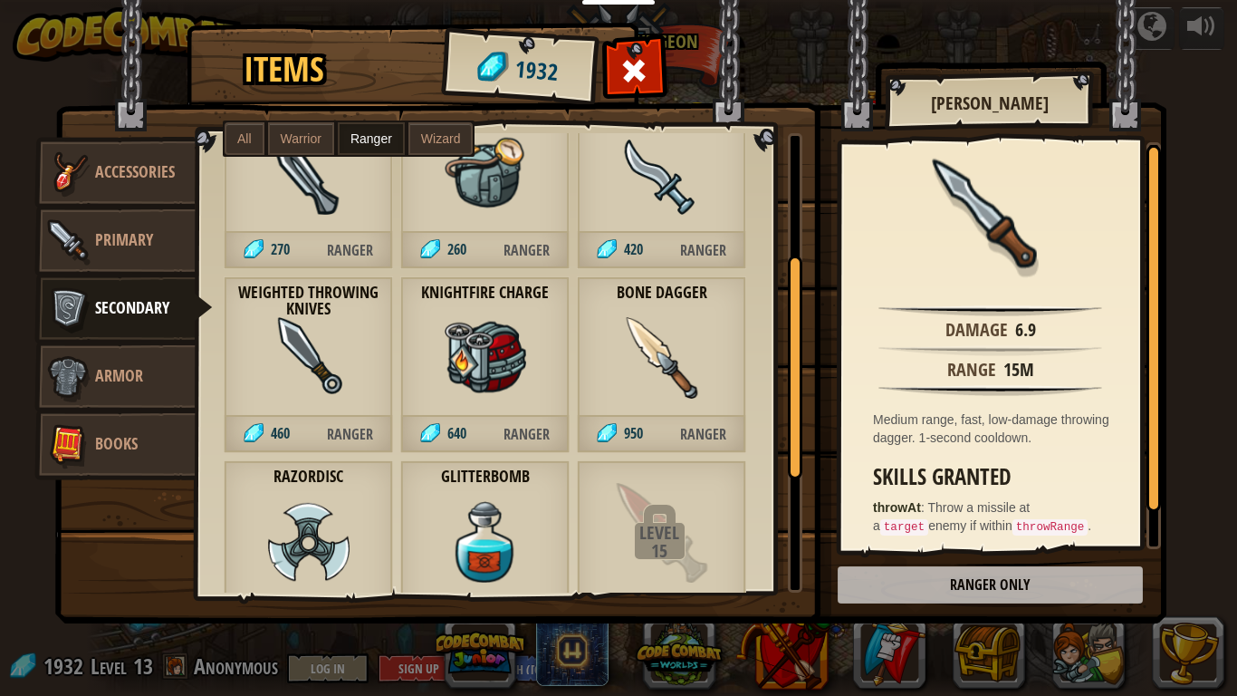
scroll to position [255, 0]
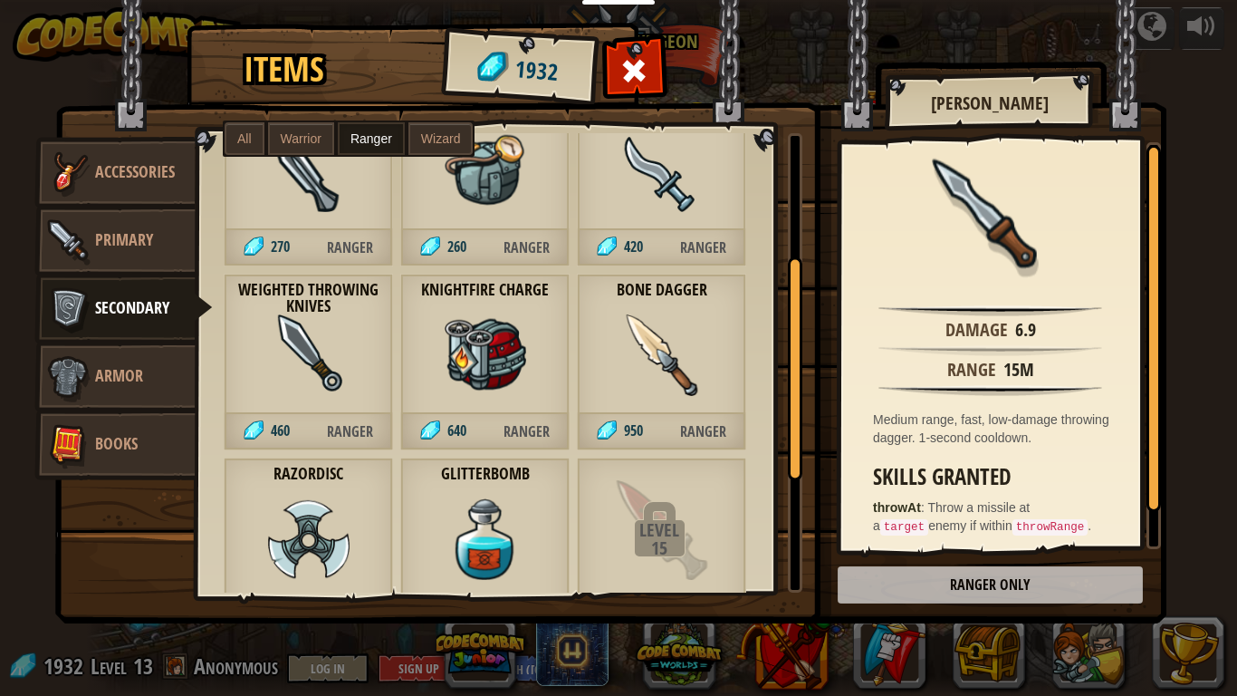
click at [510, 390] on img at bounding box center [486, 355] width 82 height 82
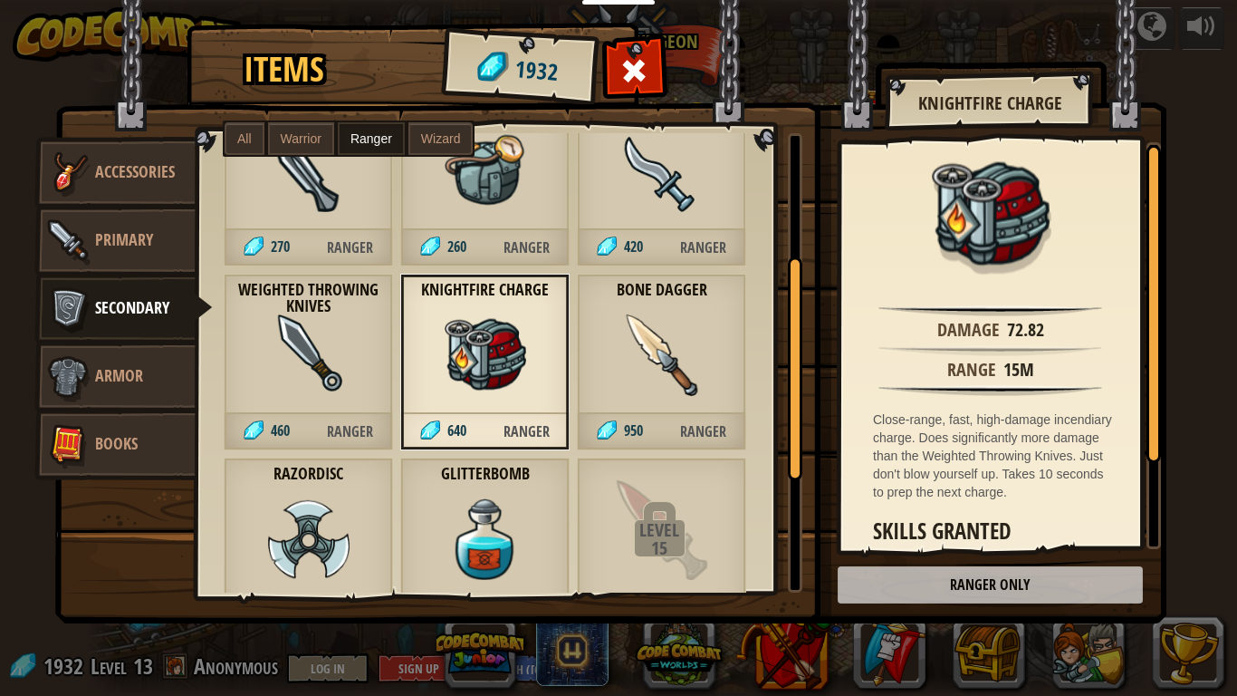
click at [292, 141] on span "Warrior" at bounding box center [301, 138] width 41 height 14
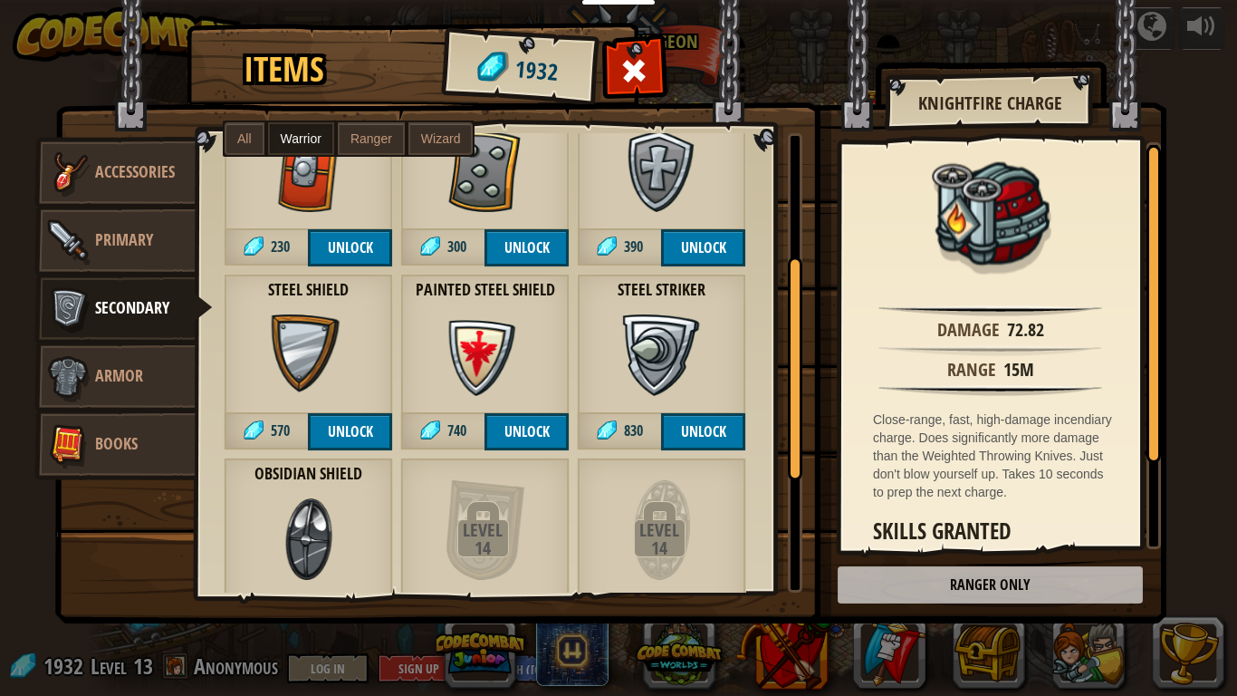
click at [426, 143] on span "Wizard" at bounding box center [441, 138] width 40 height 14
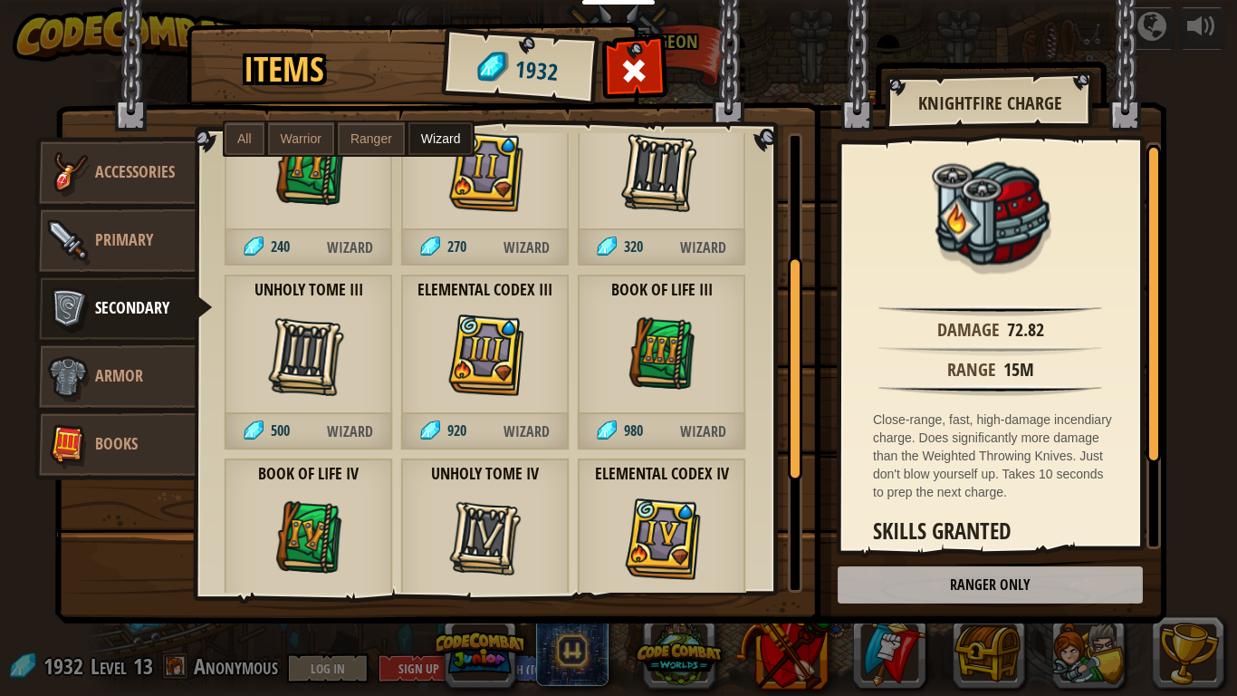
scroll to position [0, 0]
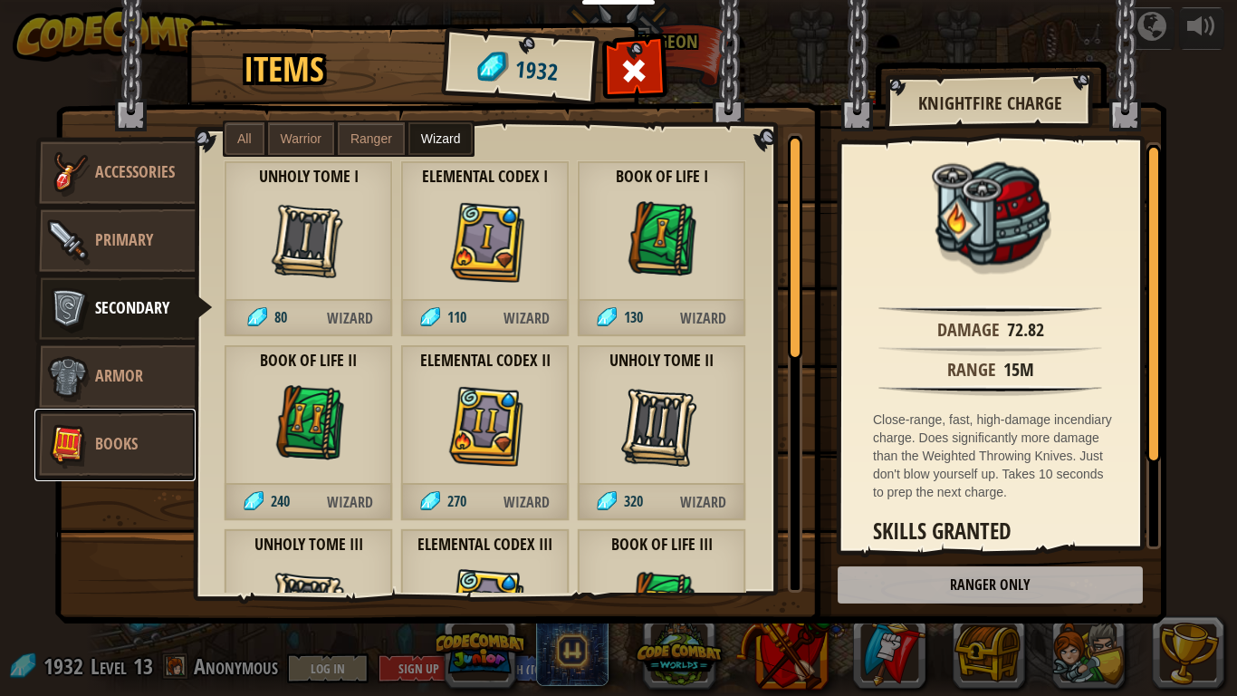
click at [114, 466] on link "Books" at bounding box center [114, 445] width 161 height 72
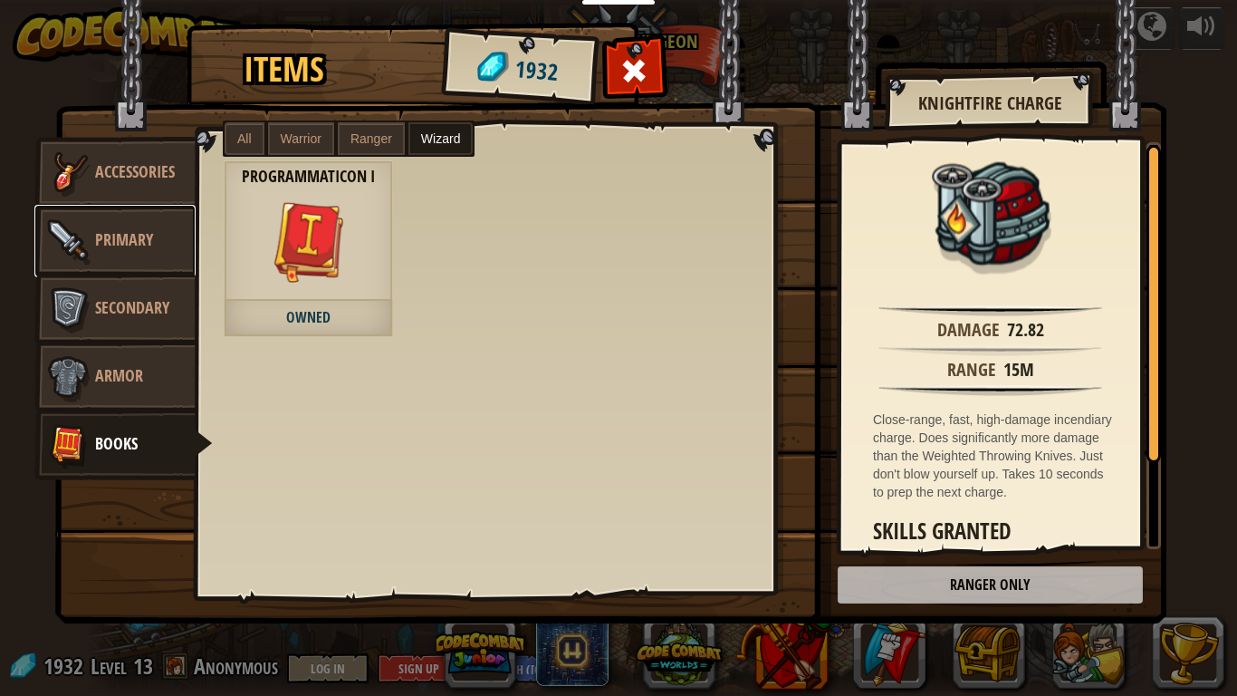
click at [161, 257] on link "Primary" at bounding box center [114, 241] width 161 height 72
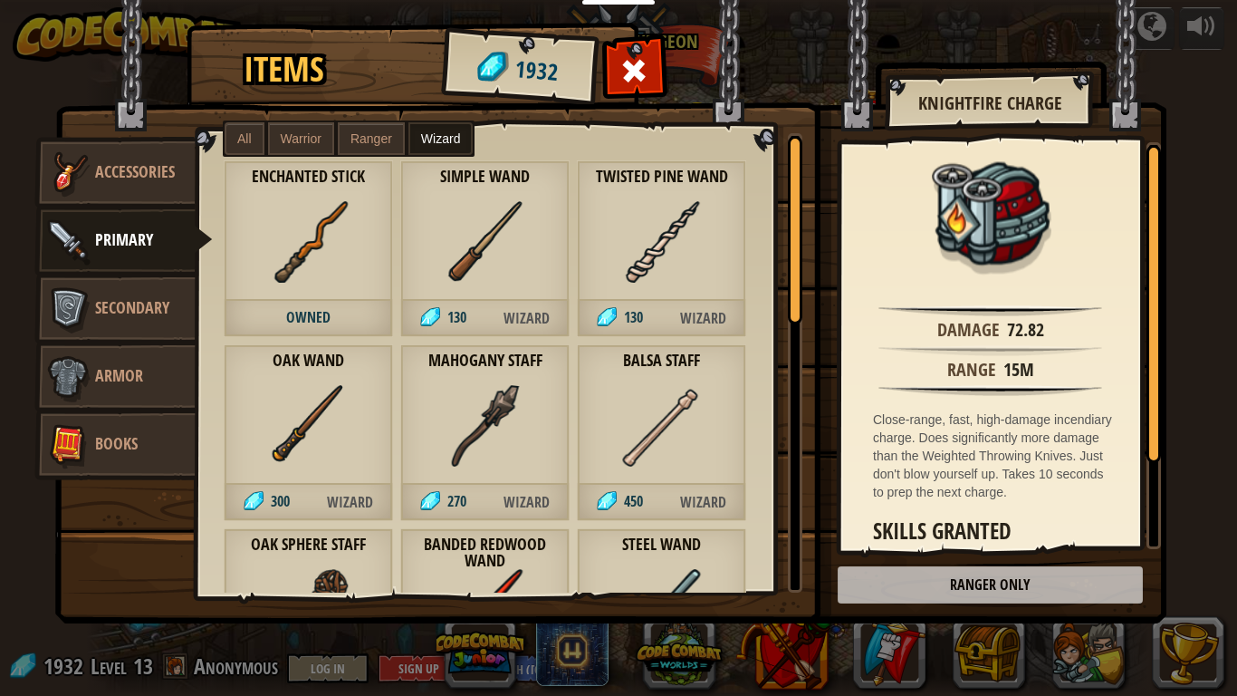
click at [250, 139] on span "All" at bounding box center [244, 138] width 14 height 14
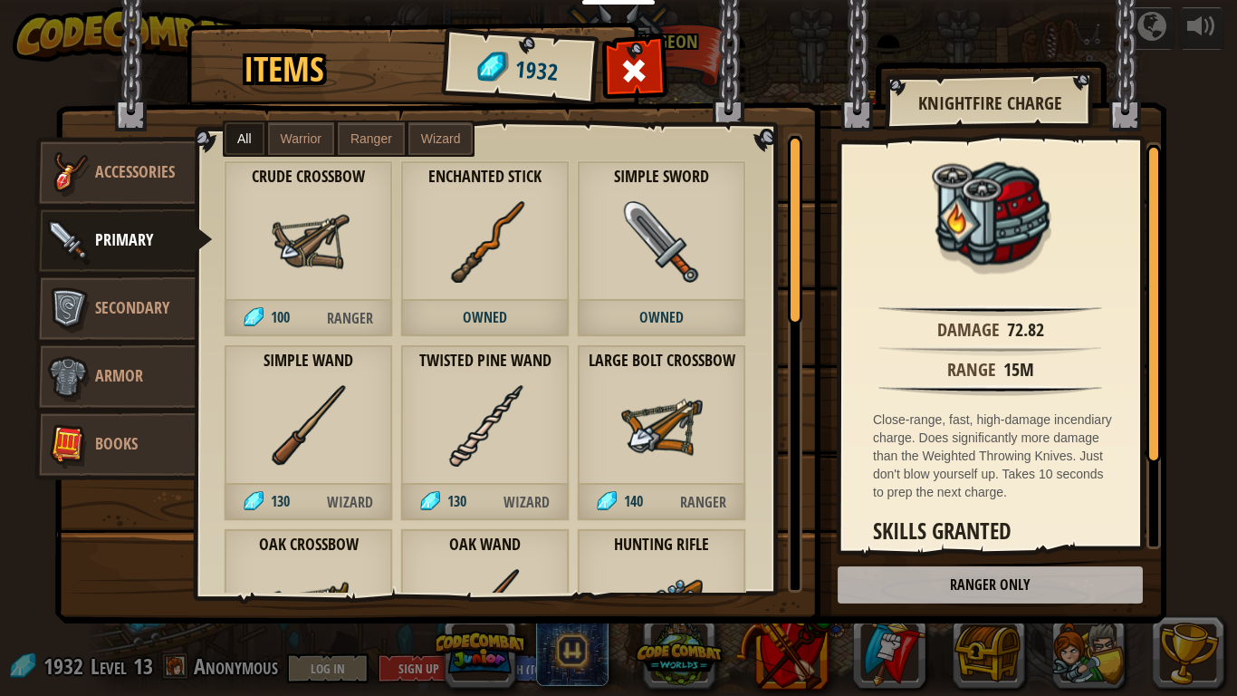
click at [296, 133] on span "Warrior" at bounding box center [301, 138] width 41 height 14
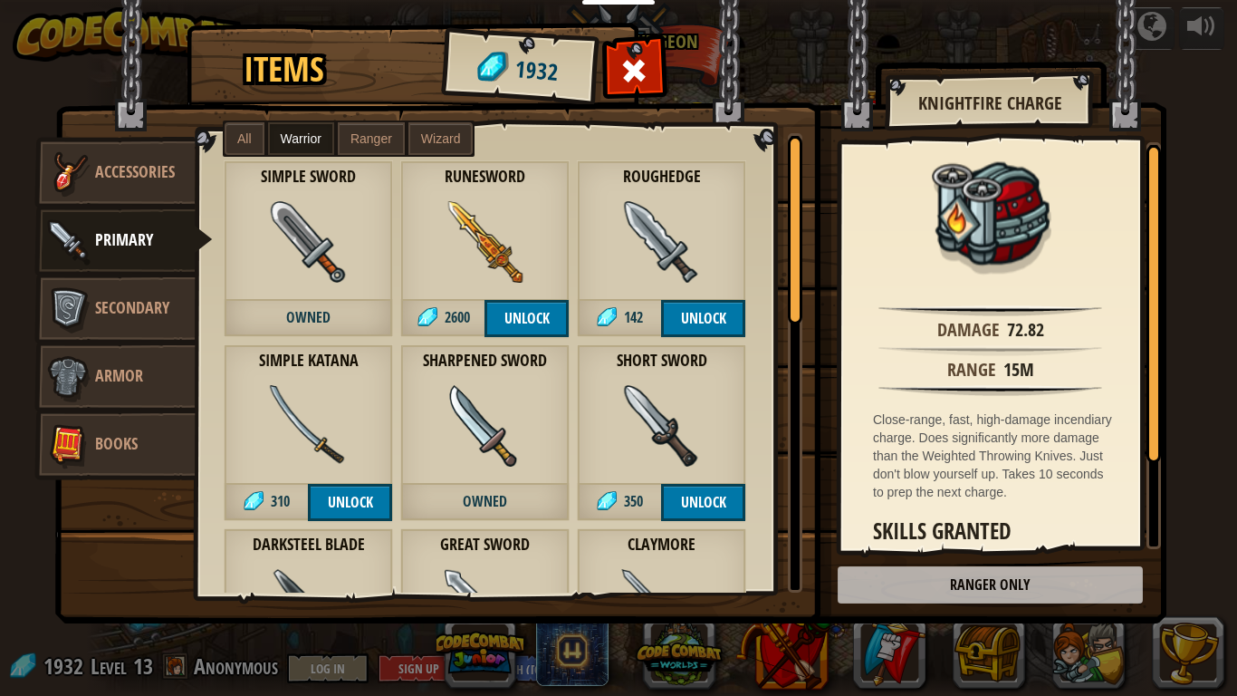
click at [340, 300] on span "Owned" at bounding box center [308, 318] width 169 height 37
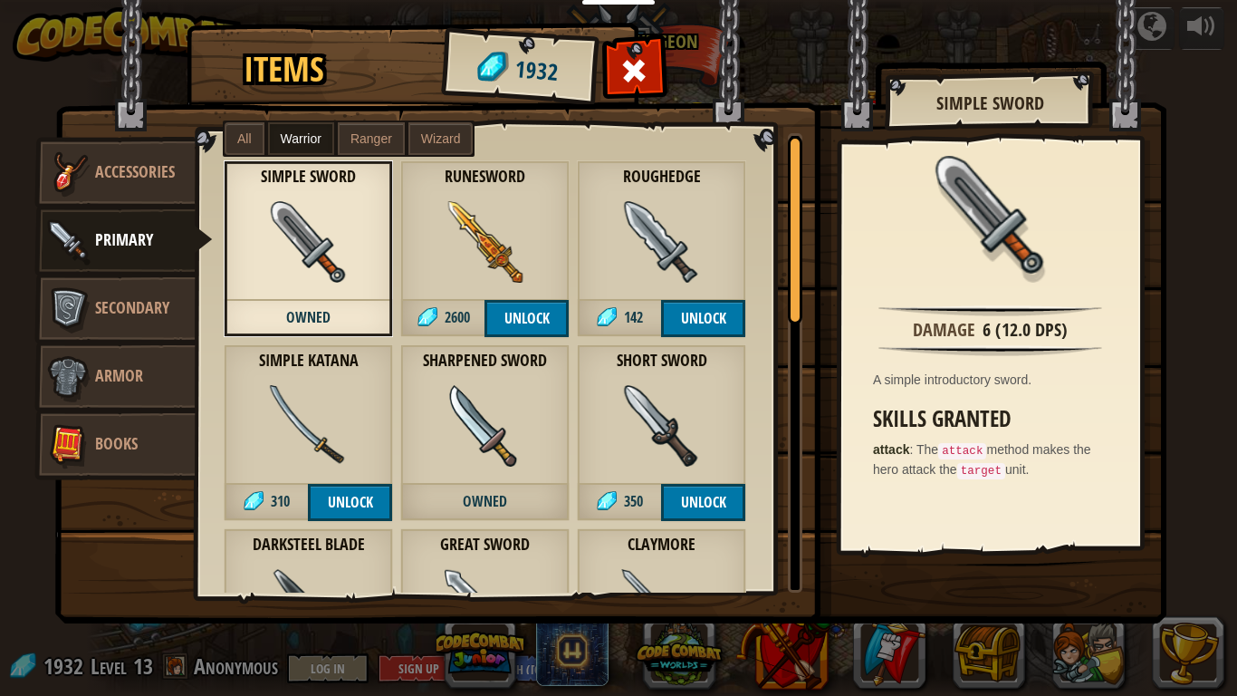
click at [508, 233] on img at bounding box center [486, 242] width 82 height 82
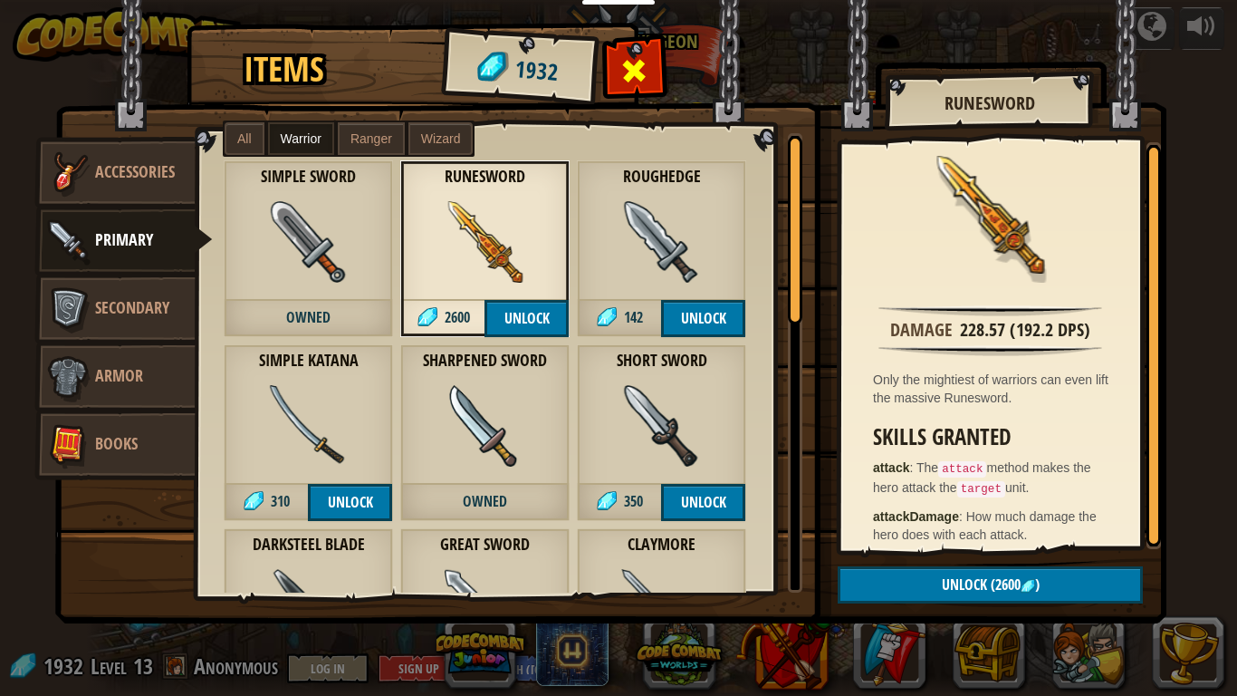
click at [621, 82] on div at bounding box center [634, 75] width 57 height 57
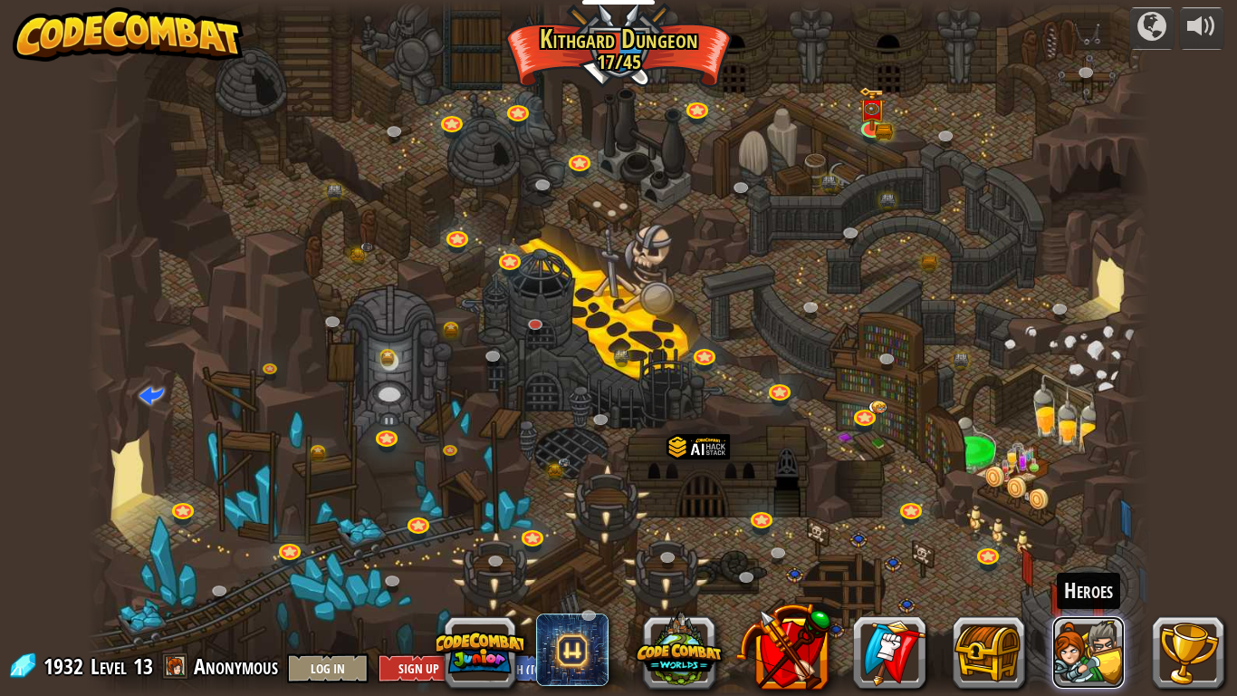
click at [1074, 668] on button at bounding box center [1089, 652] width 72 height 72
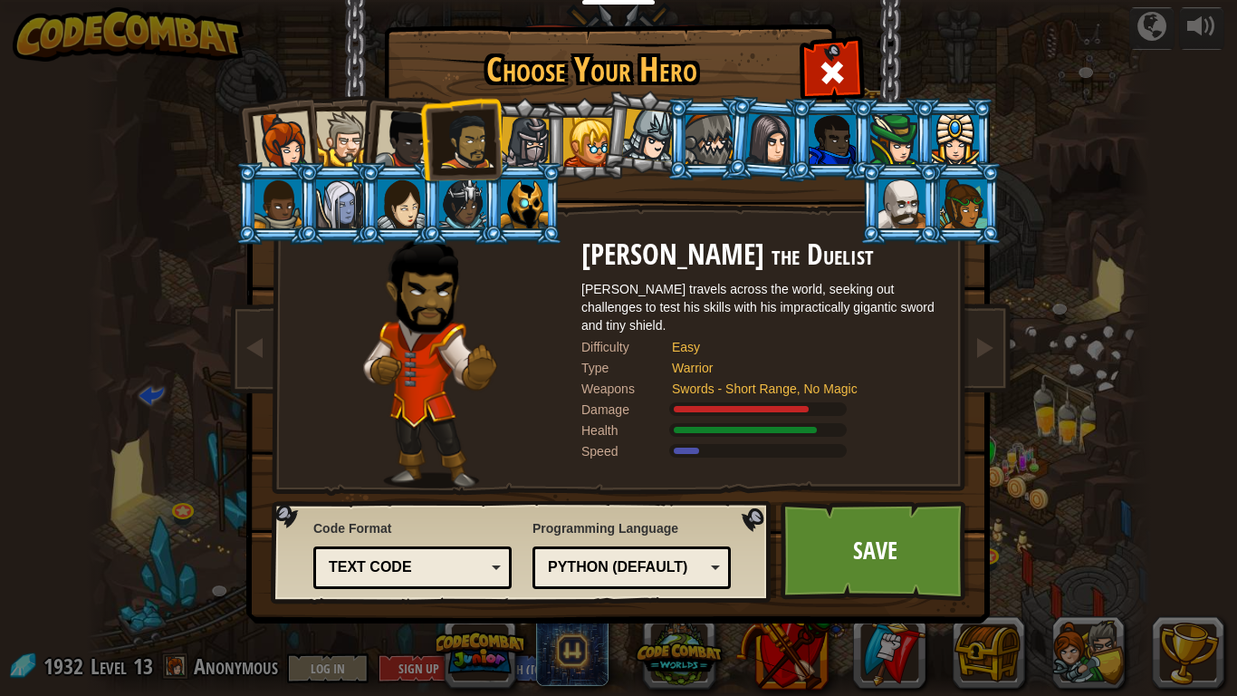
click at [553, 140] on li at bounding box center [585, 139] width 82 height 82
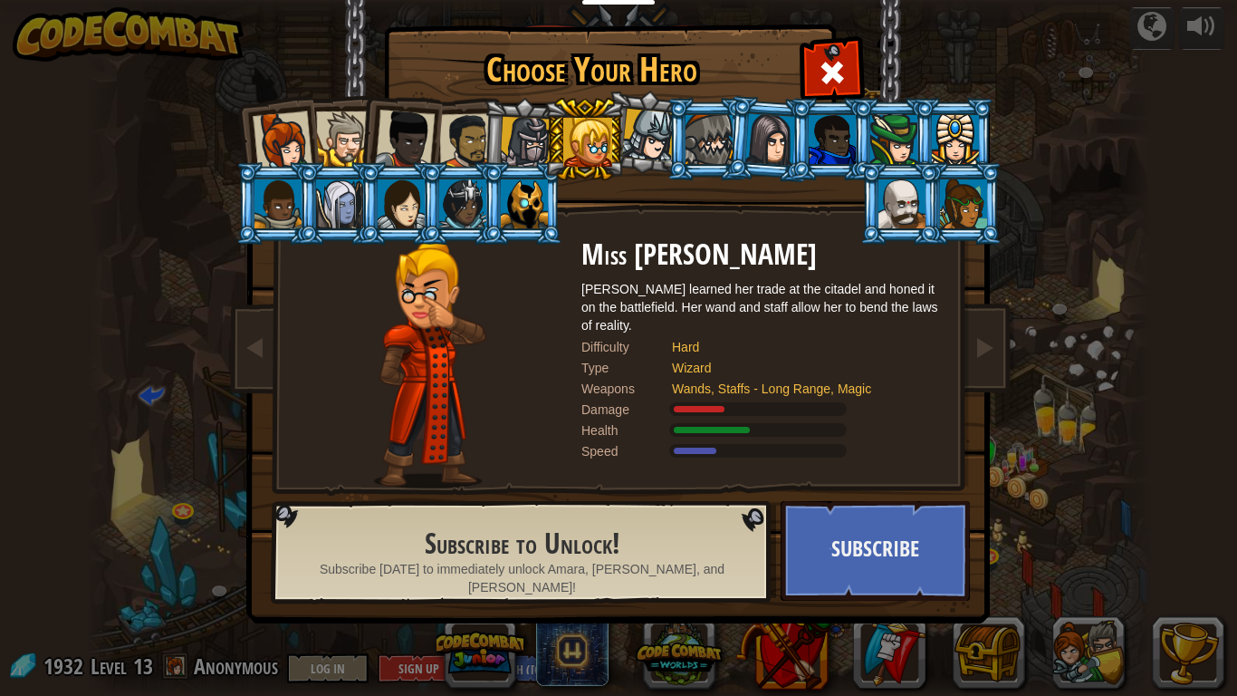
click at [882, 217] on div at bounding box center [902, 203] width 47 height 49
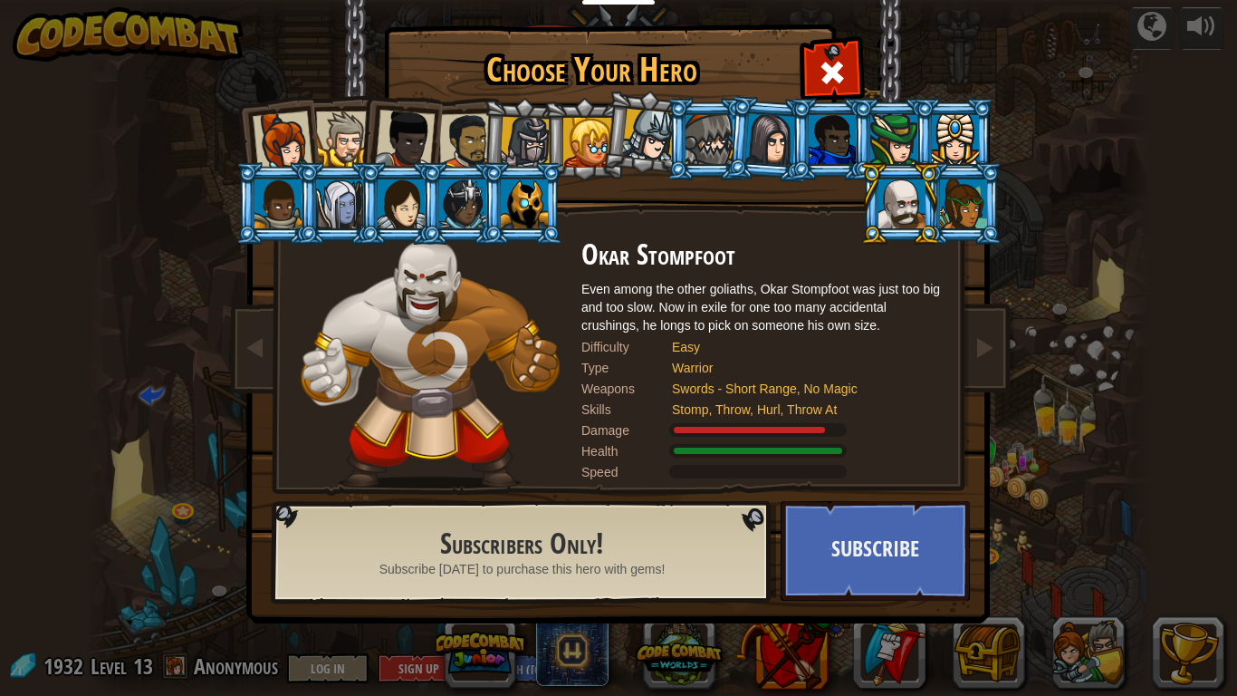
click at [282, 210] on div at bounding box center [278, 203] width 47 height 49
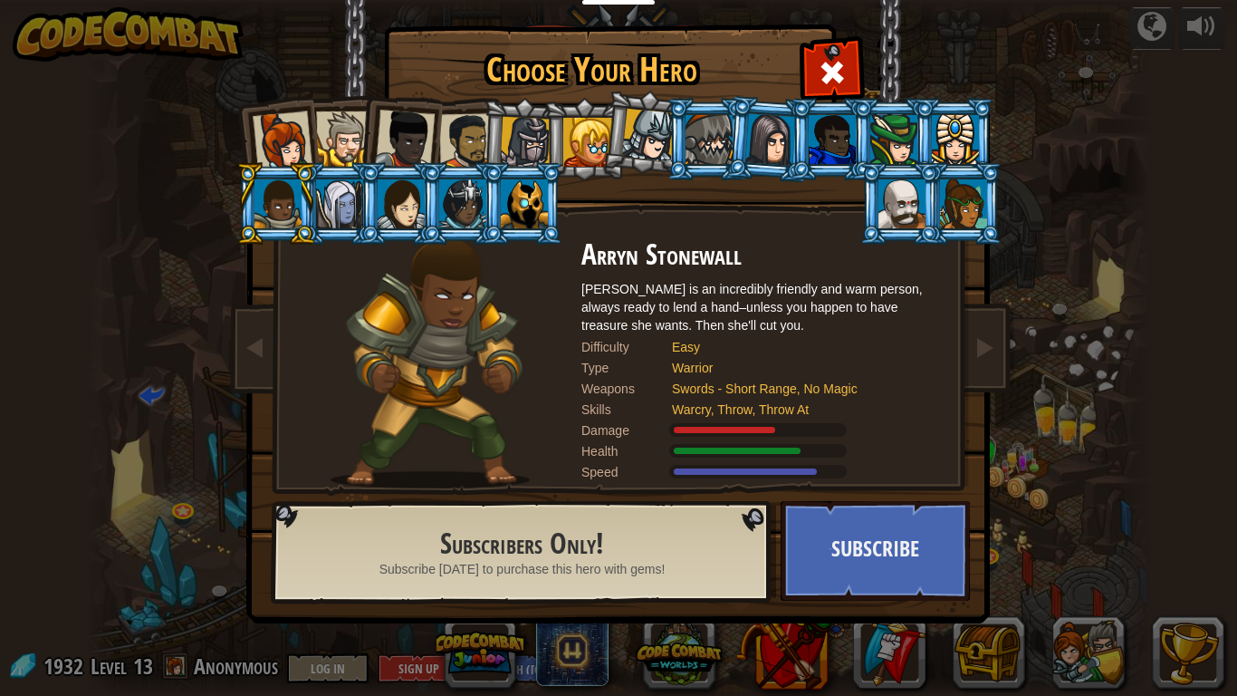
click at [351, 214] on div at bounding box center [339, 203] width 47 height 49
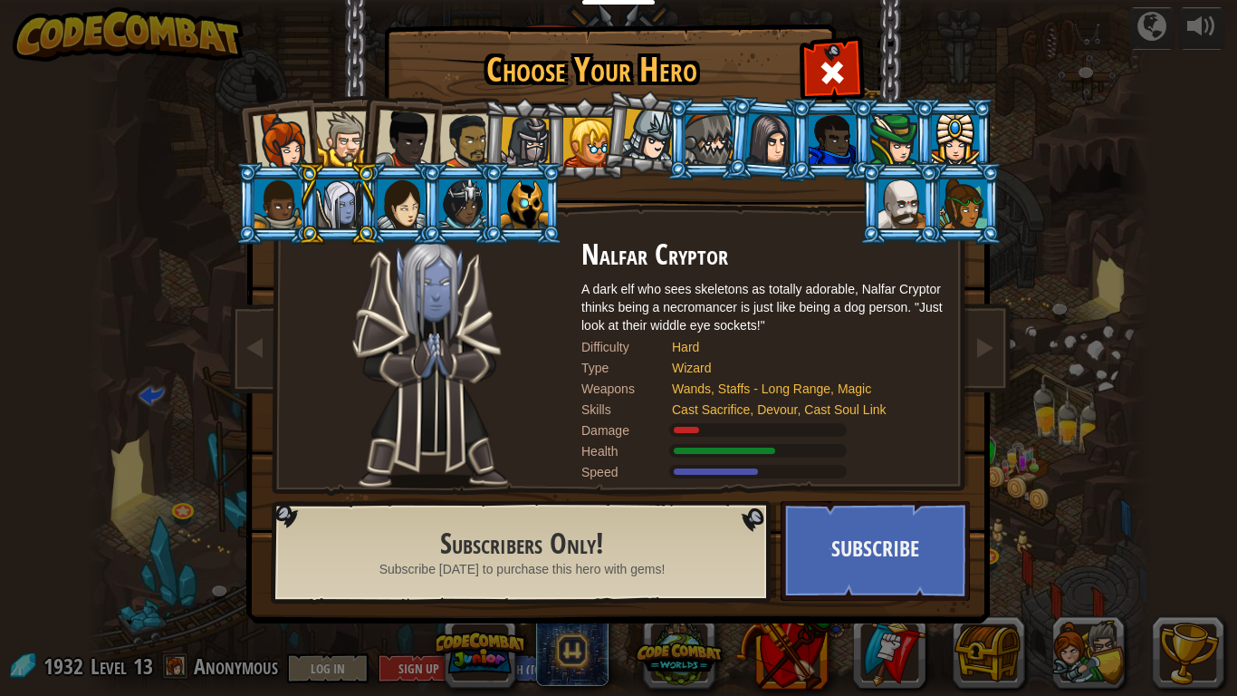
click at [511, 216] on div at bounding box center [524, 203] width 47 height 49
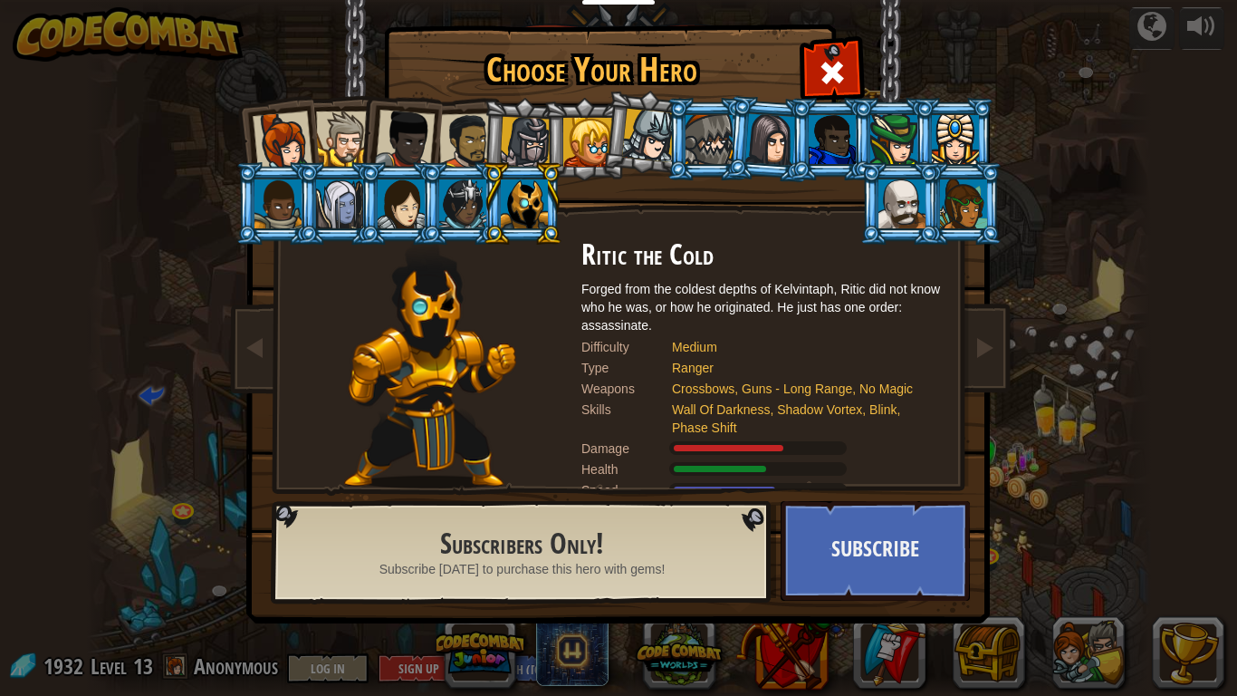
click at [952, 220] on div at bounding box center [963, 203] width 47 height 49
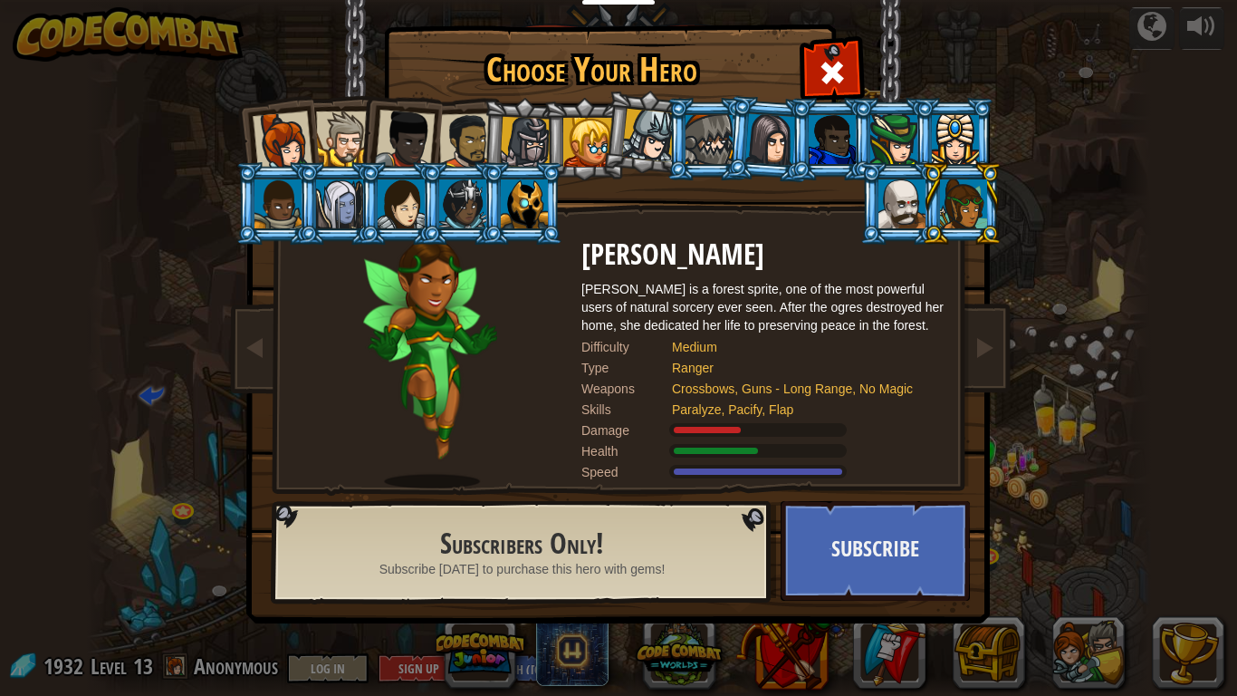
click at [548, 143] on li at bounding box center [585, 139] width 82 height 82
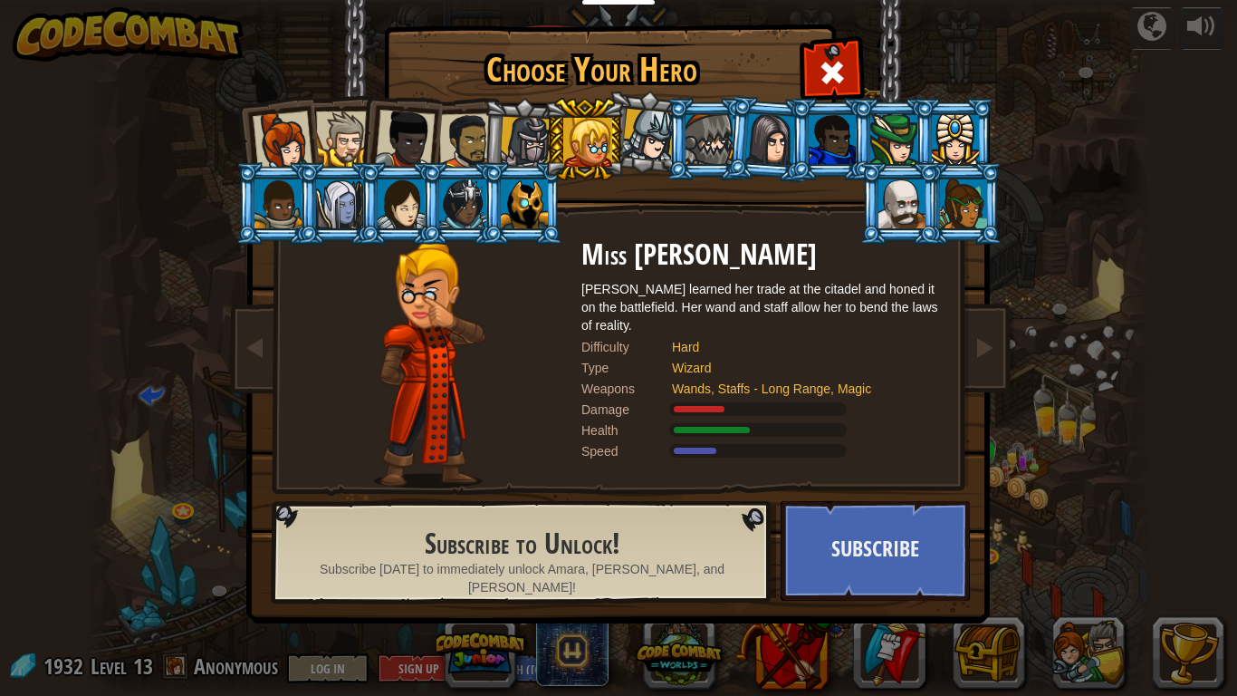
click at [539, 125] on div at bounding box center [526, 143] width 52 height 52
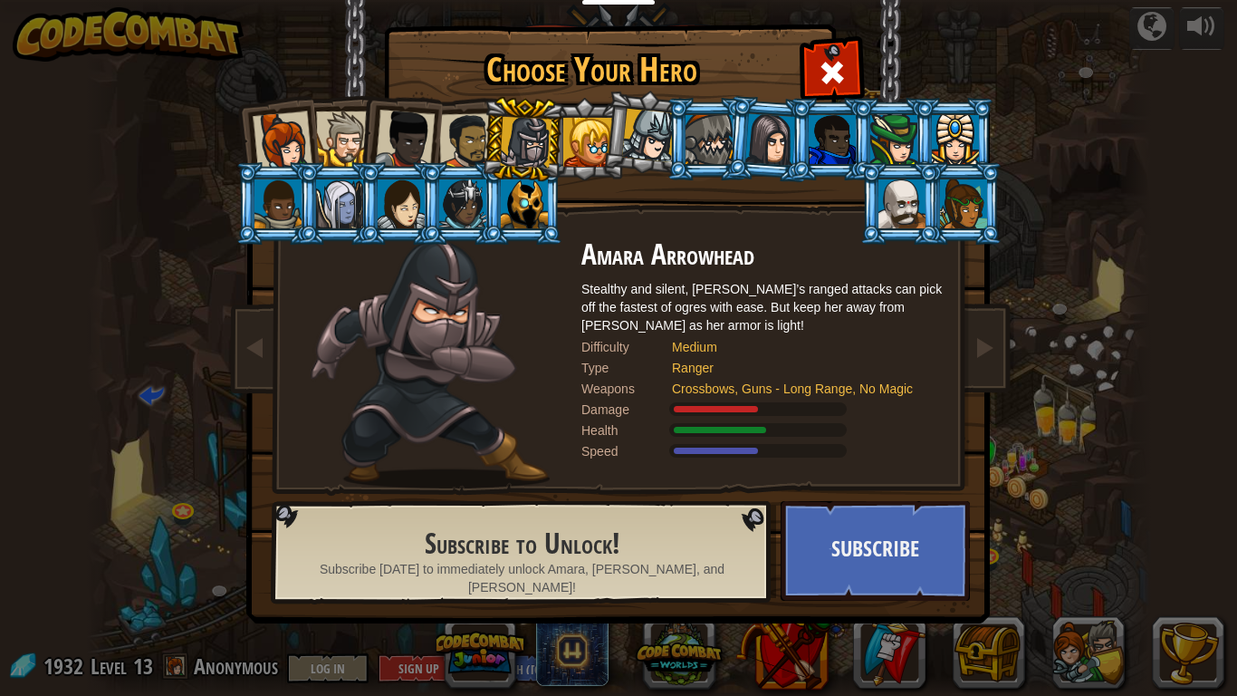
click at [717, 120] on div at bounding box center [709, 139] width 47 height 49
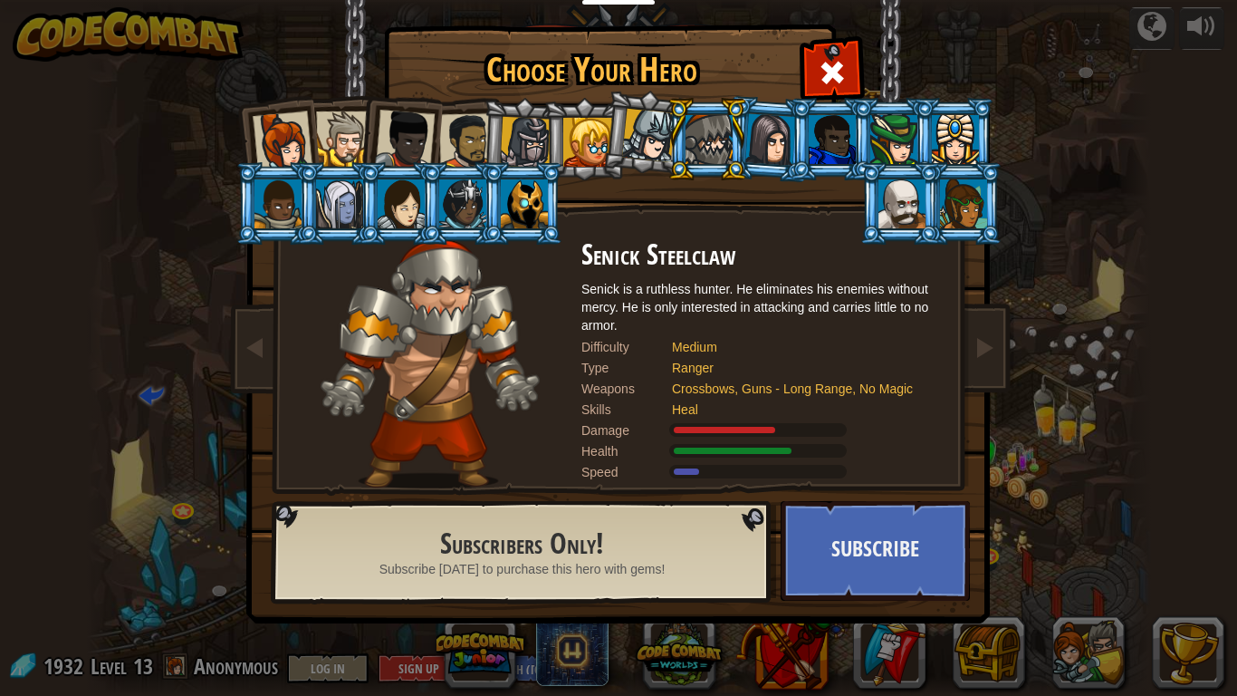
click at [759, 147] on div at bounding box center [771, 139] width 51 height 52
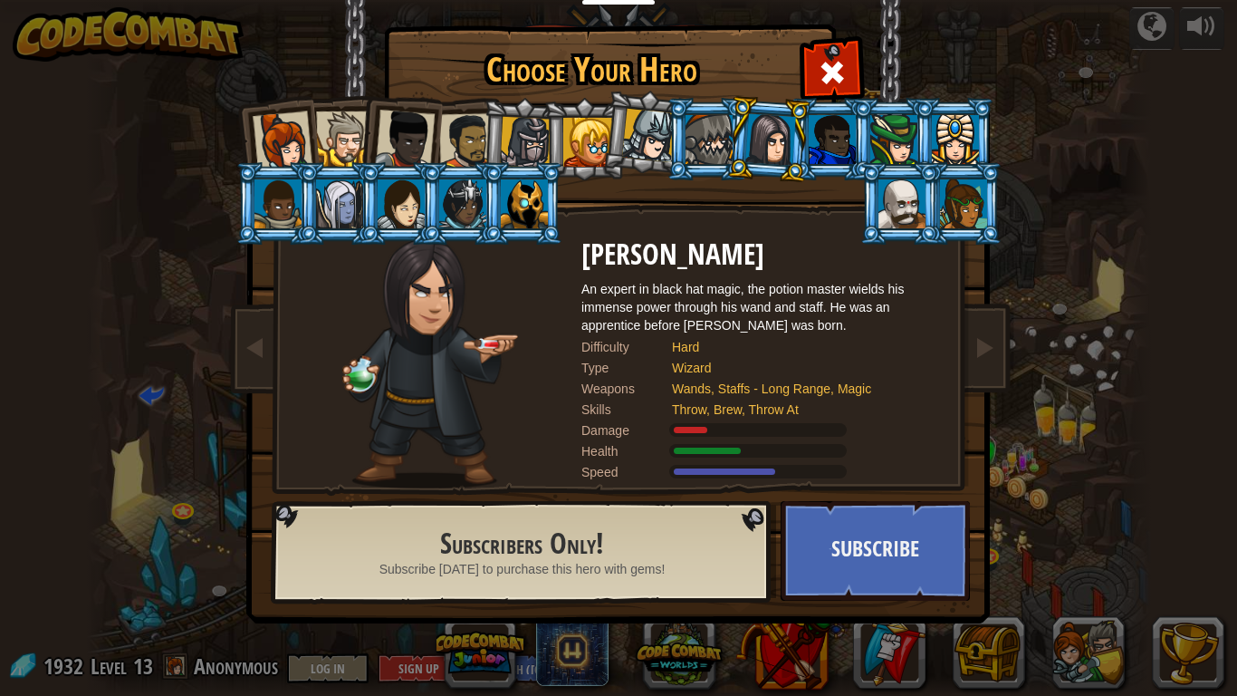
click at [826, 146] on div at bounding box center [832, 139] width 47 height 49
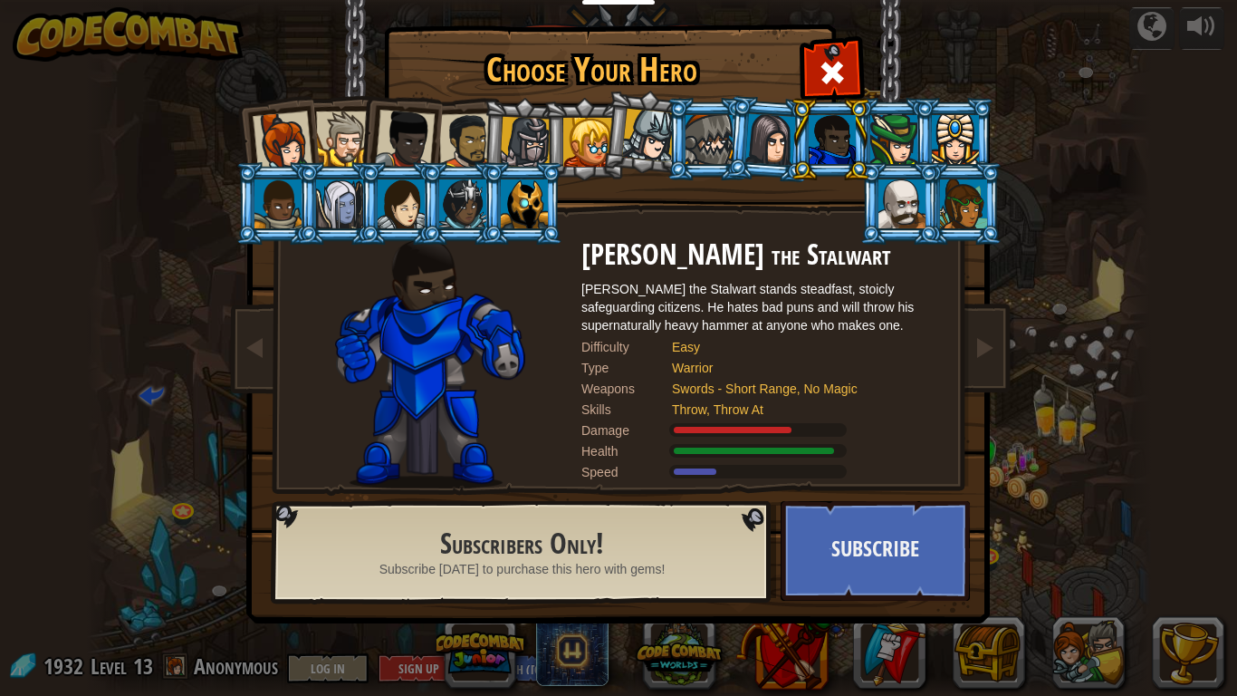
click at [897, 141] on div at bounding box center [894, 139] width 47 height 49
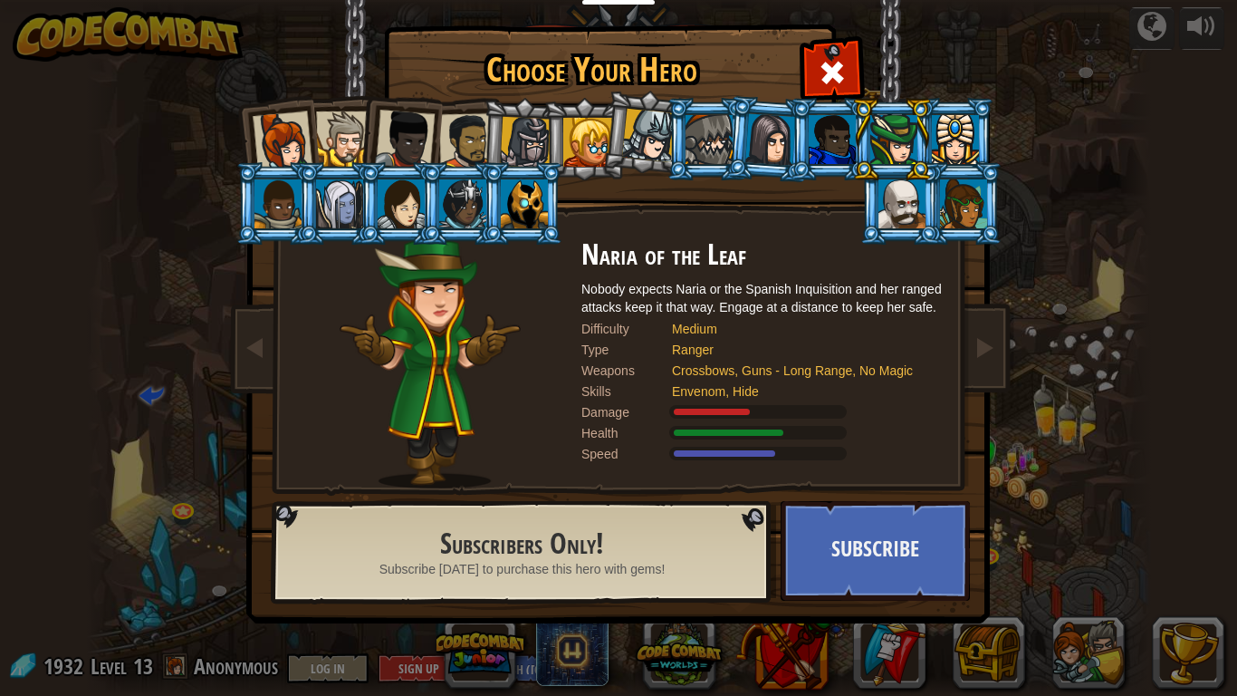
click at [953, 144] on div at bounding box center [955, 139] width 47 height 49
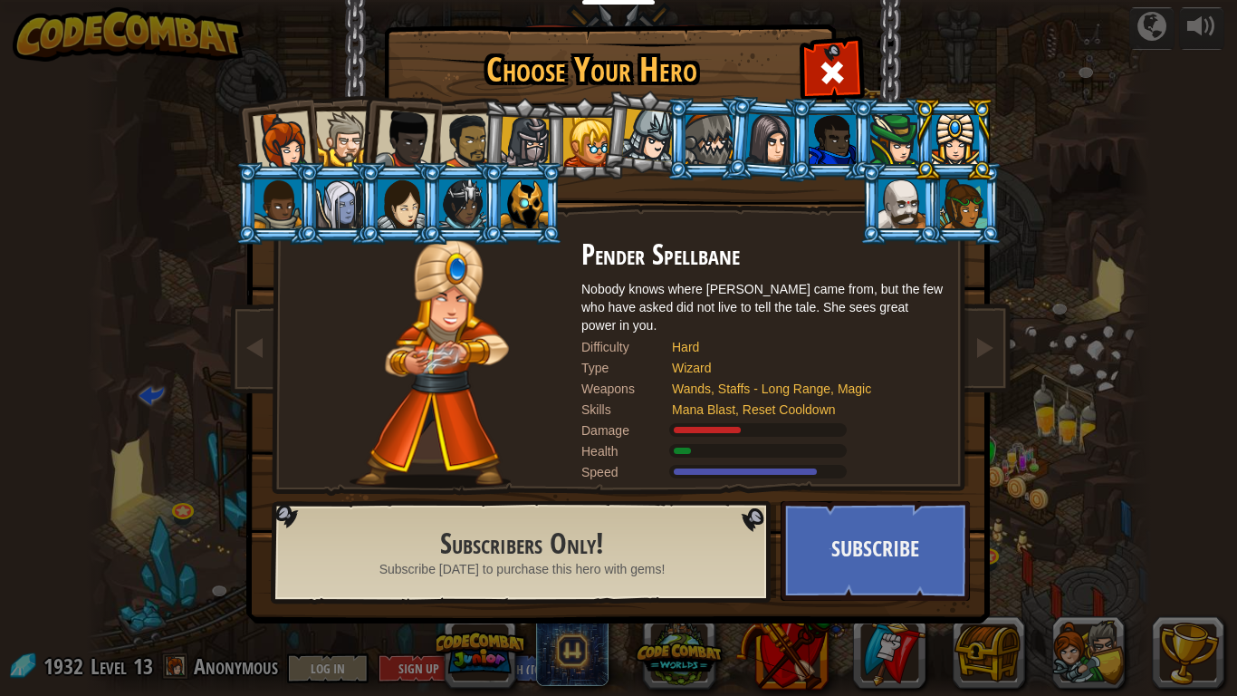
click at [451, 135] on div at bounding box center [467, 141] width 56 height 56
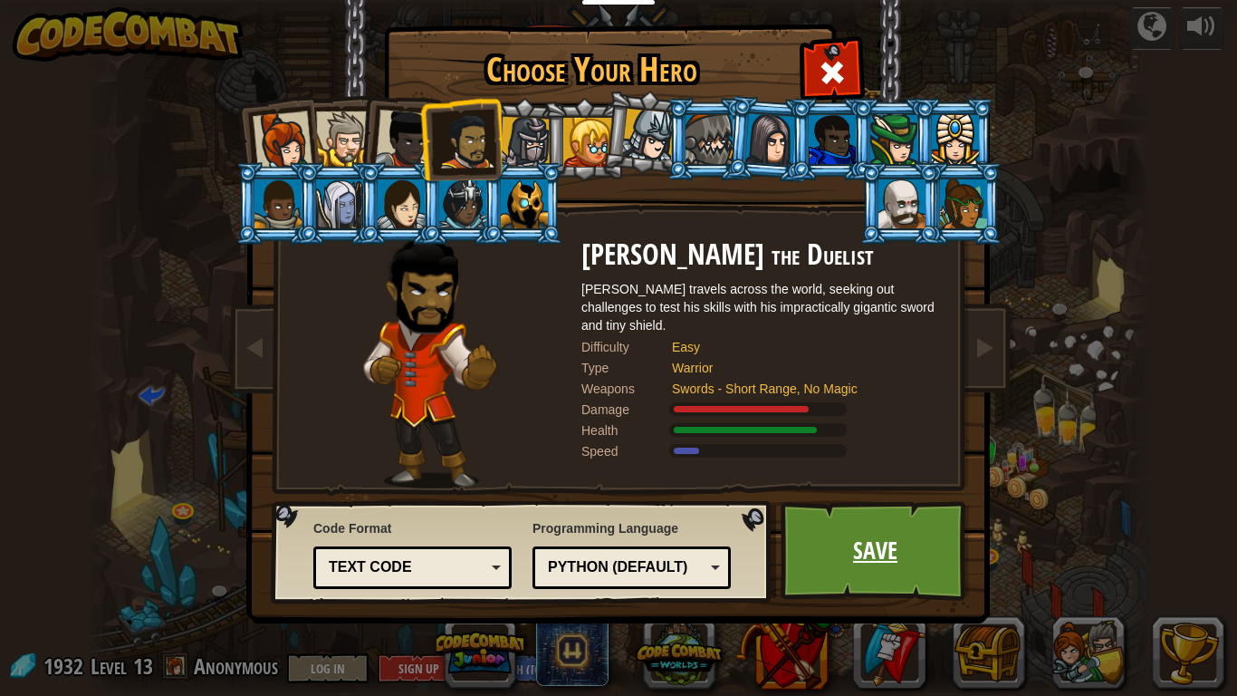
click at [918, 570] on link "Save" at bounding box center [875, 551] width 189 height 100
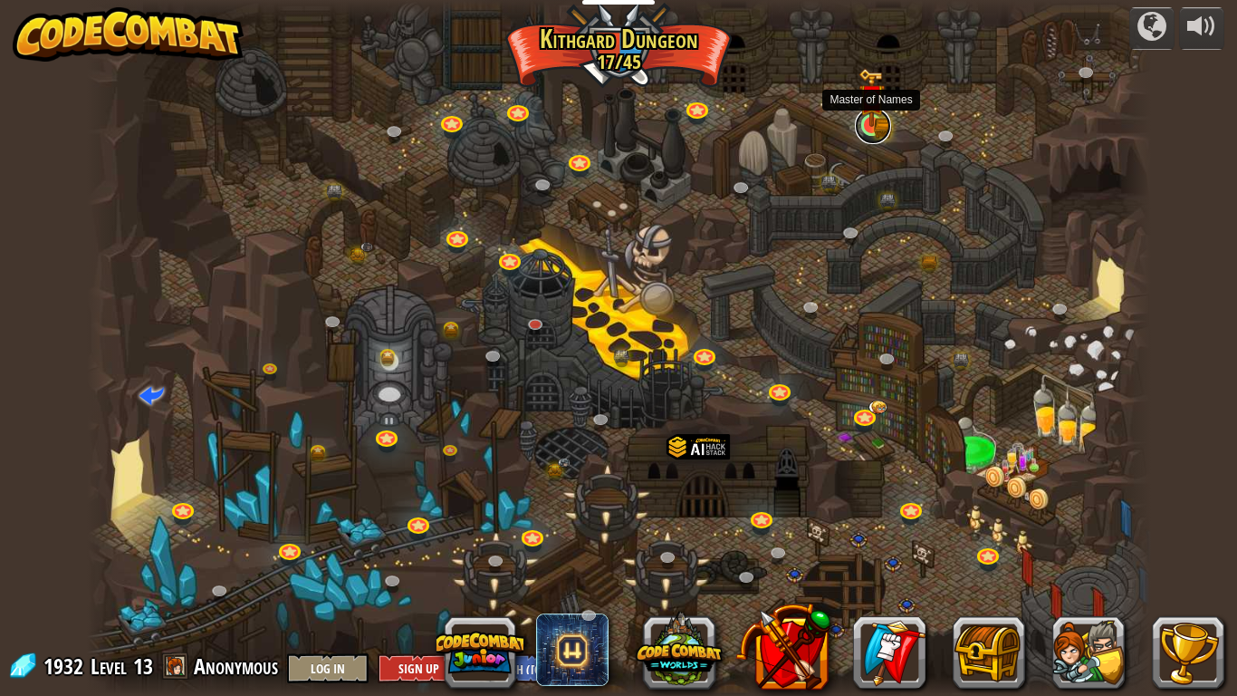
click at [858, 129] on link at bounding box center [873, 126] width 36 height 36
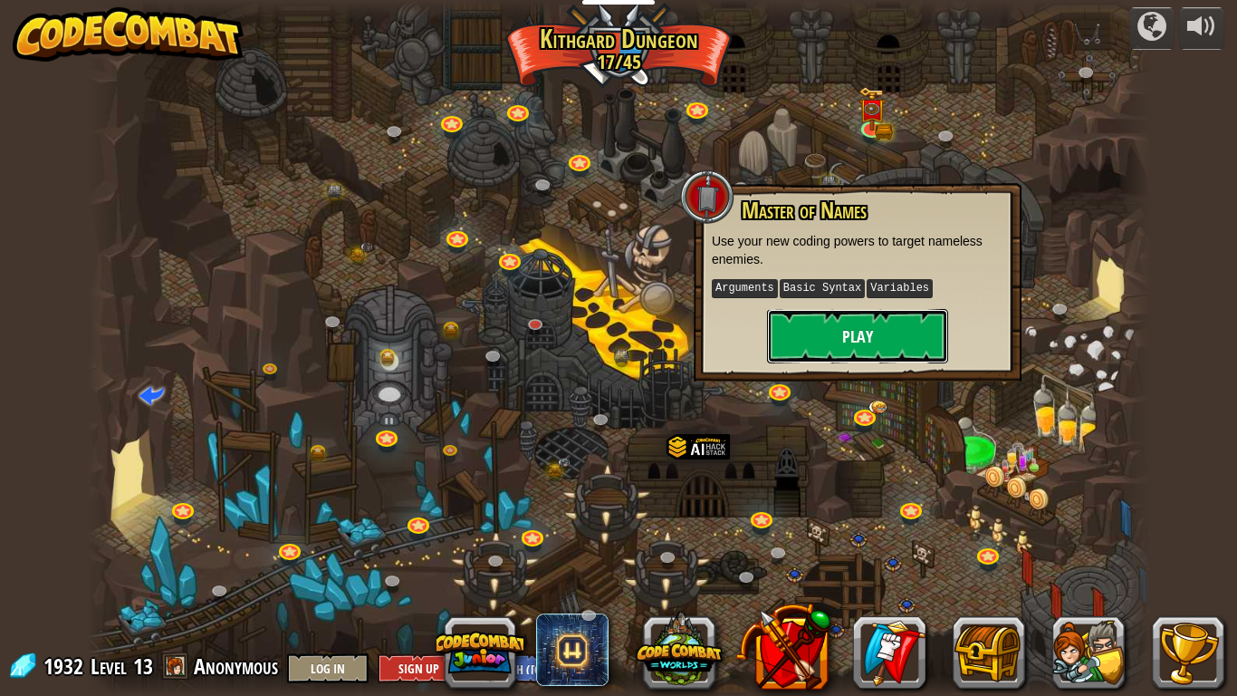
click at [857, 321] on button "Play" at bounding box center [857, 336] width 181 height 54
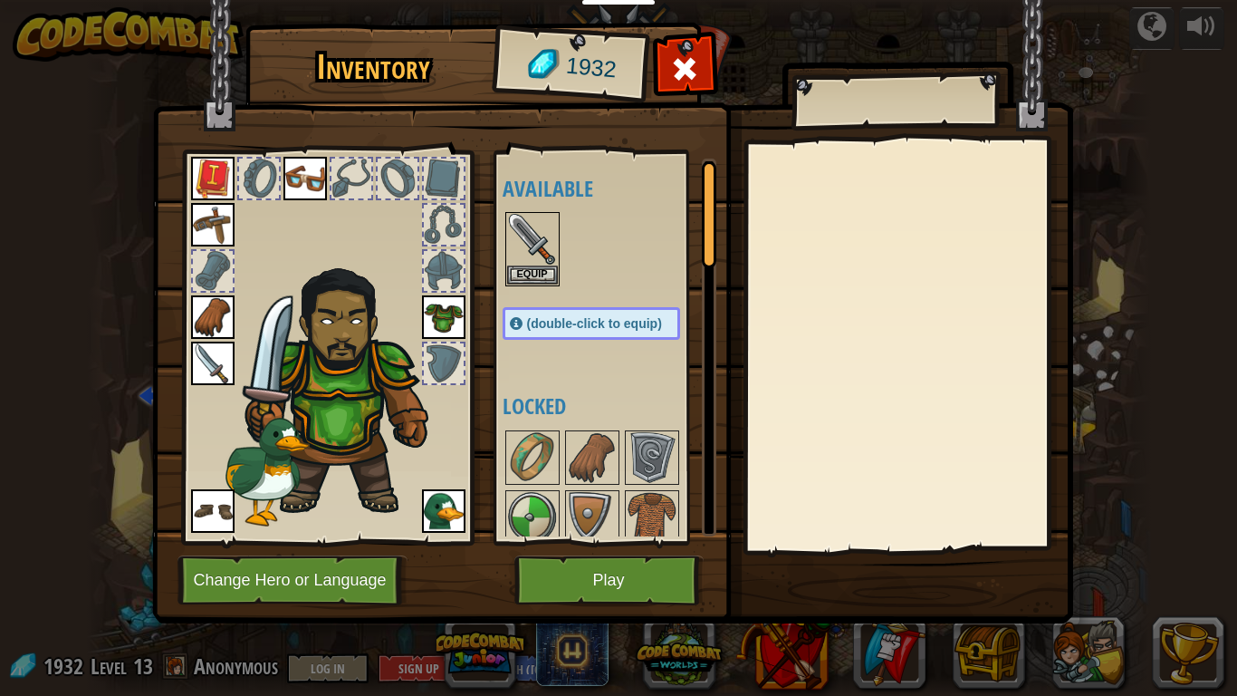
scroll to position [455, 0]
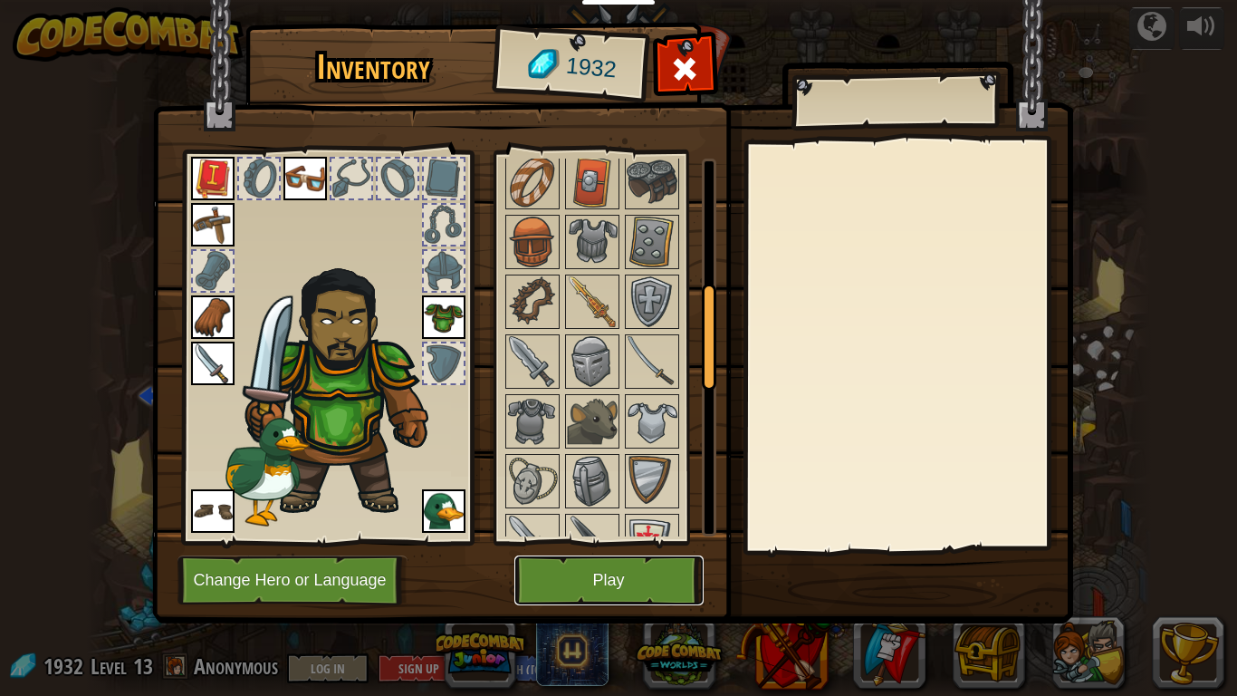
click at [639, 587] on button "Play" at bounding box center [609, 580] width 189 height 50
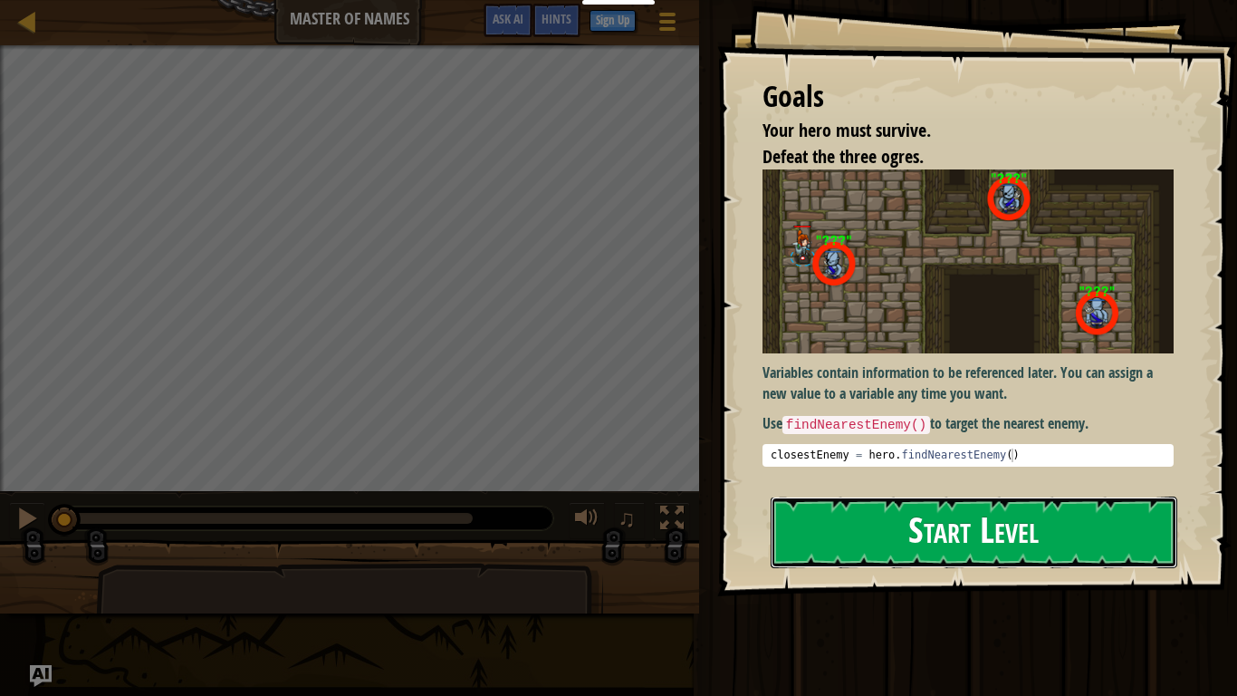
click at [799, 528] on button "Start Level" at bounding box center [974, 532] width 407 height 72
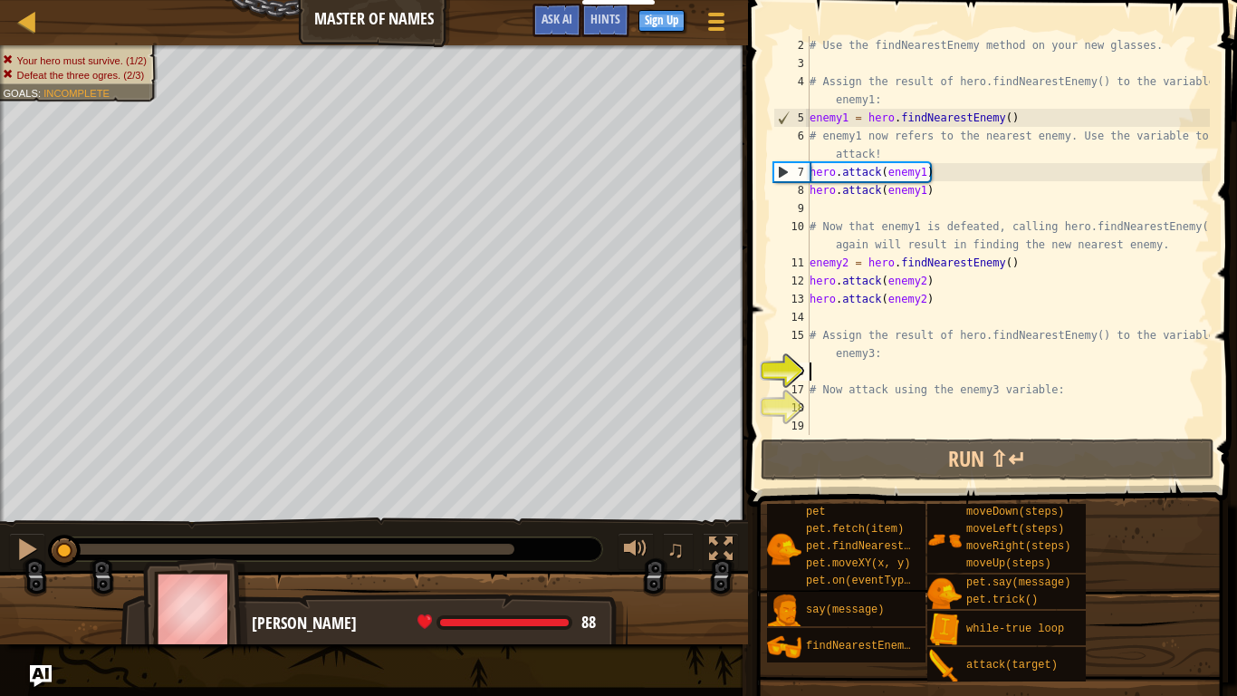
scroll to position [18, 0]
click at [852, 370] on div "# Use the findNearestEnemy method on your new glasses. # Assign the result of h…" at bounding box center [1008, 253] width 404 height 435
type textarea "h"
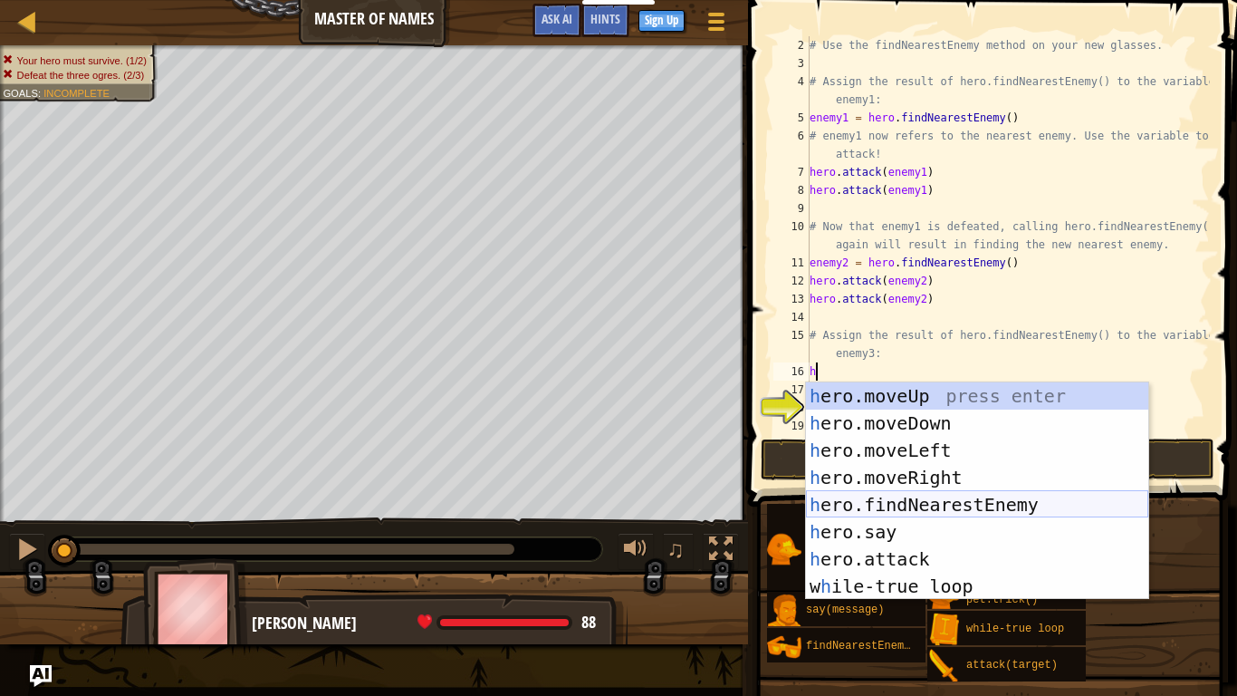
click at [925, 502] on div "h ero.moveUp press enter h ero.moveDown press enter h ero.moveLeft press enter …" at bounding box center [977, 518] width 342 height 272
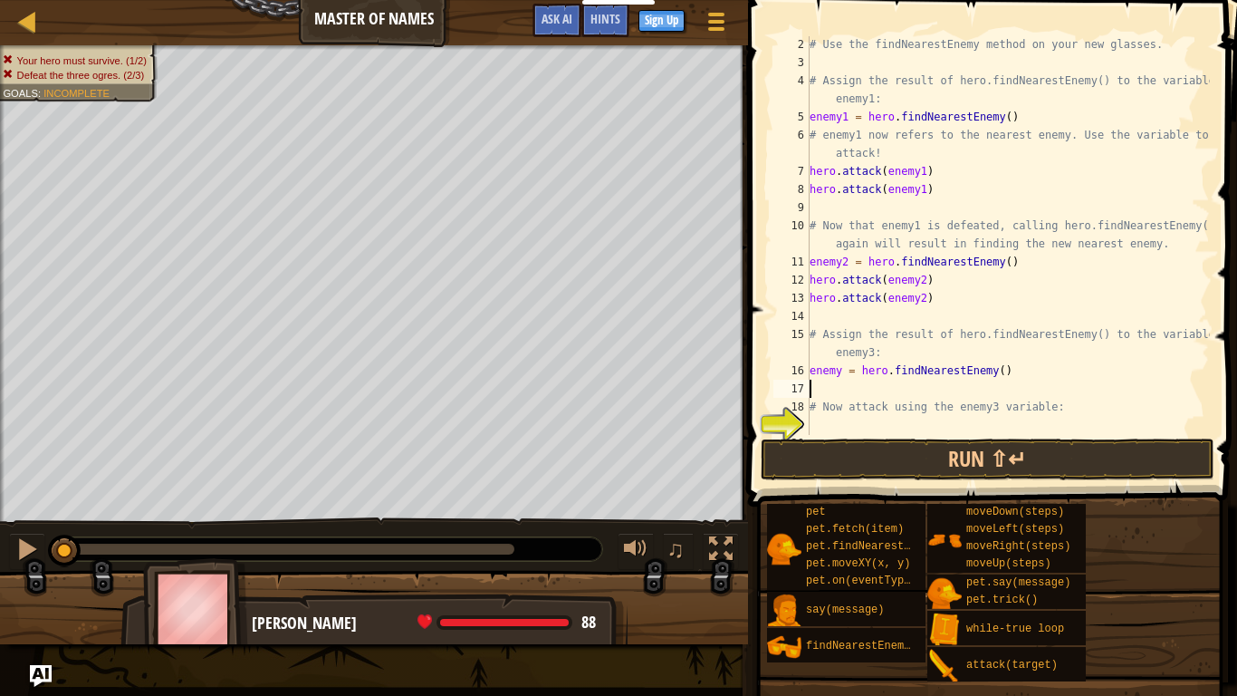
scroll to position [36, 0]
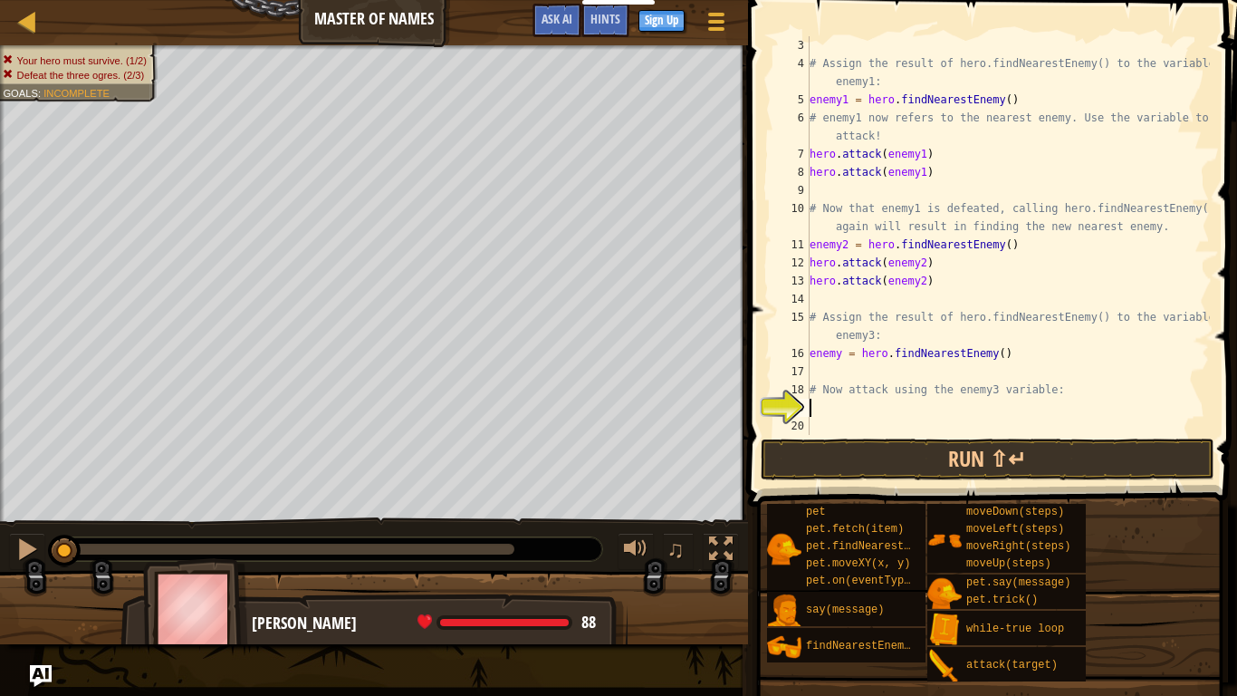
click at [884, 406] on div "# Assign the result of hero.findNearestEnemy() to the variable enemy1: enemy1 =…" at bounding box center [1008, 253] width 404 height 435
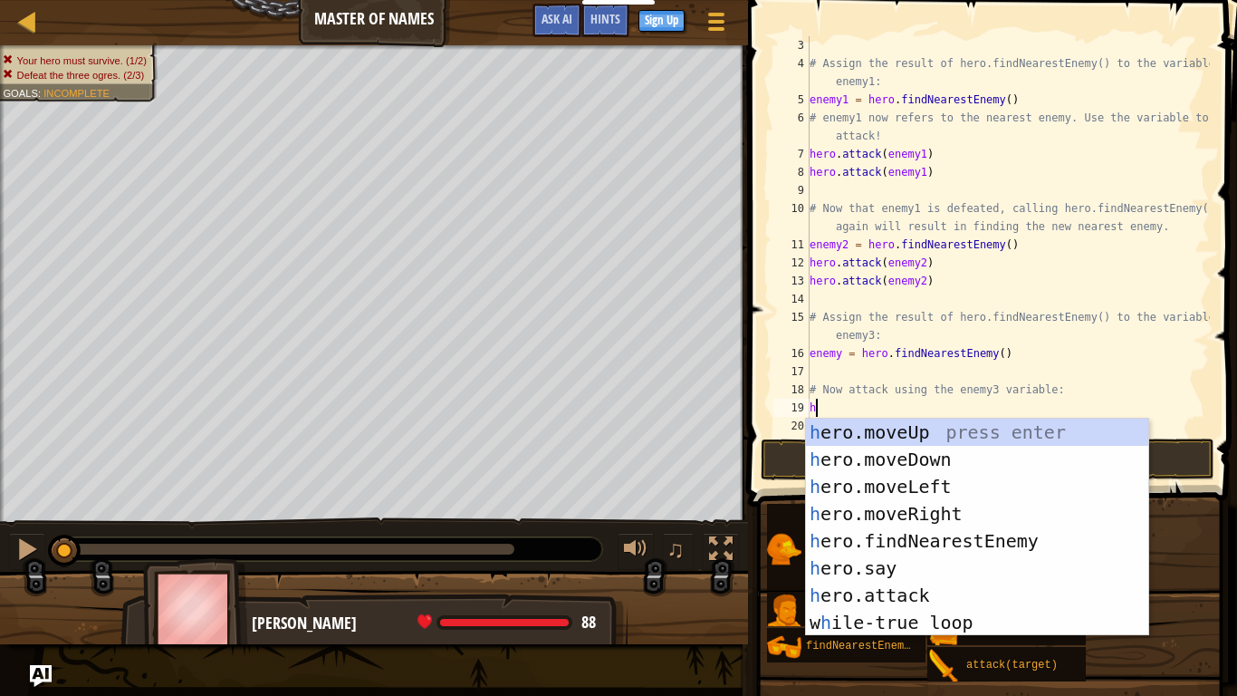
click at [839, 353] on div "# Assign the result of hero.findNearestEnemy() to the variable enemy1: enemy1 =…" at bounding box center [1008, 253] width 404 height 435
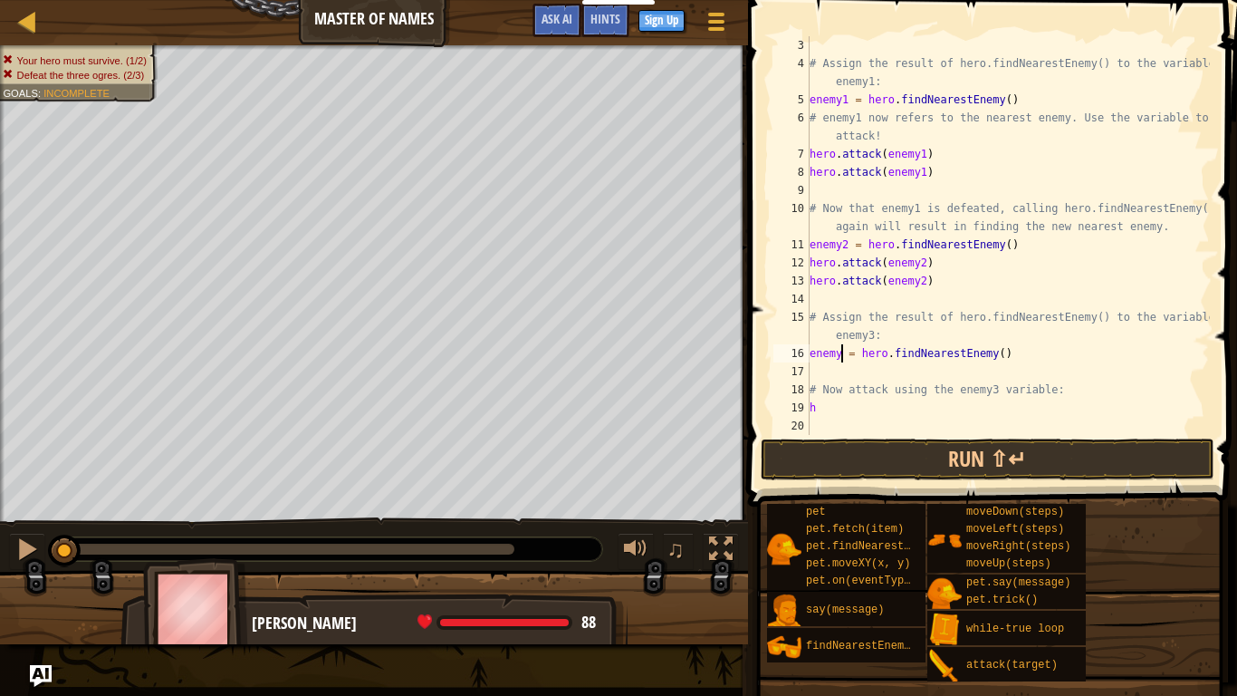
scroll to position [8, 5]
click at [840, 407] on div "# Assign the result of hero.findNearestEnemy() to the variable enemy1: enemy1 =…" at bounding box center [1008, 253] width 404 height 435
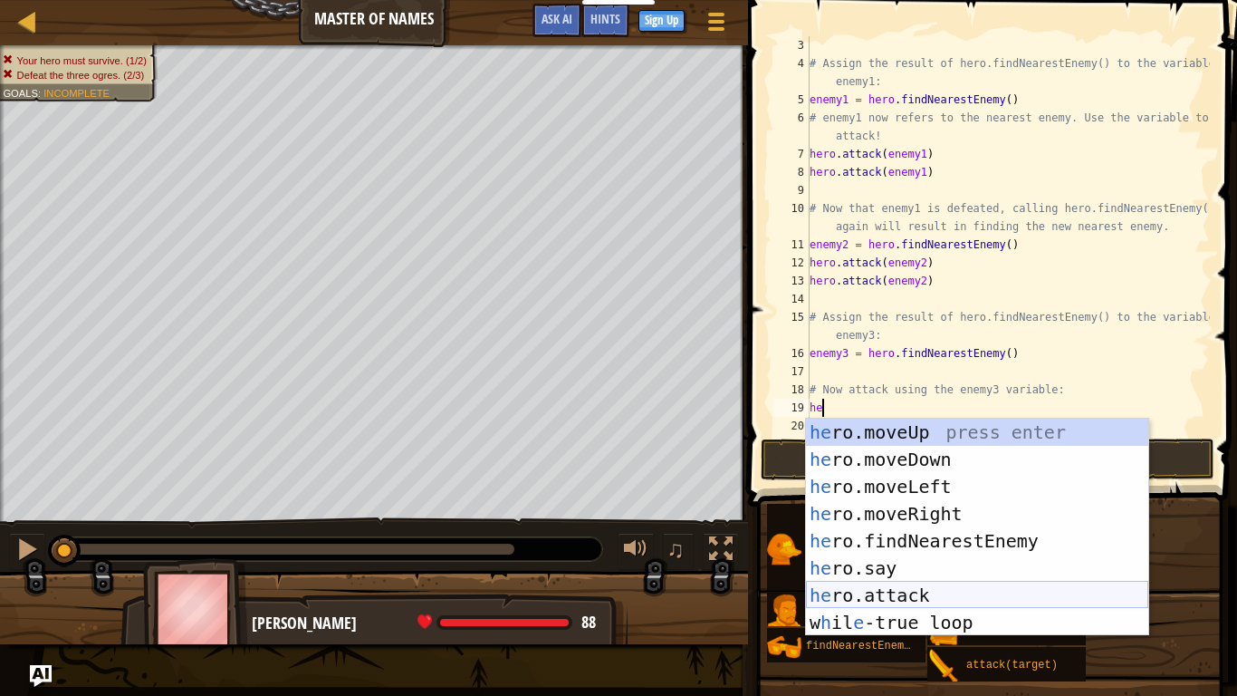
click at [875, 586] on div "he ro.moveUp press enter he ro.moveDown press enter he ro.moveLeft press enter …" at bounding box center [977, 555] width 342 height 272
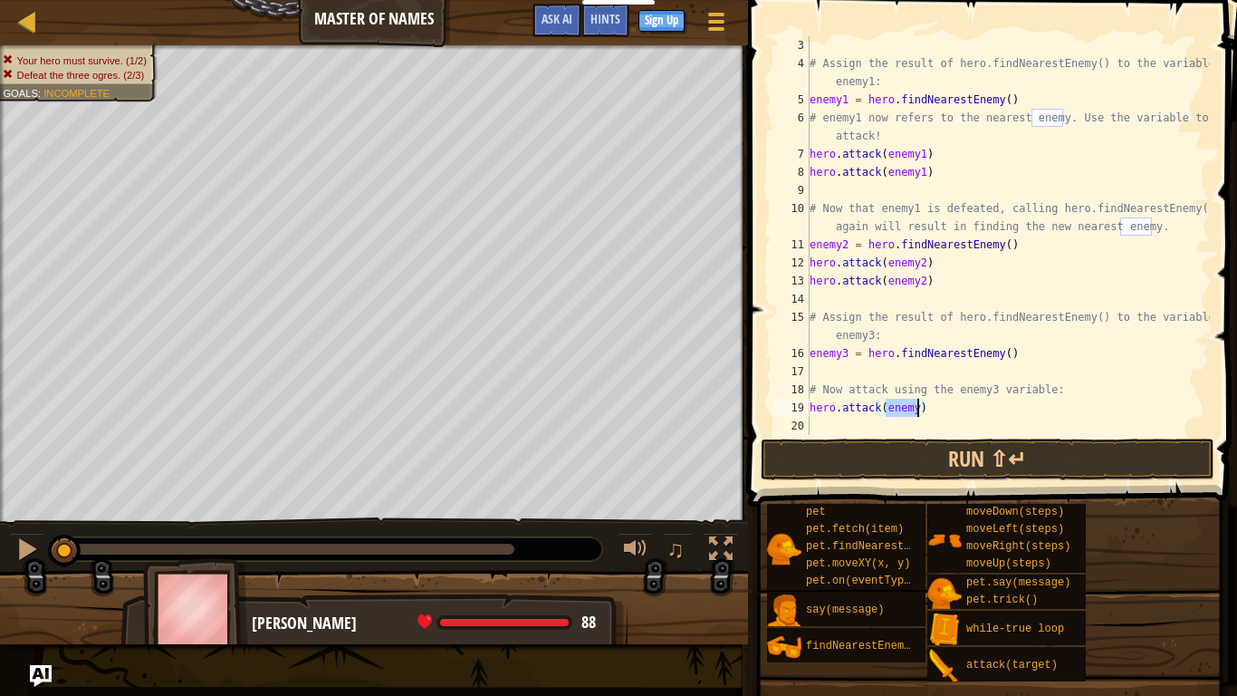
click at [919, 411] on div "# Assign the result of hero.findNearestEnemy() to the variable enemy1: enemy1 =…" at bounding box center [1008, 235] width 404 height 399
type textarea "hero.attack(enemy3)"
click at [935, 447] on button "Run ⇧↵" at bounding box center [988, 459] width 454 height 42
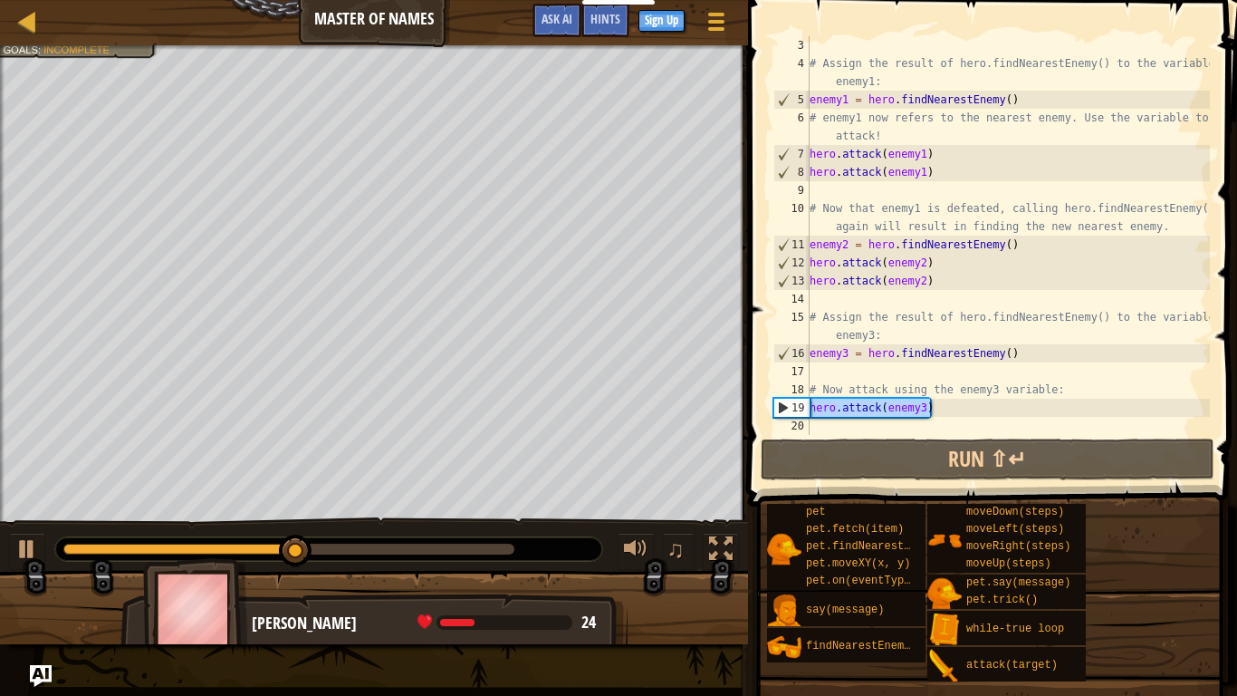
drag, startPoint x: 942, startPoint y: 402, endPoint x: 801, endPoint y: 408, distance: 141.4
click at [801, 408] on div "hero.attack(enemy3) 3 4 5 6 7 8 9 10 11 12 13 14 15 16 17 18 19 20 # Assign the…" at bounding box center [990, 235] width 440 height 399
click at [818, 430] on div "# Assign the result of hero.findNearestEnemy() to the variable enemy1: enemy1 =…" at bounding box center [1008, 253] width 404 height 435
paste textarea "hero.attack(enemy3)"
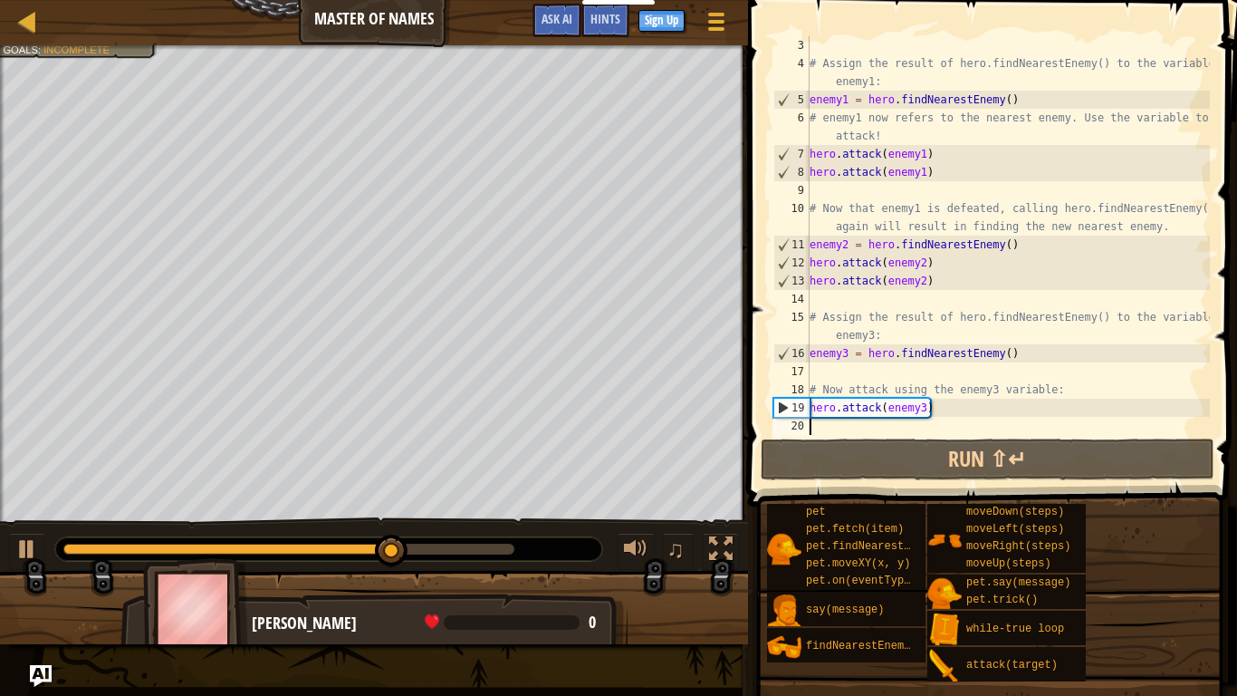
type textarea "hero.attack(enemy3)"
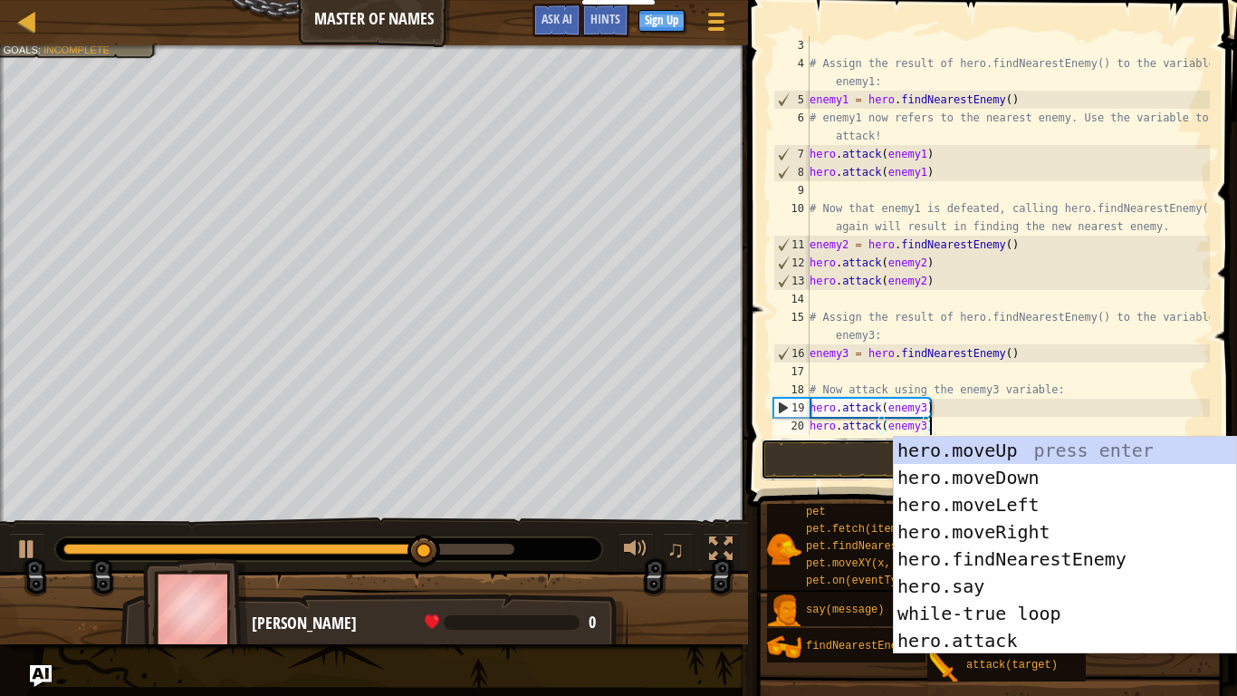
click at [829, 459] on button "Run ⇧↵" at bounding box center [988, 459] width 454 height 42
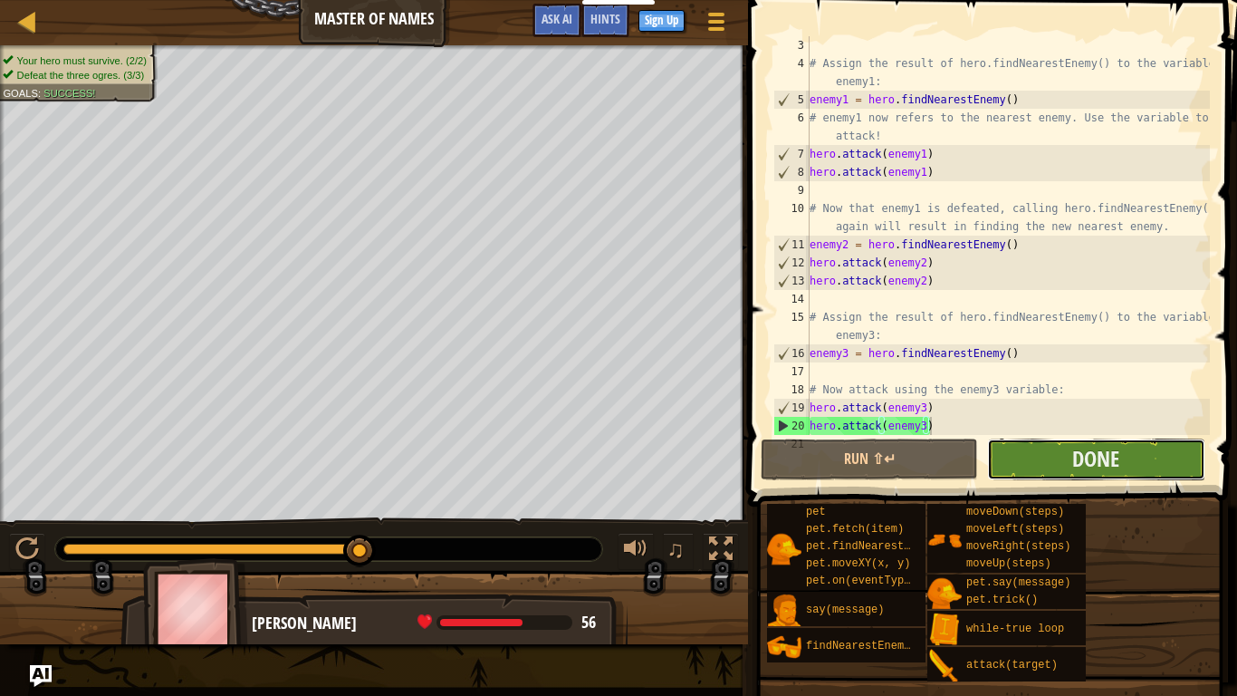
click at [1036, 474] on button "Done" at bounding box center [1095, 459] width 217 height 42
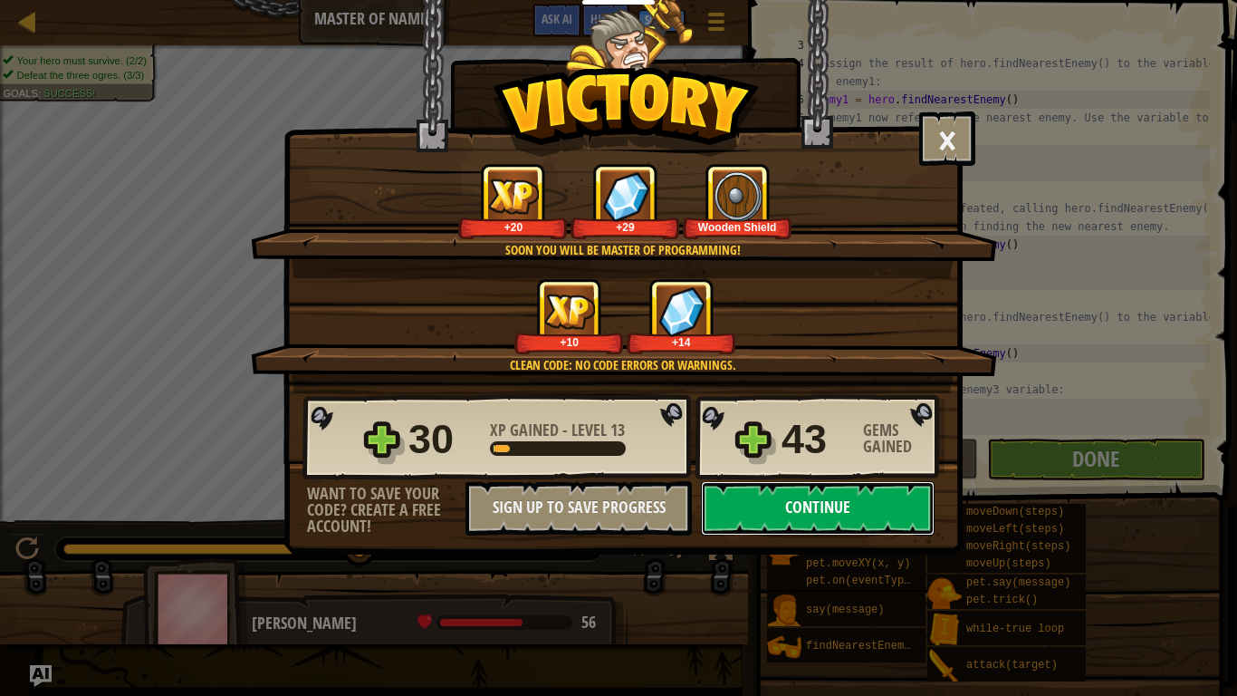
click at [825, 512] on button "Continue" at bounding box center [818, 508] width 234 height 54
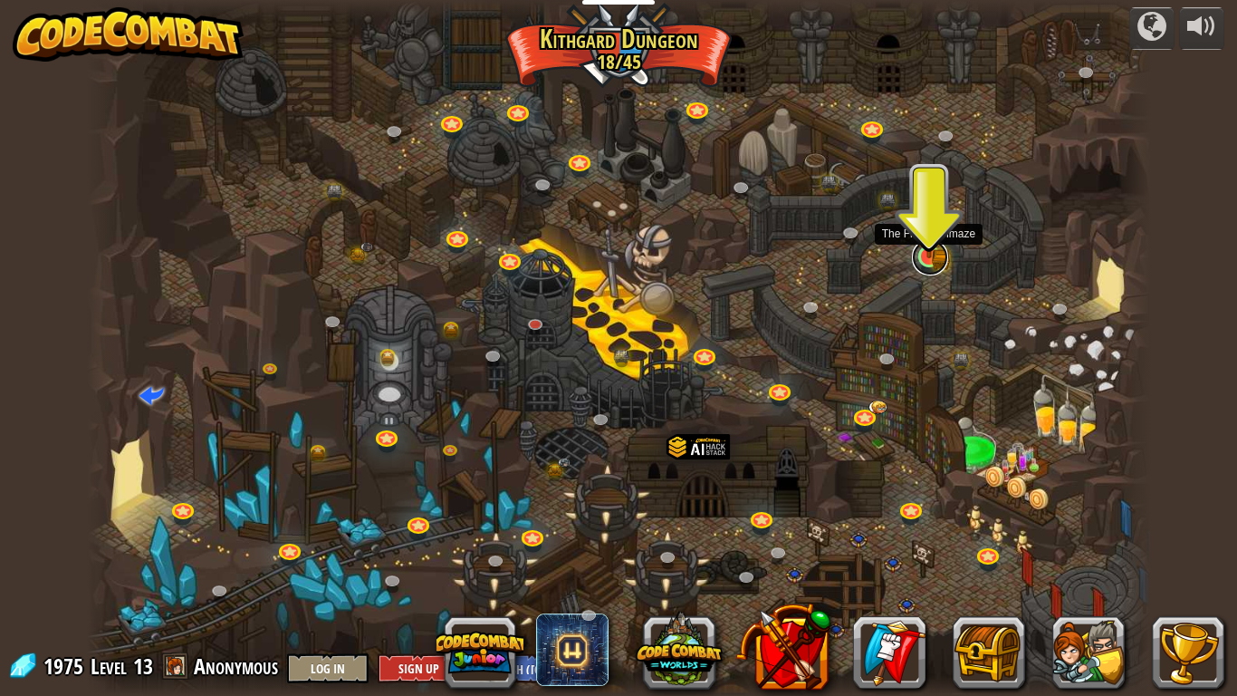
click at [938, 265] on link at bounding box center [930, 257] width 36 height 36
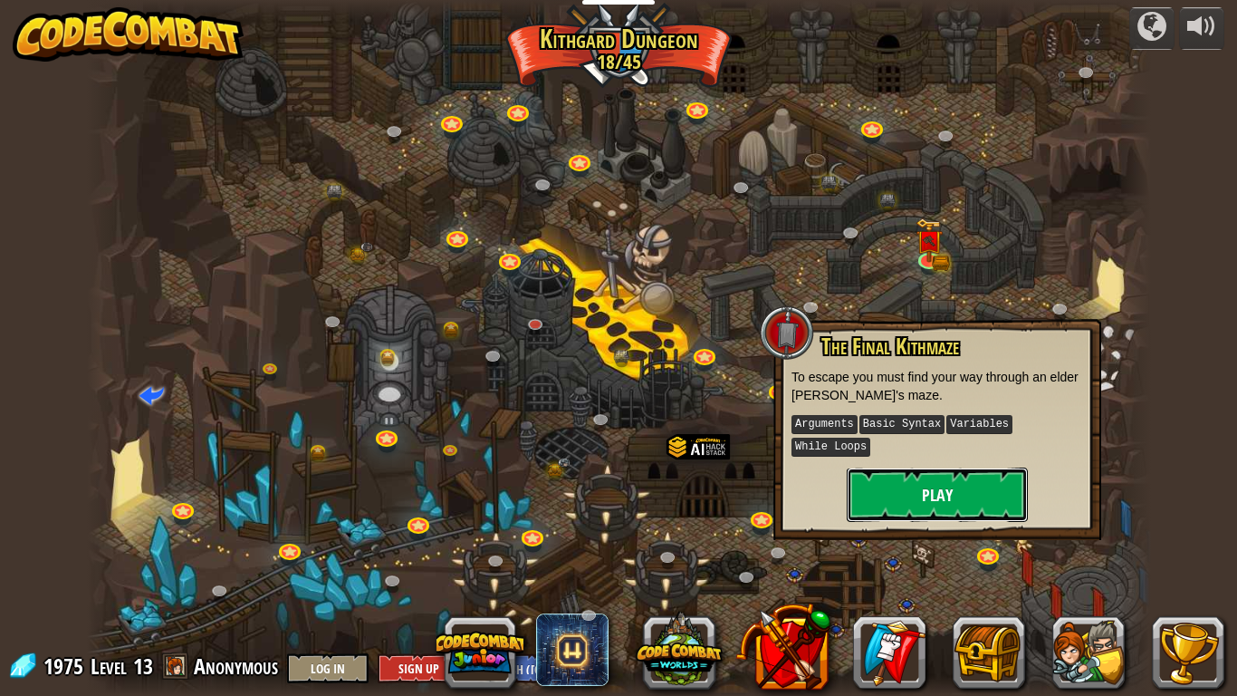
click at [904, 491] on button "Play" at bounding box center [937, 494] width 181 height 54
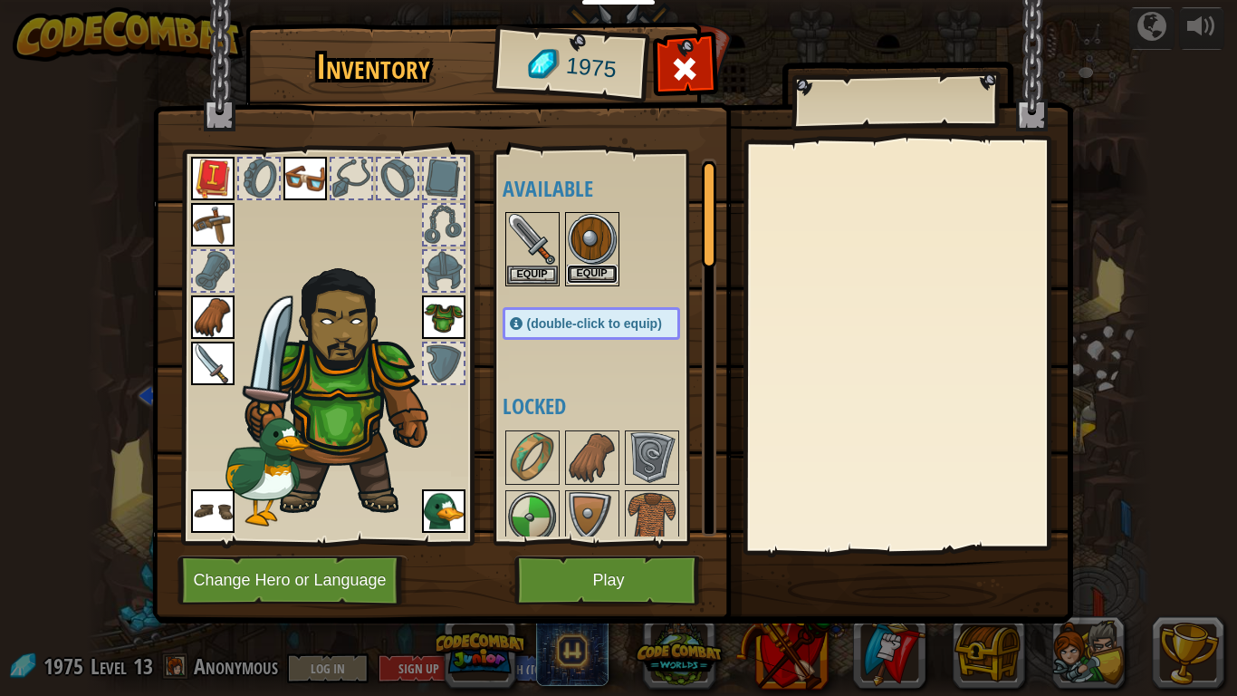
click at [583, 274] on button "Equip" at bounding box center [592, 274] width 51 height 19
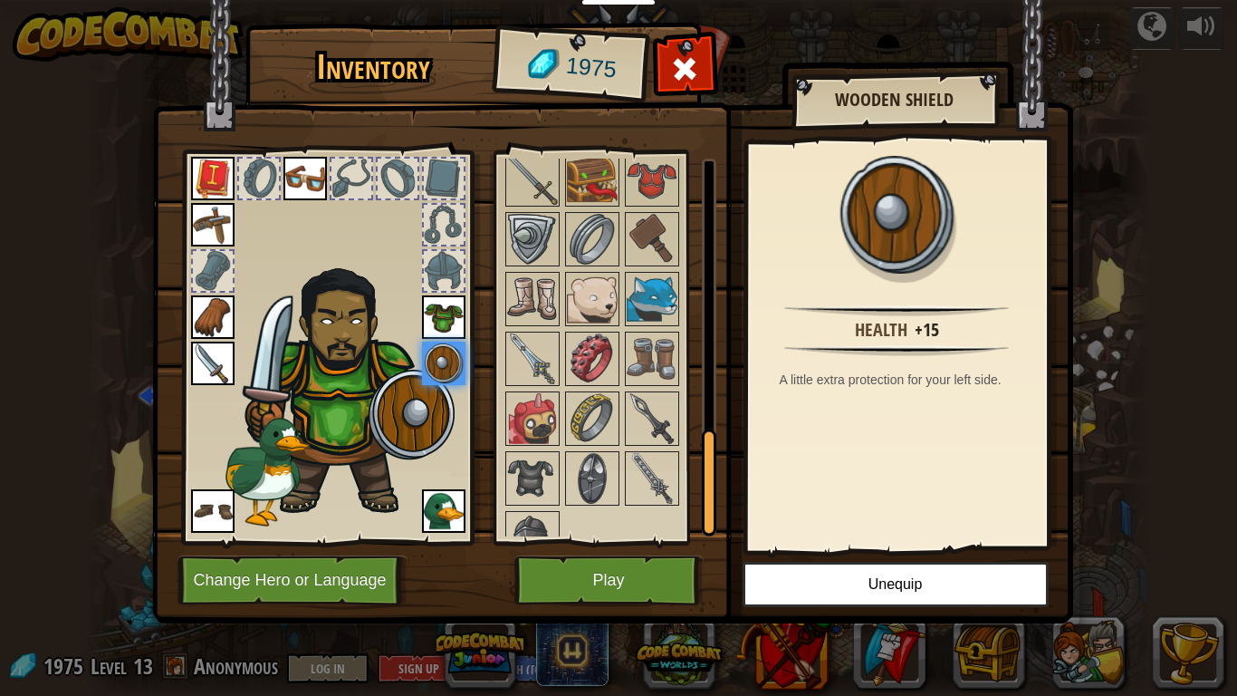
scroll to position [1027, 0]
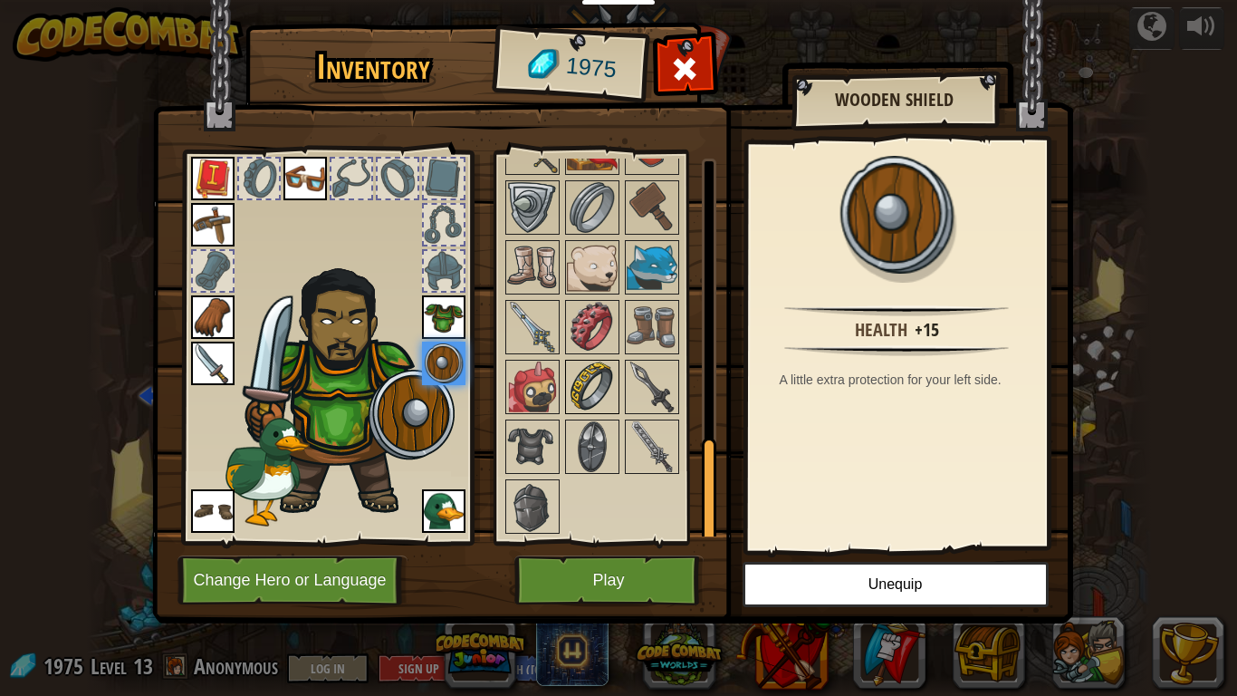
click at [593, 392] on img at bounding box center [592, 386] width 51 height 51
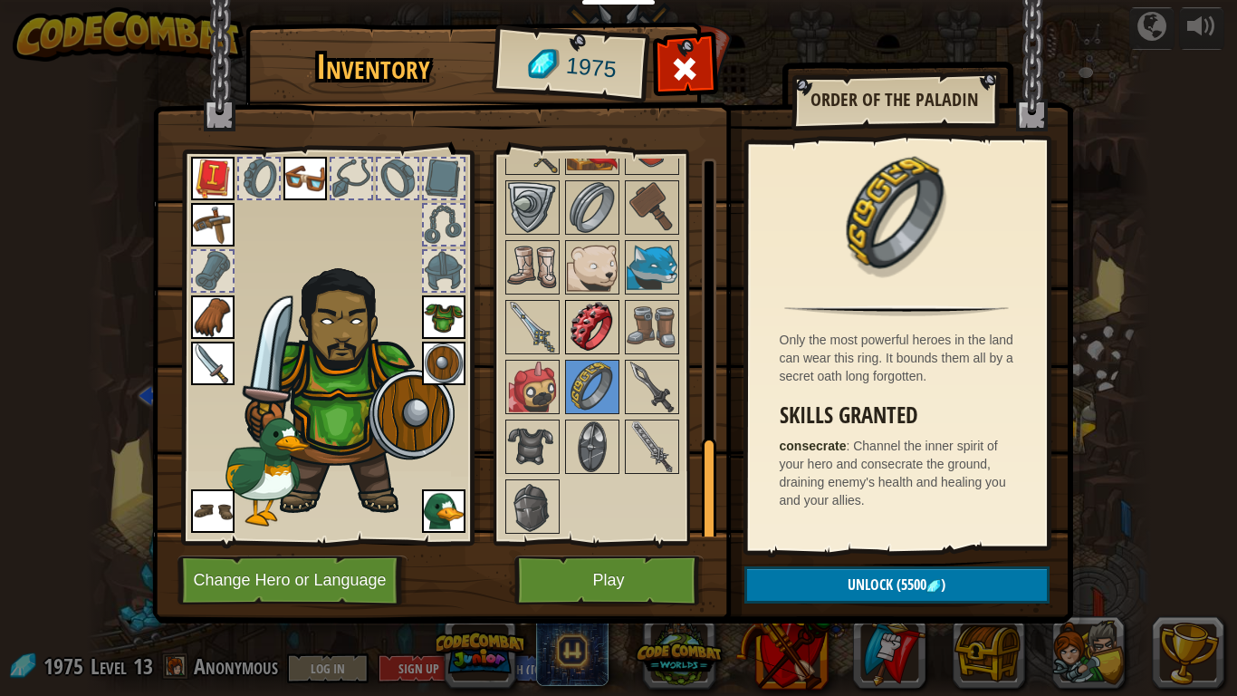
click at [597, 320] on img at bounding box center [592, 327] width 51 height 51
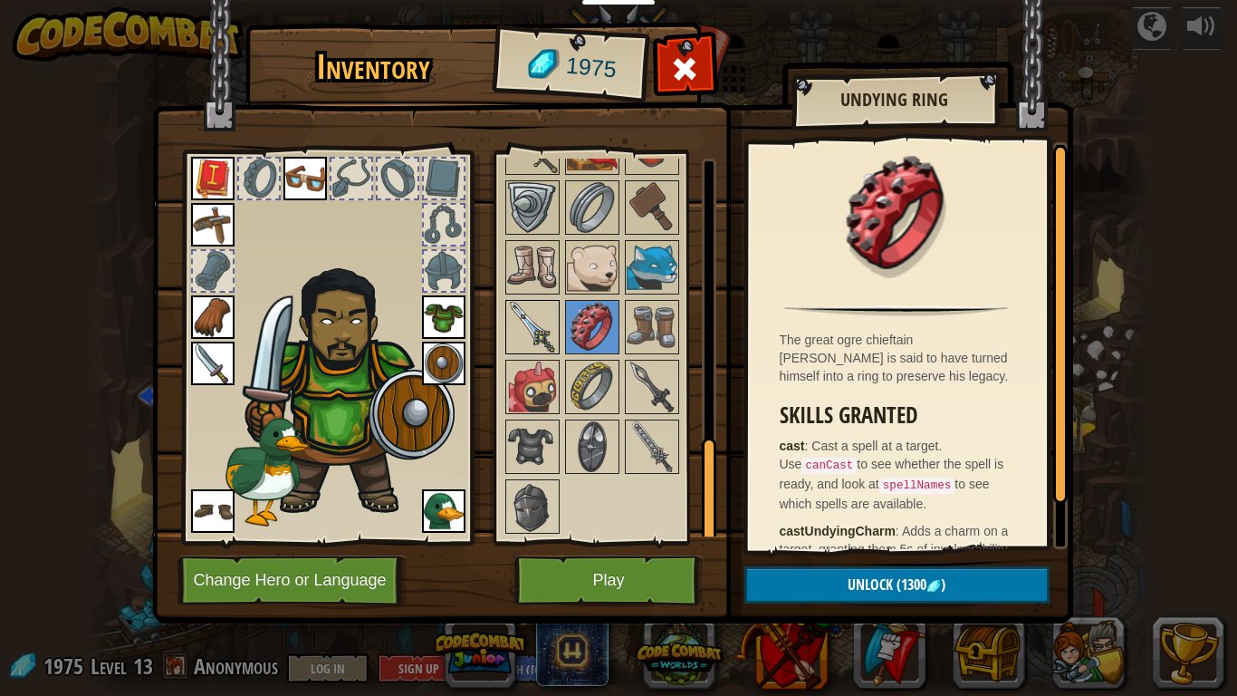
click at [544, 324] on img at bounding box center [532, 327] width 51 height 51
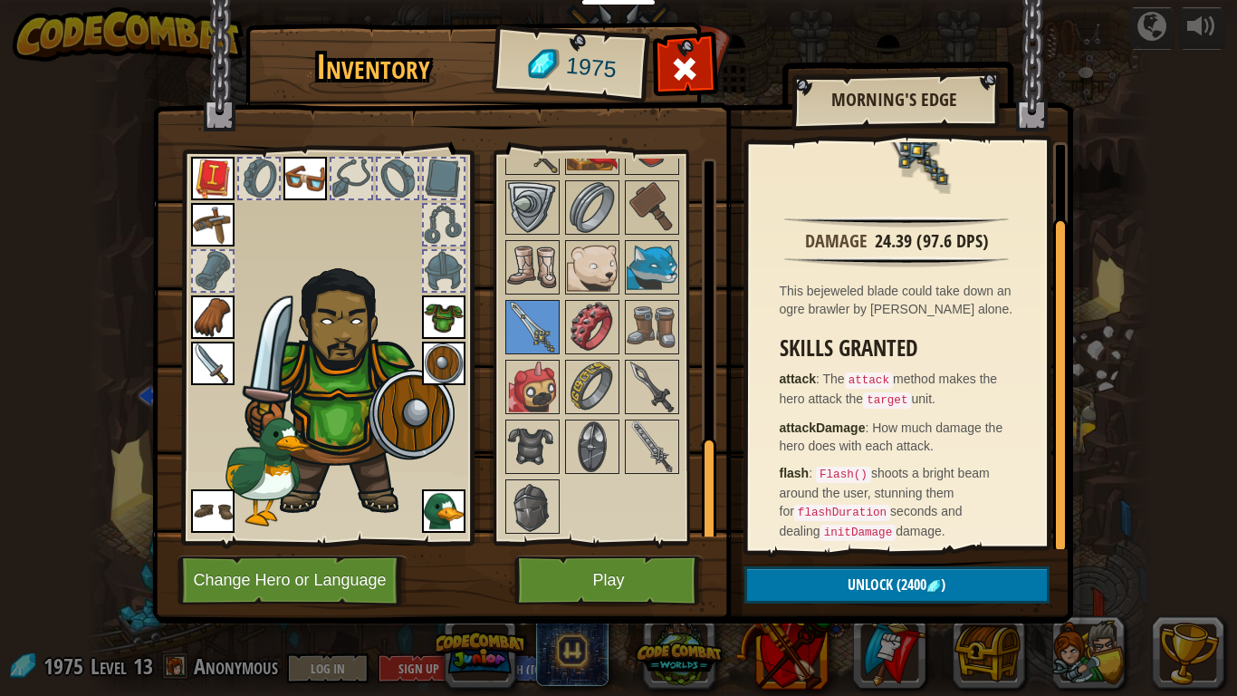
scroll to position [95, 0]
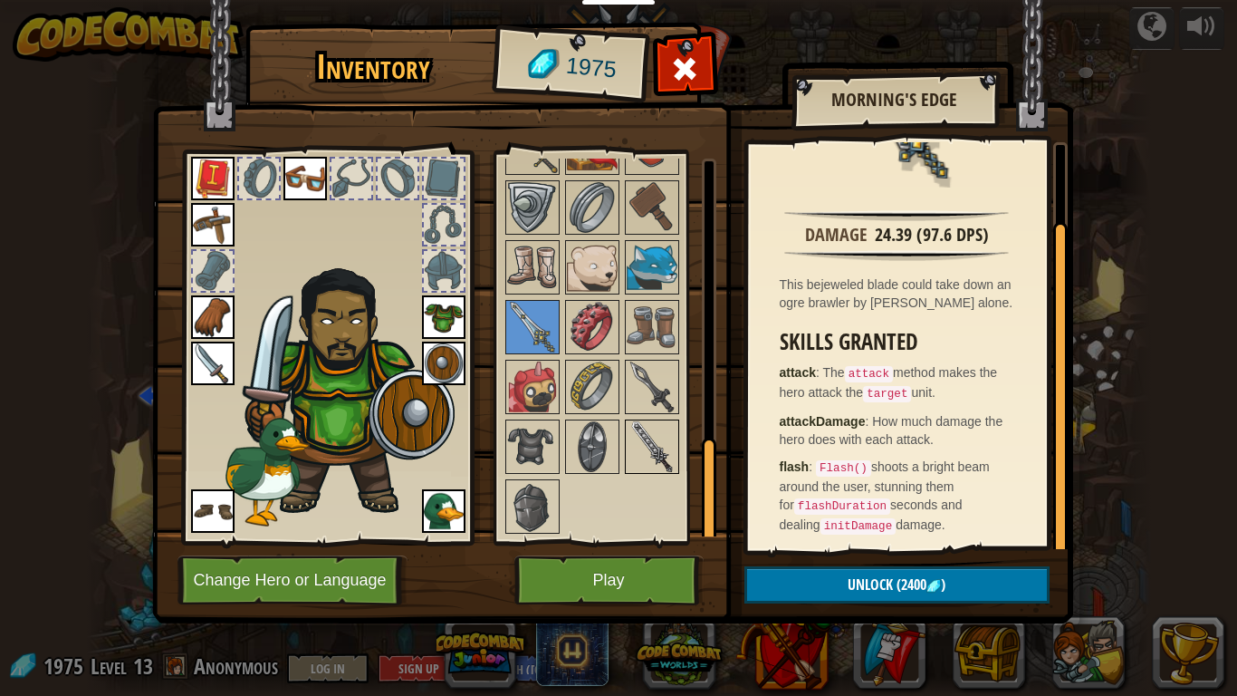
click at [646, 434] on img at bounding box center [652, 446] width 51 height 51
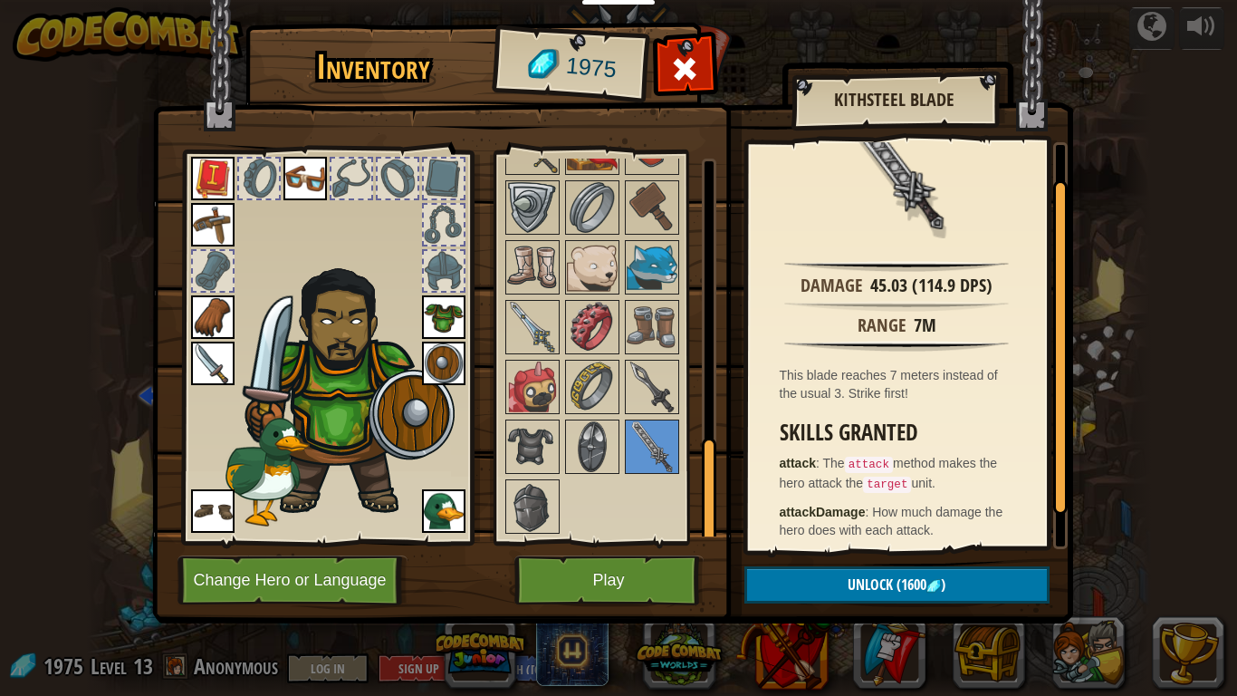
scroll to position [0, 0]
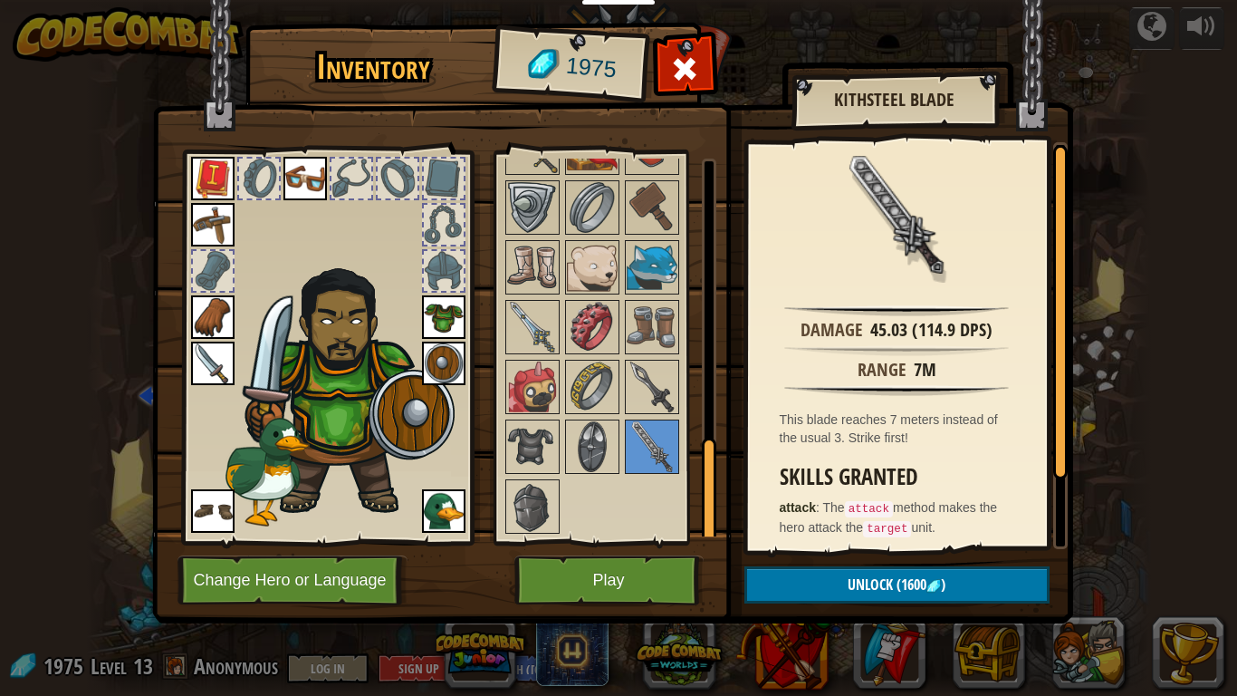
click at [671, 378] on img at bounding box center [652, 386] width 51 height 51
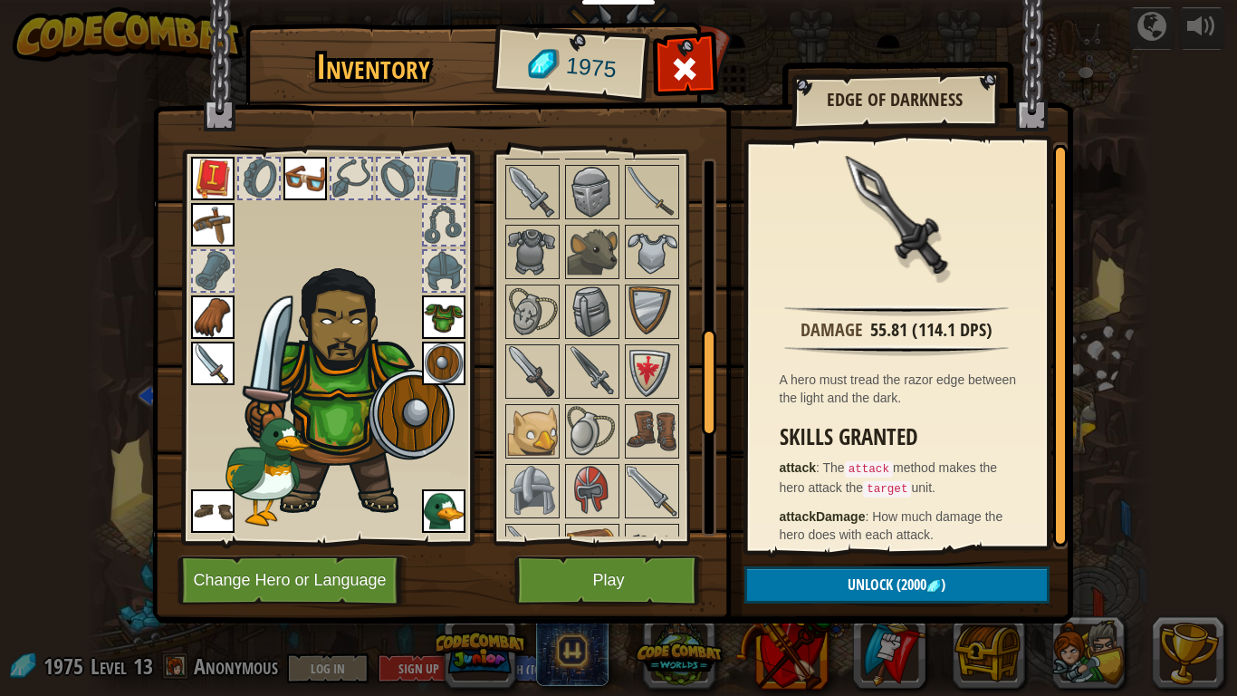
scroll to position [629, 0]
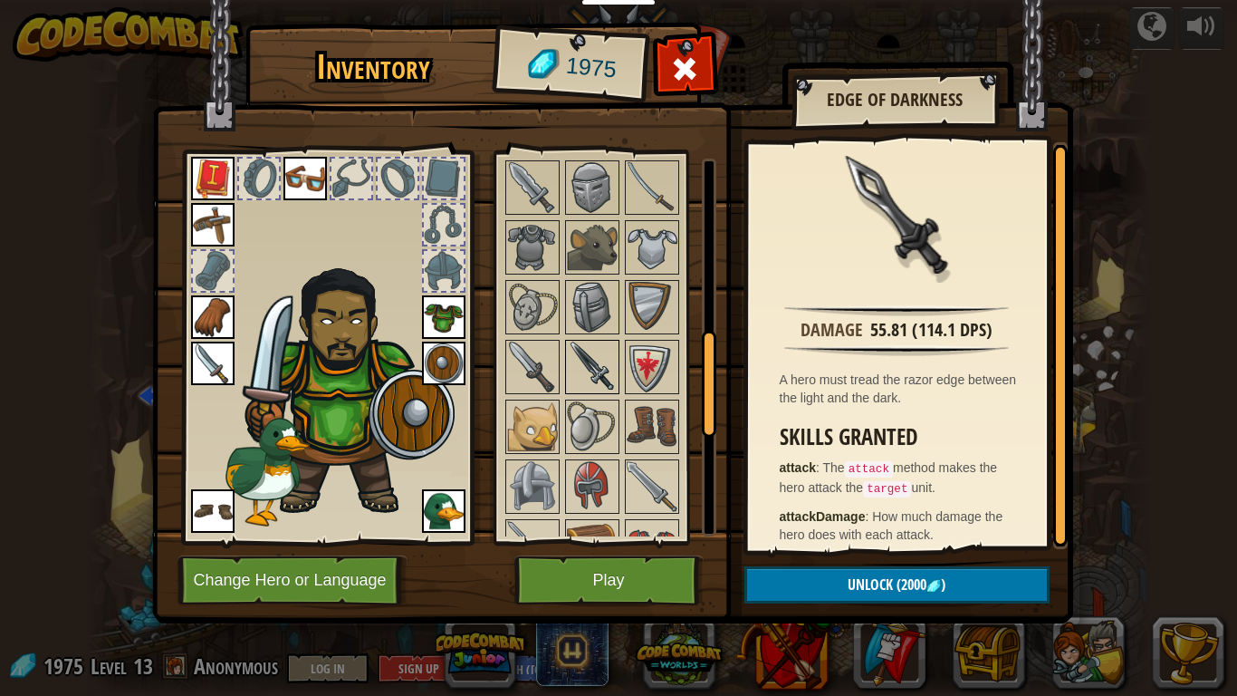
click at [573, 340] on div at bounding box center [592, 367] width 54 height 54
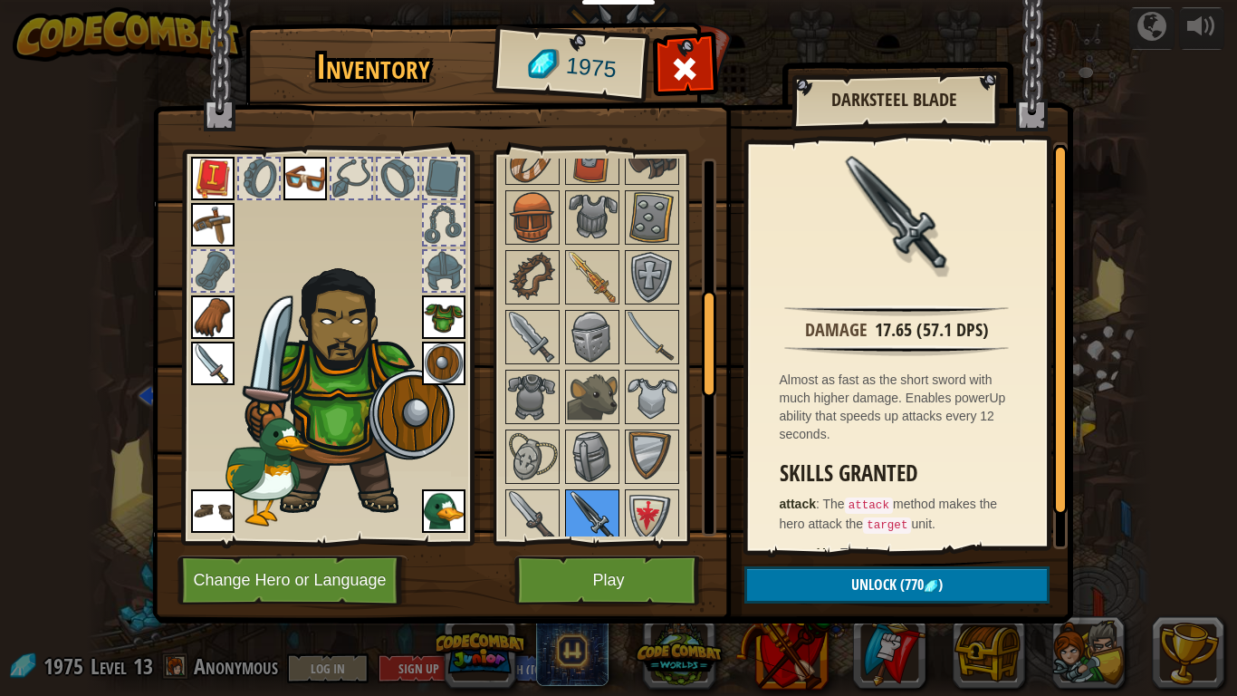
scroll to position [476, 0]
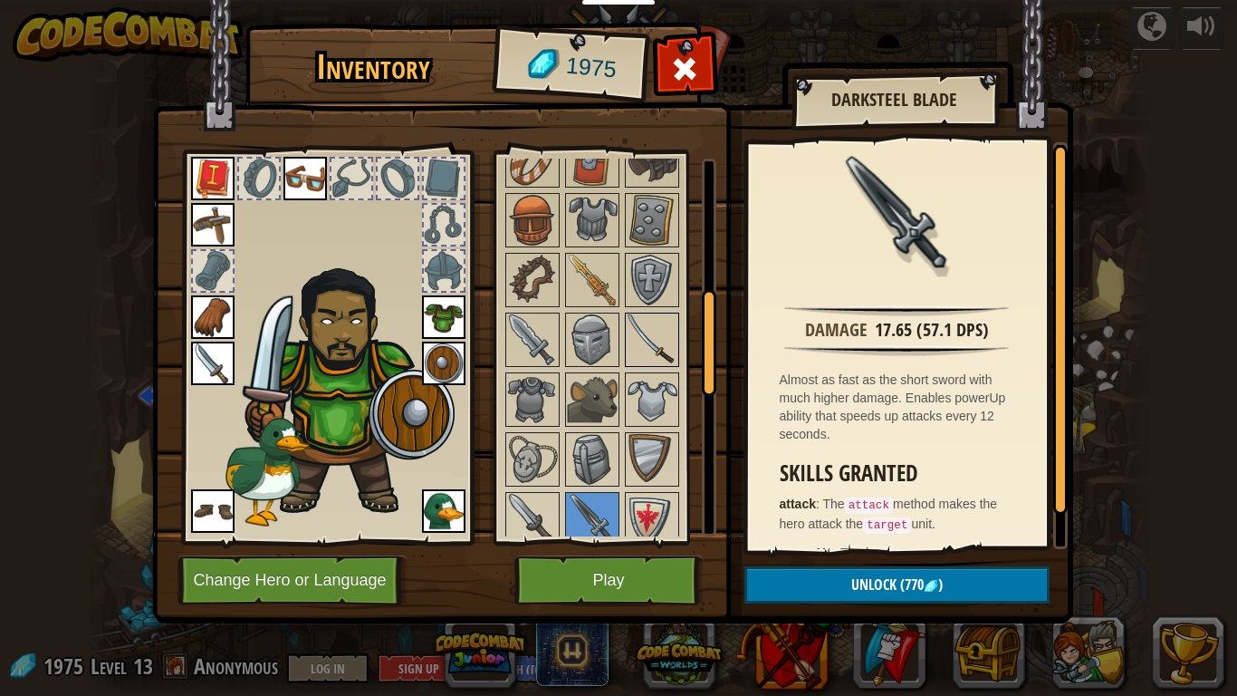
click at [664, 346] on img at bounding box center [652, 339] width 51 height 51
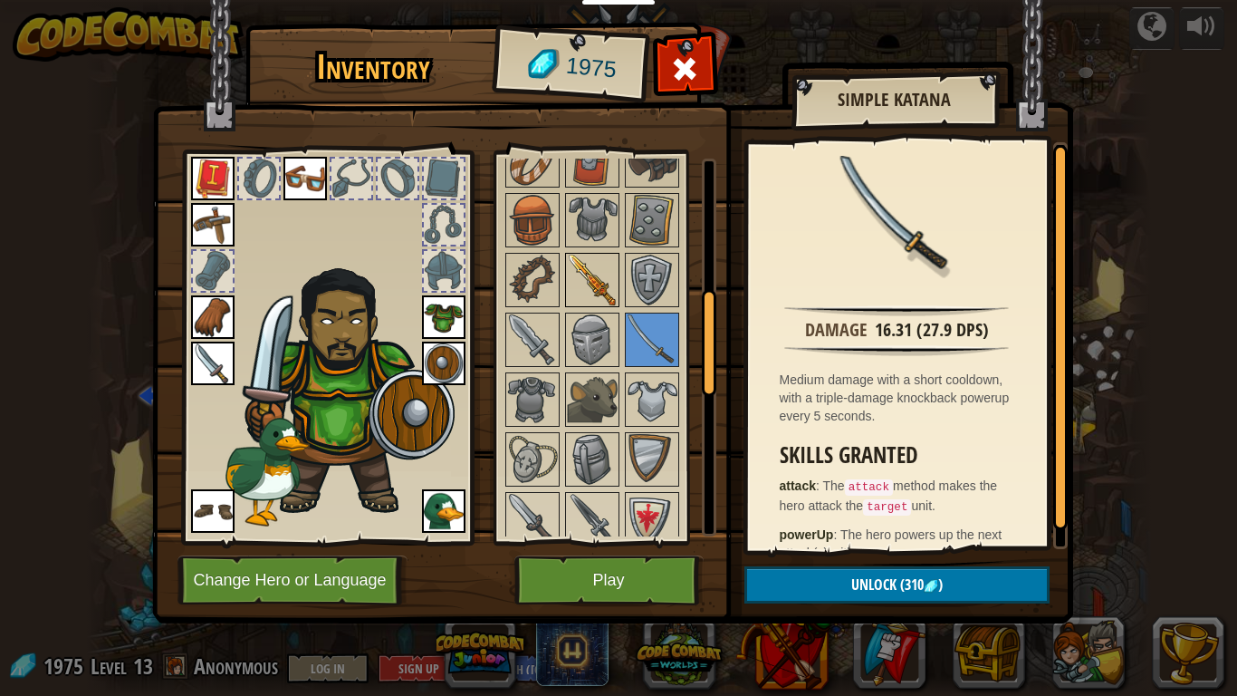
click at [604, 266] on img at bounding box center [592, 280] width 51 height 51
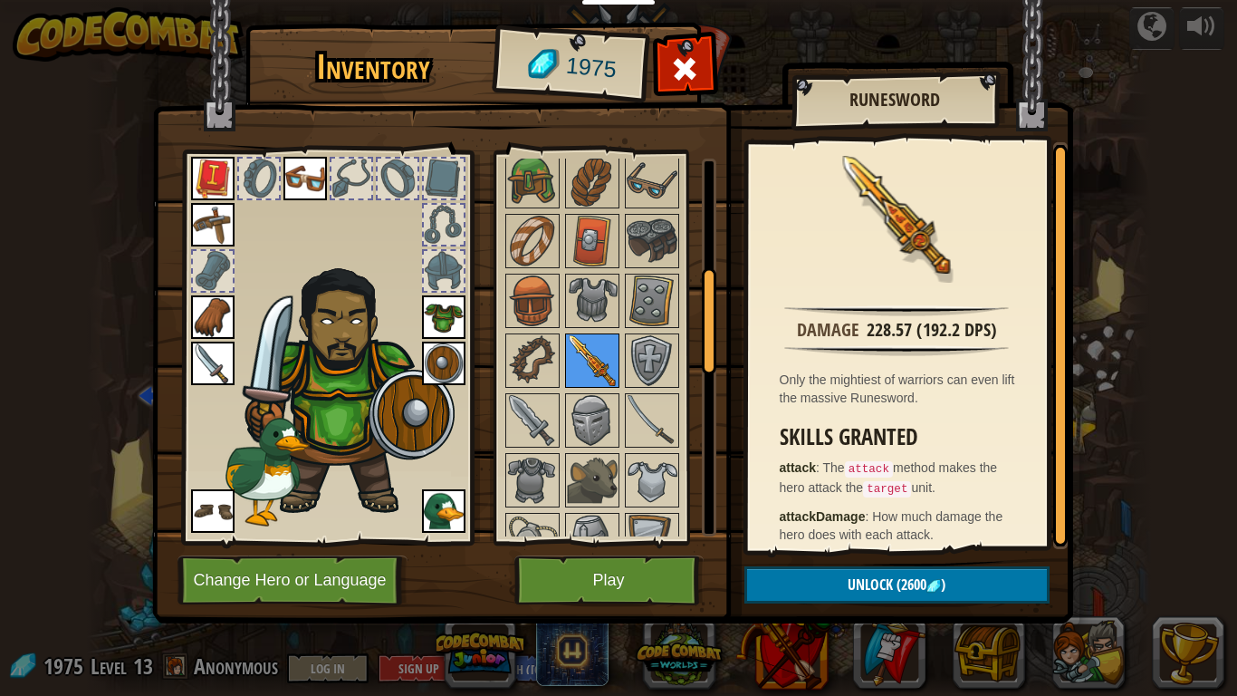
scroll to position [394, 0]
click at [646, 298] on img at bounding box center [652, 302] width 51 height 51
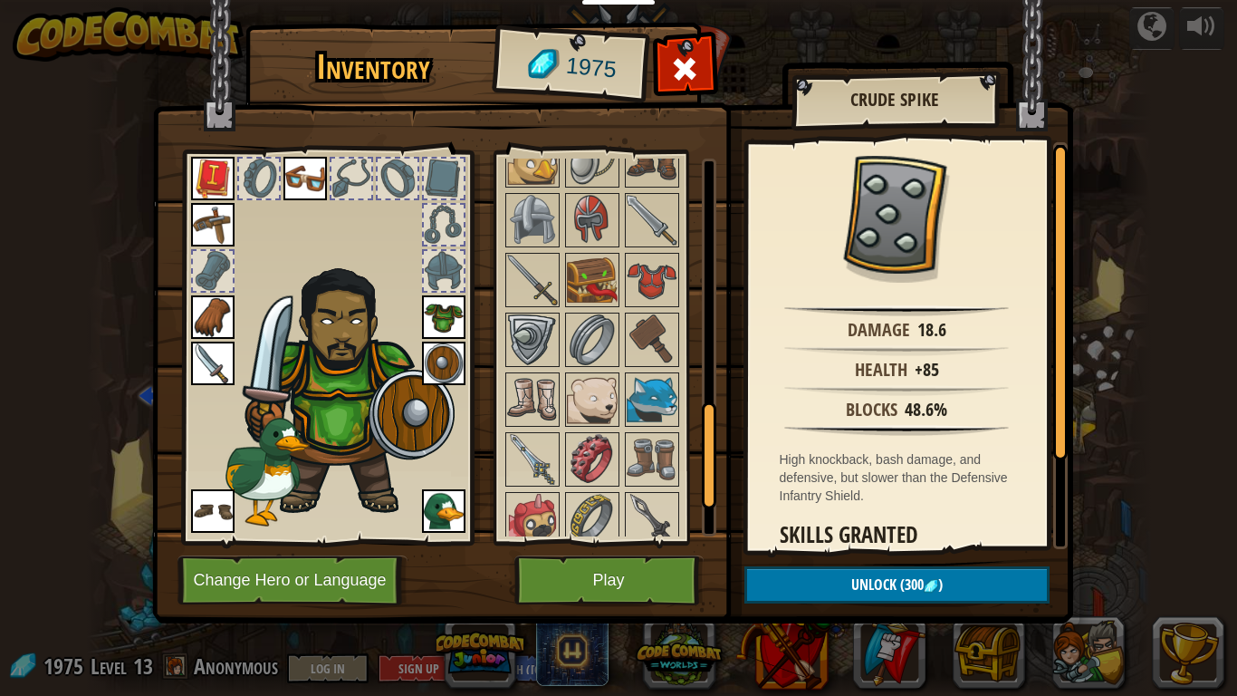
scroll to position [1027, 0]
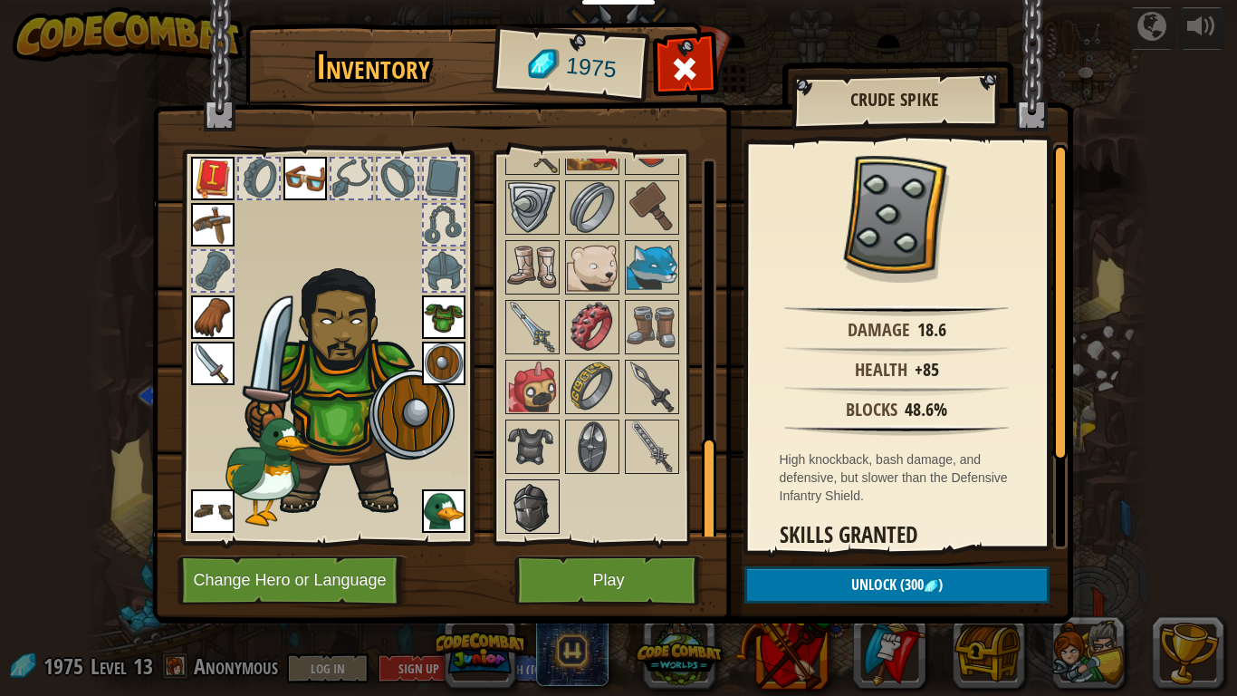
click at [531, 512] on img at bounding box center [532, 506] width 51 height 51
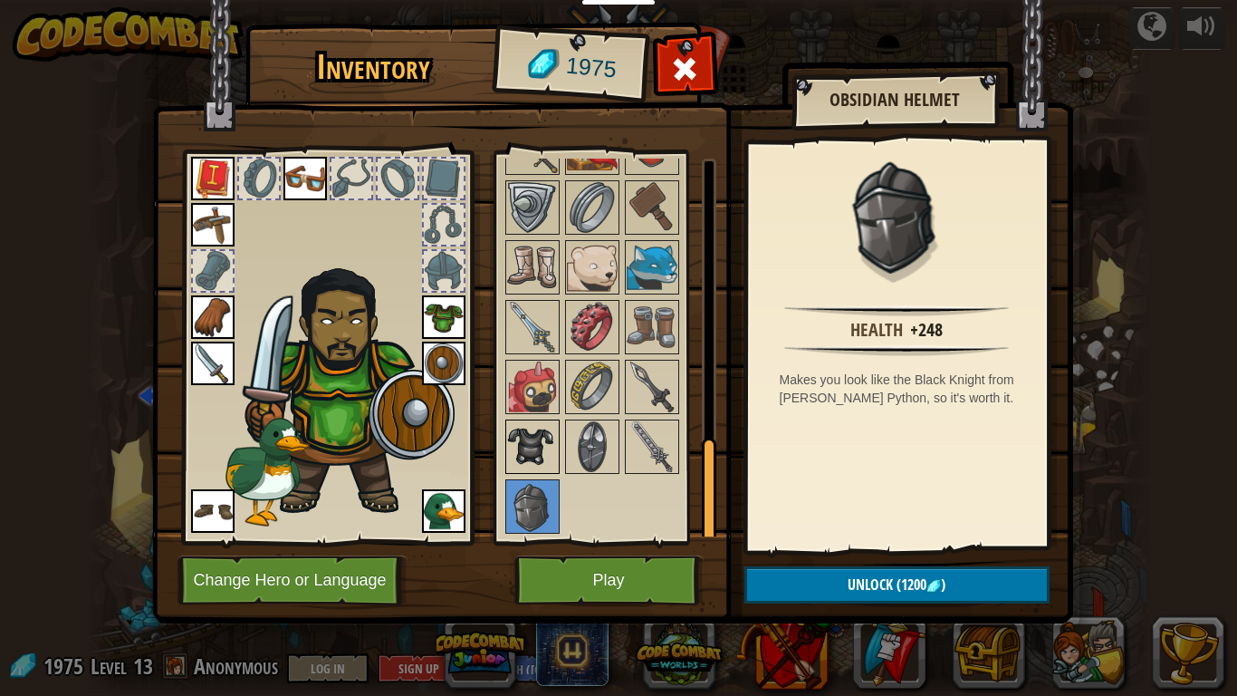
click at [524, 465] on img at bounding box center [532, 446] width 51 height 51
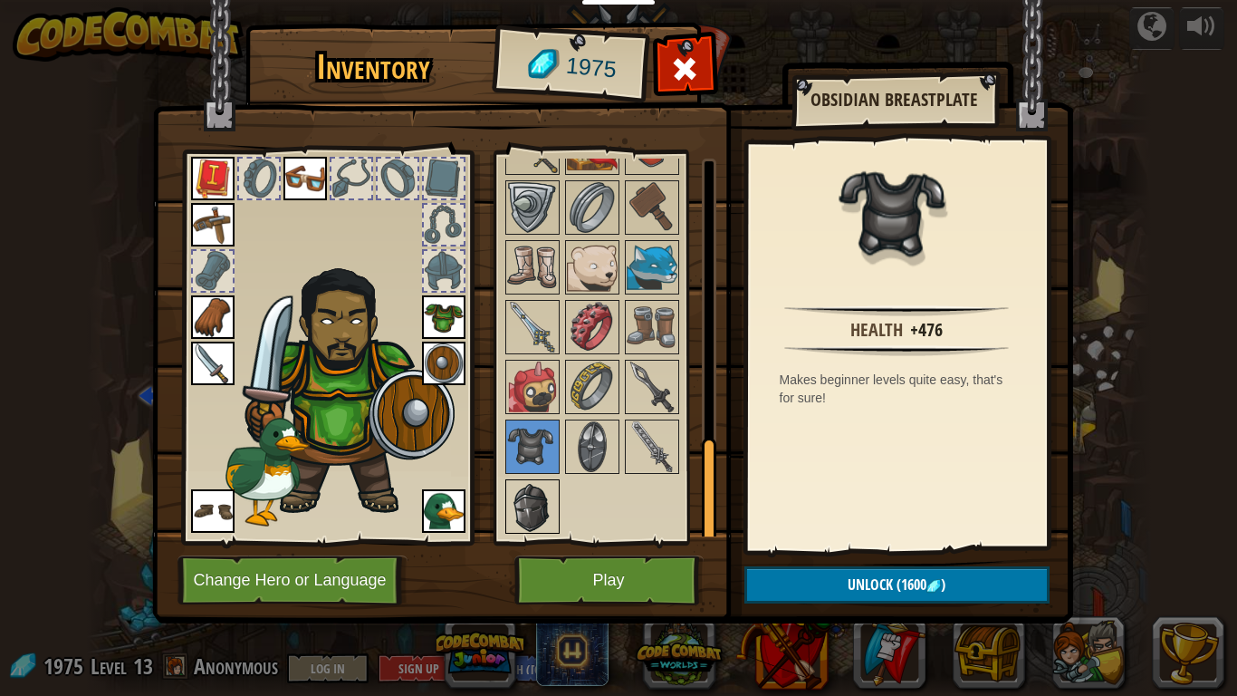
click at [531, 504] on img at bounding box center [532, 506] width 51 height 51
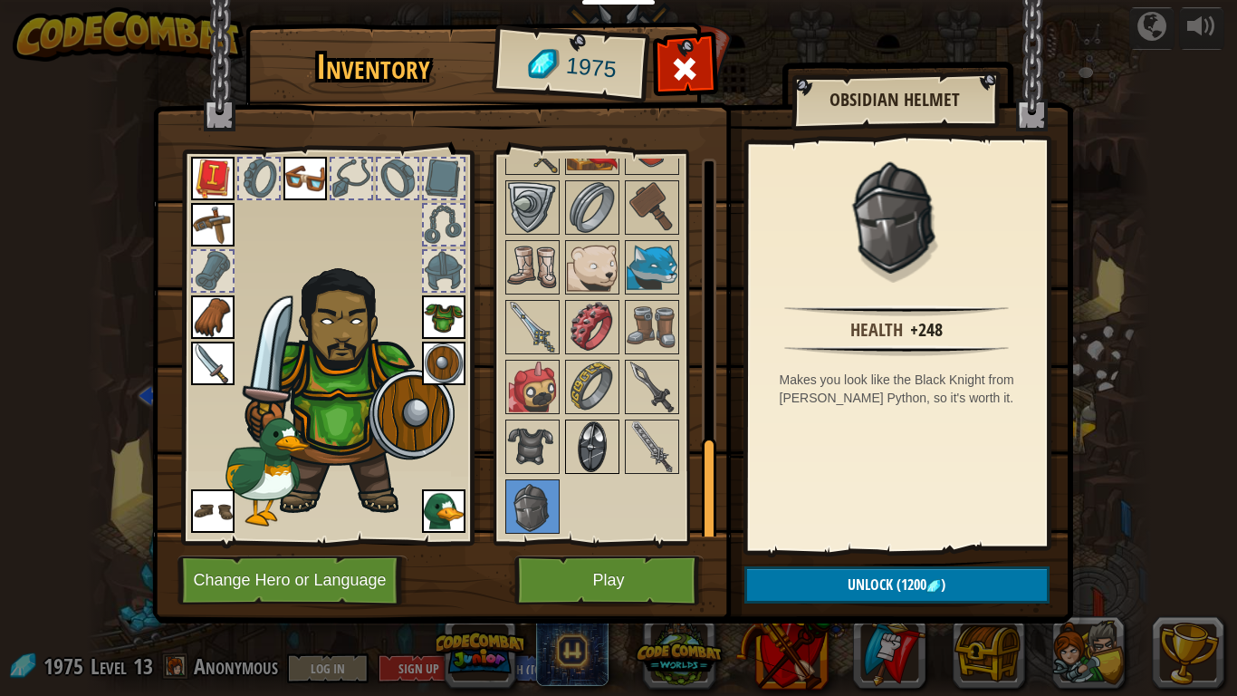
click at [594, 440] on img at bounding box center [592, 446] width 51 height 51
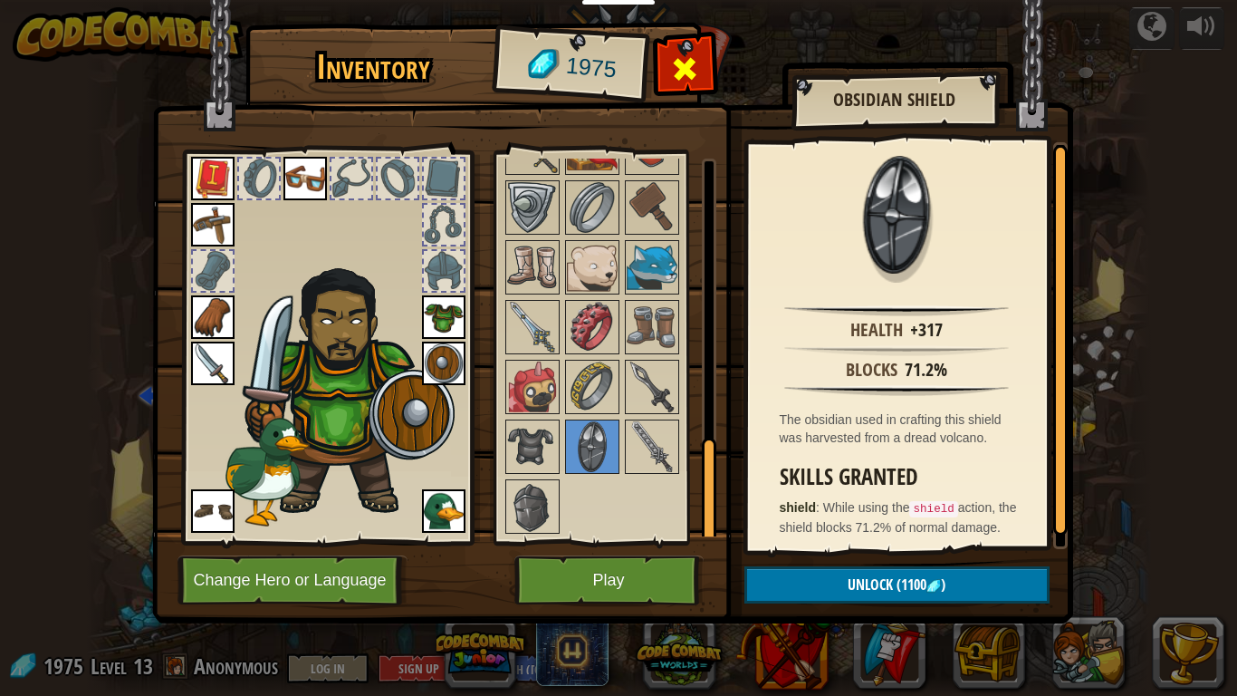
click at [697, 54] on span at bounding box center [684, 68] width 29 height 29
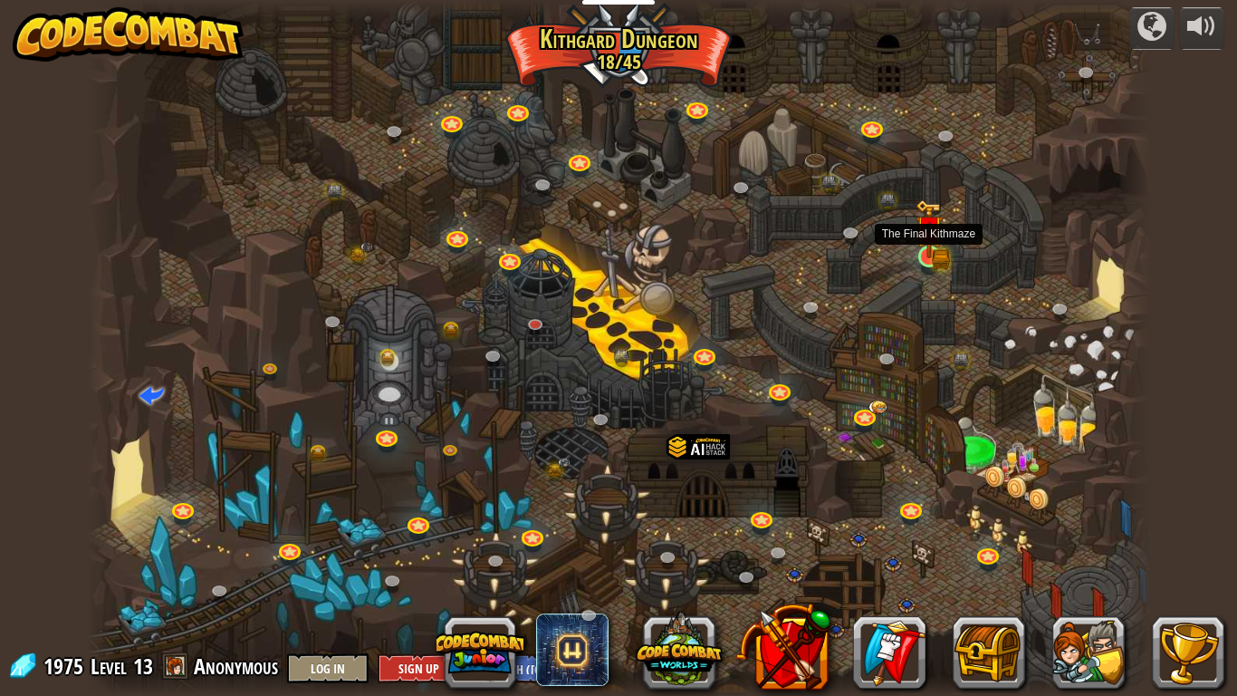
click at [917, 254] on img at bounding box center [929, 228] width 27 height 59
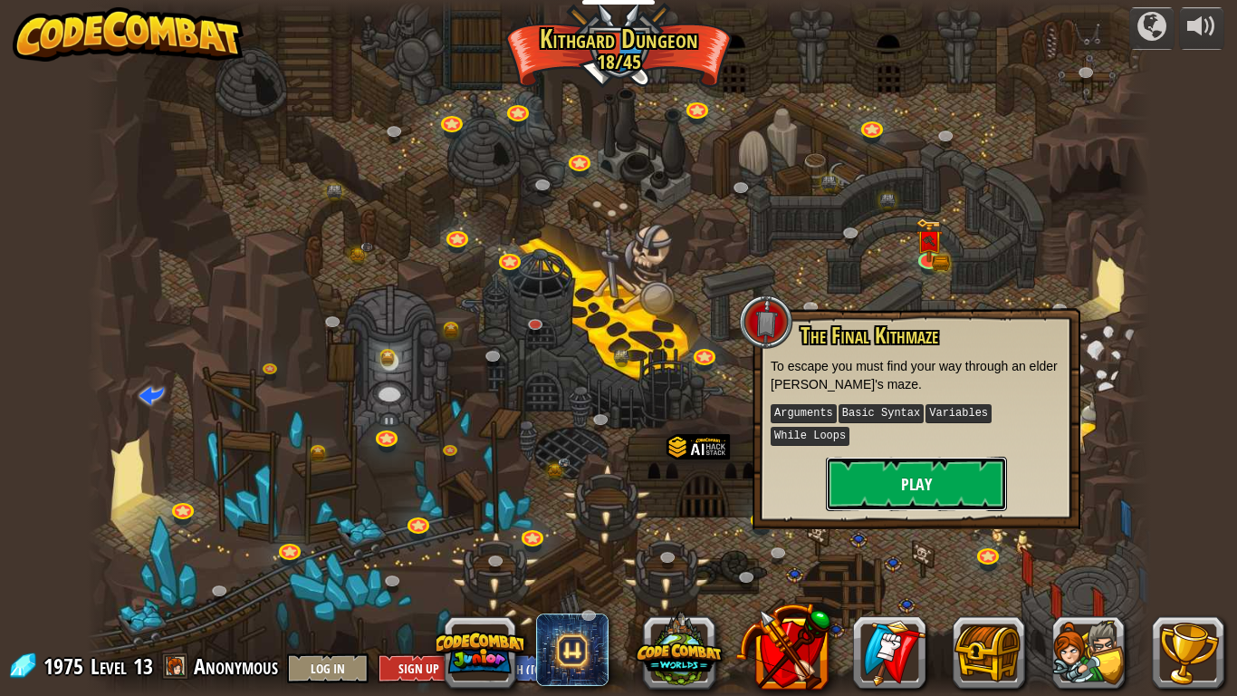
click at [856, 501] on button "Play" at bounding box center [916, 484] width 181 height 54
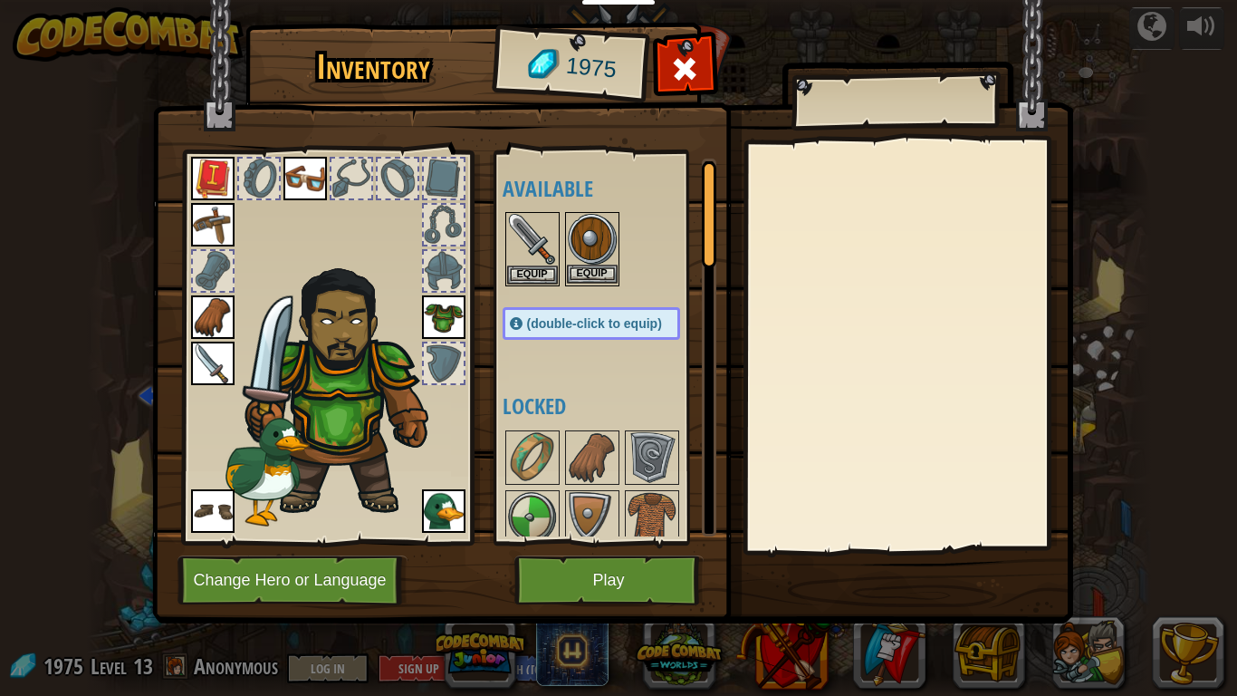
click at [609, 262] on img at bounding box center [592, 239] width 51 height 51
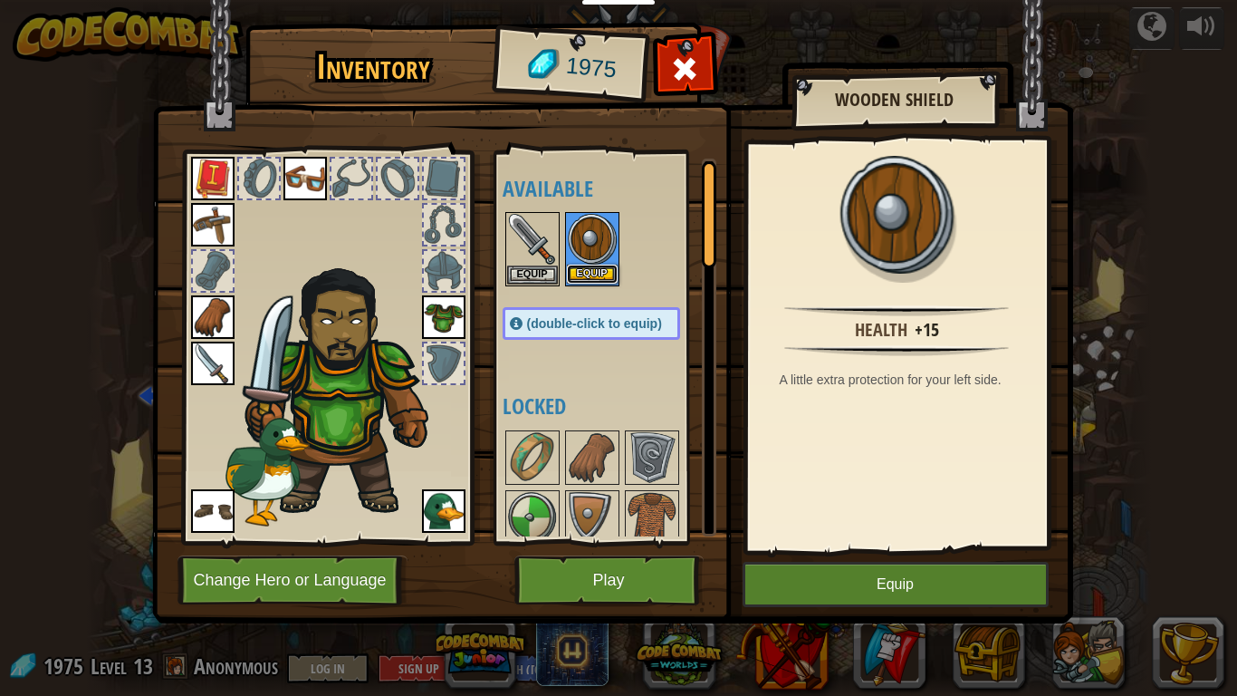
click at [607, 272] on button "Equip" at bounding box center [592, 274] width 51 height 19
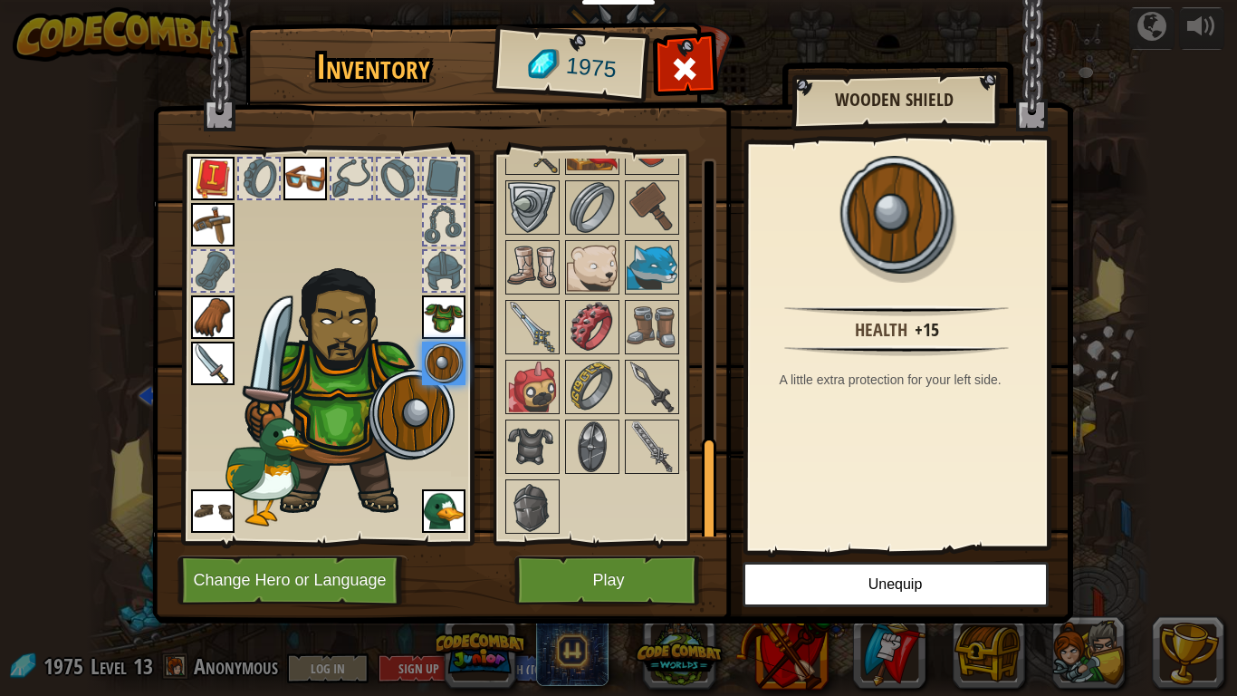
click at [455, 523] on img at bounding box center [443, 510] width 43 height 43
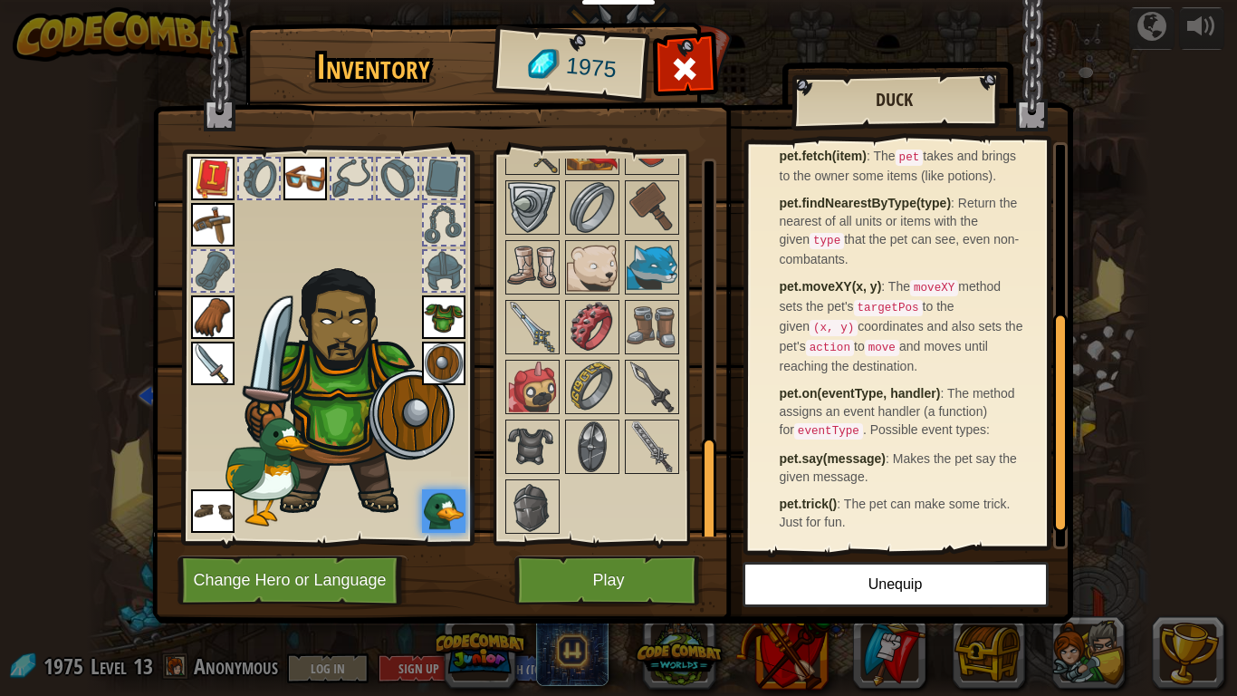
scroll to position [366, 0]
click at [642, 195] on img at bounding box center [652, 207] width 51 height 51
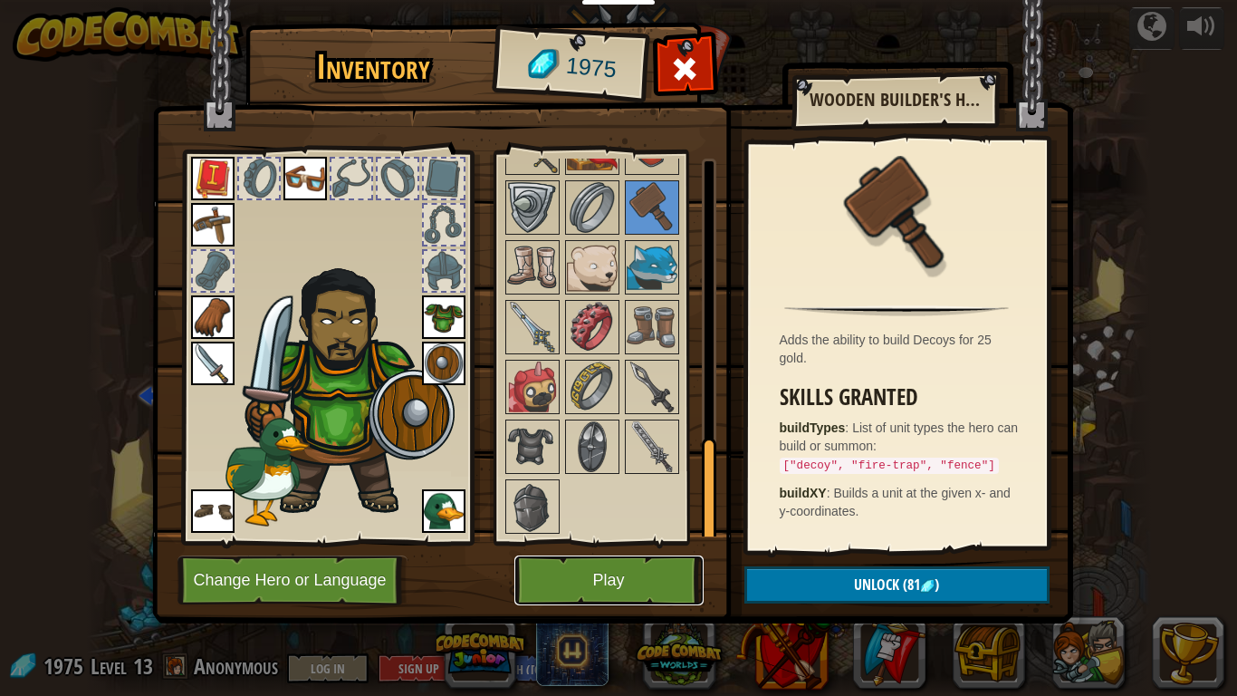
click at [565, 592] on button "Play" at bounding box center [609, 580] width 189 height 50
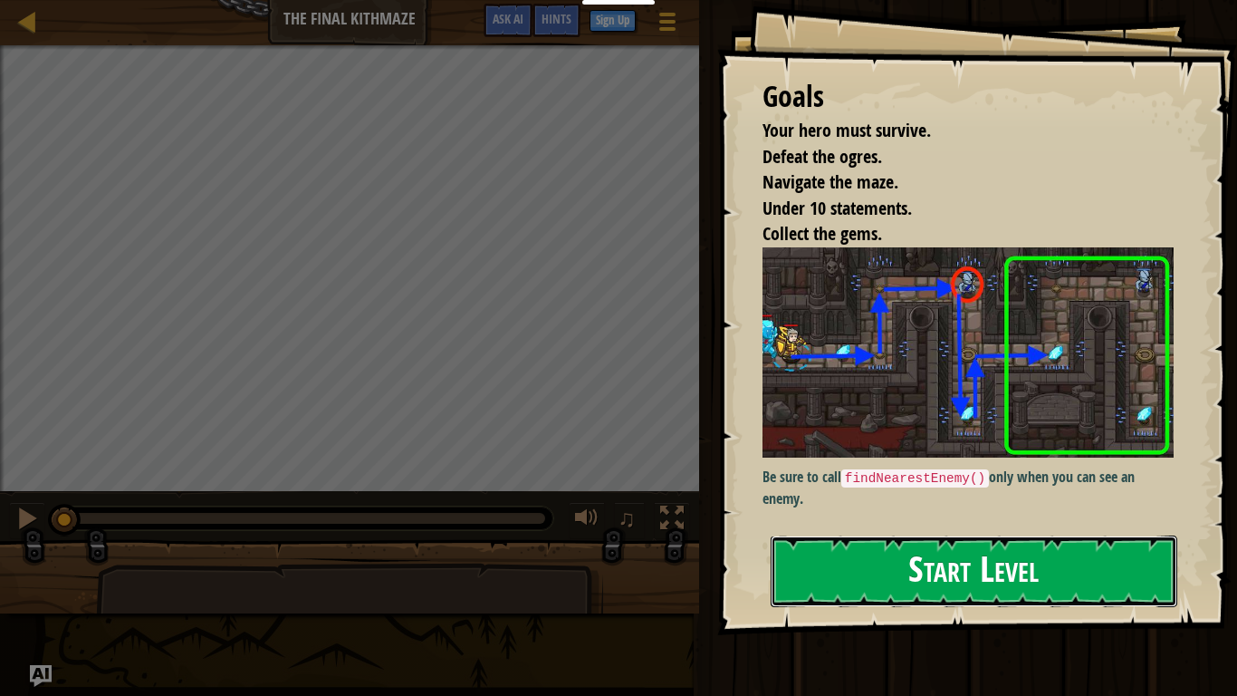
click at [877, 563] on button "Start Level" at bounding box center [974, 571] width 407 height 72
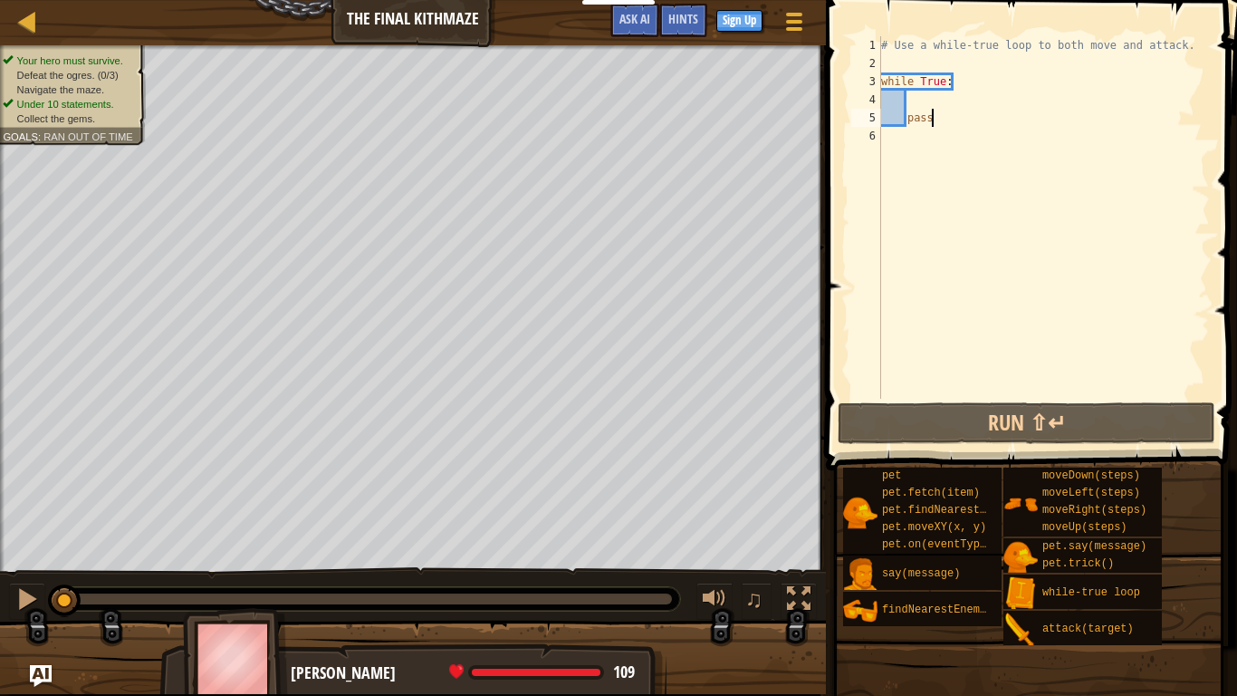
click at [927, 106] on div "# Use a while-true loop to both move and attack. while True : pass" at bounding box center [1044, 235] width 332 height 399
type textarea "h"
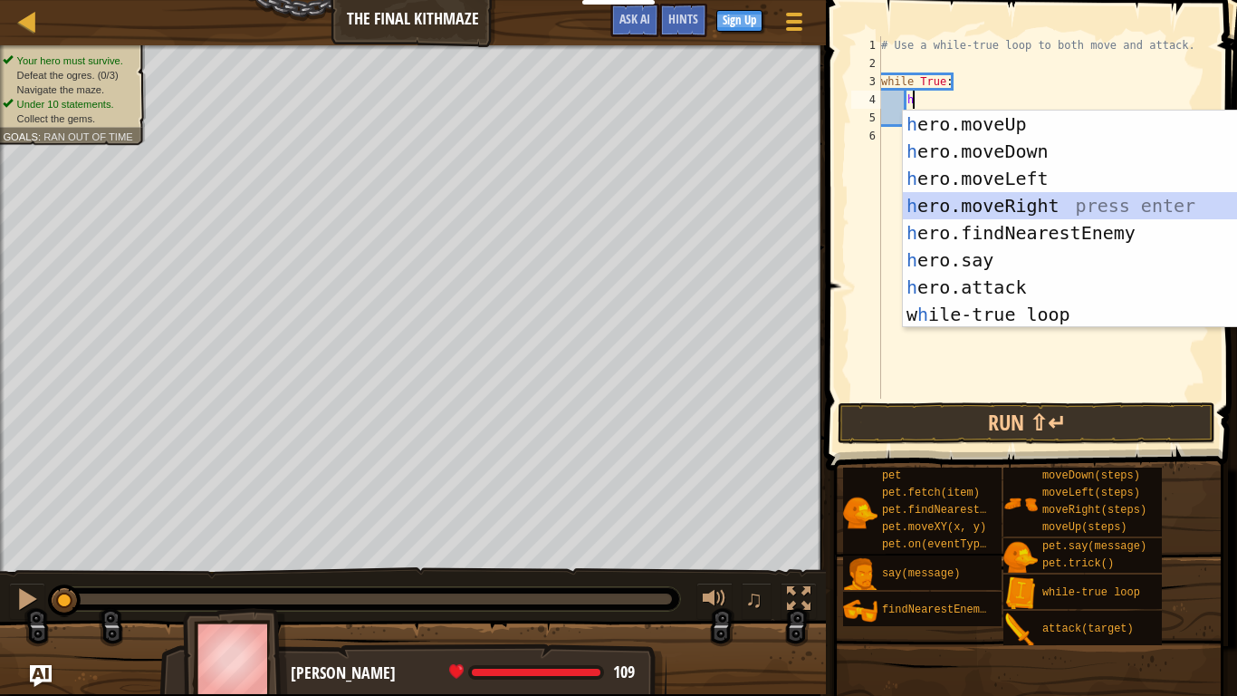
click at [1001, 200] on div "h ero.moveUp press enter h ero.moveDown press enter h ero.moveLeft press enter …" at bounding box center [1074, 247] width 342 height 272
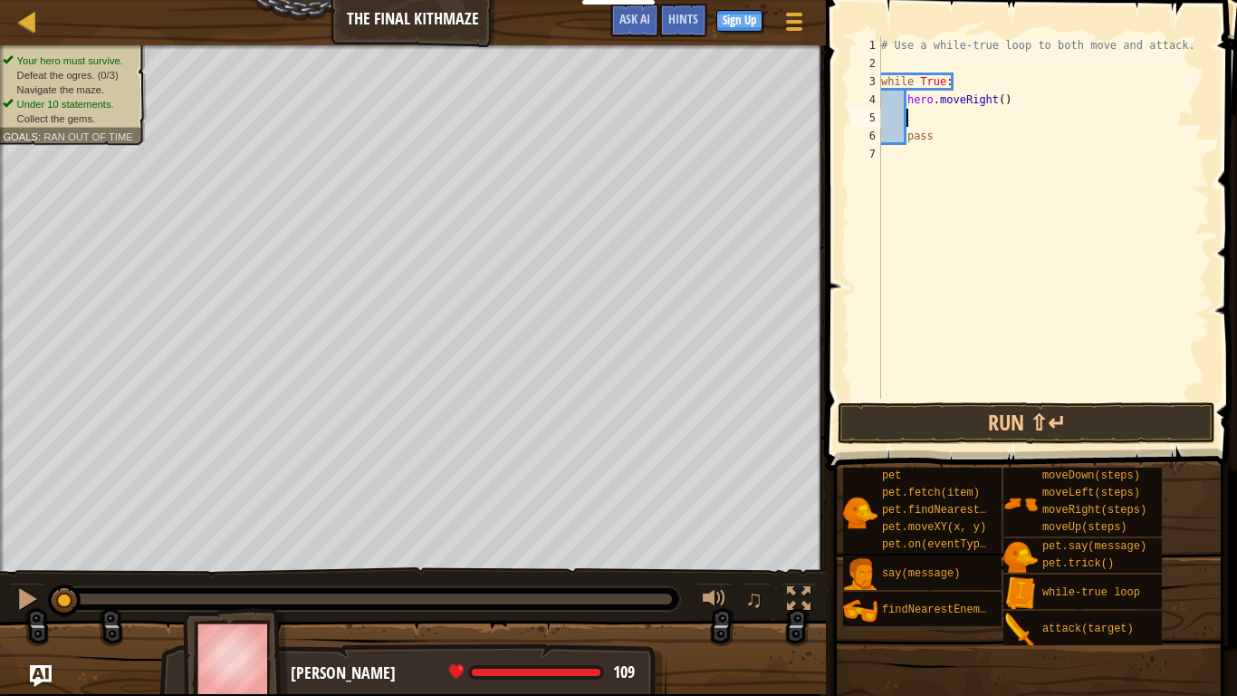
type textarea "h"
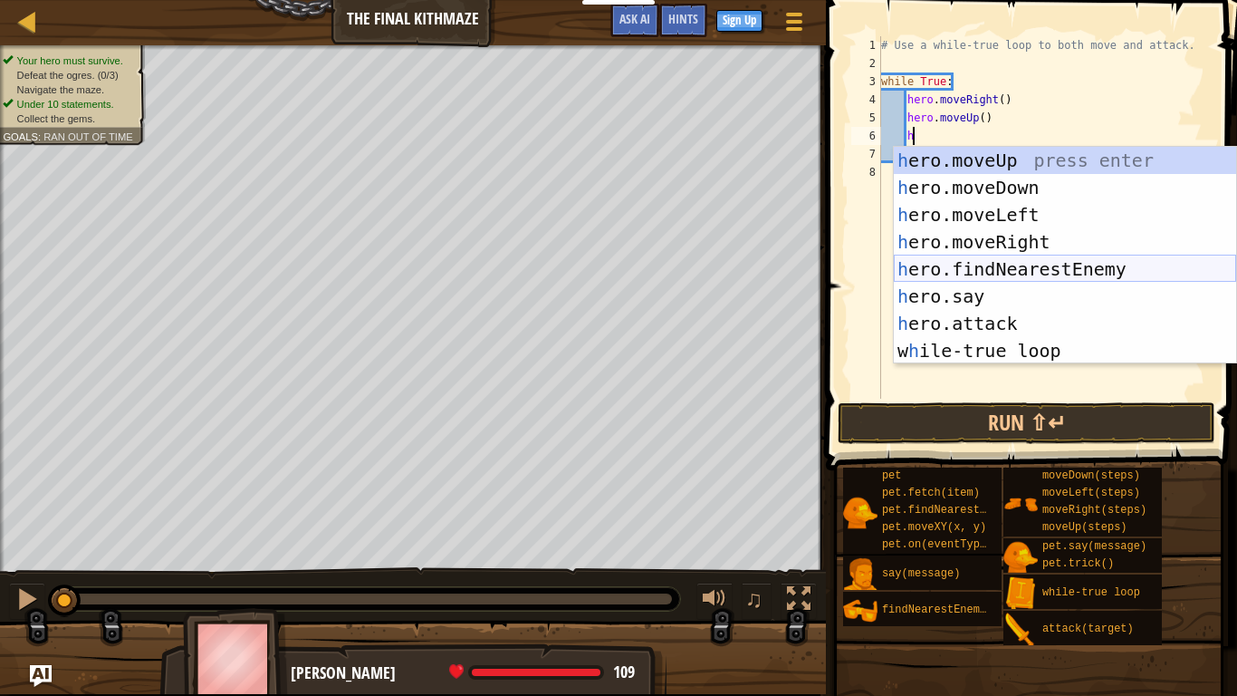
click at [1073, 268] on div "h ero.moveUp press enter h ero.moveDown press enter h ero.moveLeft press enter …" at bounding box center [1065, 283] width 342 height 272
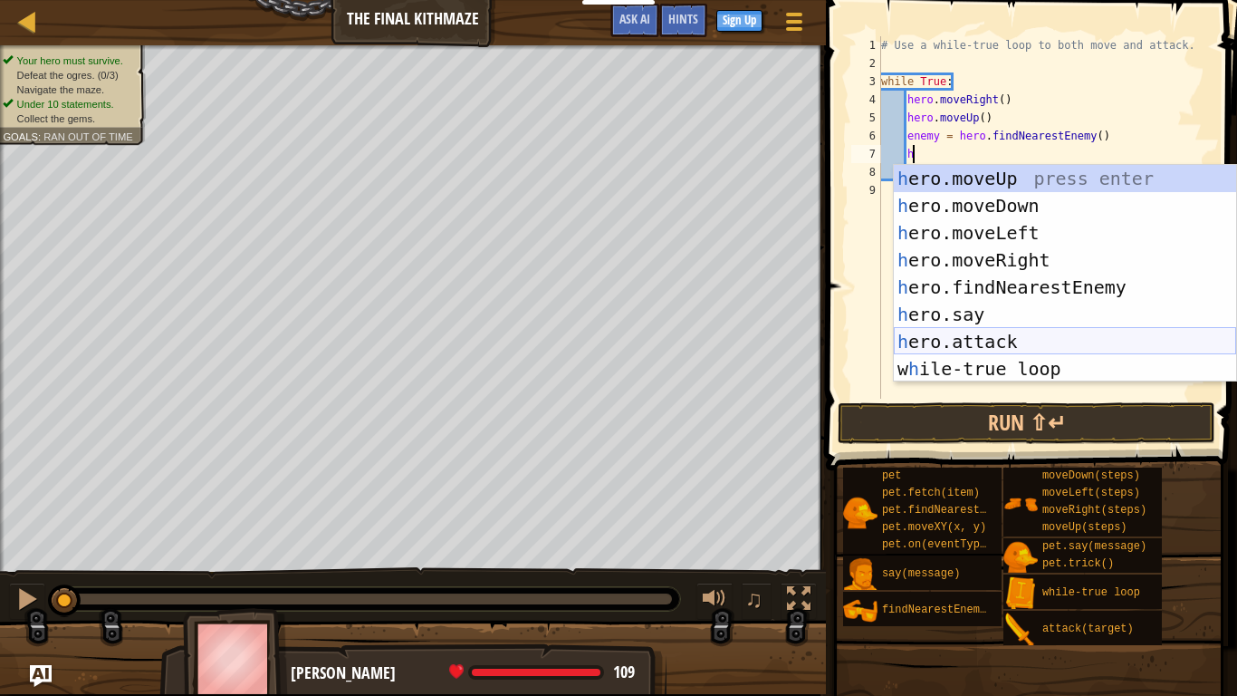
click at [1074, 332] on div "h ero.moveUp press enter h ero.moveDown press enter h ero.moveLeft press enter …" at bounding box center [1065, 301] width 342 height 272
type textarea "hero.attack(enemy)"
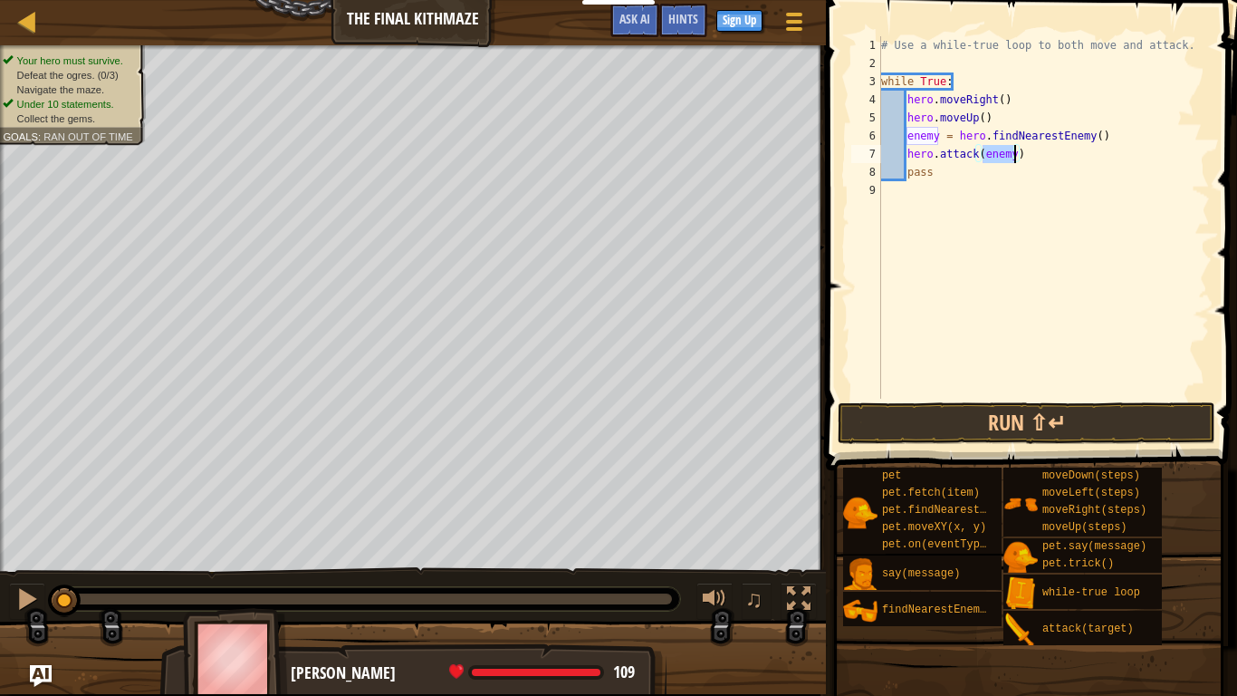
click at [1067, 149] on div "# Use a while-true loop to both move and attack. while True : hero . moveRight …" at bounding box center [1044, 235] width 332 height 399
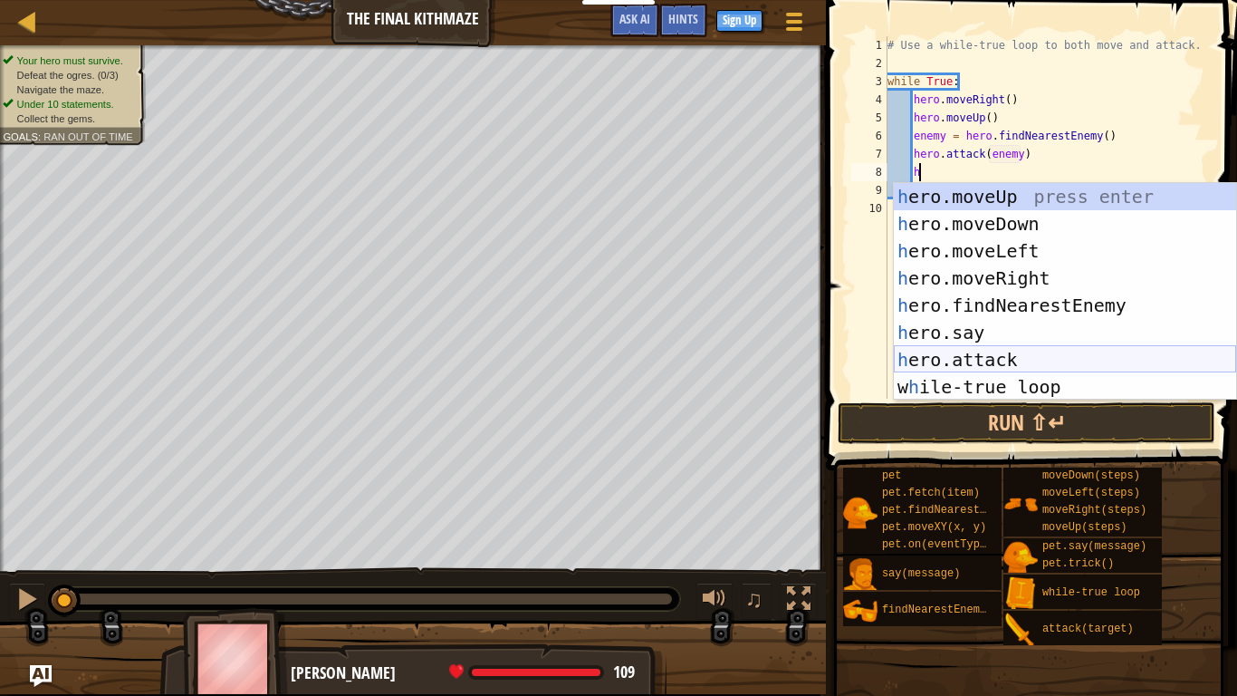
click at [1083, 351] on div "h ero.moveUp press enter h ero.moveDown press enter h ero.moveLeft press enter …" at bounding box center [1065, 319] width 342 height 272
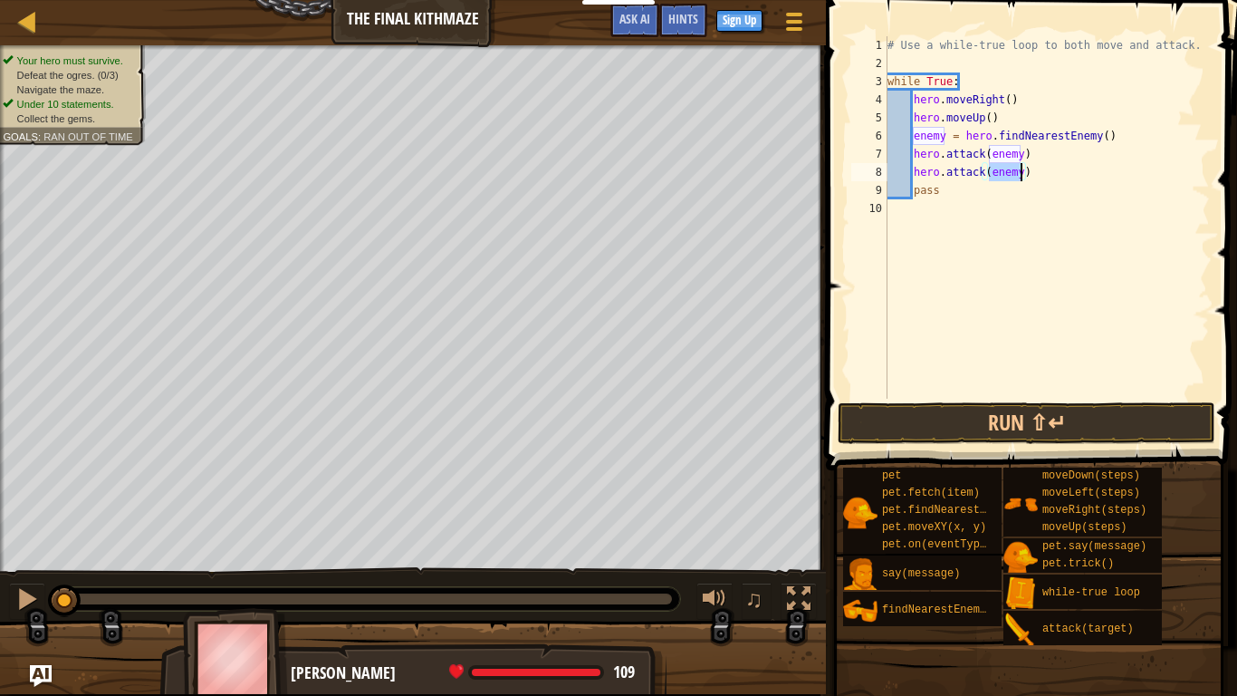
click at [1062, 187] on div "# Use a while-true loop to both move and attack. while True : hero . moveRight …" at bounding box center [1047, 235] width 326 height 399
click at [1061, 176] on div "# Use a while-true loop to both move and attack. while True : hero . moveRight …" at bounding box center [1047, 235] width 326 height 399
type textarea "hero.attack(enemy)"
type textarea "h"
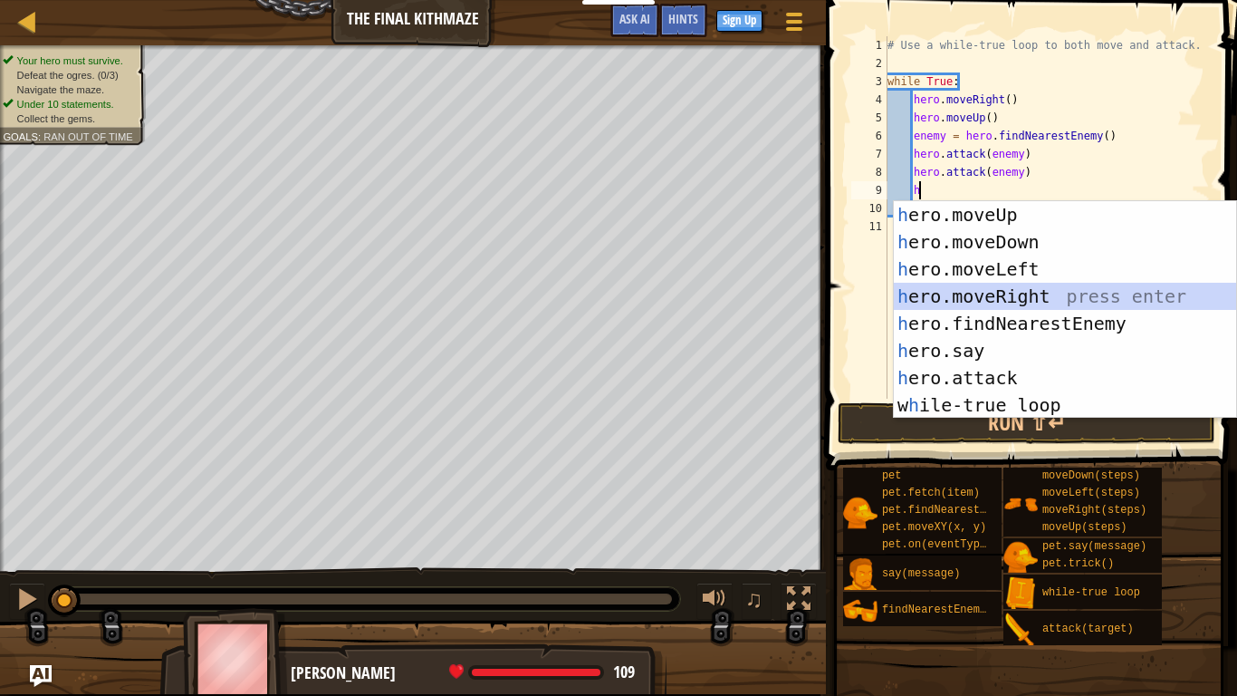
click at [1066, 292] on div "h ero.moveUp press enter h ero.moveDown press enter h ero.moveLeft press enter …" at bounding box center [1065, 337] width 342 height 272
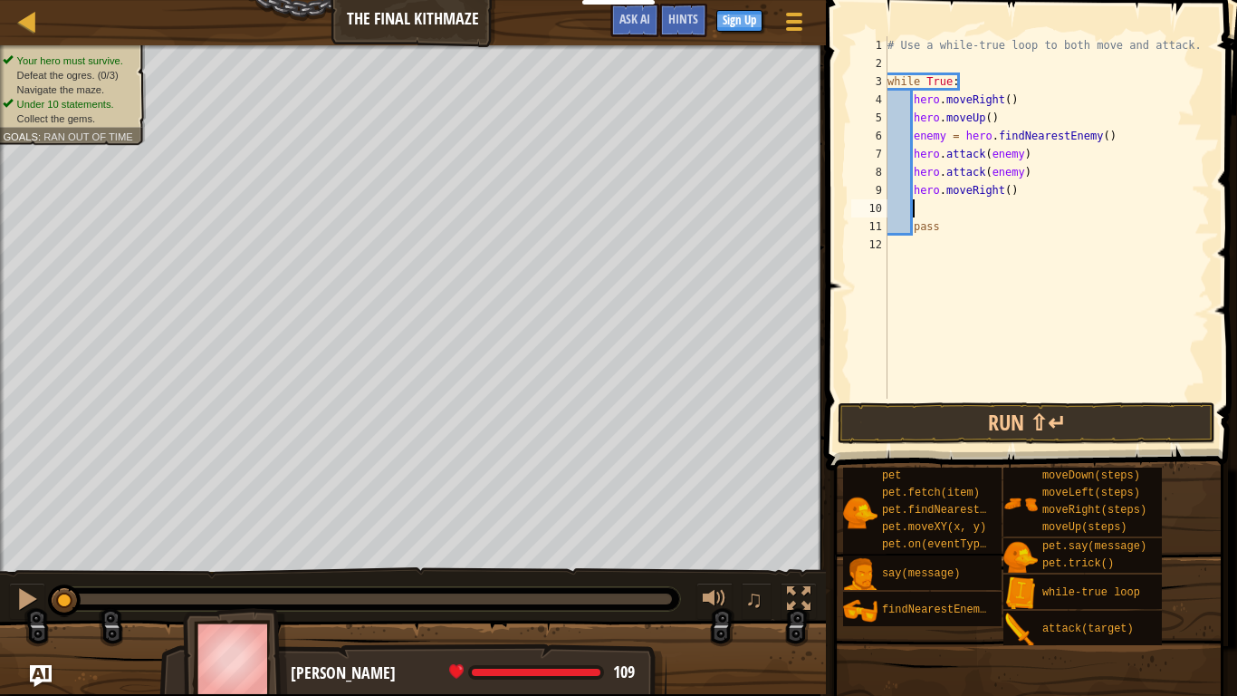
type textarea "h"
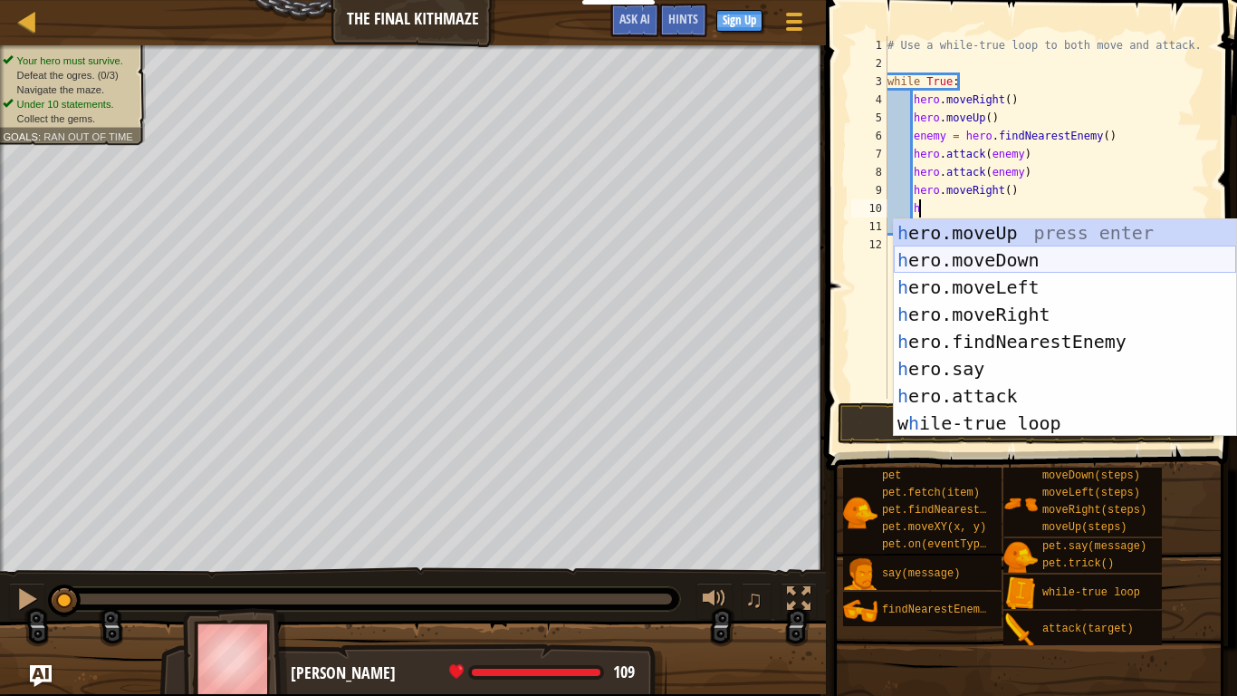
click at [1030, 262] on div "h ero.moveUp press enter h ero.moveDown press enter h ero.moveLeft press enter …" at bounding box center [1065, 355] width 342 height 272
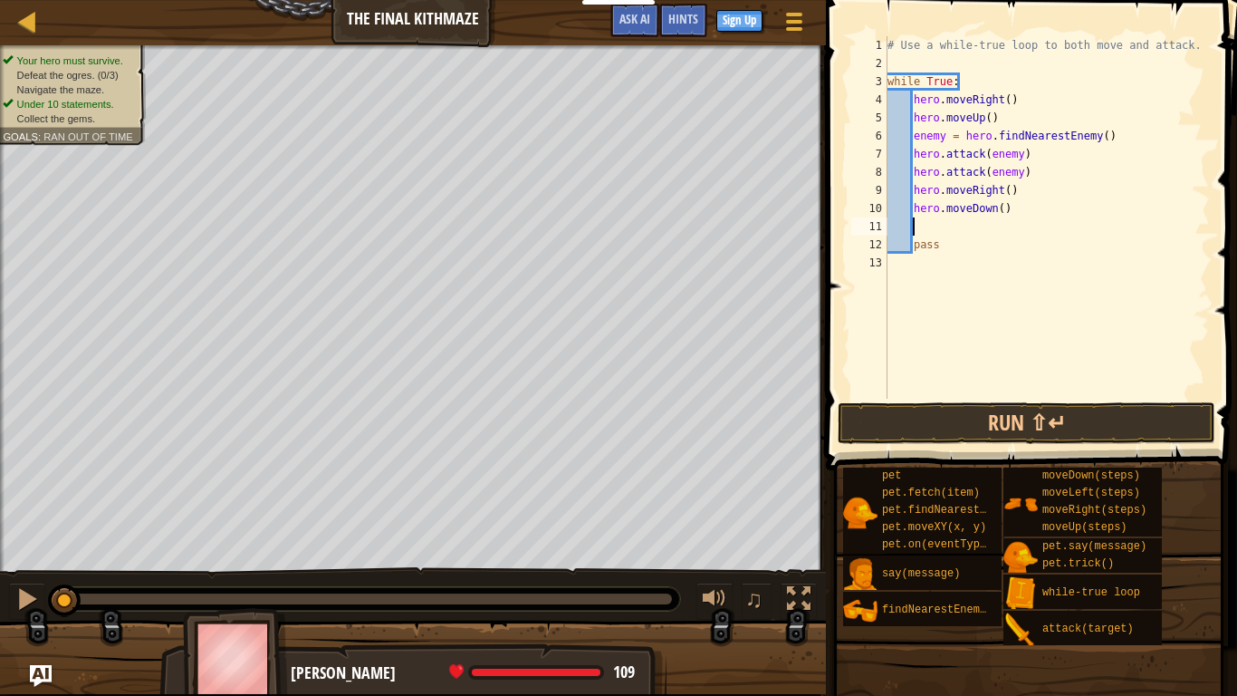
click at [1003, 211] on div "# Use a while-true loop to both move and attack. while True : hero . moveRight …" at bounding box center [1047, 235] width 326 height 399
type textarea "hero.moveDown(2)"
click at [978, 217] on div "# Use a while-true loop to both move and attack. while True : hero . moveRight …" at bounding box center [1047, 235] width 326 height 399
type textarea "h"
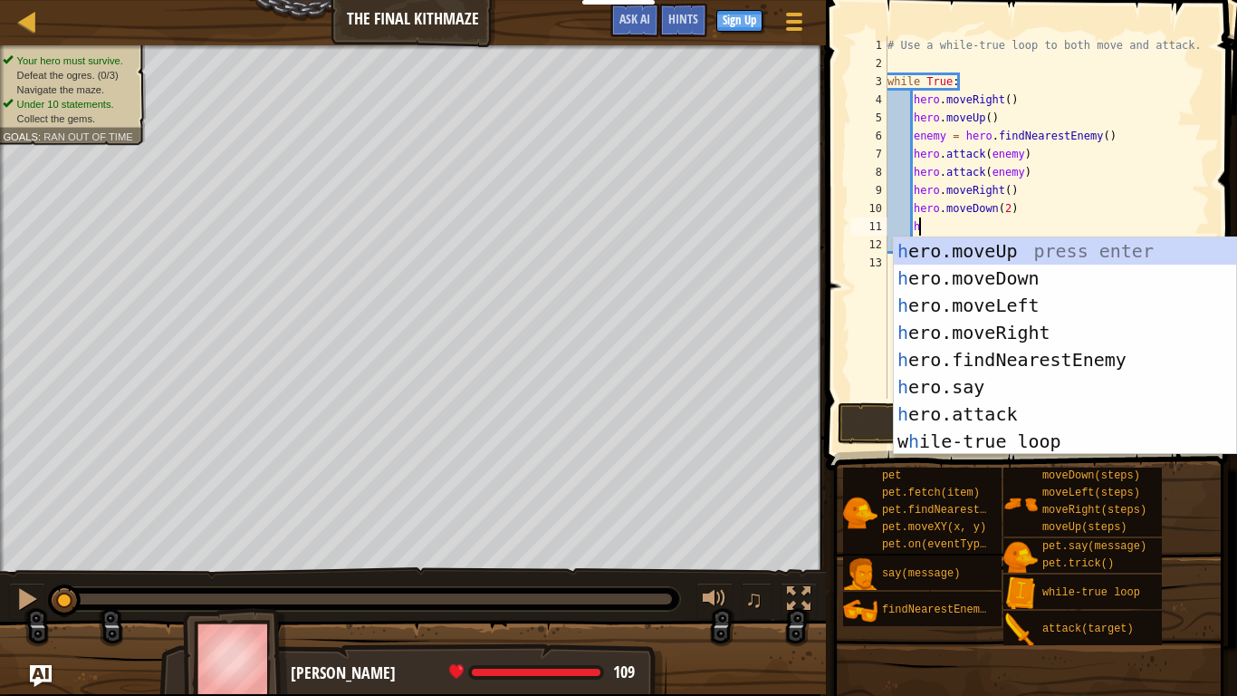
scroll to position [8, 4]
click at [1004, 254] on div "h ero.moveUp press enter h ero.moveDown press enter h ero.moveLeft press enter …" at bounding box center [1065, 373] width 342 height 272
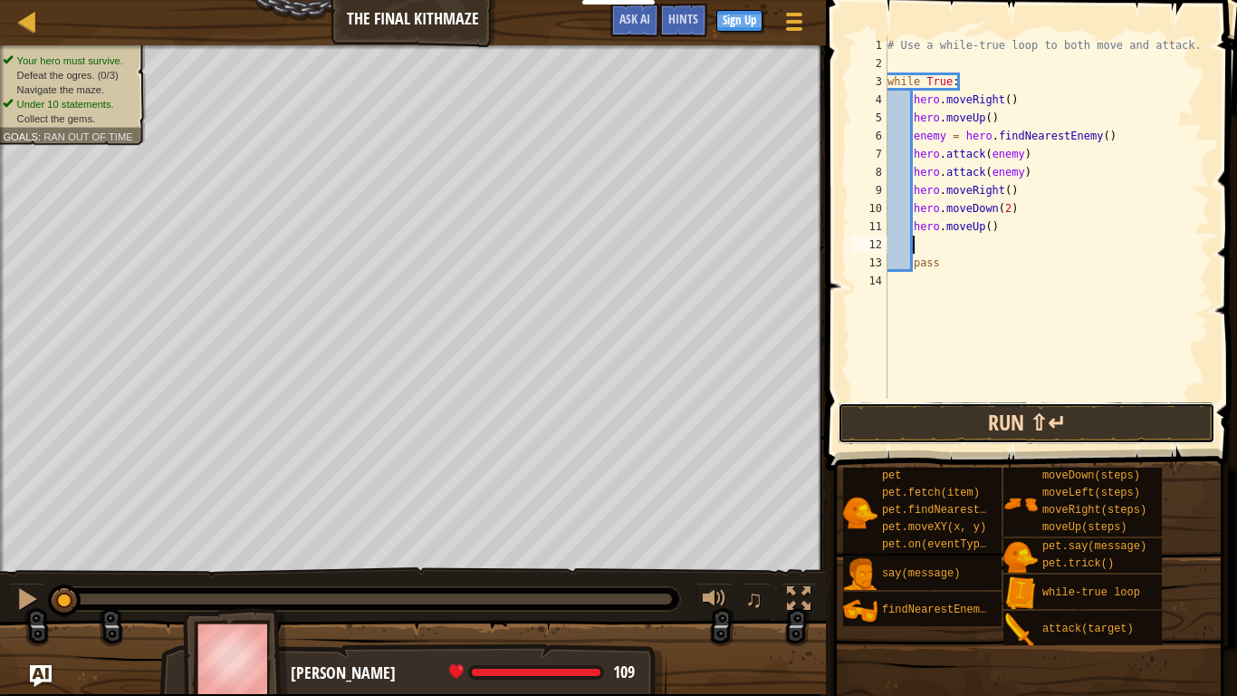
click at [1008, 437] on button "Run ⇧↵" at bounding box center [1027, 423] width 378 height 42
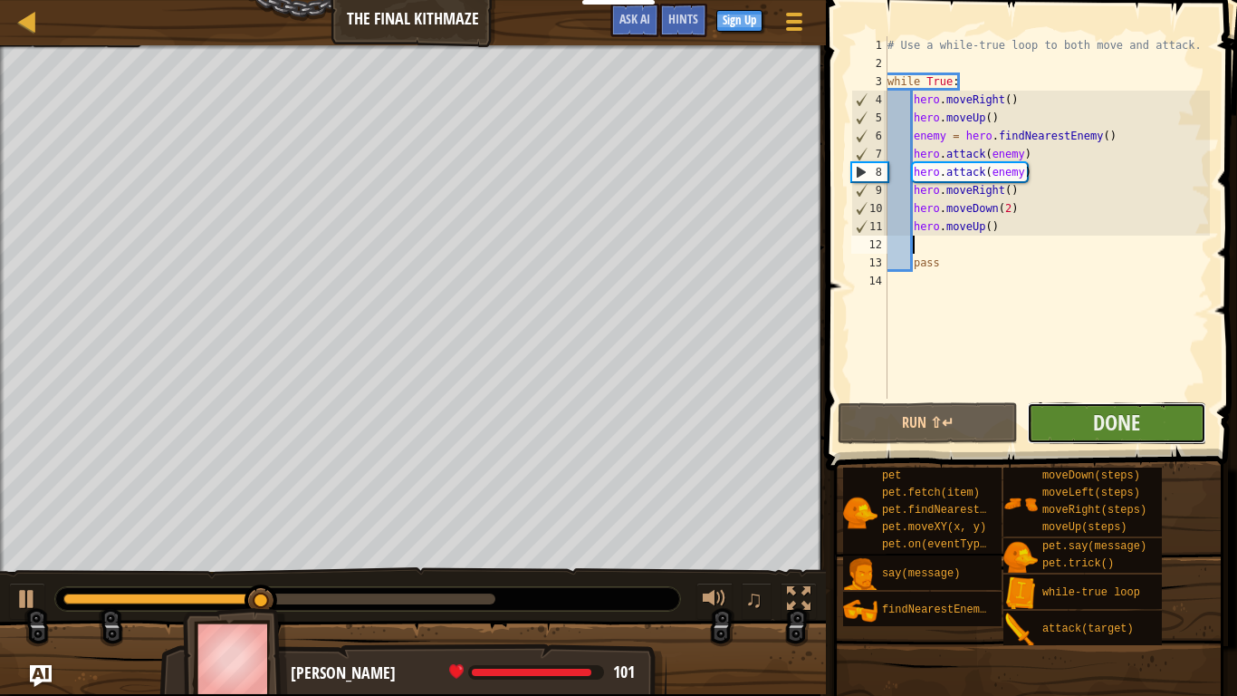
click at [1148, 425] on button "Done" at bounding box center [1116, 423] width 179 height 42
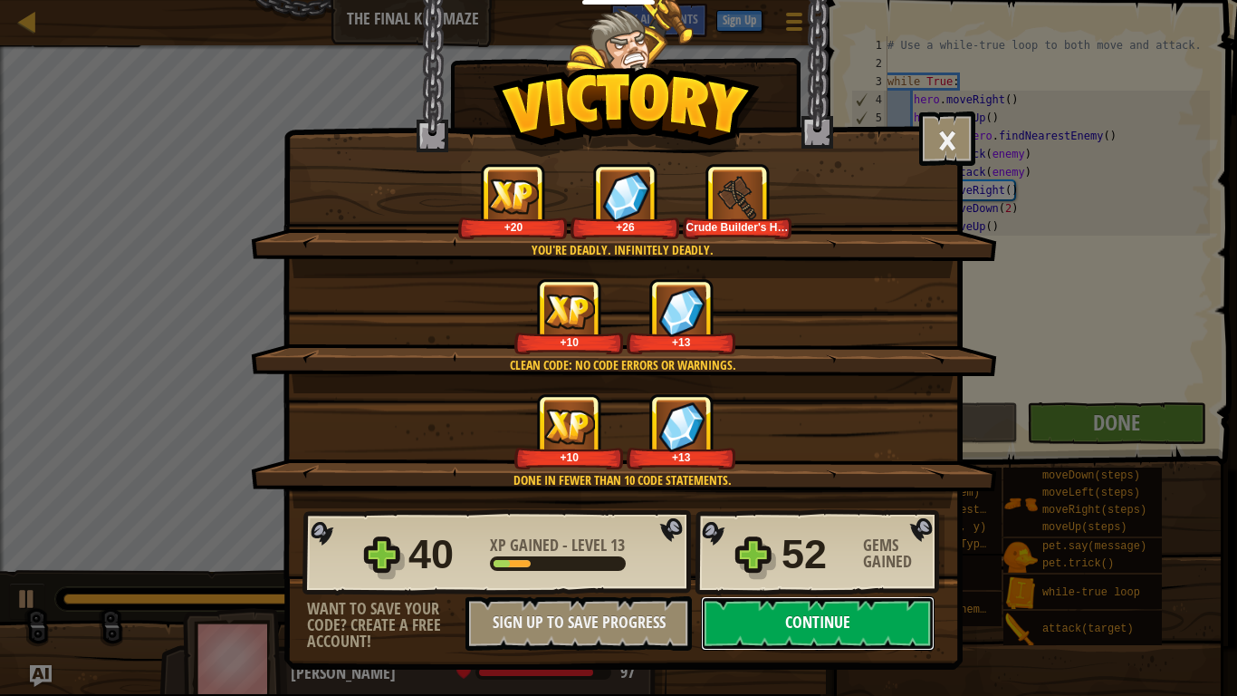
click at [868, 621] on button "Continue" at bounding box center [818, 623] width 234 height 54
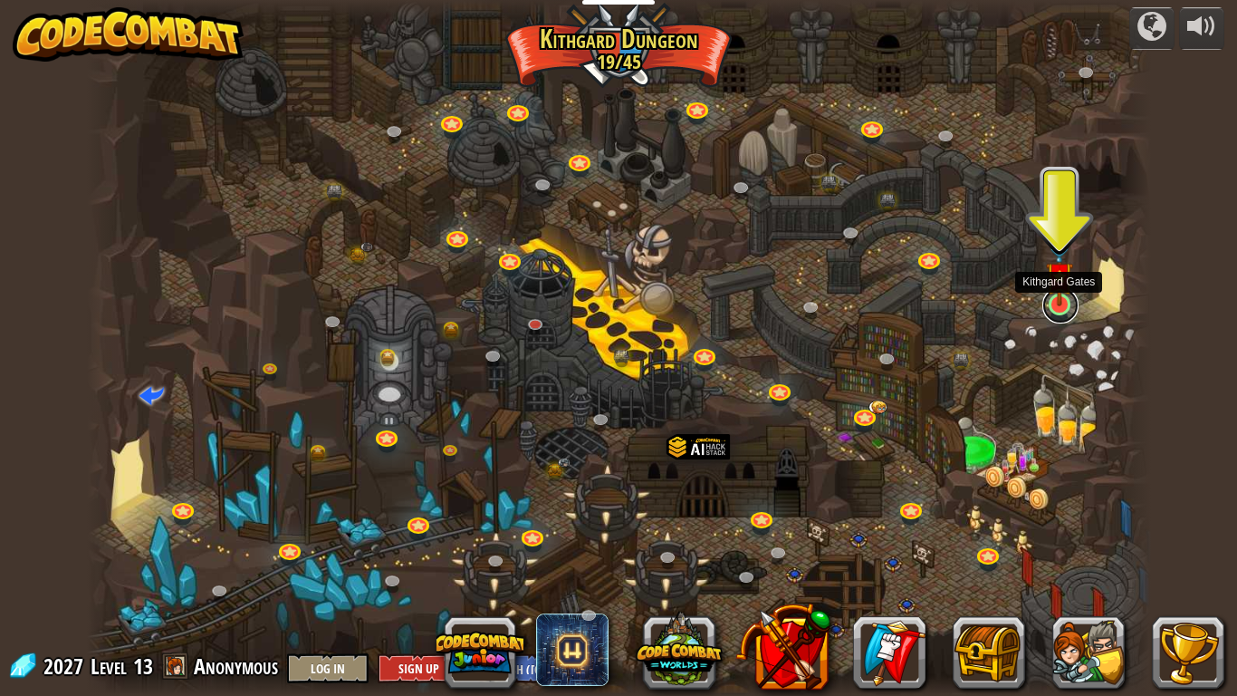
click at [1052, 311] on link at bounding box center [1061, 305] width 36 height 36
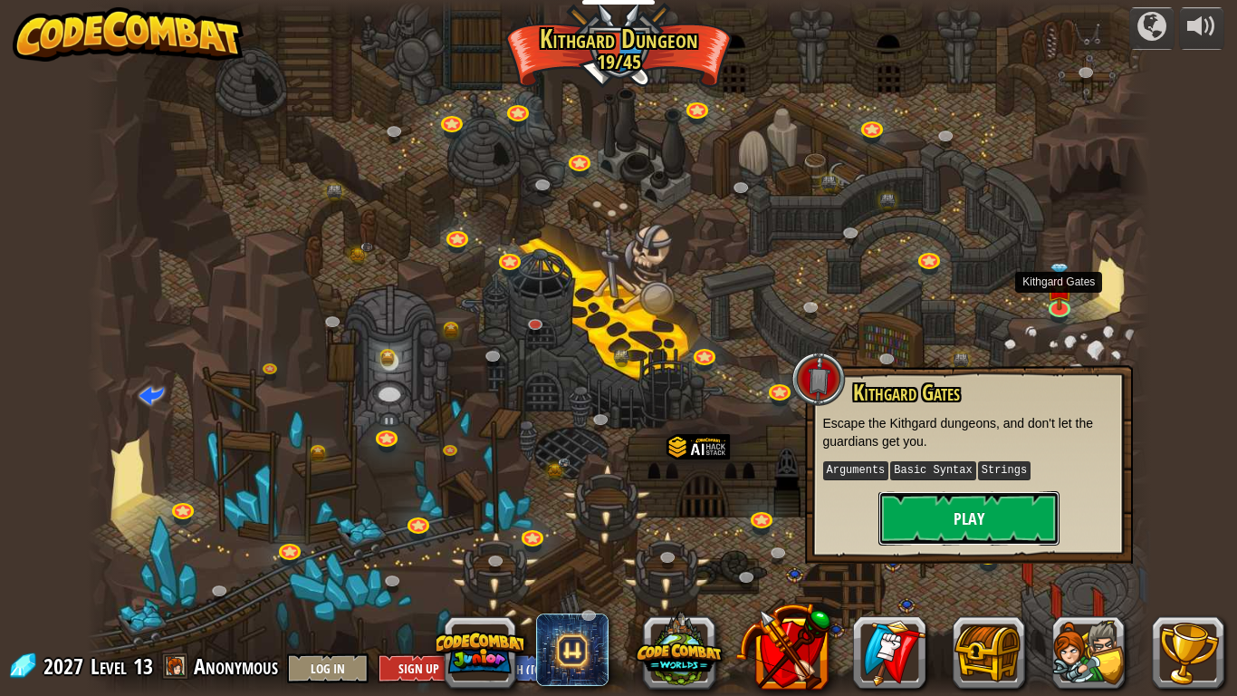
click at [1012, 509] on button "Play" at bounding box center [969, 518] width 181 height 54
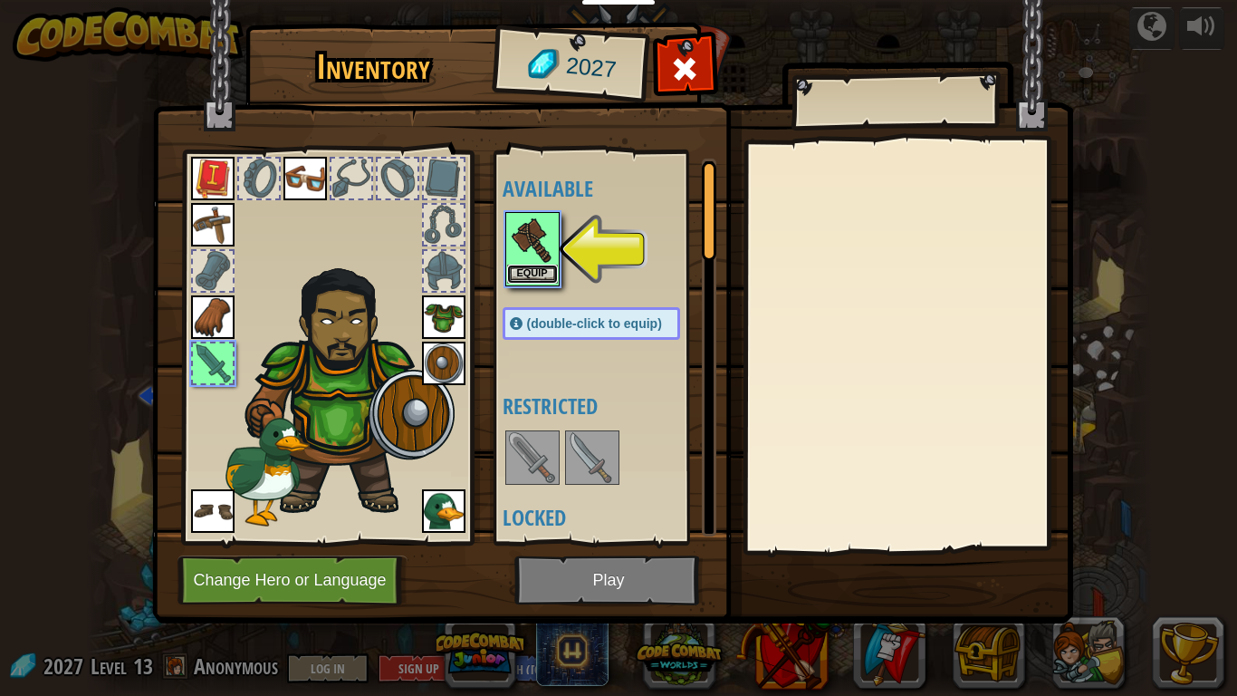
click at [519, 268] on button "Equip" at bounding box center [532, 274] width 51 height 19
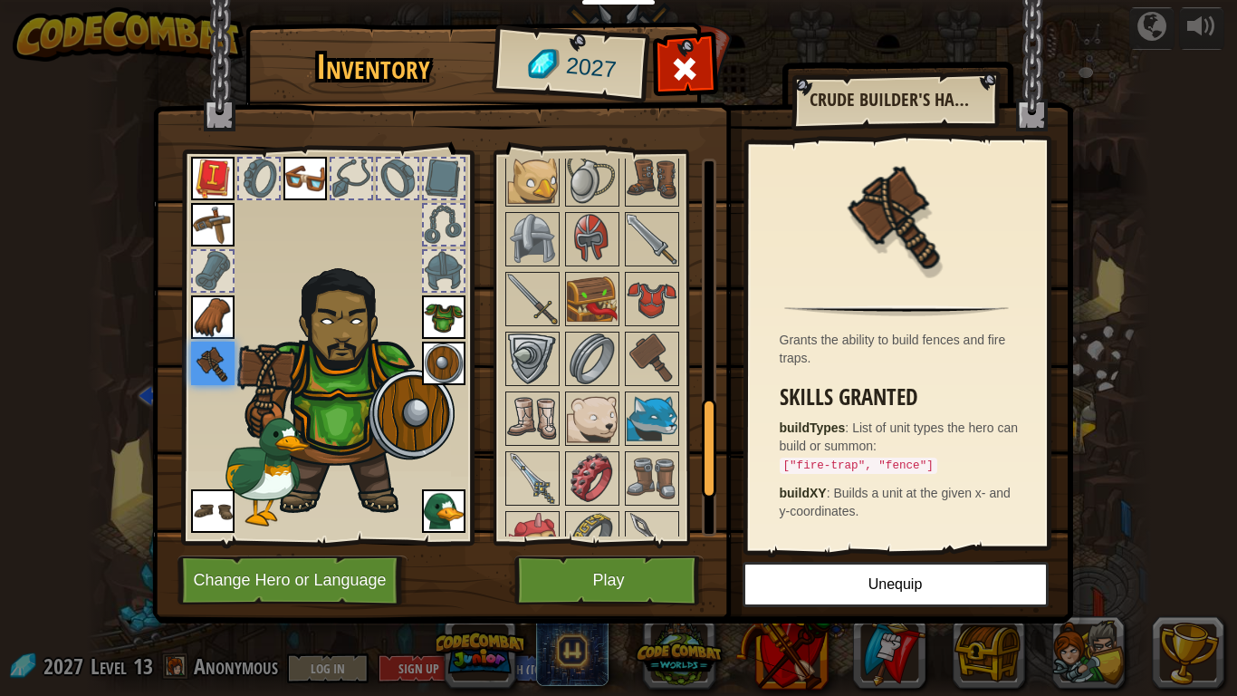
scroll to position [770, 0]
click at [636, 596] on button "Play" at bounding box center [609, 580] width 189 height 50
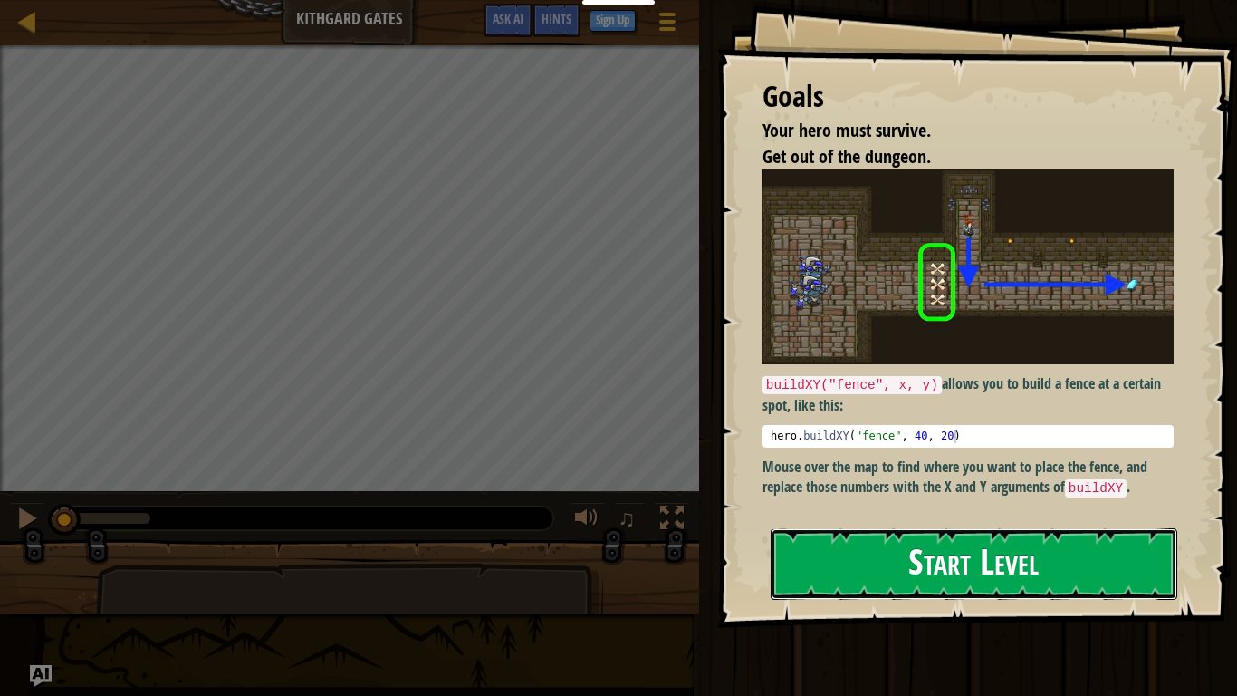
click at [948, 567] on button "Start Level" at bounding box center [974, 564] width 407 height 72
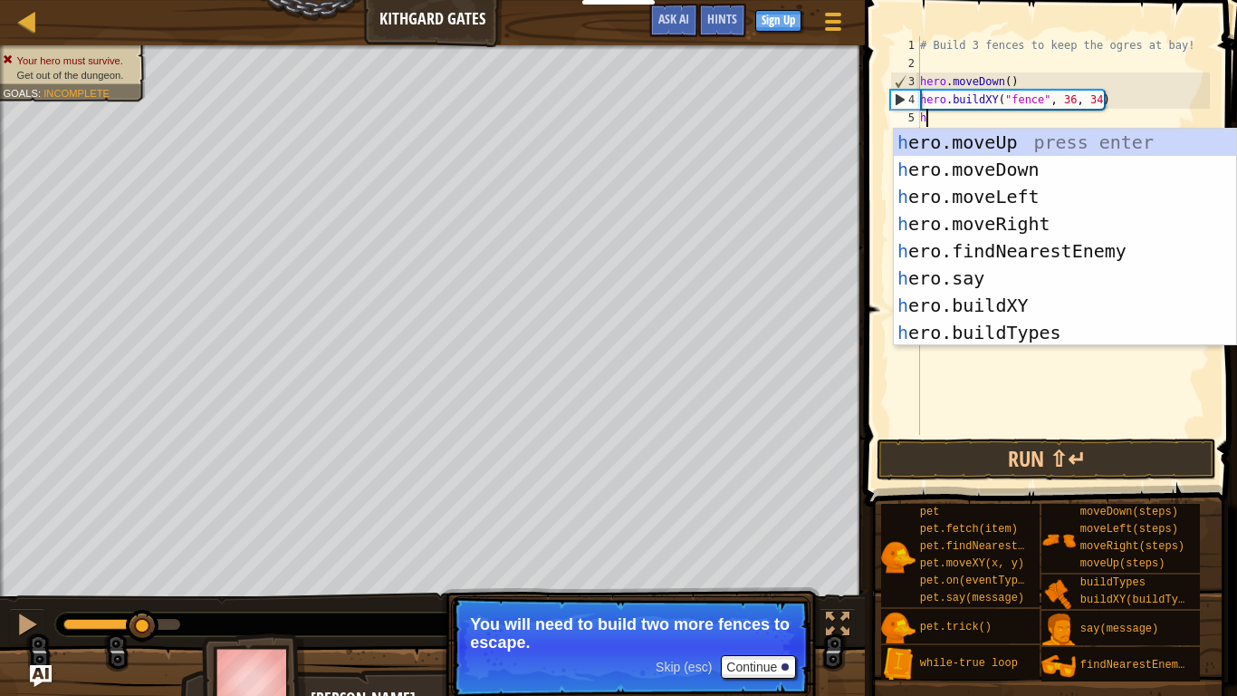
scroll to position [8, 0]
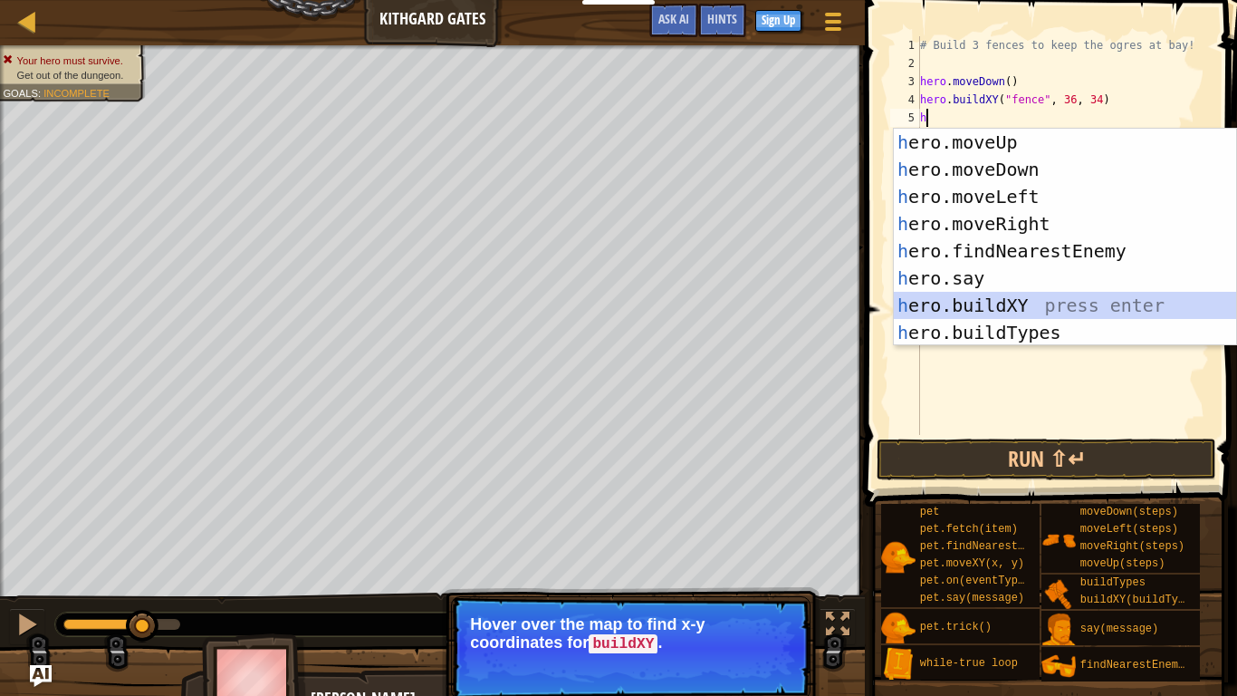
click at [979, 308] on div "h ero.moveUp press enter h ero.moveDown press enter h ero.moveLeft press enter …" at bounding box center [1065, 265] width 342 height 272
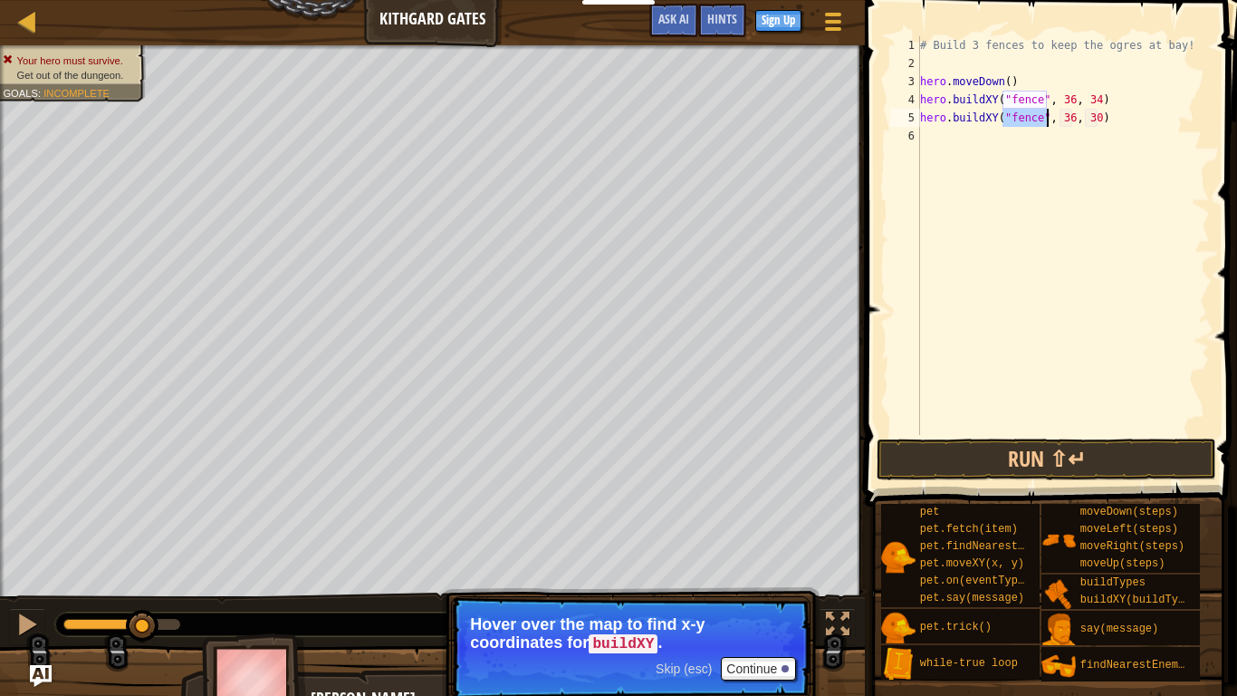
click at [1100, 119] on div "# Build 3 fences to keep the ogres at bay! hero . moveDown ( ) hero . buildXY (…" at bounding box center [1063, 253] width 293 height 435
type textarea "hero.buildXY("fence", 36, 29)"
click at [1058, 136] on div "# Build 3 fences to keep the ogres at bay! hero . moveDown ( ) hero . buildXY (…" at bounding box center [1063, 253] width 293 height 435
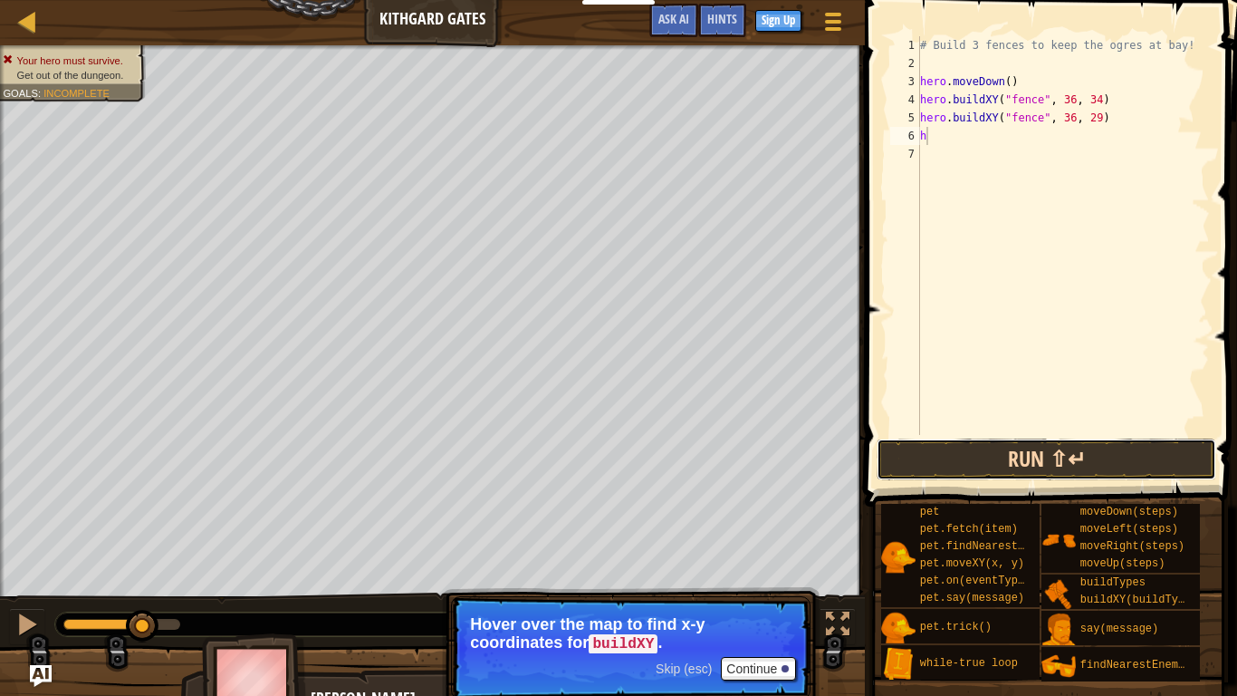
click at [1070, 462] on button "Run ⇧↵" at bounding box center [1047, 459] width 340 height 42
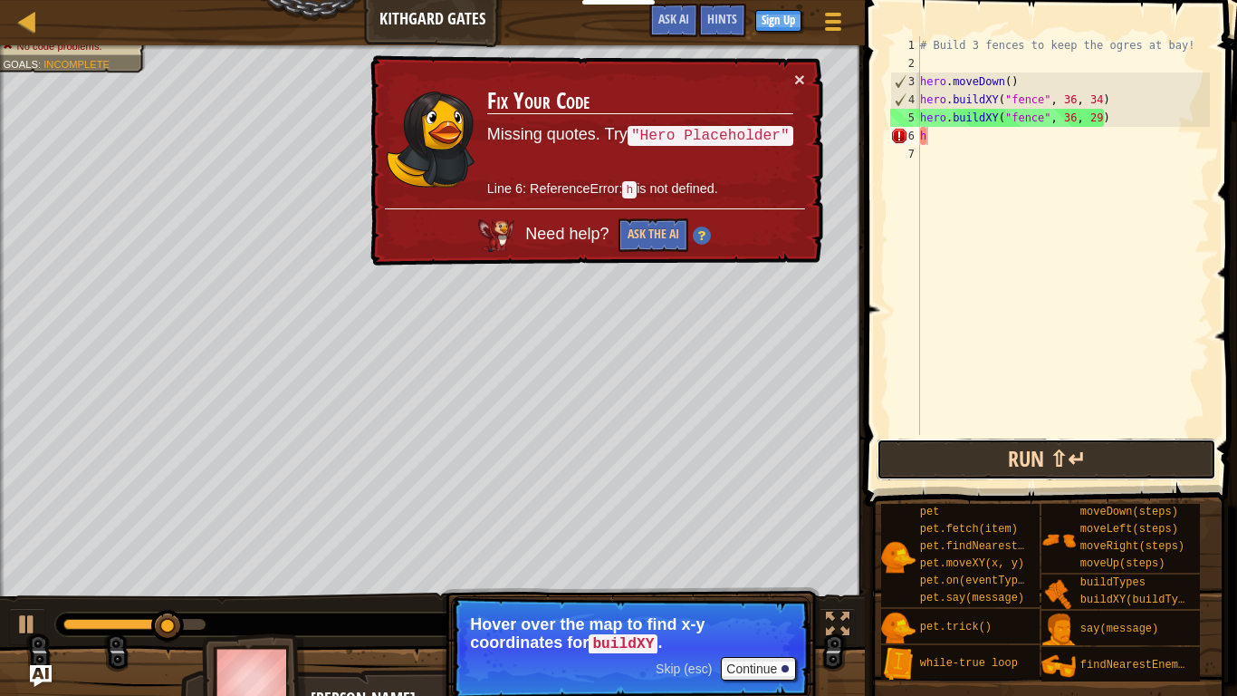
click at [1069, 471] on button "Run ⇧↵" at bounding box center [1047, 459] width 340 height 42
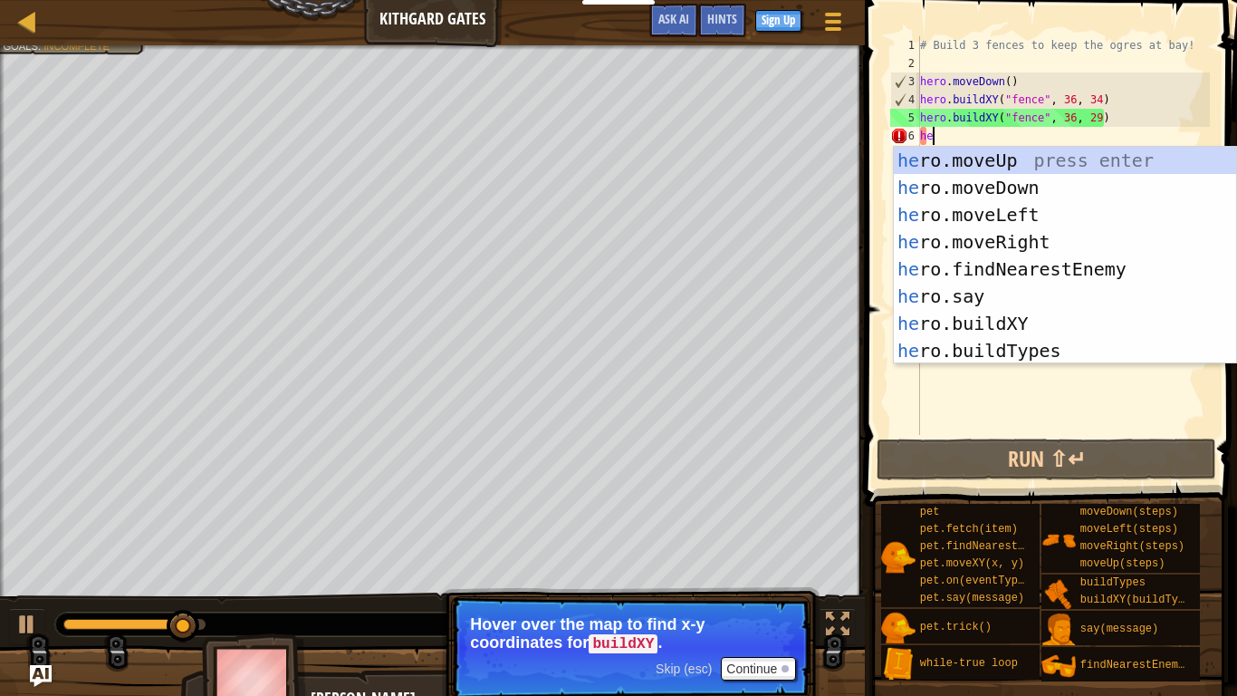
scroll to position [8, 1]
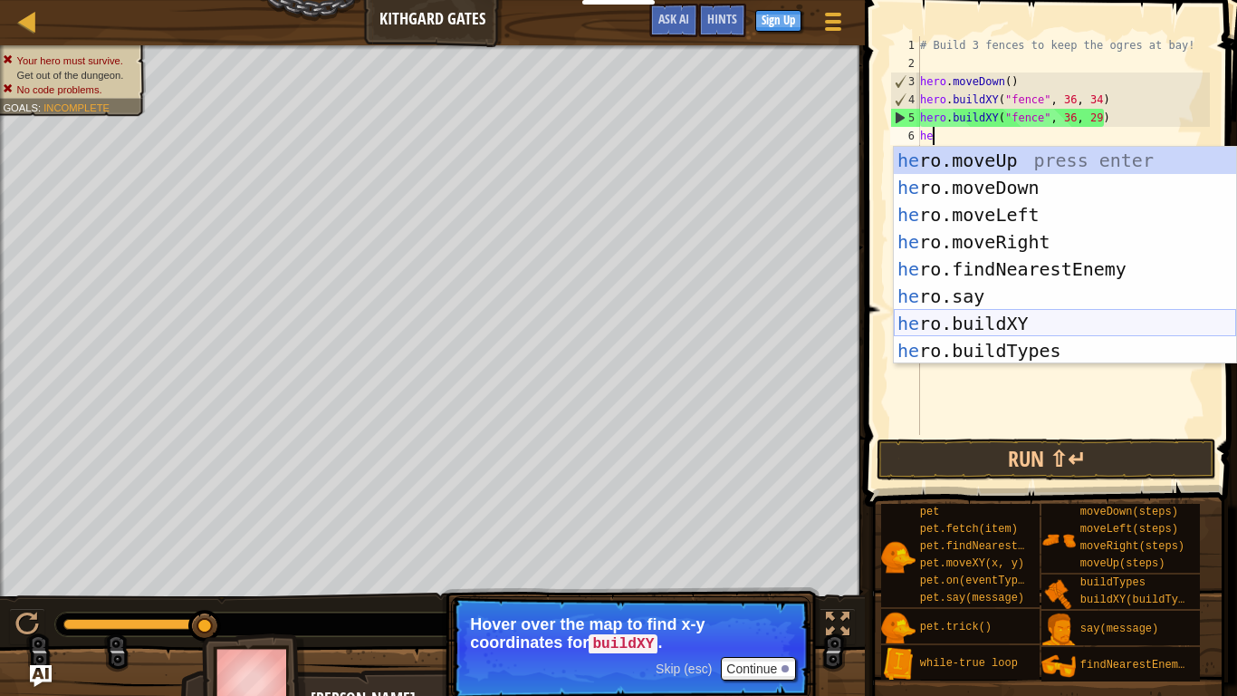
click at [1058, 322] on div "he ro.moveUp press enter he ro.moveDown press enter he ro.moveLeft press enter …" at bounding box center [1065, 283] width 342 height 272
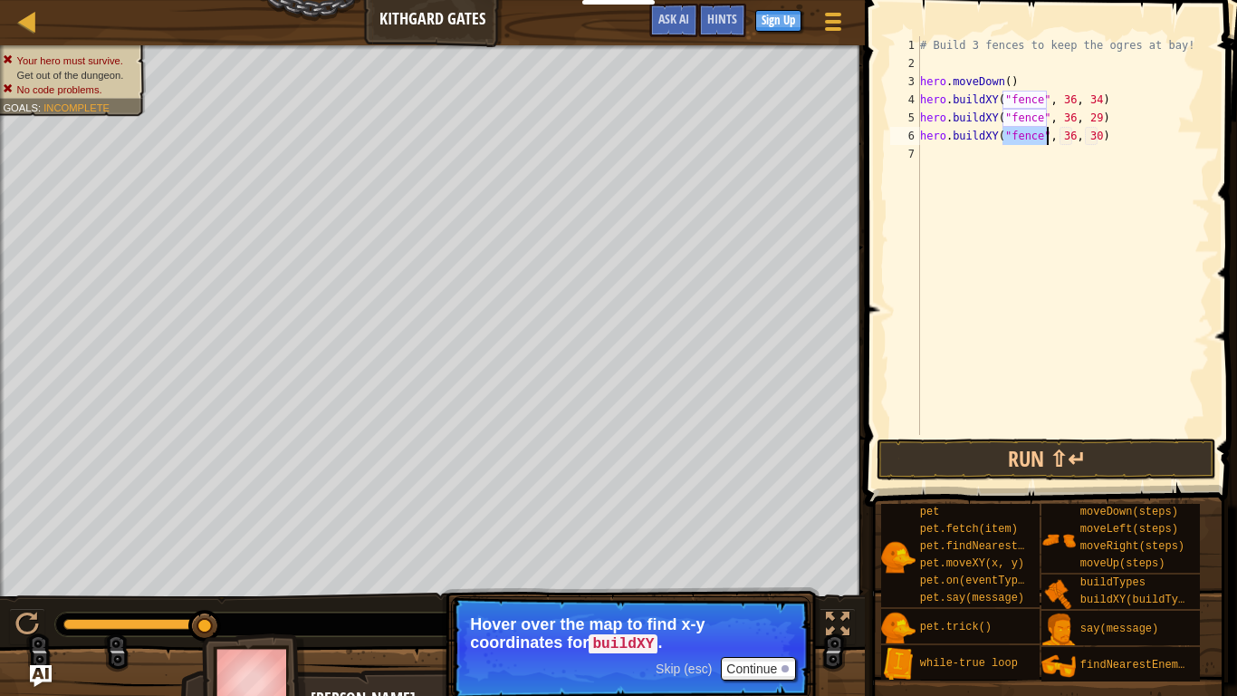
click at [1092, 135] on div "# Build 3 fences to keep the ogres at bay! hero . moveDown ( ) hero . buildXY (…" at bounding box center [1063, 253] width 293 height 435
click at [1096, 135] on div "# Build 3 fences to keep the ogres at bay! hero . moveDown ( ) hero . buildXY (…" at bounding box center [1063, 253] width 293 height 435
click at [1074, 447] on button "Run ⇧↵" at bounding box center [1047, 459] width 340 height 42
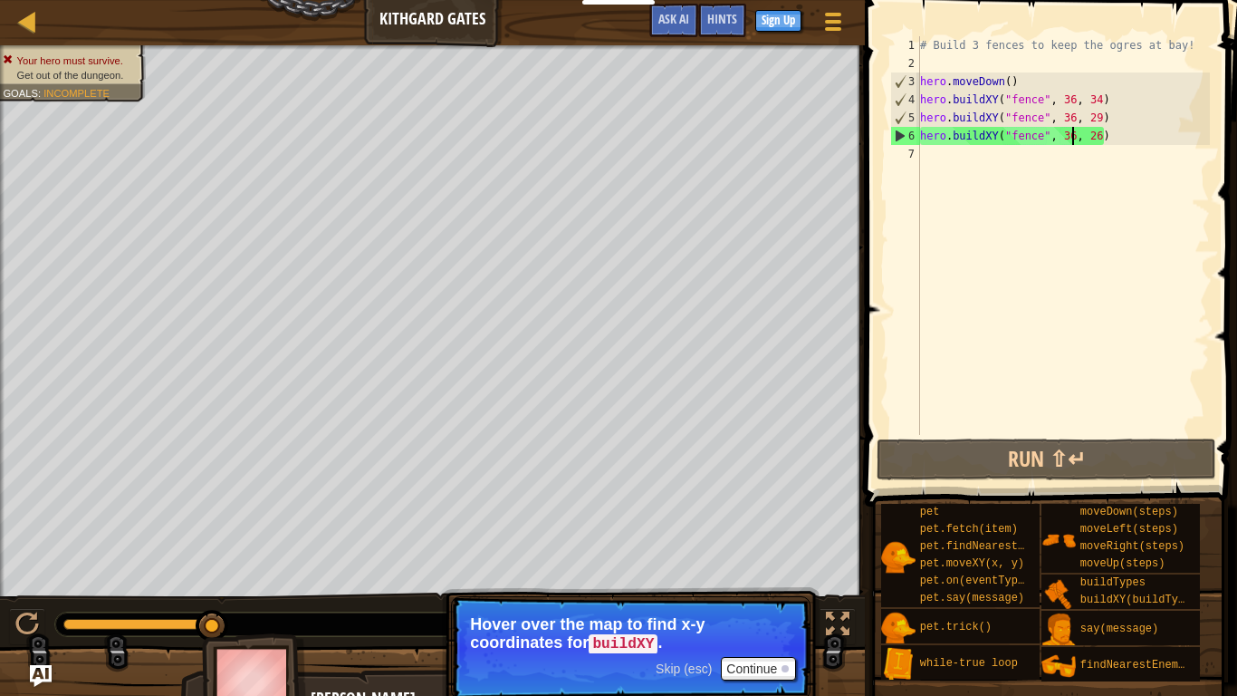
click at [1072, 135] on div "# Build 3 fences to keep the ogres at bay! hero . moveDown ( ) hero . buildXY (…" at bounding box center [1063, 253] width 293 height 435
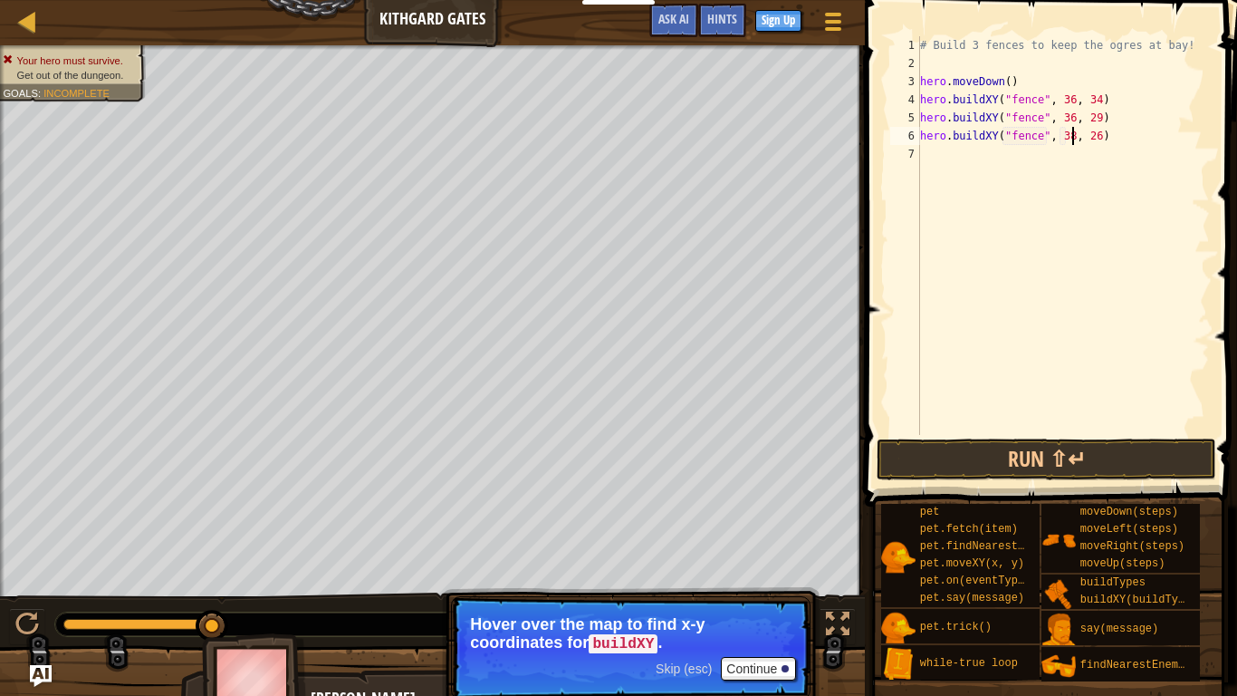
scroll to position [8, 23]
click at [1071, 120] on div "# Build 3 fences to keep the ogres at bay! hero . moveDown ( ) hero . buildXY (…" at bounding box center [1063, 253] width 293 height 435
click at [1070, 99] on div "# Build 3 fences to keep the ogres at bay! hero . moveDown ( ) hero . buildXY (…" at bounding box center [1063, 253] width 293 height 435
type textarea "hero.buildXY("fence", 38, 34)"
click at [1070, 454] on button "Run ⇧↵" at bounding box center [1047, 459] width 340 height 42
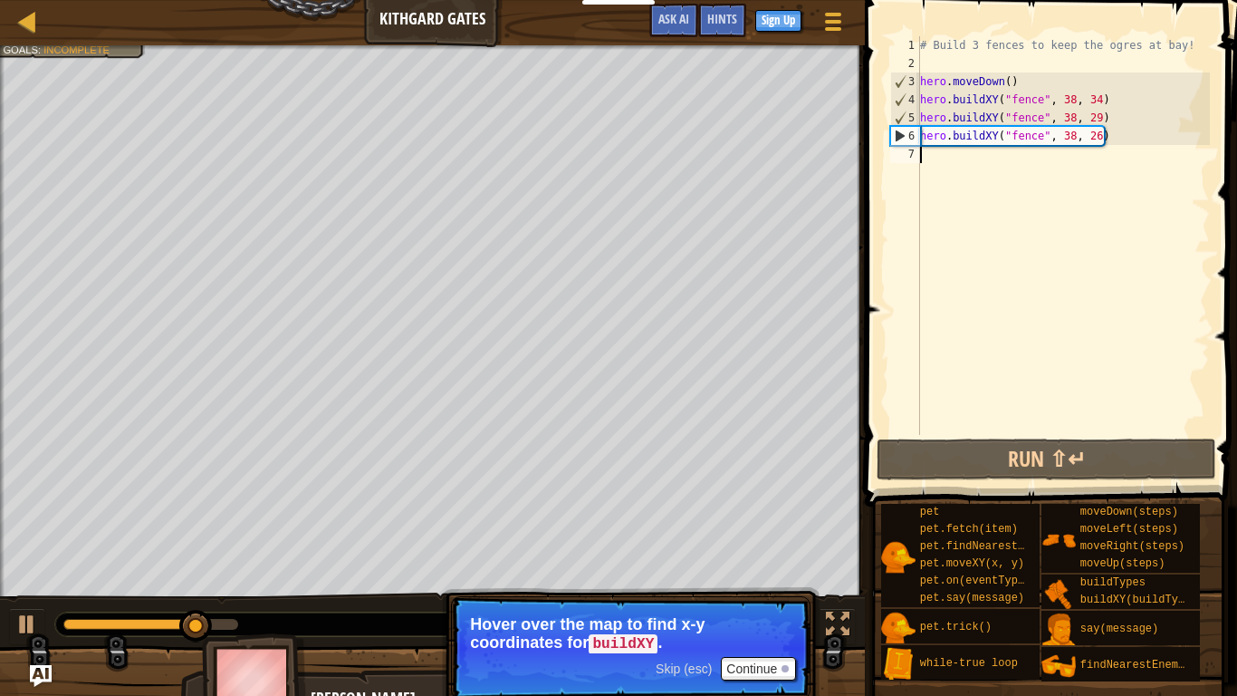
click at [1034, 168] on div "# Build 3 fences to keep the ogres at bay! hero . moveDown ( ) hero . buildXY (…" at bounding box center [1063, 253] width 293 height 435
type textarea "h"
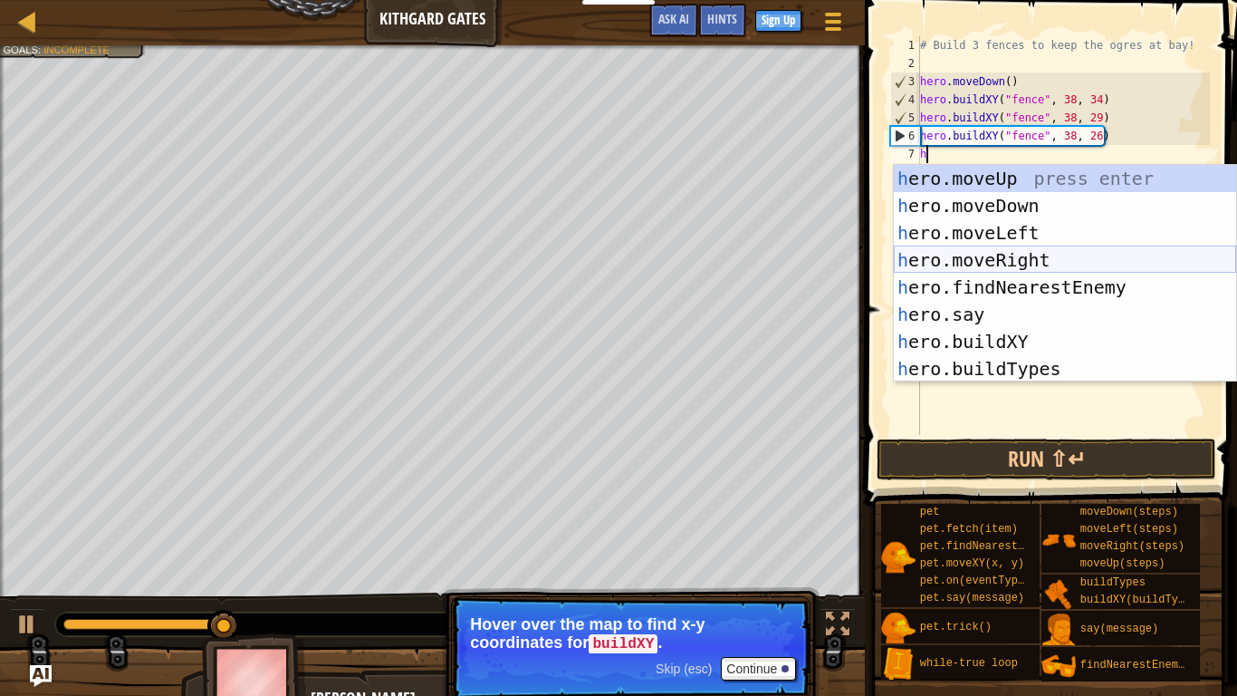
click at [1056, 263] on div "h ero.moveUp press enter h ero.moveDown press enter h ero.moveLeft press enter …" at bounding box center [1065, 301] width 342 height 272
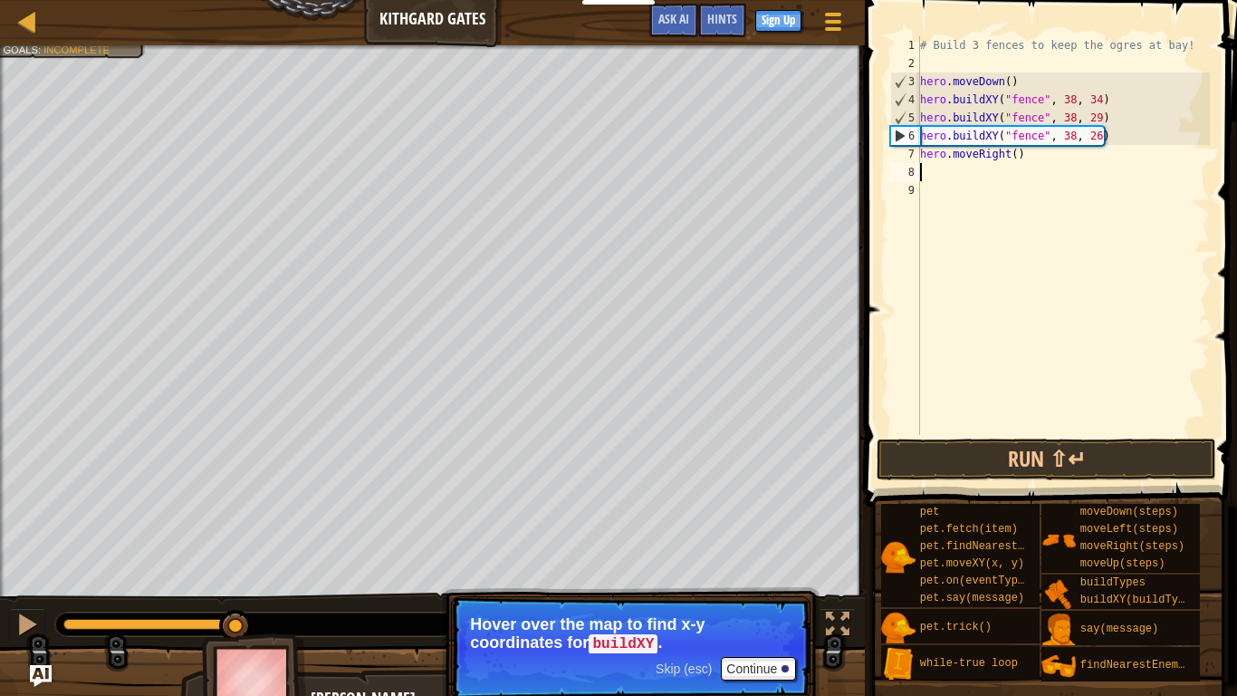
type textarea "h"
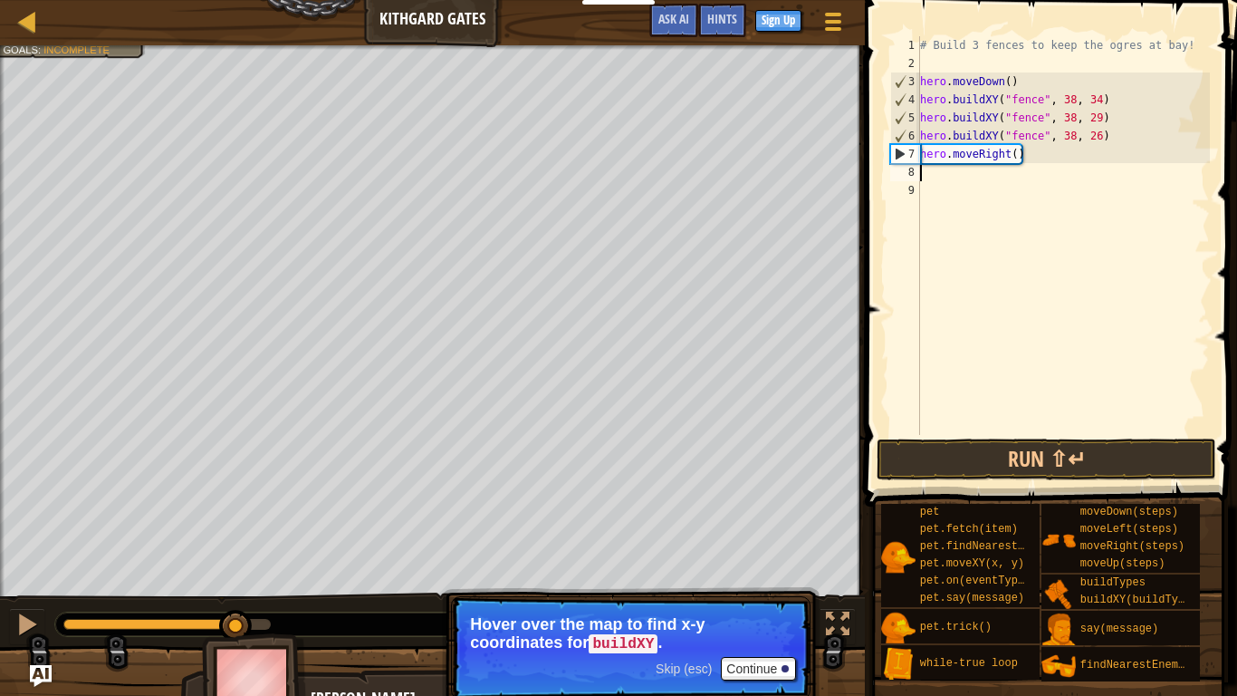
click at [1015, 156] on div "# Build 3 fences to keep the ogres at bay! hero . moveDown ( ) hero . buildXY (…" at bounding box center [1063, 253] width 293 height 435
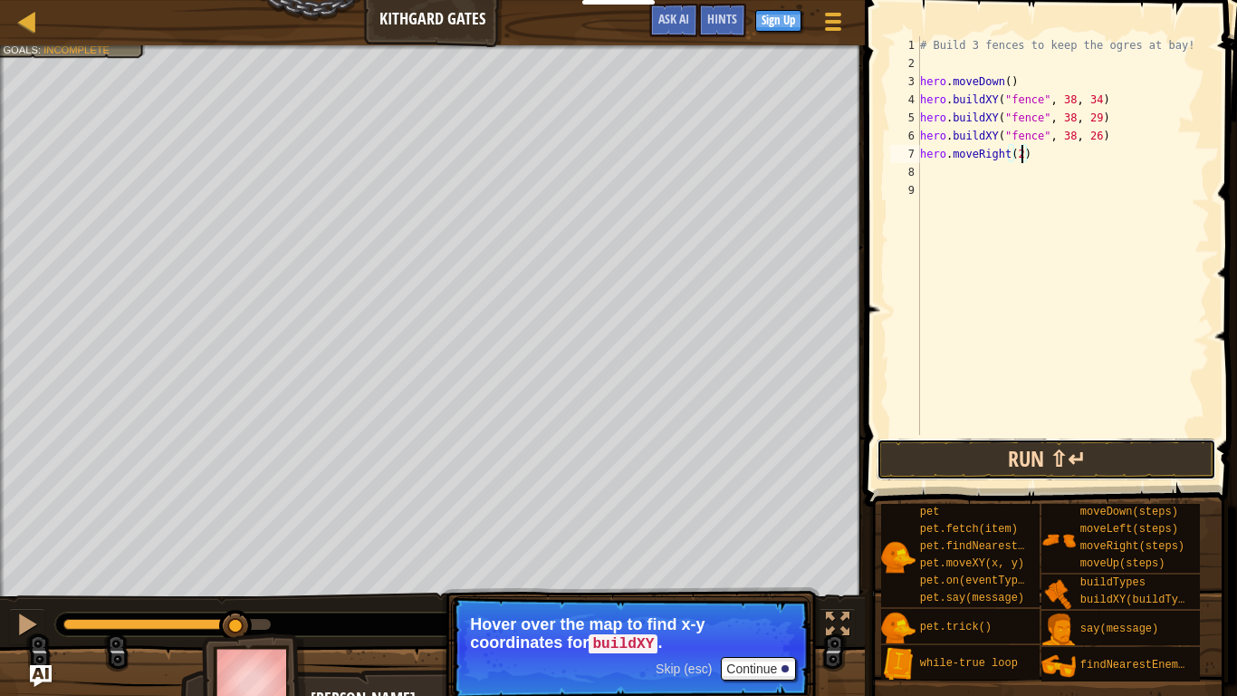
click at [1083, 457] on button "Run ⇧↵" at bounding box center [1047, 459] width 340 height 42
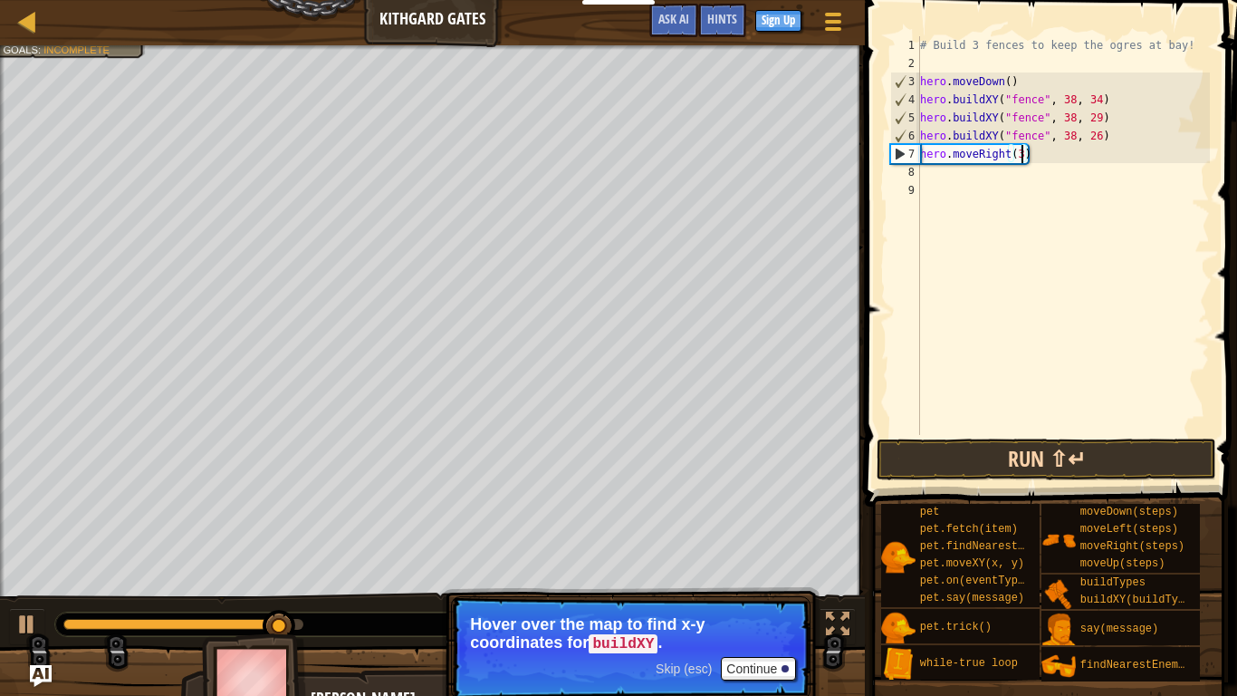
type textarea "hero.moveRight(3)"
click at [1068, 465] on button "Run ⇧↵" at bounding box center [1047, 459] width 340 height 42
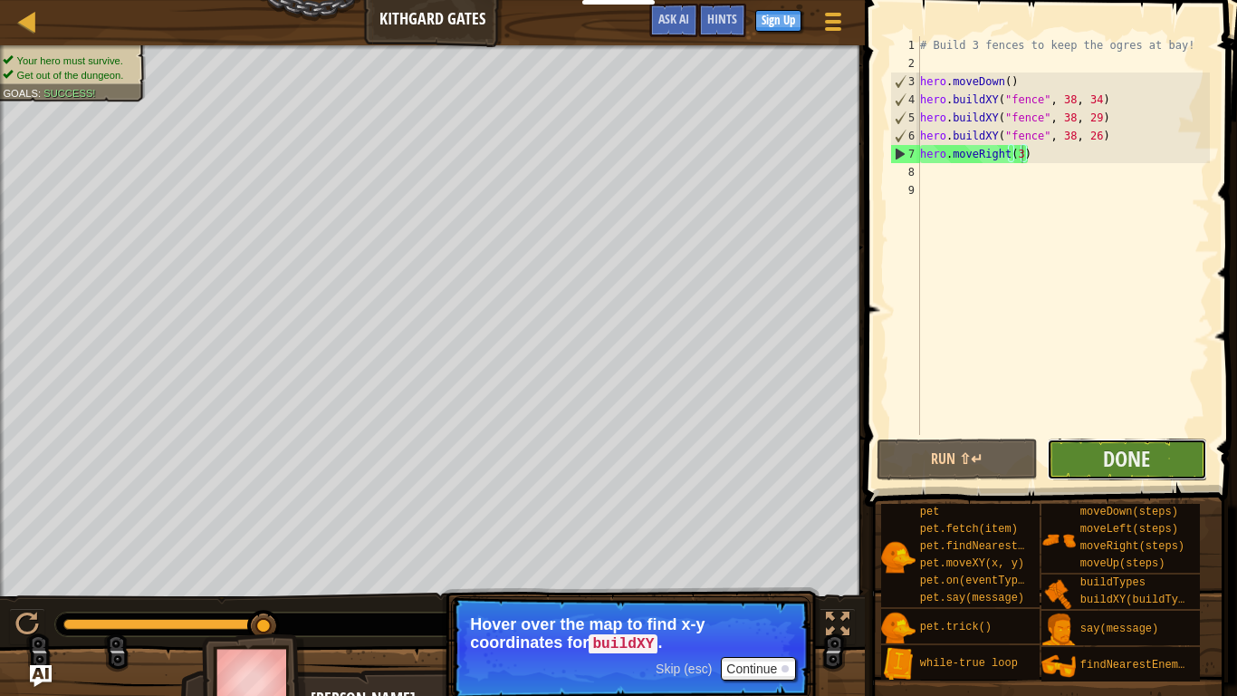
click at [1047, 464] on button "Done" at bounding box center [1127, 459] width 161 height 42
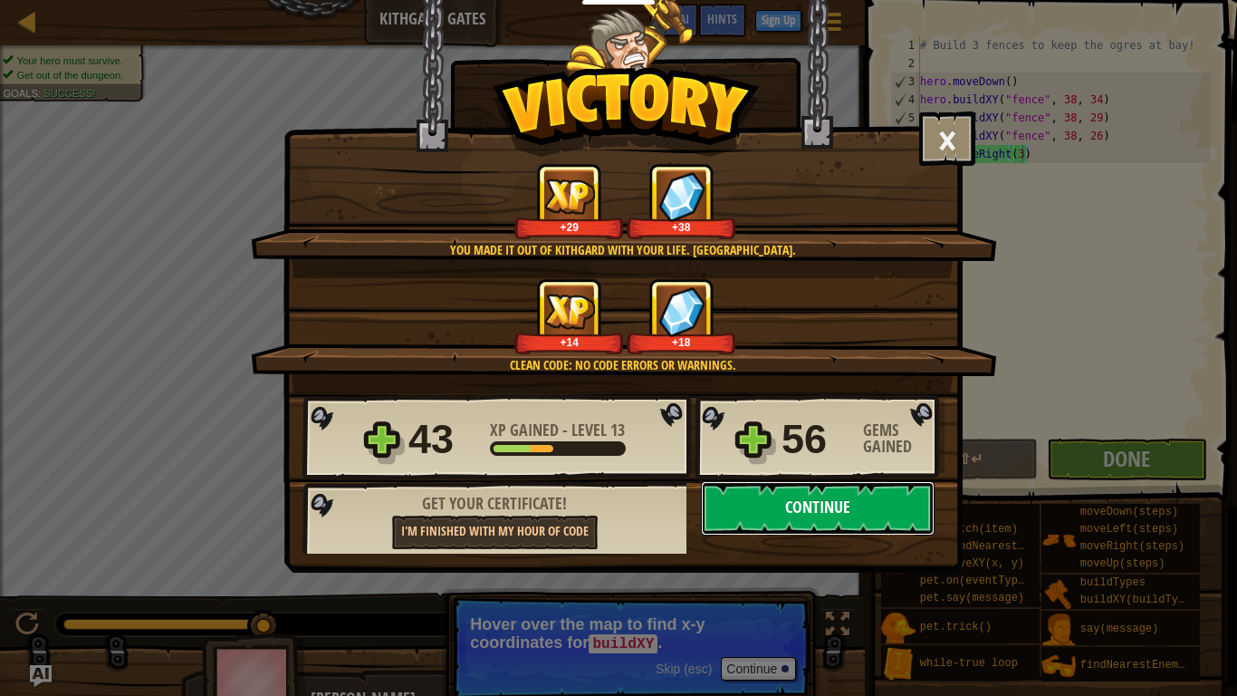
click at [852, 511] on button "Continue" at bounding box center [818, 508] width 234 height 54
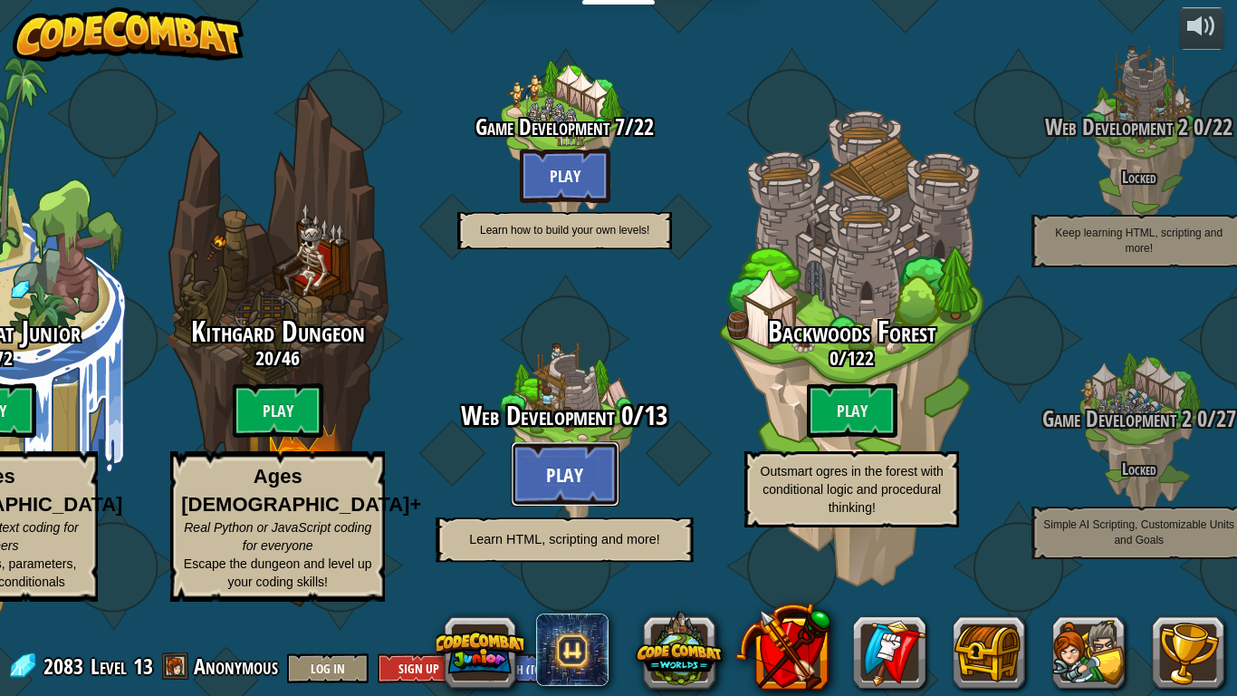
click at [592, 501] on button "Play" at bounding box center [565, 473] width 109 height 65
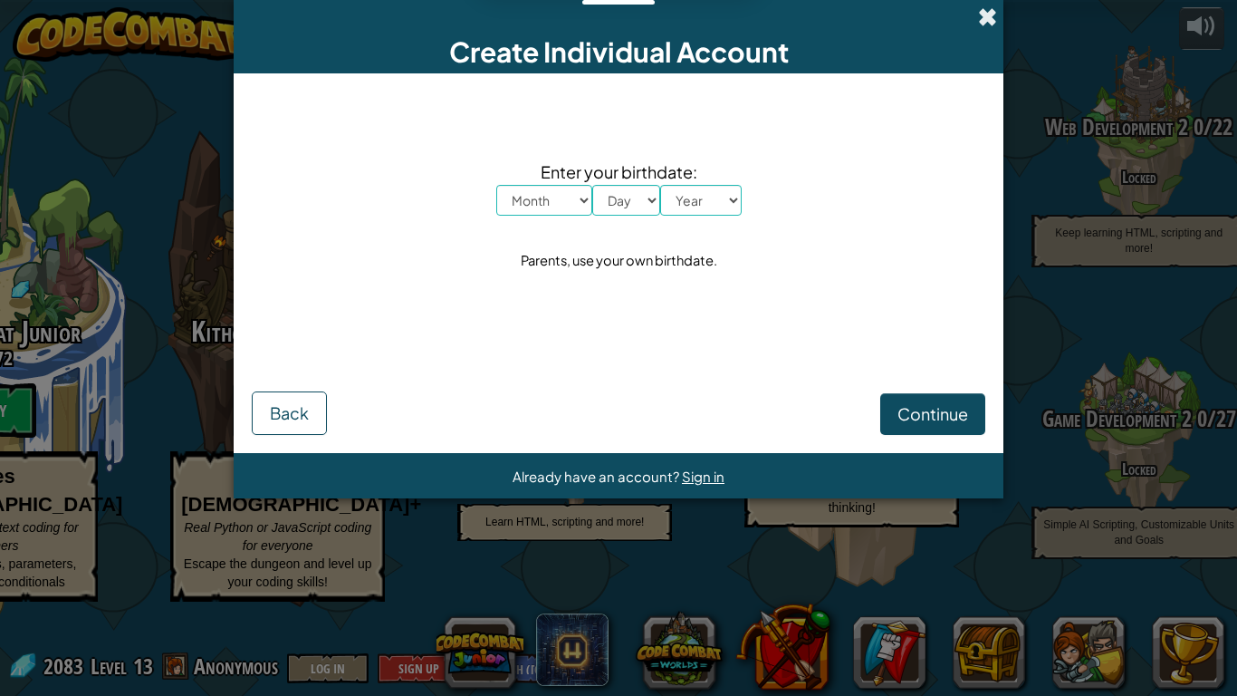
click at [989, 20] on span at bounding box center [987, 16] width 19 height 19
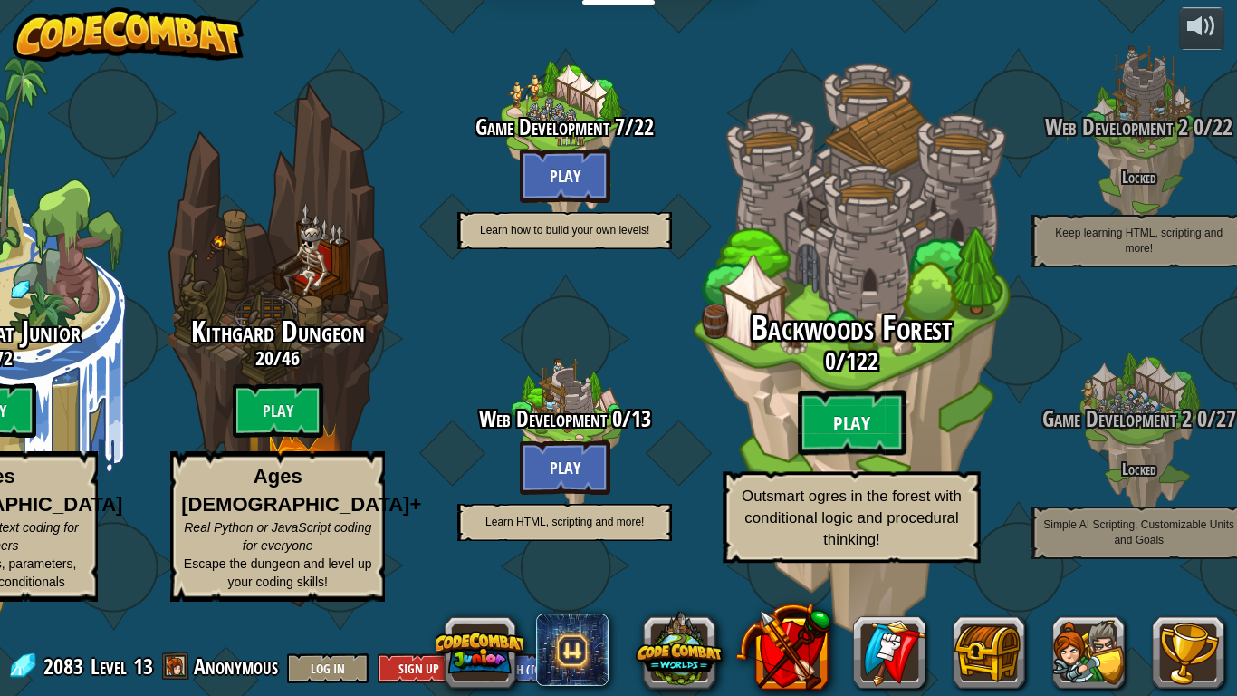
click at [821, 456] on btn "Play" at bounding box center [852, 422] width 109 height 65
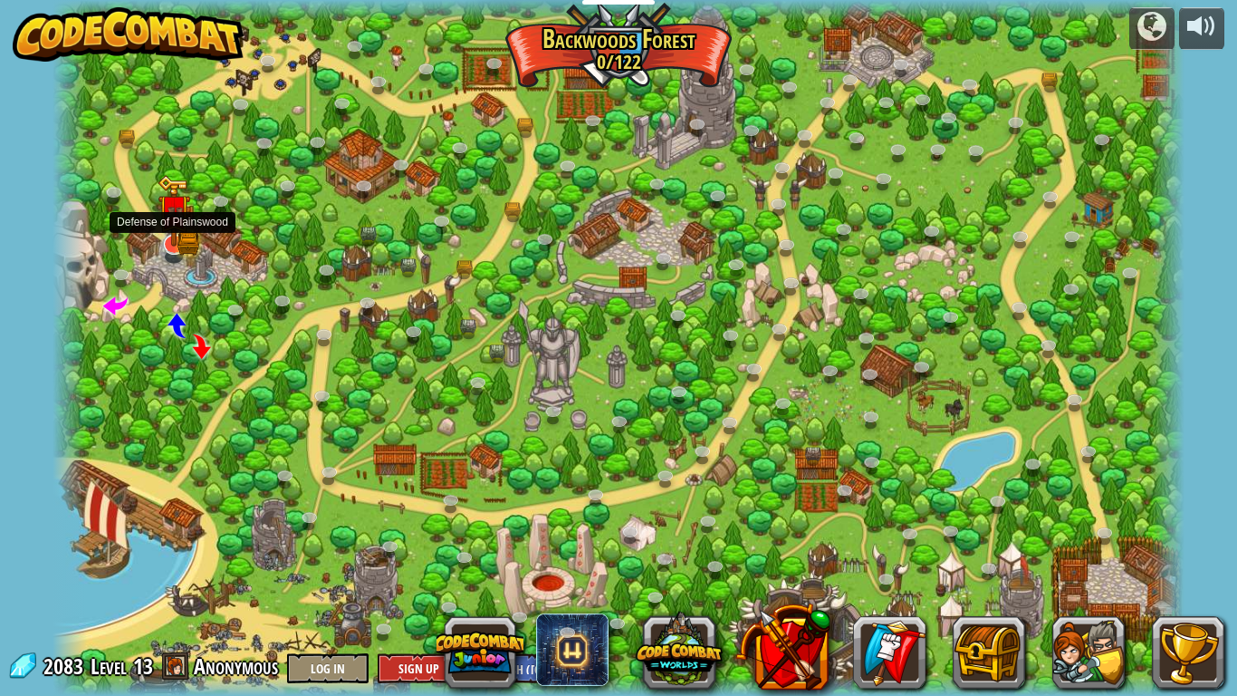
click at [192, 250] on img at bounding box center [189, 243] width 22 height 24
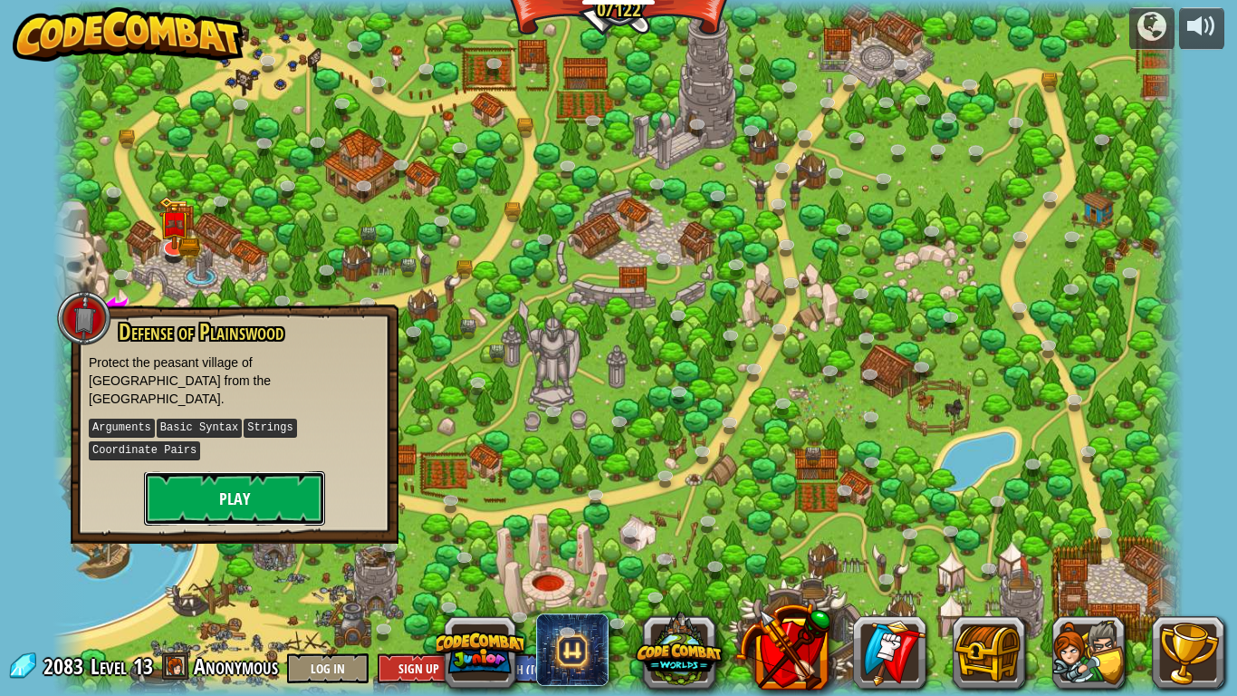
click at [188, 471] on button "Play" at bounding box center [234, 498] width 181 height 54
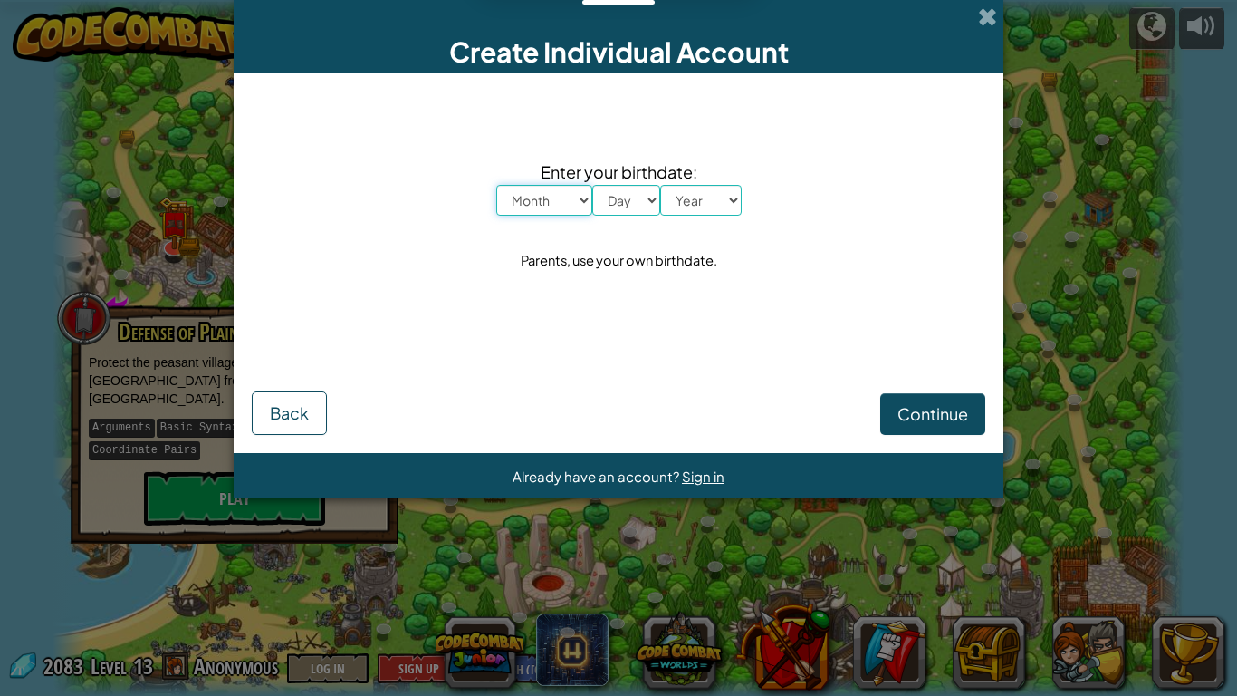
click at [557, 207] on select "Month January February March April May June July August September October Novem…" at bounding box center [544, 200] width 96 height 31
select select "9"
click at [496, 185] on select "Month January February March April May June July August September October Novem…" at bounding box center [544, 200] width 96 height 31
click at [629, 195] on select "Day 1 2 3 4 5 6 7 8 9 10 11 12 13 14 15 16 17 18 19 20 21 22 23 24 25 26 27 28 …" at bounding box center [626, 200] width 68 height 31
select select "6"
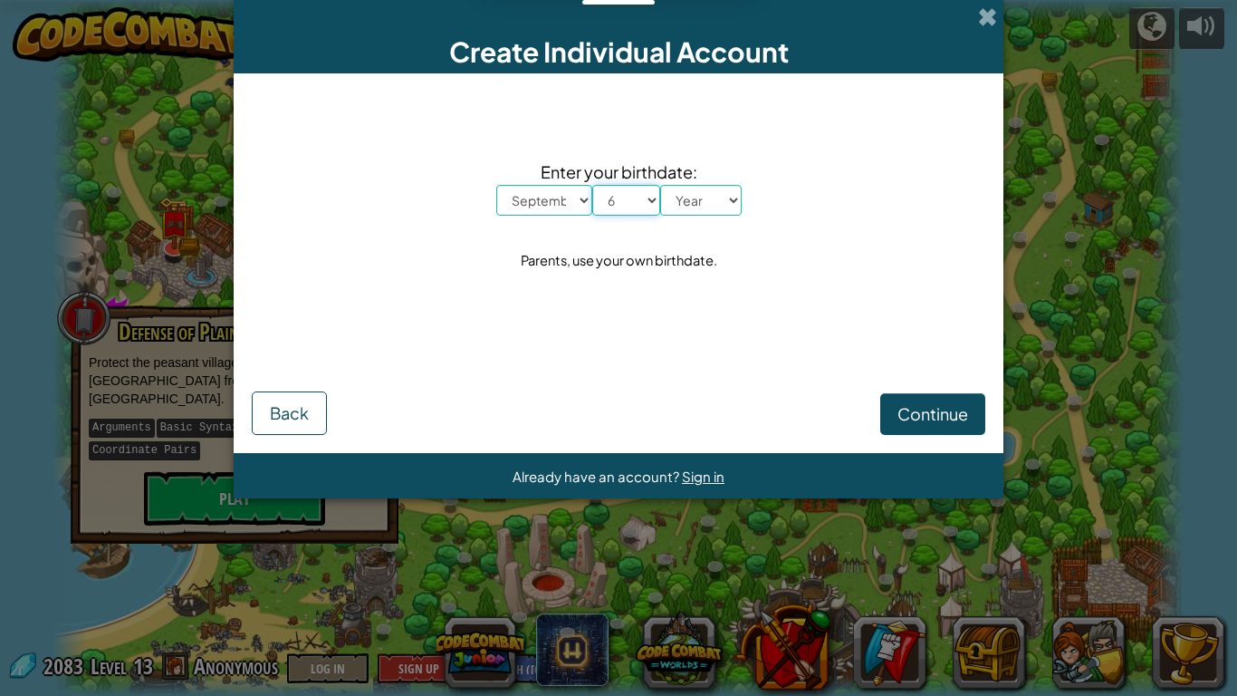
click at [592, 185] on select "Day 1 2 3 4 5 6 7 8 9 10 11 12 13 14 15 16 17 18 19 20 21 22 23 24 25 26 27 28 …" at bounding box center [626, 200] width 68 height 31
click at [720, 186] on select "Year [DATE] 2024 2023 2022 2021 2020 2019 2018 2017 2016 2015 2014 2013 2012 20…" at bounding box center [701, 200] width 82 height 31
select select "2011"
click at [660, 185] on select "Year [DATE] 2024 2023 2022 2021 2020 2019 2018 2017 2016 2015 2014 2013 2012 20…" at bounding box center [701, 200] width 82 height 31
click at [938, 400] on button "Continue" at bounding box center [932, 414] width 105 height 42
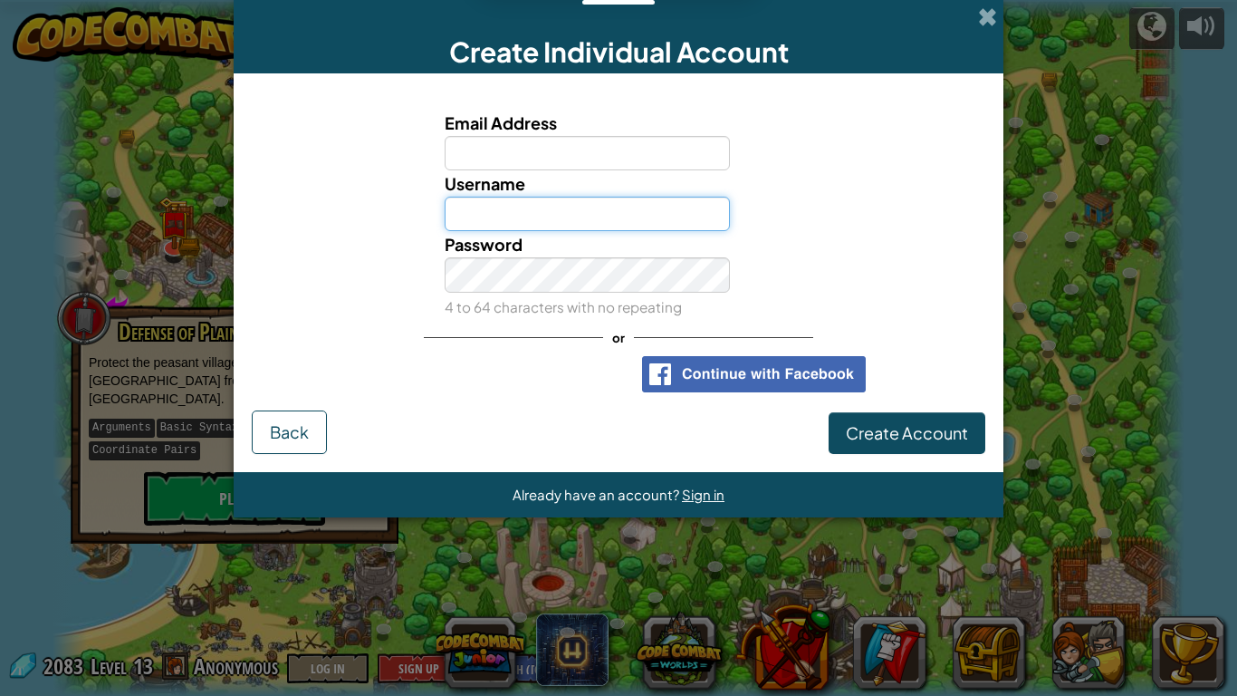
click at [601, 215] on input "Username" at bounding box center [588, 214] width 286 height 34
paste input "[PERSON_NAME] [EMAIL_ADDRESS][DOMAIN_NAME]"
click at [586, 217] on input "[PERSON_NAME] [EMAIL_ADDRESS][DOMAIN_NAME]" at bounding box center [588, 214] width 286 height 34
type input "[EMAIL_ADDRESS][DOMAIN_NAME]"
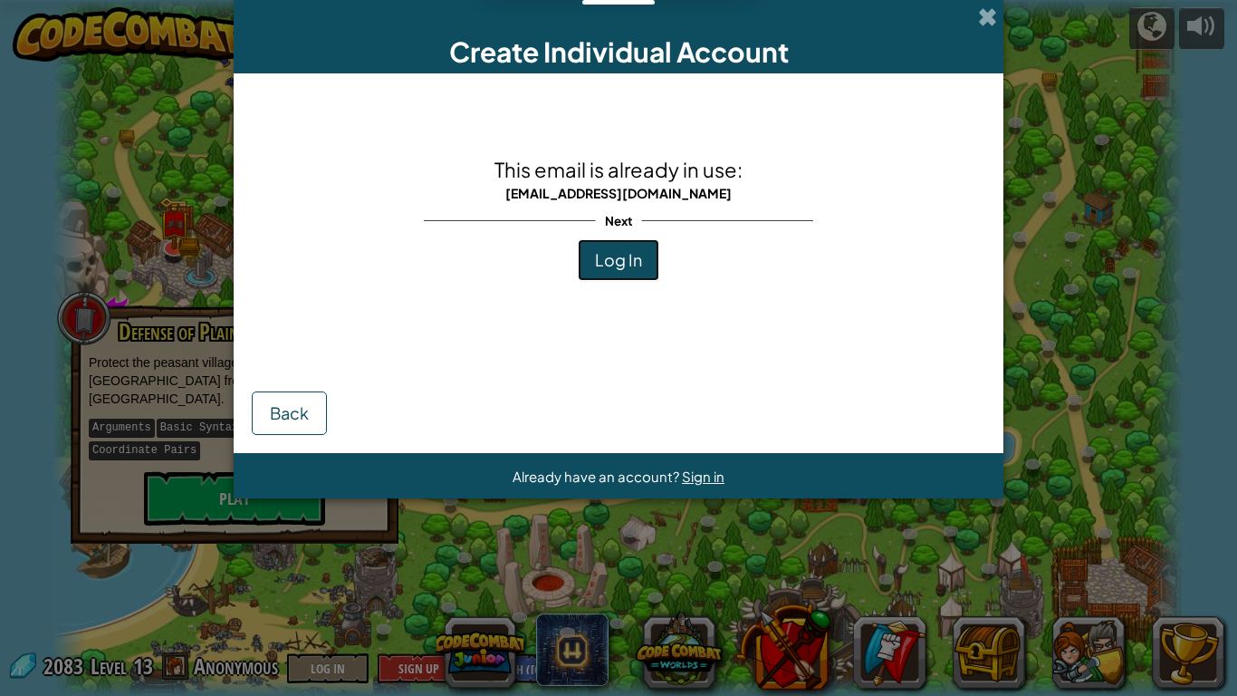
click at [589, 265] on button "Log In" at bounding box center [619, 260] width 82 height 42
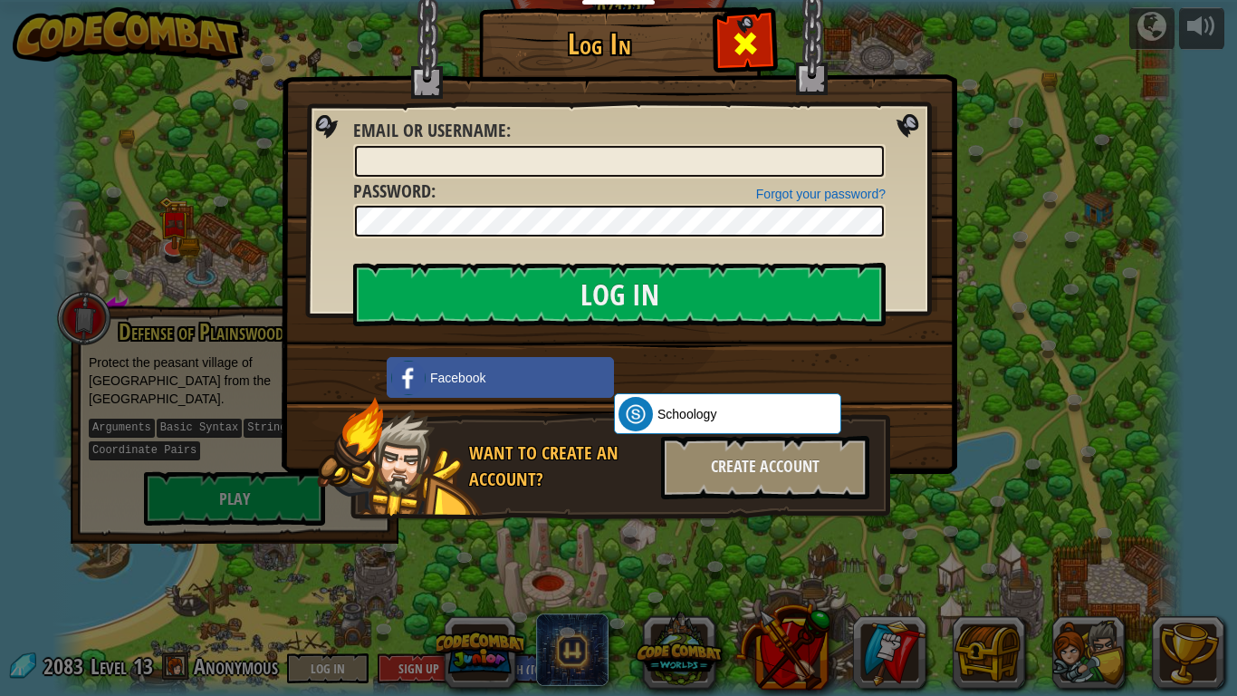
click at [758, 43] on span at bounding box center [745, 43] width 29 height 29
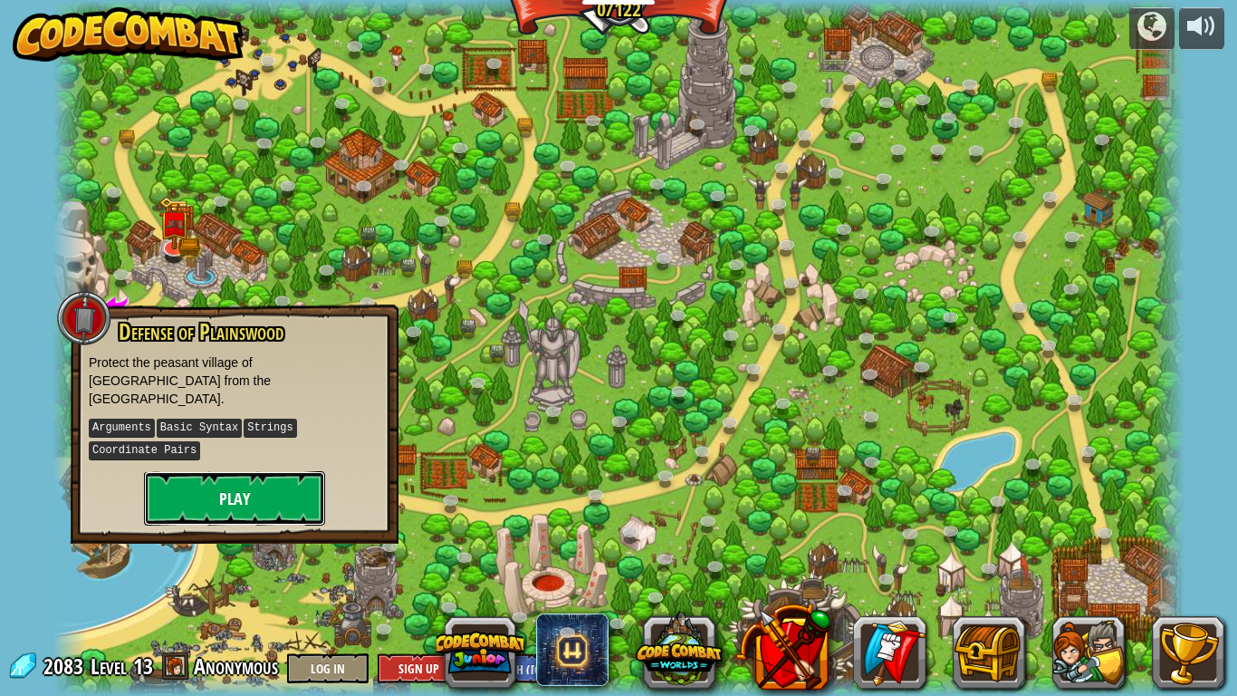
click at [274, 471] on button "Play" at bounding box center [234, 498] width 181 height 54
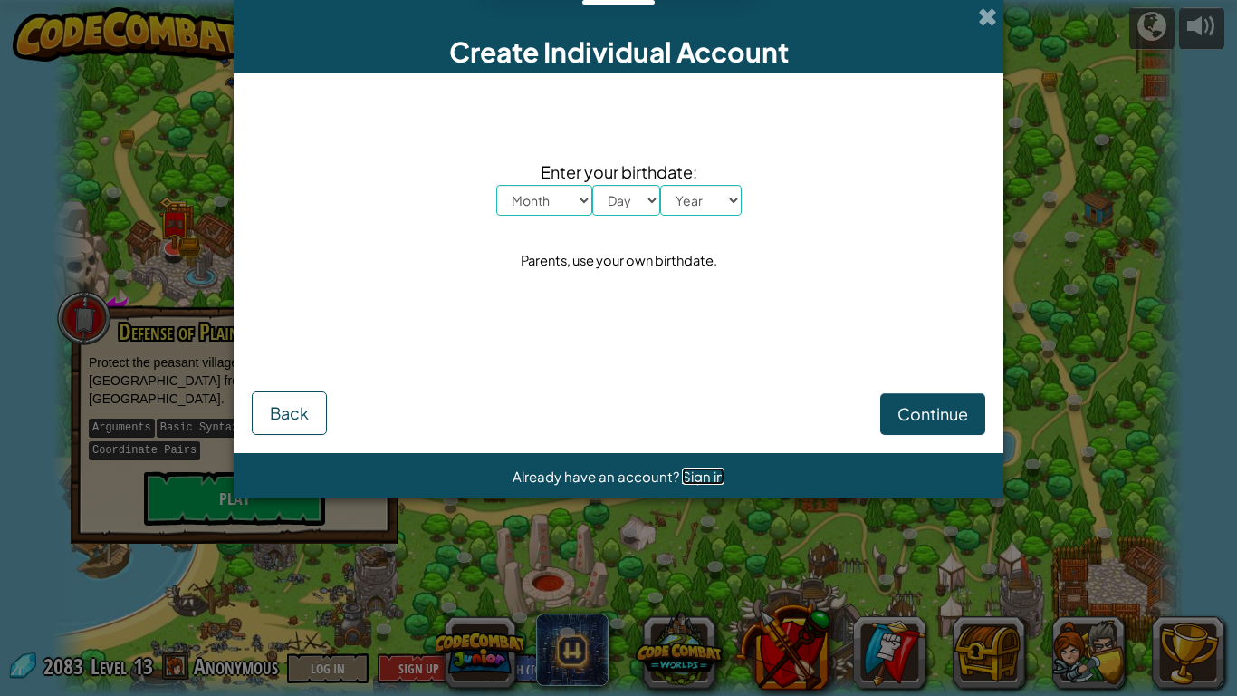
click at [699, 468] on span "Sign in" at bounding box center [703, 475] width 43 height 17
